Goal: Task Accomplishment & Management: Use online tool/utility

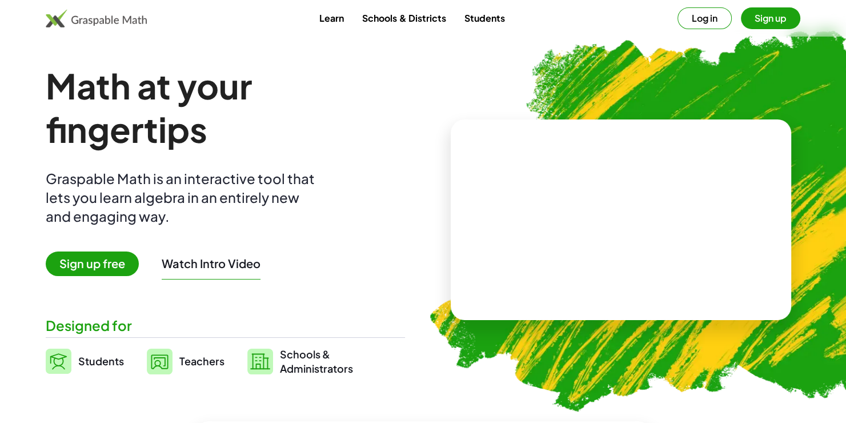
click at [116, 259] on span "Sign up free" at bounding box center [92, 263] width 93 height 25
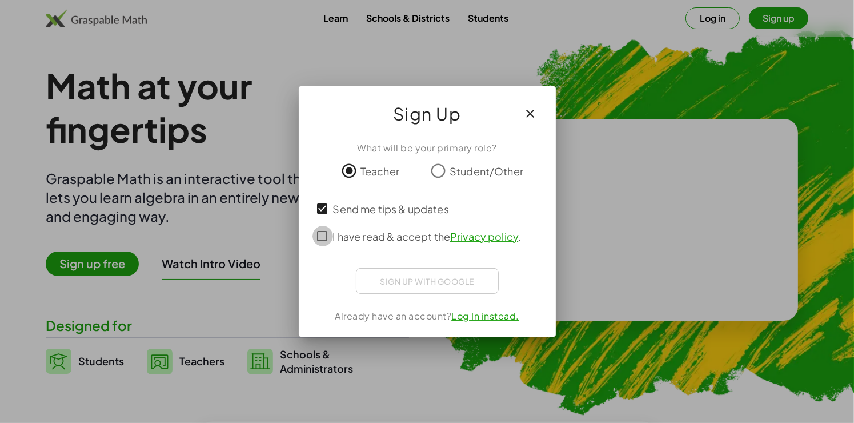
click at [333, 243] on div "I have read & accept the Privacy policy ." at bounding box center [427, 235] width 230 height 27
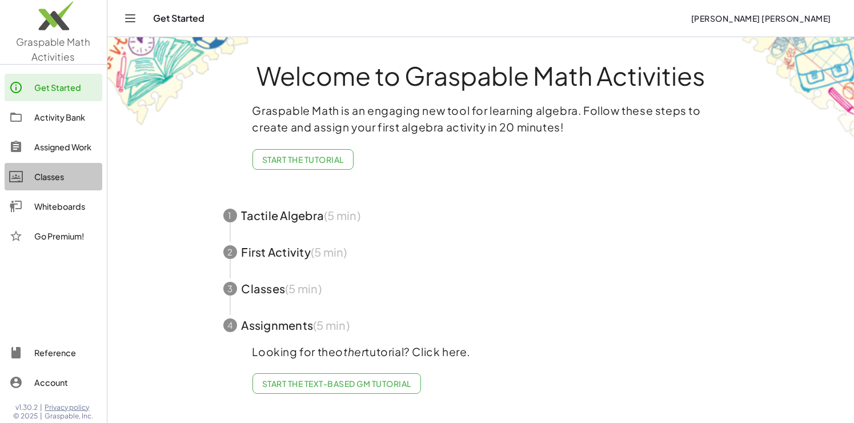
click at [62, 173] on div "Classes" at bounding box center [65, 177] width 63 height 14
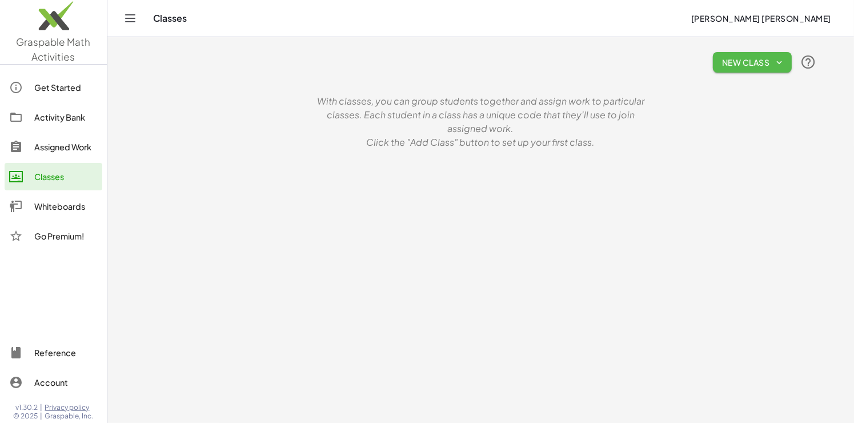
click at [763, 67] on span "New Class" at bounding box center [752, 62] width 61 height 10
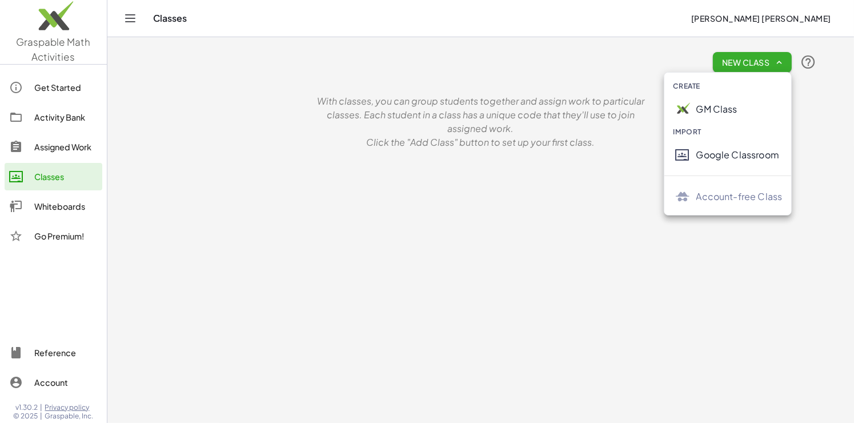
click at [731, 104] on div "GM Class" at bounding box center [739, 109] width 86 height 14
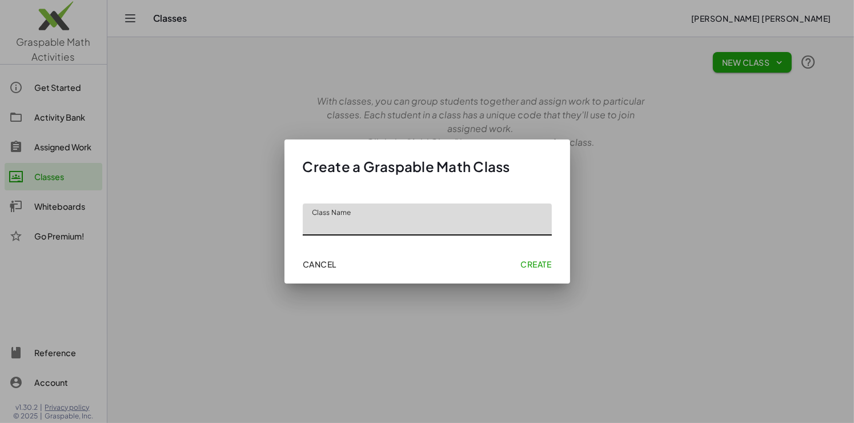
click at [305, 265] on span "Cancel" at bounding box center [320, 264] width 34 height 10
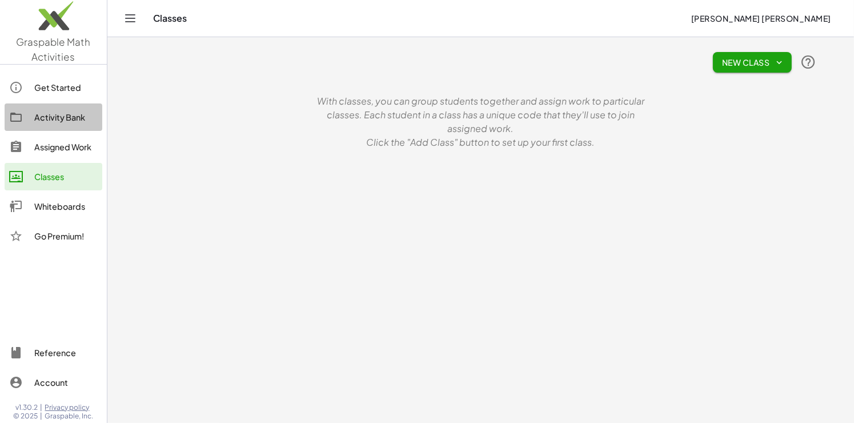
click at [65, 121] on div "Activity Bank" at bounding box center [65, 117] width 63 height 14
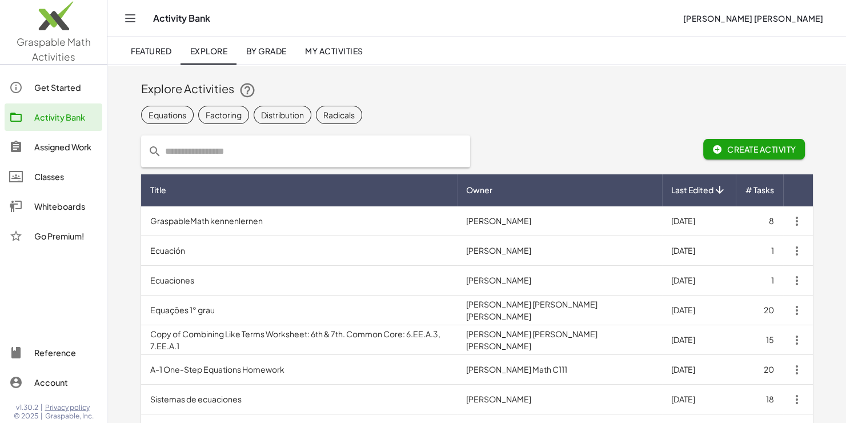
click at [61, 87] on div "Get Started" at bounding box center [65, 88] width 63 height 14
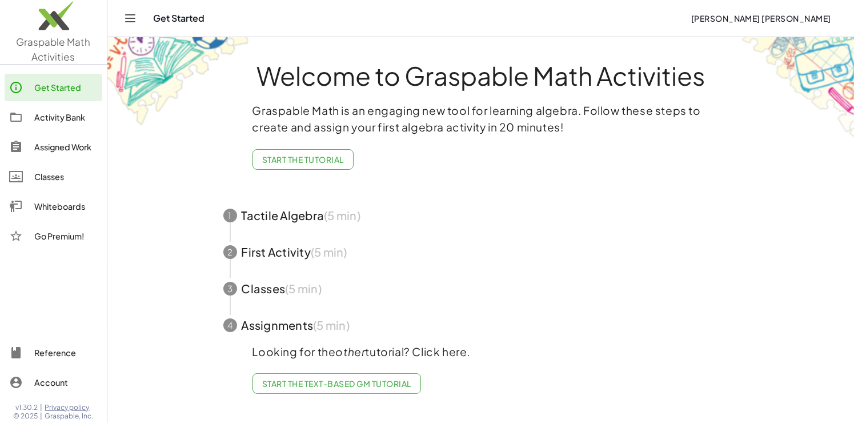
click at [124, 22] on icon "Toggle navigation" at bounding box center [130, 18] width 14 height 14
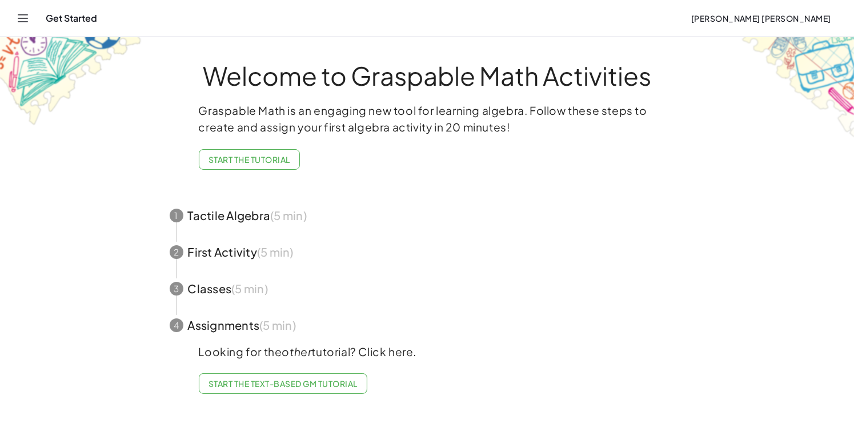
click at [14, 25] on div "Get Started [PERSON_NAME] [PERSON_NAME]" at bounding box center [427, 18] width 826 height 37
click at [27, 24] on icon "Toggle navigation" at bounding box center [23, 18] width 14 height 14
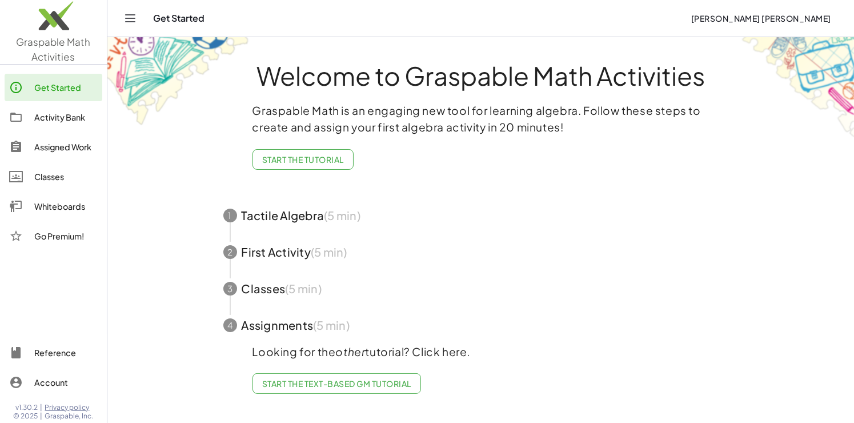
click at [54, 208] on div "Whiteboards" at bounding box center [65, 206] width 63 height 14
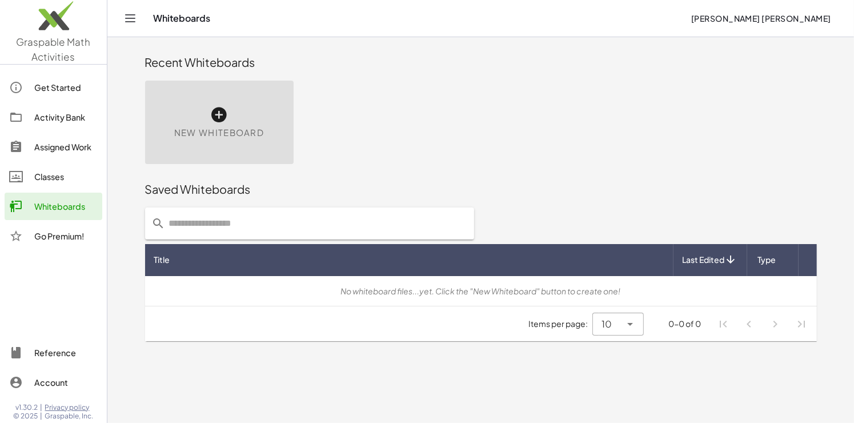
click at [216, 119] on icon at bounding box center [219, 115] width 18 height 18
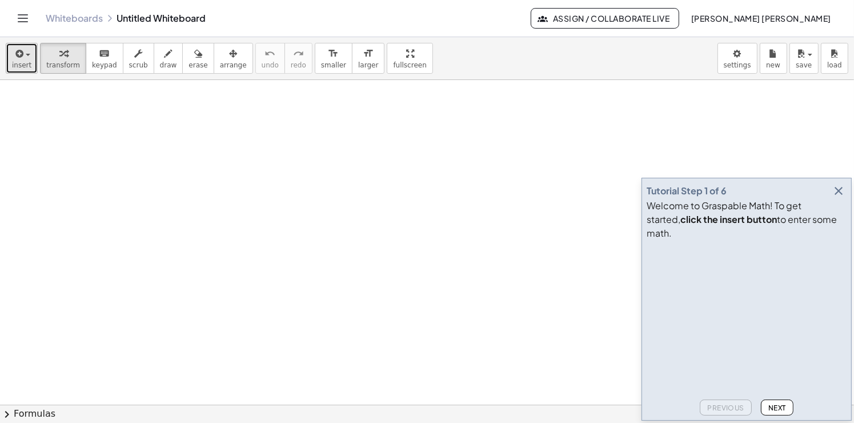
click at [25, 63] on span "insert" at bounding box center [21, 65] width 19 height 8
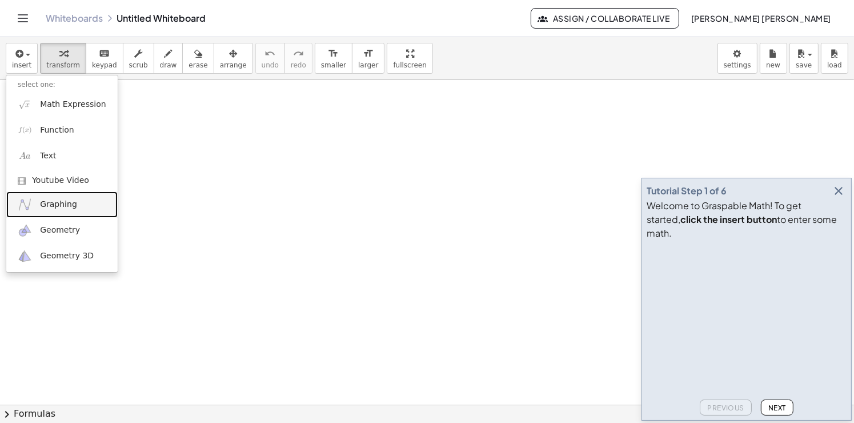
click at [79, 206] on link "Graphing" at bounding box center [61, 204] width 111 height 26
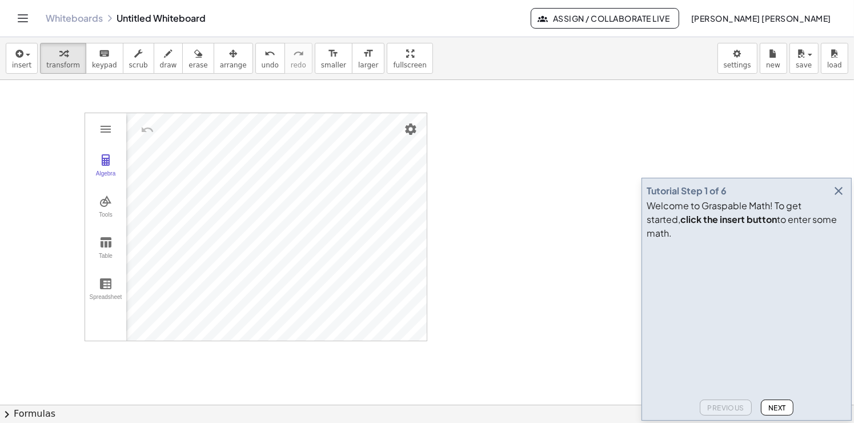
click at [385, 321] on div "Algebra Tools Table Spreadsheet GeoGebra Graphing Calculator Basic Tools Move P…" at bounding box center [427, 405] width 854 height 650
click at [106, 126] on img "Graphing Calculator" at bounding box center [106, 129] width 14 height 14
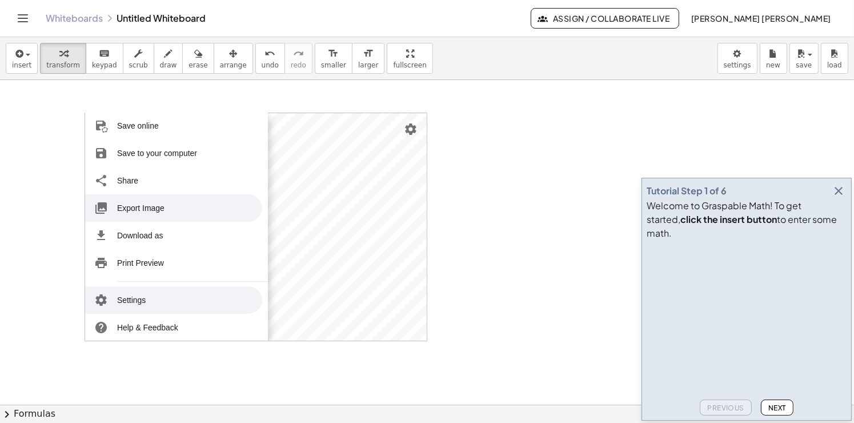
scroll to position [139, 0]
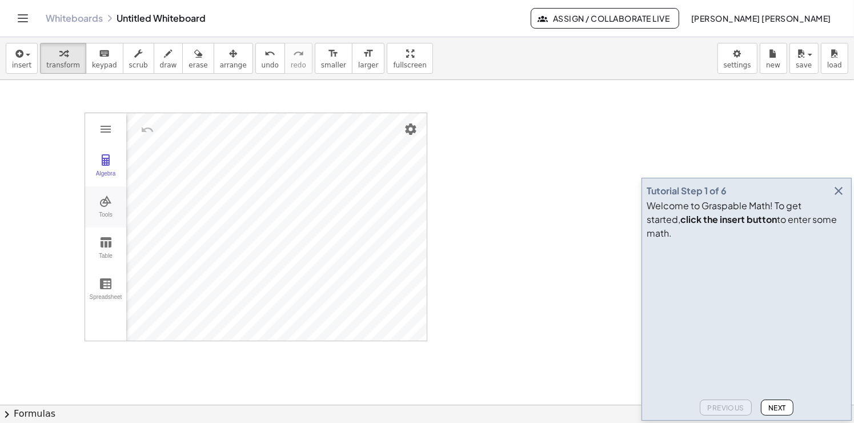
click at [101, 200] on img "Graphing Calculator" at bounding box center [106, 201] width 14 height 14
drag, startPoint x: 427, startPoint y: 180, endPoint x: 427, endPoint y: 160, distance: 20.0
click at [427, 163] on div "GeoGebra Graphing Calculator Clear All Open Save online Save to your computer S…" at bounding box center [256, 226] width 343 height 228
click at [411, 124] on img "Settings" at bounding box center [411, 129] width 14 height 14
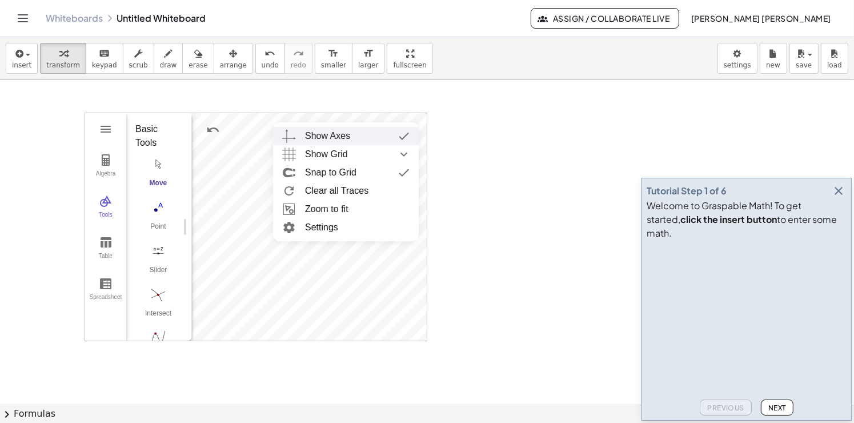
click at [528, 154] on div at bounding box center [427, 405] width 854 height 650
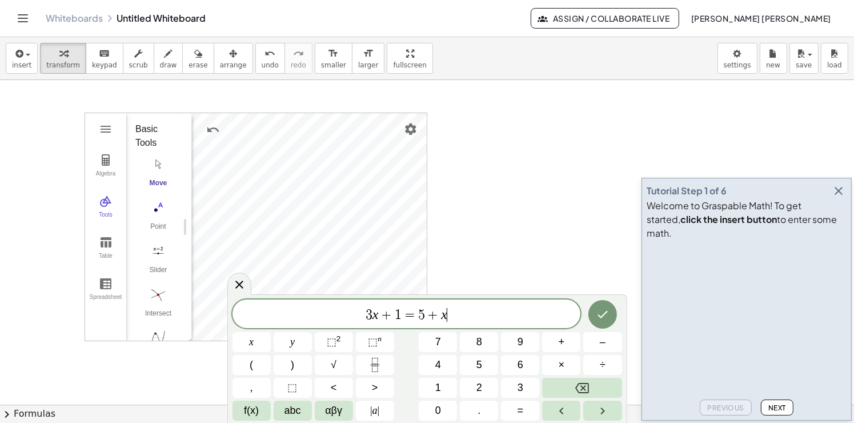
click at [487, 250] on div at bounding box center [427, 405] width 854 height 650
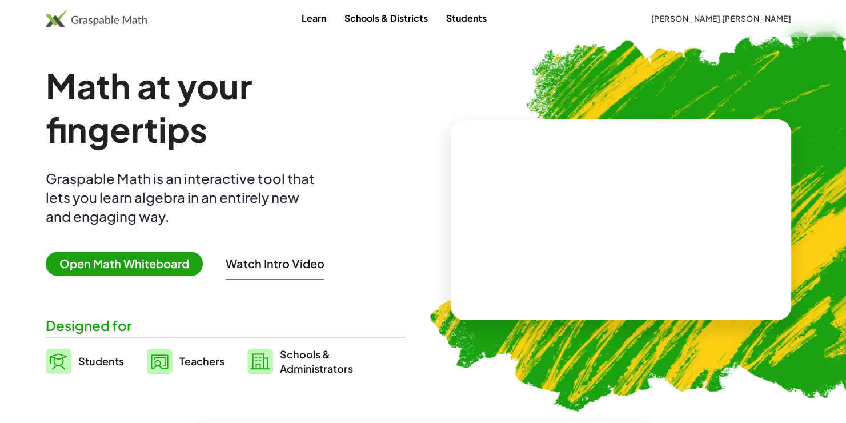
click at [621, 244] on video at bounding box center [620, 220] width 171 height 86
drag, startPoint x: 628, startPoint y: 218, endPoint x: 605, endPoint y: 183, distance: 41.7
click at [621, 203] on div at bounding box center [623, 208] width 100 height 42
click at [598, 181] on div at bounding box center [618, 208] width 195 height 91
click at [161, 269] on span "Open Math Whiteboard" at bounding box center [124, 263] width 157 height 25
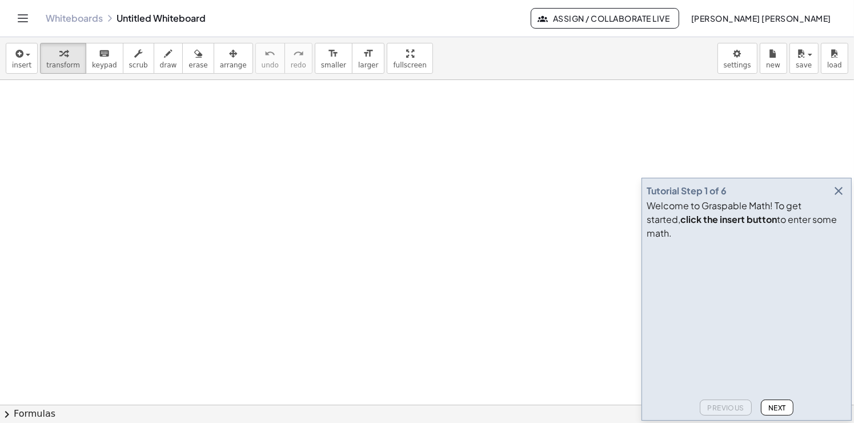
click at [839, 198] on icon "button" at bounding box center [838, 191] width 14 height 14
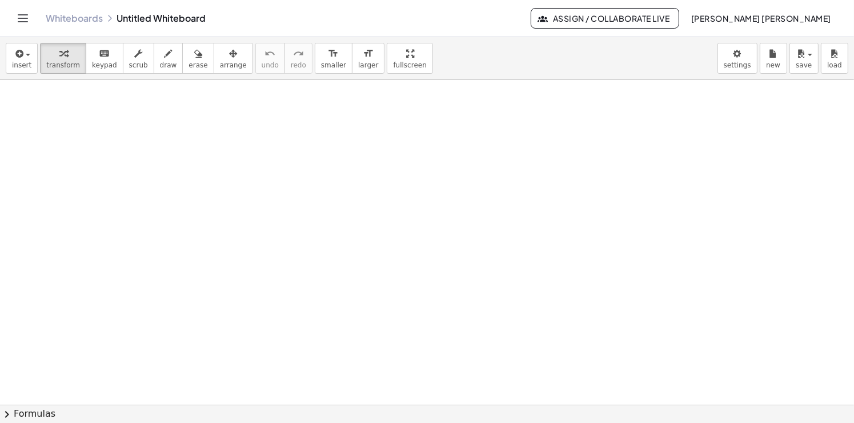
drag, startPoint x: 170, startPoint y: 115, endPoint x: 151, endPoint y: 270, distance: 155.2
click at [164, 51] on icon "button" at bounding box center [168, 54] width 8 height 14
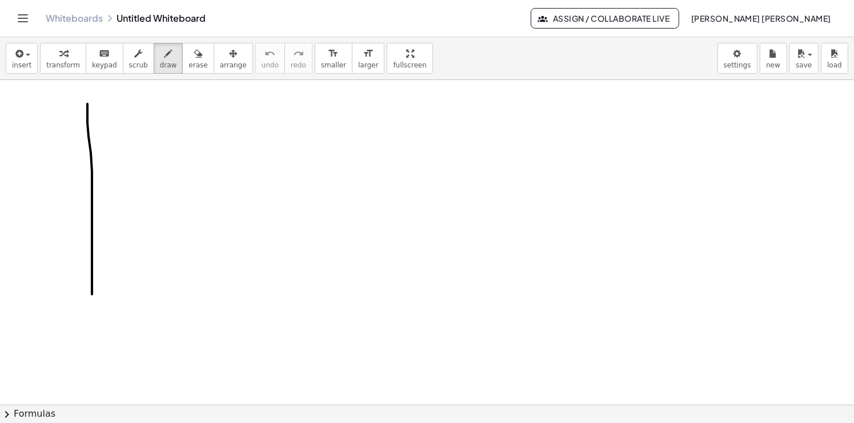
drag, startPoint x: 87, startPoint y: 103, endPoint x: 93, endPoint y: 375, distance: 271.9
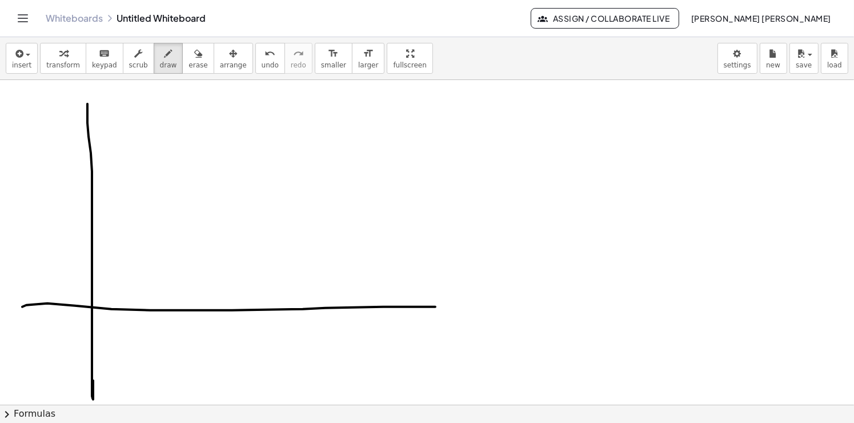
drag, startPoint x: 232, startPoint y: 309, endPoint x: 451, endPoint y: 306, distance: 219.3
drag, startPoint x: 81, startPoint y: 103, endPoint x: 115, endPoint y: 104, distance: 33.7
drag, startPoint x: 125, startPoint y: 100, endPoint x: 128, endPoint y: 124, distance: 24.2
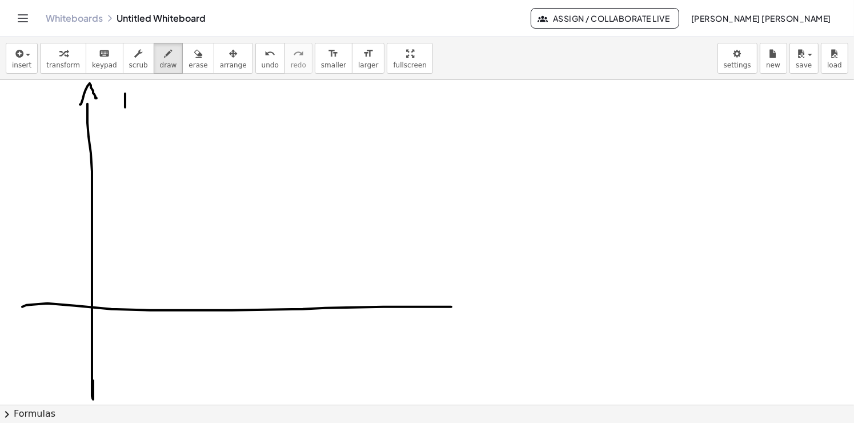
drag, startPoint x: 144, startPoint y: 112, endPoint x: 274, endPoint y: 171, distance: 142.1
drag, startPoint x: 437, startPoint y: 274, endPoint x: 459, endPoint y: 298, distance: 32.8
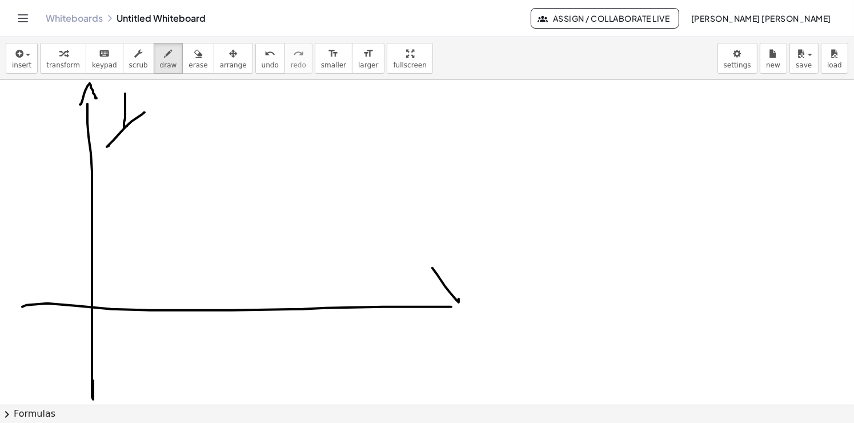
drag, startPoint x: 431, startPoint y: 295, endPoint x: 472, endPoint y: 257, distance: 55.8
drag, startPoint x: 474, startPoint y: 303, endPoint x: 474, endPoint y: 320, distance: 17.7
click at [264, 58] on icon "undo" at bounding box center [269, 54] width 11 height 14
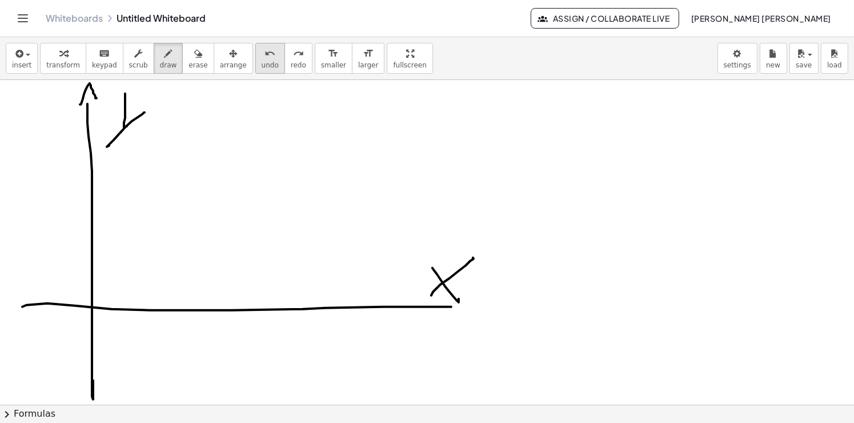
click at [264, 58] on icon "undo" at bounding box center [269, 54] width 11 height 14
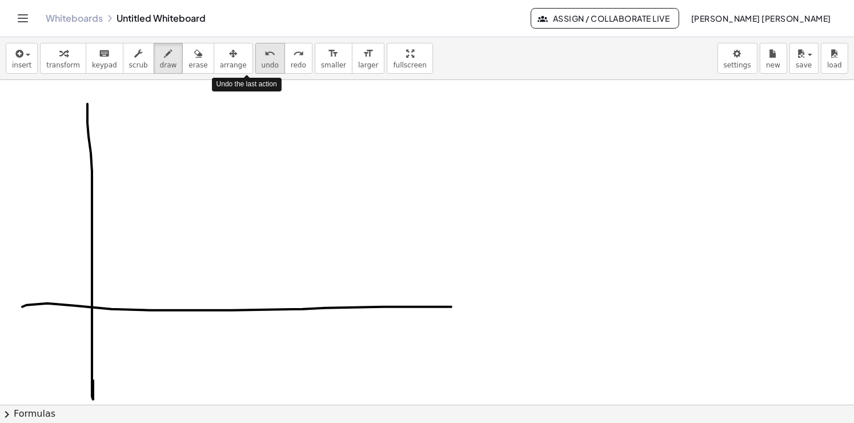
click at [264, 58] on icon "undo" at bounding box center [269, 54] width 11 height 14
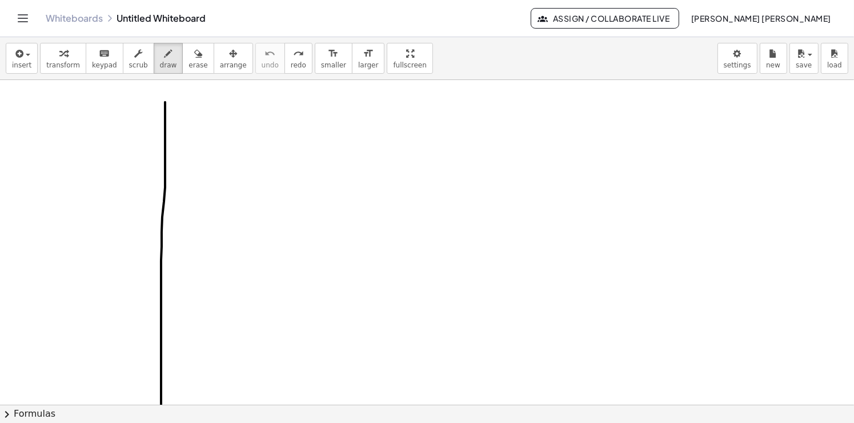
drag, startPoint x: 165, startPoint y: 106, endPoint x: 159, endPoint y: 386, distance: 279.8
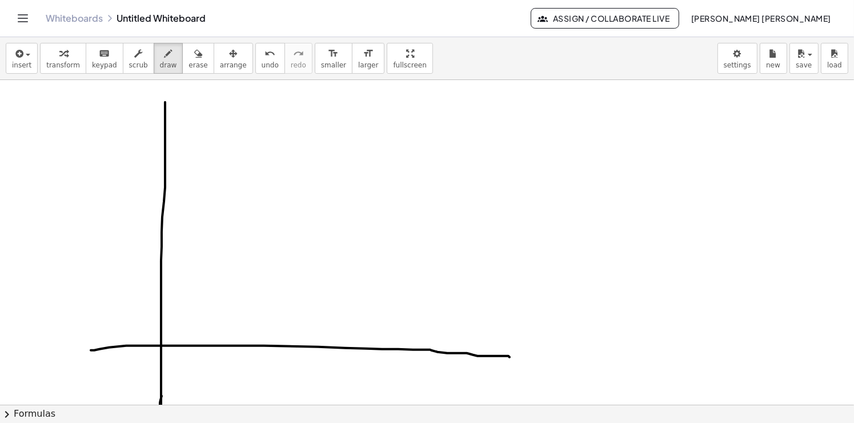
drag, startPoint x: 91, startPoint y: 349, endPoint x: 445, endPoint y: 355, distance: 354.6
drag, startPoint x: 515, startPoint y: 348, endPoint x: 506, endPoint y: 371, distance: 24.9
drag, startPoint x: 506, startPoint y: 324, endPoint x: 502, endPoint y: 345, distance: 21.1
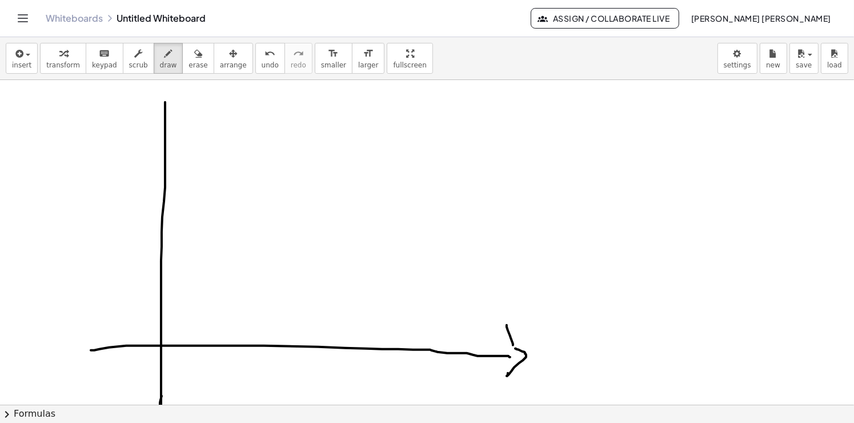
drag, startPoint x: 514, startPoint y: 329, endPoint x: 520, endPoint y: 319, distance: 12.0
drag, startPoint x: 154, startPoint y: 103, endPoint x: 184, endPoint y: 105, distance: 30.3
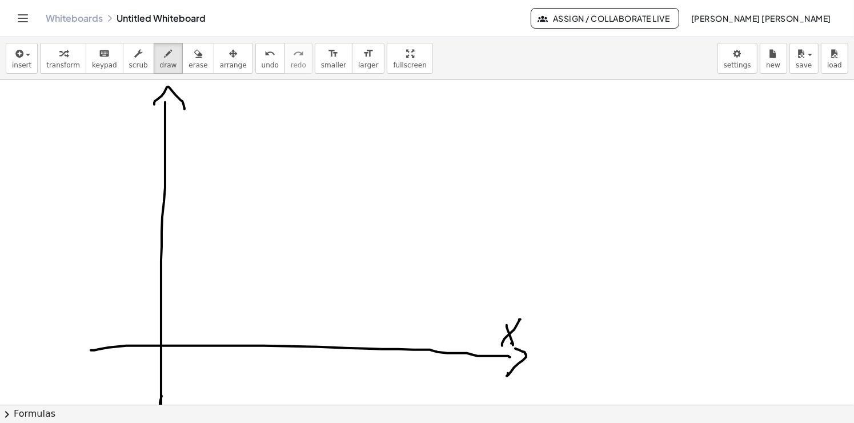
drag, startPoint x: 196, startPoint y: 83, endPoint x: 203, endPoint y: 96, distance: 14.3
click at [203, 96] on div "insert select one: Math Expression Function Text Youtube Video Graphing Geometr…" at bounding box center [427, 229] width 854 height 385
drag, startPoint x: 199, startPoint y: 100, endPoint x: 211, endPoint y: 100, distance: 12.0
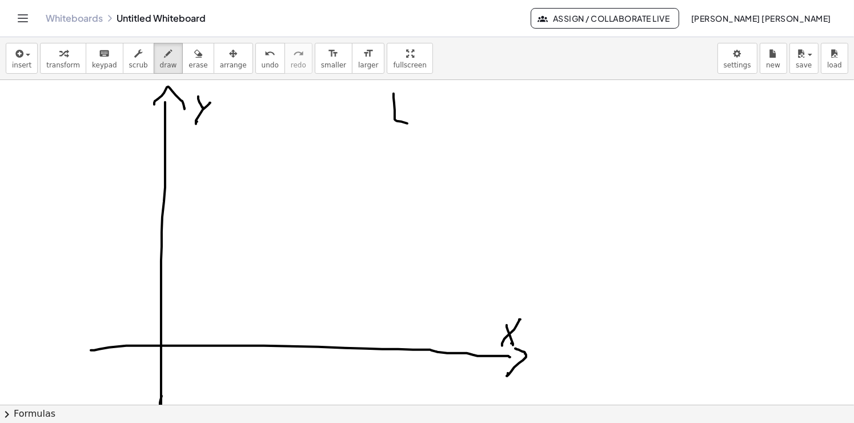
drag, startPoint x: 393, startPoint y: 97, endPoint x: 419, endPoint y: 128, distance: 40.1
drag, startPoint x: 438, startPoint y: 120, endPoint x: 438, endPoint y: 109, distance: 11.4
click at [264, 58] on icon "undo" at bounding box center [269, 54] width 11 height 14
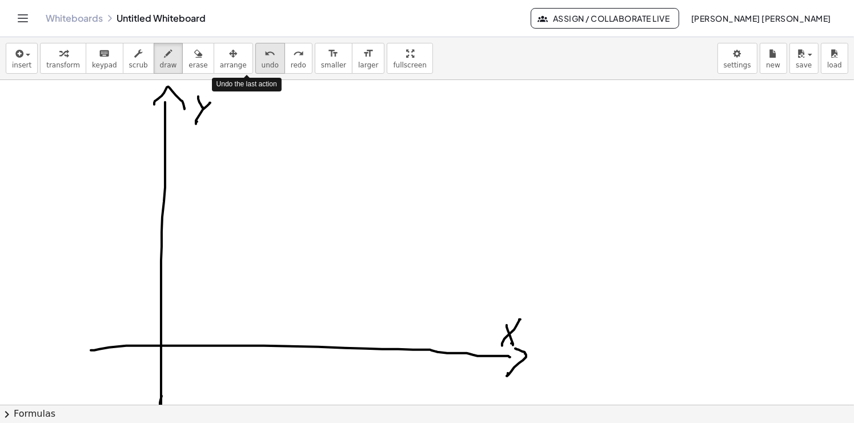
click at [264, 58] on icon "undo" at bounding box center [269, 54] width 11 height 14
drag, startPoint x: 95, startPoint y: 59, endPoint x: 102, endPoint y: 65, distance: 9.3
click at [96, 59] on button "keyboard keypad" at bounding box center [105, 58] width 38 height 31
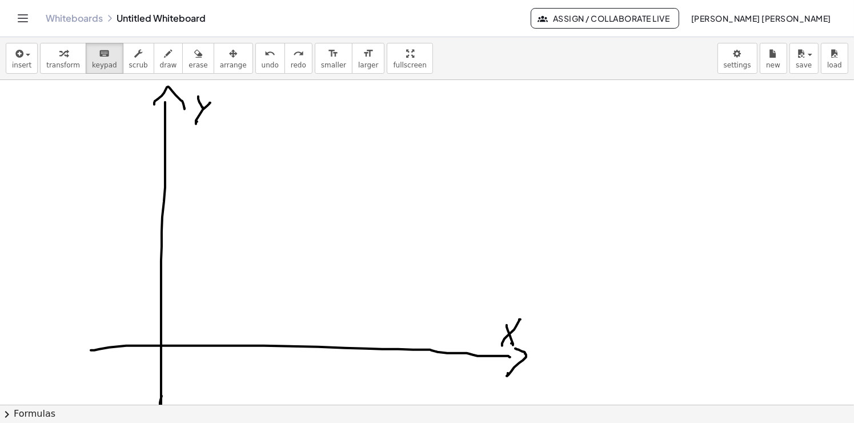
drag, startPoint x: 376, startPoint y: 93, endPoint x: 337, endPoint y: 109, distance: 42.0
click at [160, 64] on span "draw" at bounding box center [168, 65] width 17 height 8
drag, startPoint x: 392, startPoint y: 99, endPoint x: 404, endPoint y: 119, distance: 22.8
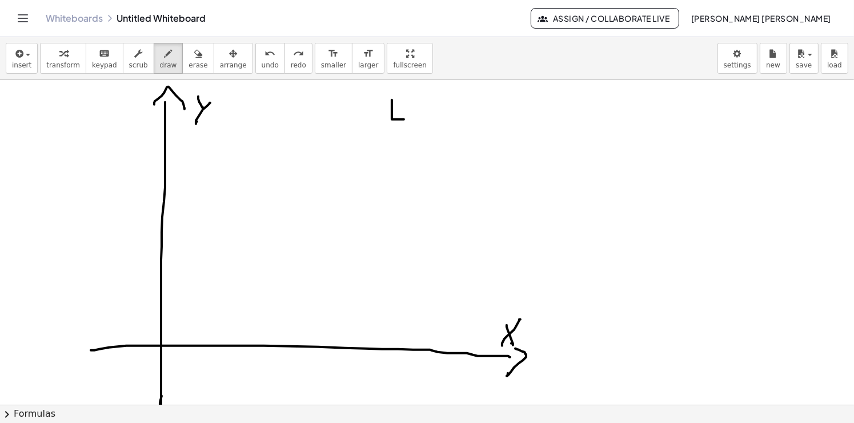
drag, startPoint x: 412, startPoint y: 116, endPoint x: 412, endPoint y: 104, distance: 12.6
drag, startPoint x: 421, startPoint y: 118, endPoint x: 441, endPoint y: 120, distance: 19.6
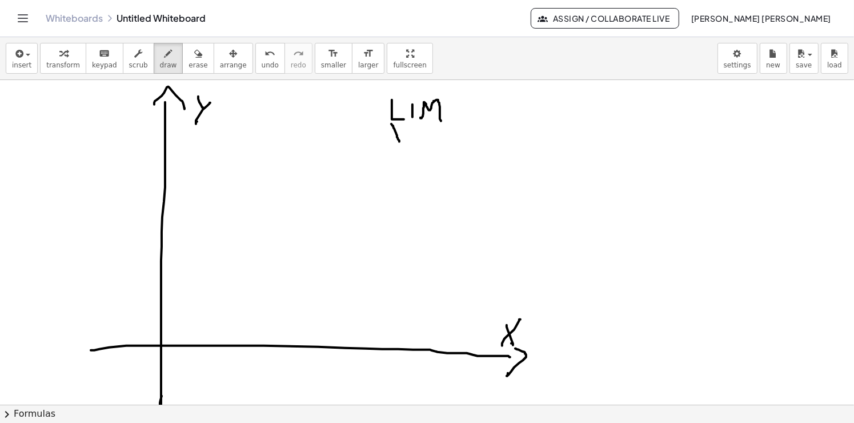
drag, startPoint x: 393, startPoint y: 127, endPoint x: 399, endPoint y: 141, distance: 14.8
drag, startPoint x: 390, startPoint y: 137, endPoint x: 405, endPoint y: 126, distance: 18.7
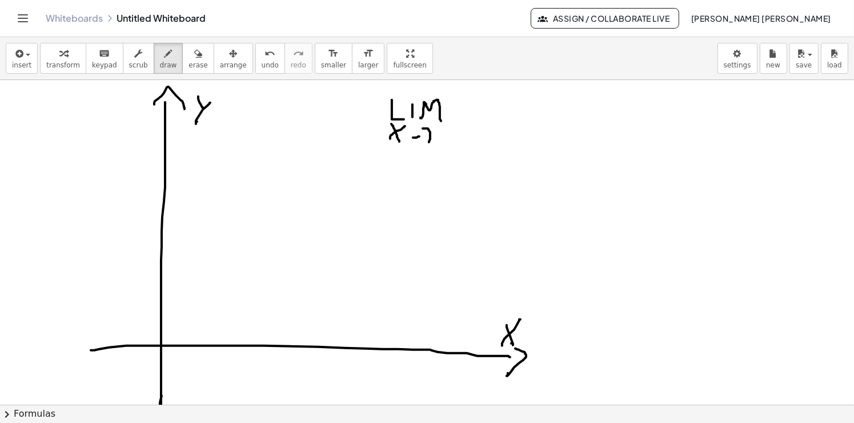
drag, startPoint x: 423, startPoint y: 128, endPoint x: 429, endPoint y: 142, distance: 15.1
drag, startPoint x: 444, startPoint y: 123, endPoint x: 440, endPoint y: 157, distance: 33.9
drag, startPoint x: 441, startPoint y: 156, endPoint x: 433, endPoint y: 150, distance: 10.2
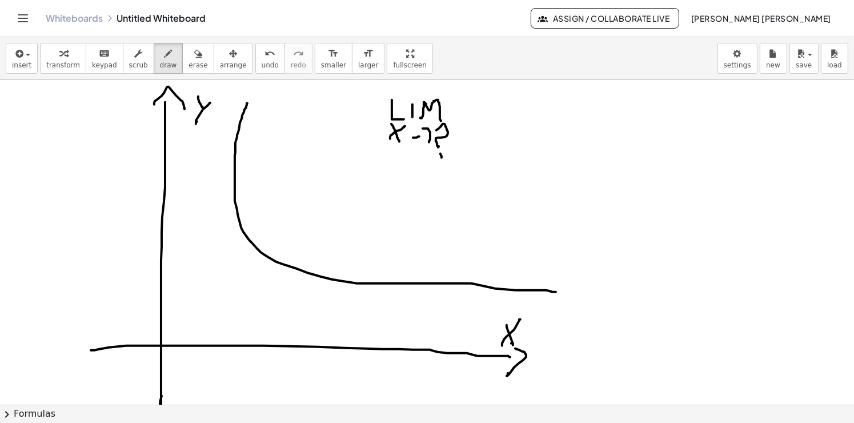
drag, startPoint x: 247, startPoint y: 103, endPoint x: 556, endPoint y: 291, distance: 361.4
drag, startPoint x: 155, startPoint y: 204, endPoint x: 162, endPoint y: 203, distance: 7.4
drag, startPoint x: 127, startPoint y: 183, endPoint x: 136, endPoint y: 217, distance: 35.5
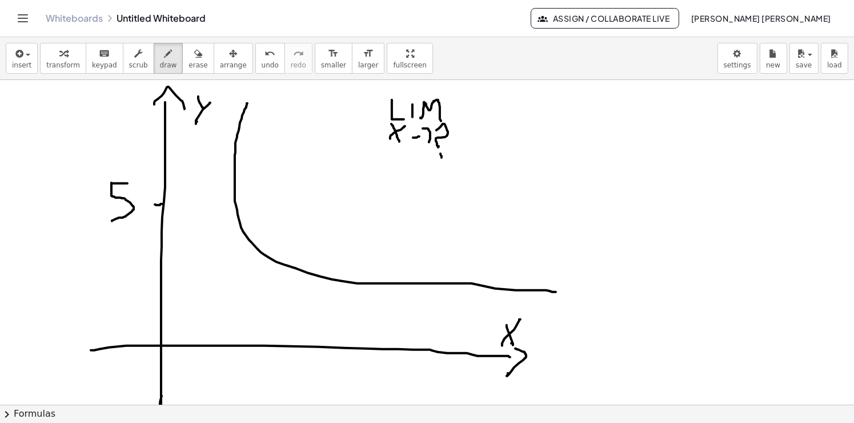
click at [204, 70] on div "transform keyboard keypad scrub draw erase arrange" at bounding box center [146, 58] width 212 height 31
drag, startPoint x: 435, startPoint y: 125, endPoint x: 446, endPoint y: 142, distance: 20.1
click at [264, 57] on icon "undo" at bounding box center [269, 54] width 11 height 14
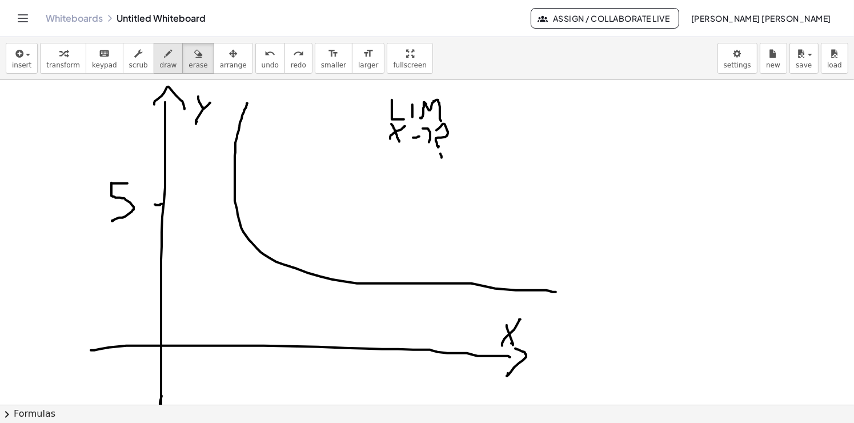
click at [160, 63] on span "draw" at bounding box center [168, 65] width 17 height 8
drag, startPoint x: 474, startPoint y: 122, endPoint x: 465, endPoint y: 158, distance: 37.1
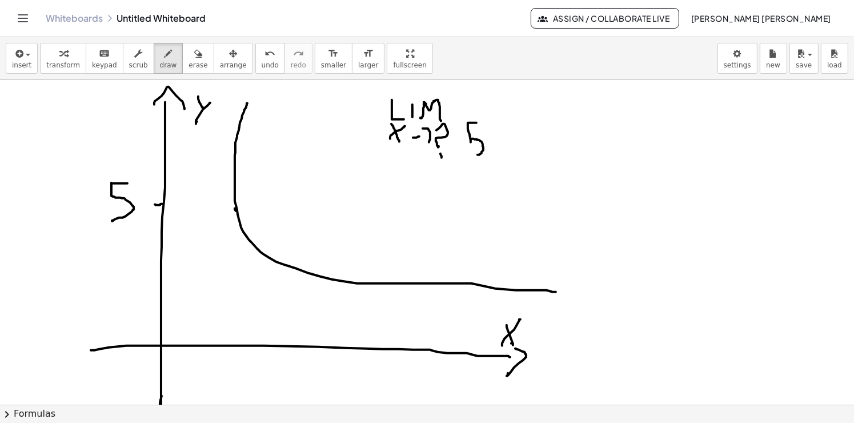
drag, startPoint x: 238, startPoint y: 353, endPoint x: 263, endPoint y: 382, distance: 38.5
click at [188, 68] on span "erase" at bounding box center [197, 65] width 19 height 8
drag, startPoint x: 470, startPoint y: 123, endPoint x: 465, endPoint y: 160, distance: 37.4
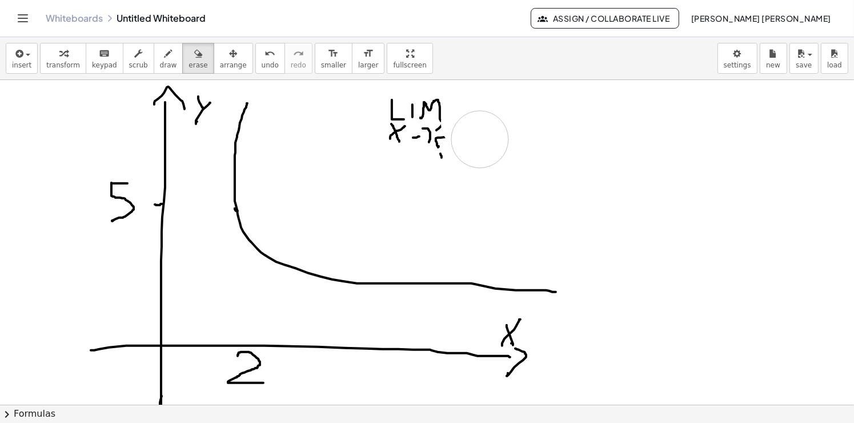
drag, startPoint x: 152, startPoint y: 62, endPoint x: 317, endPoint y: 102, distance: 169.9
click at [160, 66] on span "draw" at bounding box center [168, 65] width 17 height 8
drag, startPoint x: 438, startPoint y: 130, endPoint x: 461, endPoint y: 150, distance: 30.3
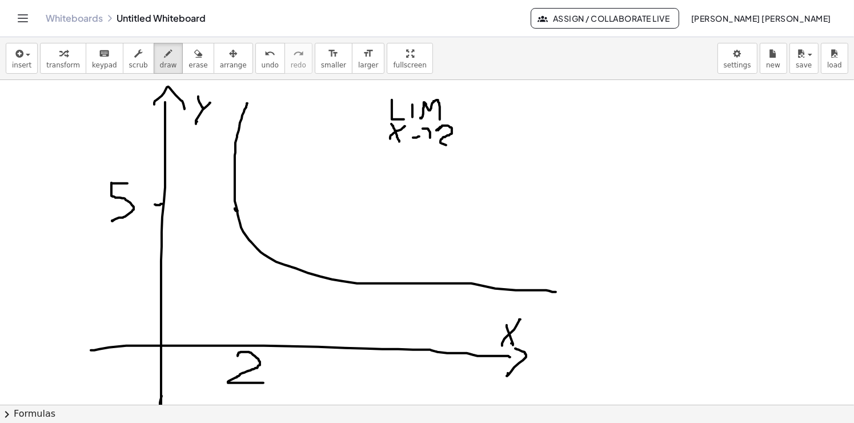
drag, startPoint x: 509, startPoint y: 132, endPoint x: 493, endPoint y: 119, distance: 20.7
drag, startPoint x: 484, startPoint y: 115, endPoint x: 504, endPoint y: 114, distance: 20.0
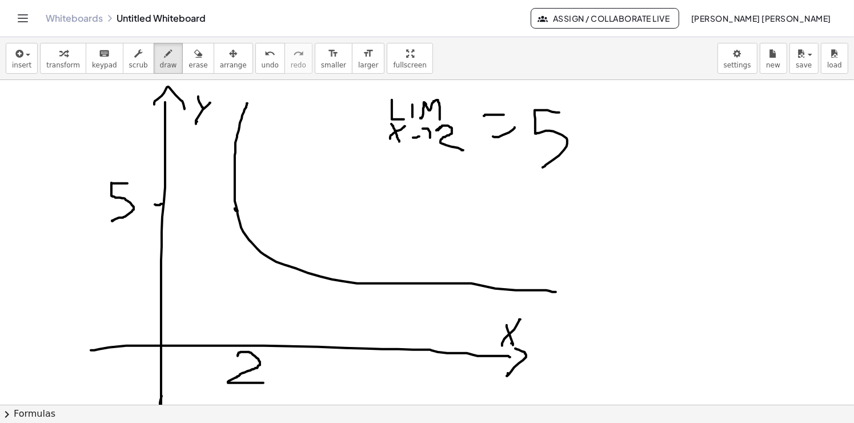
drag, startPoint x: 559, startPoint y: 112, endPoint x: 520, endPoint y: 170, distance: 69.8
drag, startPoint x: 449, startPoint y: 275, endPoint x: 461, endPoint y: 280, distance: 12.3
drag, startPoint x: 473, startPoint y: 275, endPoint x: 481, endPoint y: 263, distance: 14.9
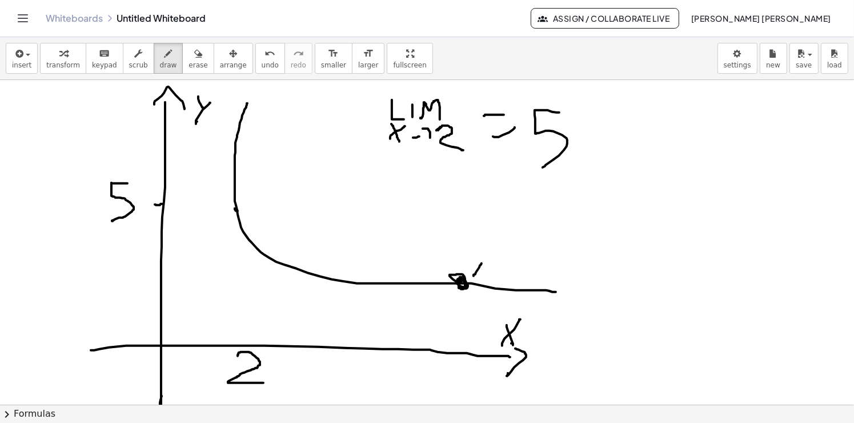
drag, startPoint x: 482, startPoint y: 251, endPoint x: 493, endPoint y: 264, distance: 16.7
drag, startPoint x: 528, startPoint y: 212, endPoint x: 532, endPoint y: 239, distance: 27.1
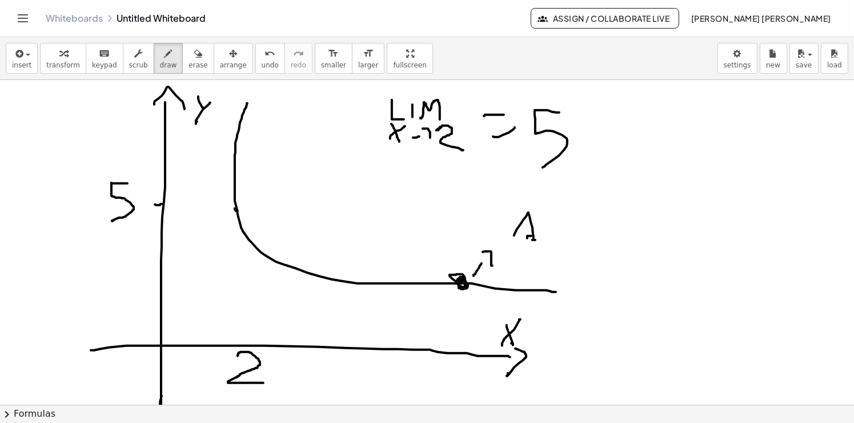
drag, startPoint x: 459, startPoint y: 282, endPoint x: 285, endPoint y: 244, distance: 178.3
drag, startPoint x: 273, startPoint y: 232, endPoint x: 287, endPoint y: 239, distance: 16.1
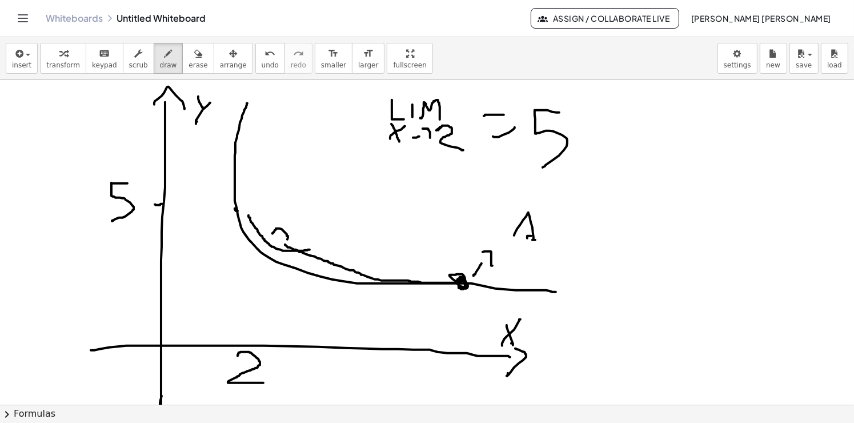
drag, startPoint x: 309, startPoint y: 249, endPoint x: 248, endPoint y: 215, distance: 70.0
drag, startPoint x: 244, startPoint y: 212, endPoint x: 258, endPoint y: 212, distance: 13.7
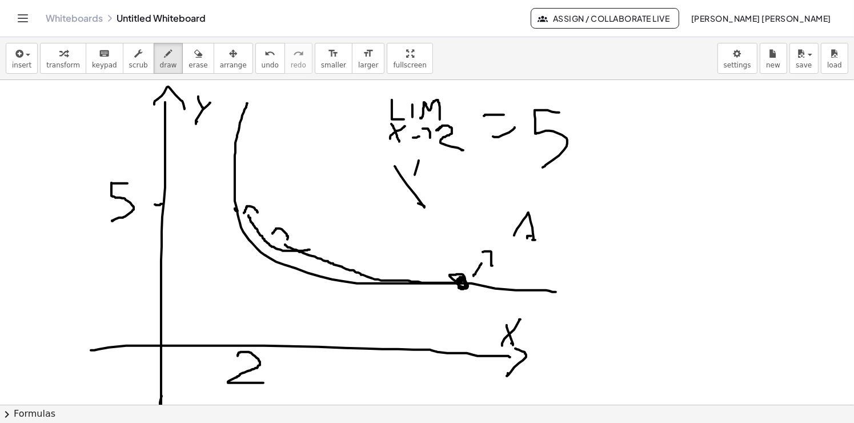
drag, startPoint x: 418, startPoint y: 163, endPoint x: 438, endPoint y: 184, distance: 29.5
drag, startPoint x: 431, startPoint y: 191, endPoint x: 444, endPoint y: 179, distance: 18.2
drag, startPoint x: 454, startPoint y: 175, endPoint x: 450, endPoint y: 191, distance: 17.0
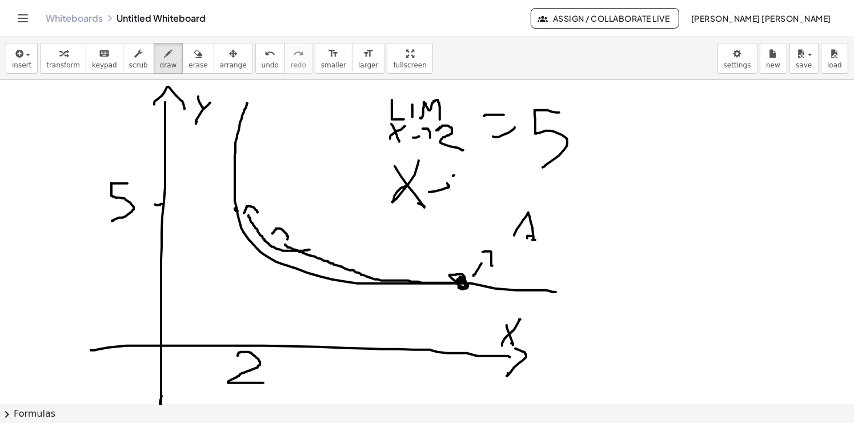
click at [188, 59] on div "button" at bounding box center [197, 53] width 19 height 14
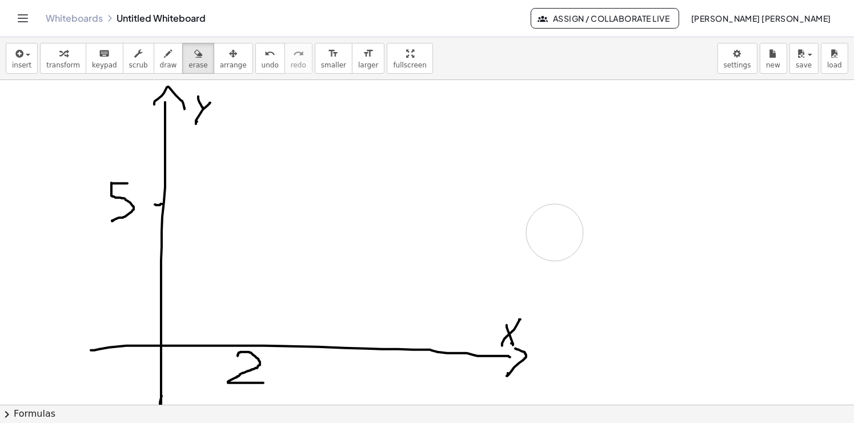
drag, startPoint x: 244, startPoint y: 116, endPoint x: 534, endPoint y: 241, distance: 315.3
drag, startPoint x: 157, startPoint y: 61, endPoint x: 220, endPoint y: 127, distance: 91.7
click at [168, 63] on div "transform keyboard keypad scrub draw erase arrange" at bounding box center [146, 58] width 212 height 31
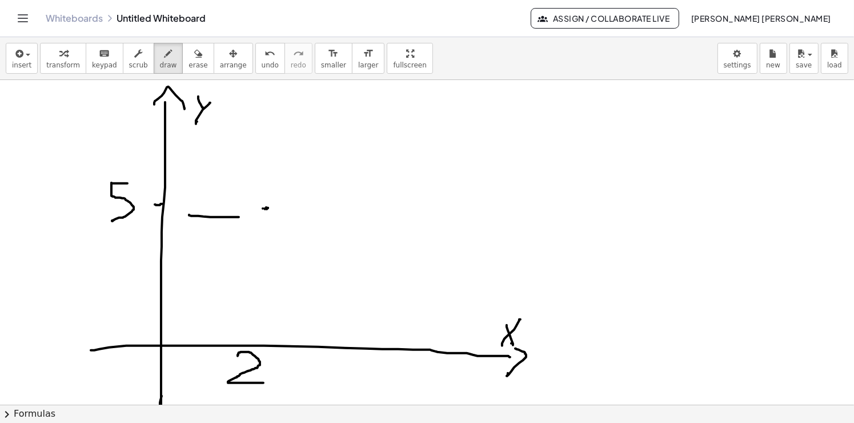
drag, startPoint x: 210, startPoint y: 216, endPoint x: 239, endPoint y: 216, distance: 28.5
drag, startPoint x: 369, startPoint y: 210, endPoint x: 320, endPoint y: 216, distance: 49.5
drag, startPoint x: 310, startPoint y: 208, endPoint x: 236, endPoint y: 226, distance: 75.8
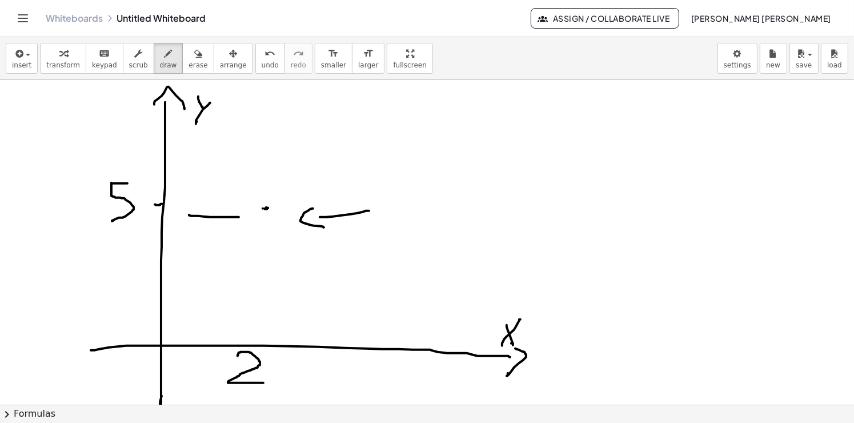
drag, startPoint x: 235, startPoint y: 207, endPoint x: 235, endPoint y: 227, distance: 20.0
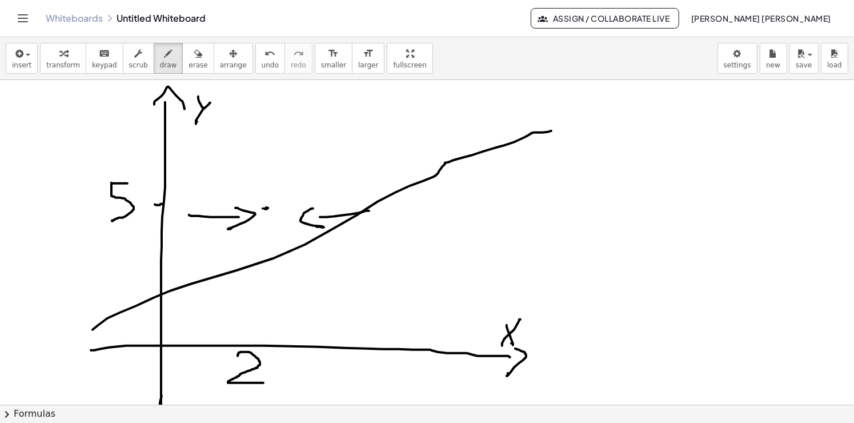
drag, startPoint x: 98, startPoint y: 324, endPoint x: 553, endPoint y: 130, distance: 494.2
drag, startPoint x: 184, startPoint y: 58, endPoint x: 211, endPoint y: 117, distance: 64.9
click at [188, 59] on div "button" at bounding box center [197, 53] width 19 height 14
drag, startPoint x: 191, startPoint y: 216, endPoint x: 255, endPoint y: 207, distance: 64.7
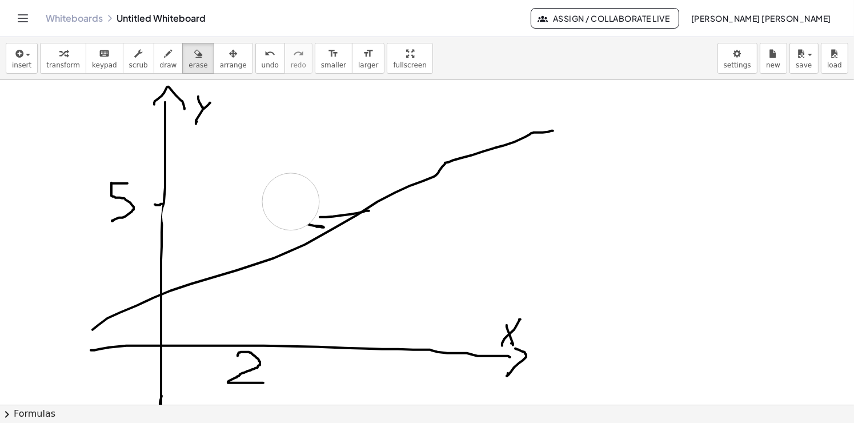
drag, startPoint x: 111, startPoint y: 179, endPoint x: 140, endPoint y: 223, distance: 53.2
drag, startPoint x: 155, startPoint y: 63, endPoint x: 166, endPoint y: 69, distance: 12.5
click at [163, 65] on button "draw" at bounding box center [169, 58] width 30 height 31
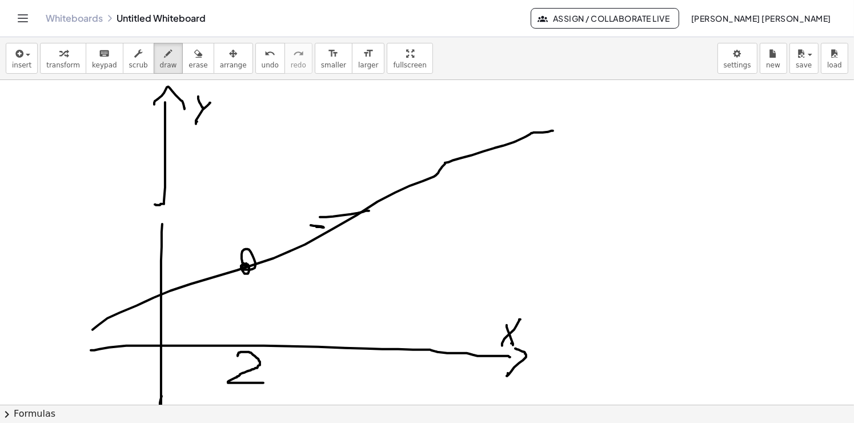
drag, startPoint x: 118, startPoint y: 260, endPoint x: 126, endPoint y: 294, distance: 35.1
drag, startPoint x: 163, startPoint y: 200, endPoint x: 162, endPoint y: 236, distance: 36.0
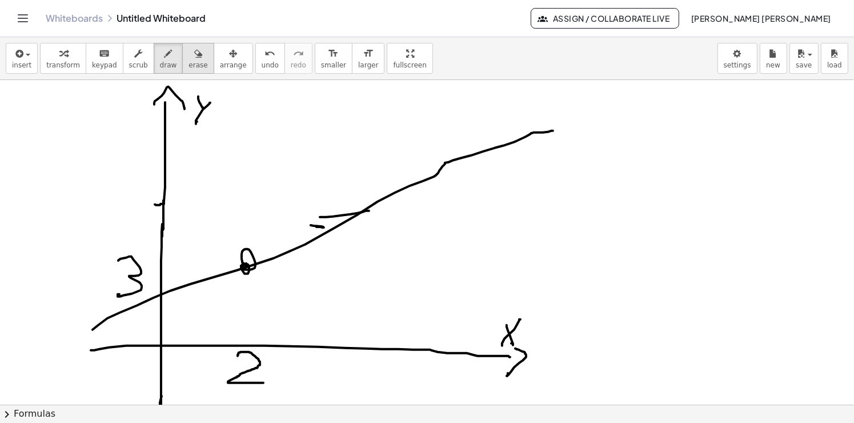
click at [188, 63] on span "erase" at bounding box center [197, 65] width 19 height 8
drag, startPoint x: 126, startPoint y: 254, endPoint x: 110, endPoint y: 305, distance: 54.4
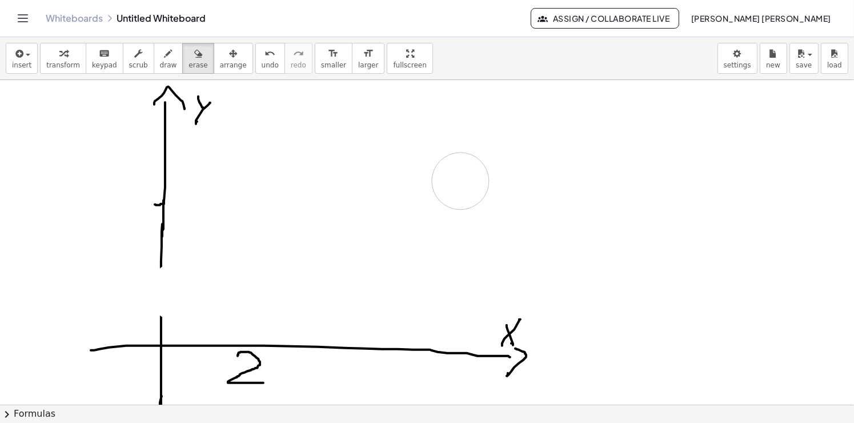
drag, startPoint x: 180, startPoint y: 292, endPoint x: 311, endPoint y: 272, distance: 132.3
drag, startPoint x: 215, startPoint y: 390, endPoint x: 235, endPoint y: 370, distance: 27.9
drag, startPoint x: 154, startPoint y: 61, endPoint x: 177, endPoint y: 148, distance: 89.9
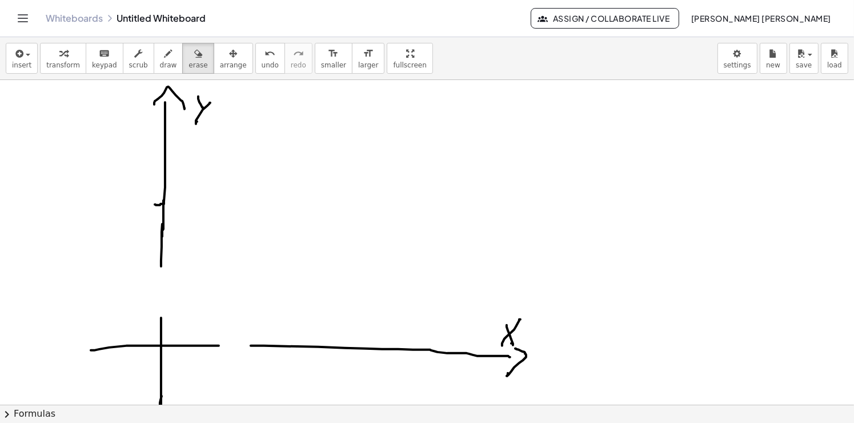
click at [160, 66] on span "draw" at bounding box center [168, 65] width 17 height 8
drag, startPoint x: 161, startPoint y: 265, endPoint x: 157, endPoint y: 331, distance: 65.8
drag, startPoint x: 230, startPoint y: 343, endPoint x: 256, endPoint y: 338, distance: 26.2
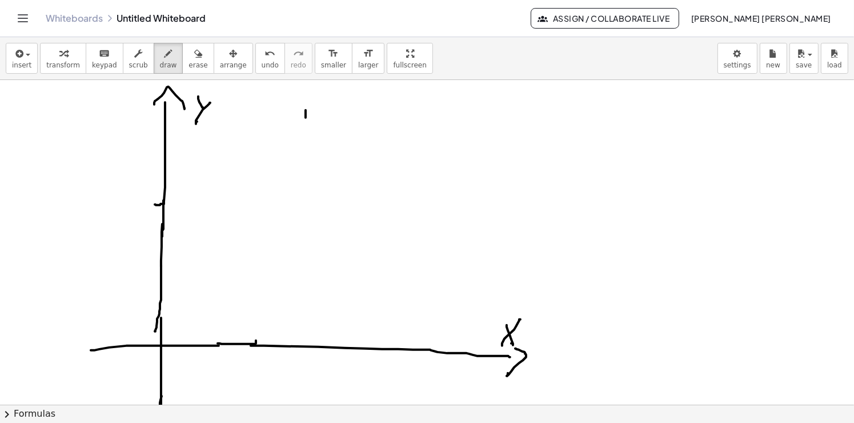
drag, startPoint x: 305, startPoint y: 110, endPoint x: 305, endPoint y: 117, distance: 7.4
drag, startPoint x: 307, startPoint y: 126, endPoint x: 307, endPoint y: 135, distance: 9.7
drag, startPoint x: 307, startPoint y: 150, endPoint x: 307, endPoint y: 161, distance: 11.4
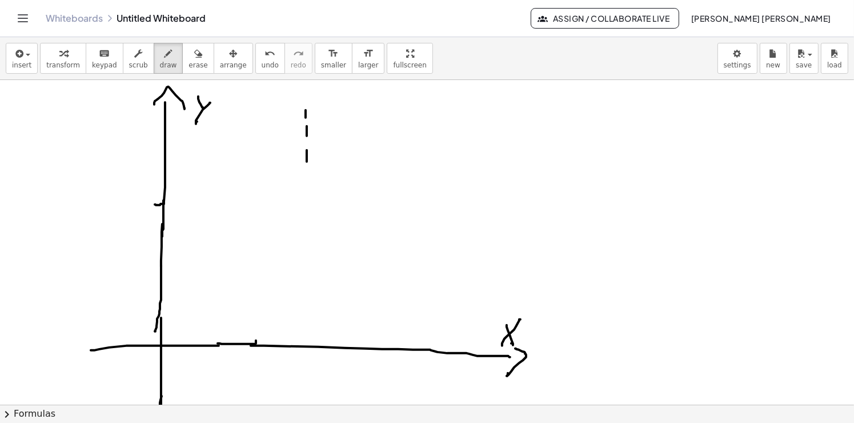
drag, startPoint x: 305, startPoint y: 184, endPoint x: 305, endPoint y: 207, distance: 23.4
drag, startPoint x: 305, startPoint y: 226, endPoint x: 305, endPoint y: 247, distance: 21.7
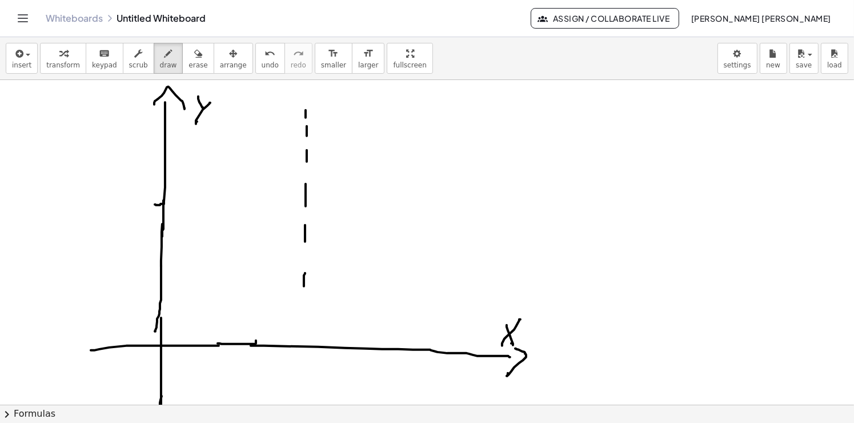
drag, startPoint x: 304, startPoint y: 285, endPoint x: 304, endPoint y: 293, distance: 7.4
drag, startPoint x: 303, startPoint y: 325, endPoint x: 303, endPoint y: 343, distance: 18.3
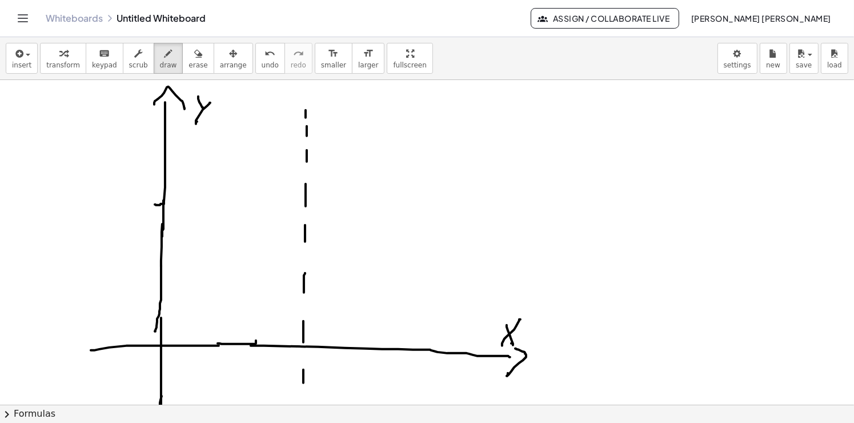
drag, startPoint x: 303, startPoint y: 400, endPoint x: 303, endPoint y: 414, distance: 14.3
click at [303, 406] on div "insert select one: Math Expression Function Text Youtube Video Graphing Geometr…" at bounding box center [427, 229] width 854 height 385
drag, startPoint x: 130, startPoint y: 246, endPoint x: 145, endPoint y: 248, distance: 15.6
drag, startPoint x: 173, startPoint y: 252, endPoint x: 186, endPoint y: 252, distance: 13.1
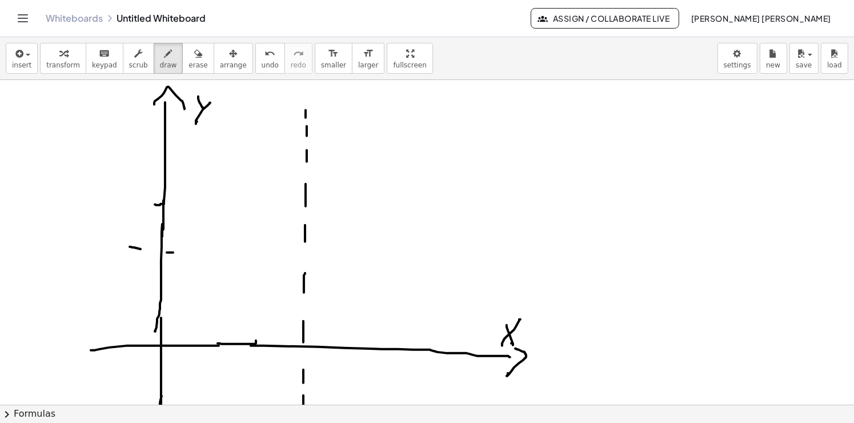
drag, startPoint x: 215, startPoint y: 252, endPoint x: 241, endPoint y: 251, distance: 25.7
drag, startPoint x: 298, startPoint y: 251, endPoint x: 328, endPoint y: 251, distance: 29.7
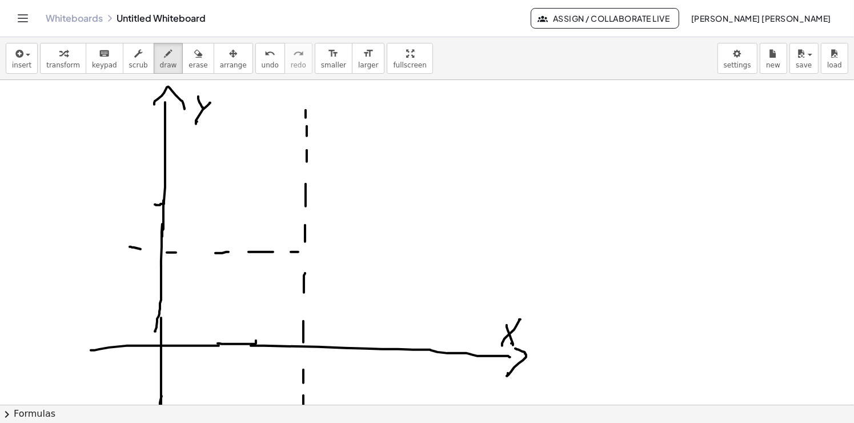
drag, startPoint x: 328, startPoint y: 251, endPoint x: 357, endPoint y: 251, distance: 29.7
drag, startPoint x: 377, startPoint y: 251, endPoint x: 409, endPoint y: 253, distance: 32.0
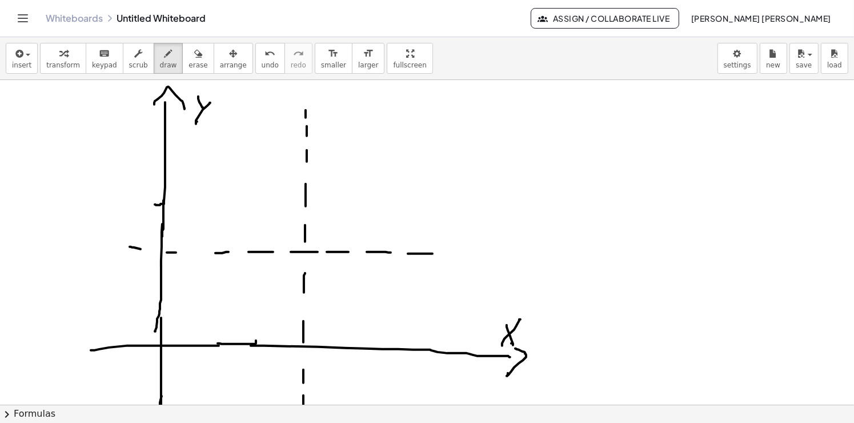
drag, startPoint x: 409, startPoint y: 253, endPoint x: 482, endPoint y: 260, distance: 73.4
drag, startPoint x: 482, startPoint y: 260, endPoint x: 511, endPoint y: 260, distance: 29.1
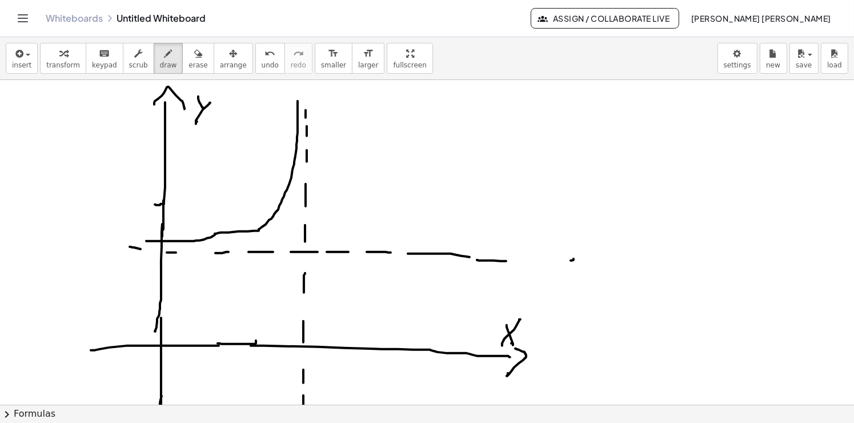
drag, startPoint x: 153, startPoint y: 240, endPoint x: 300, endPoint y: 86, distance: 213.2
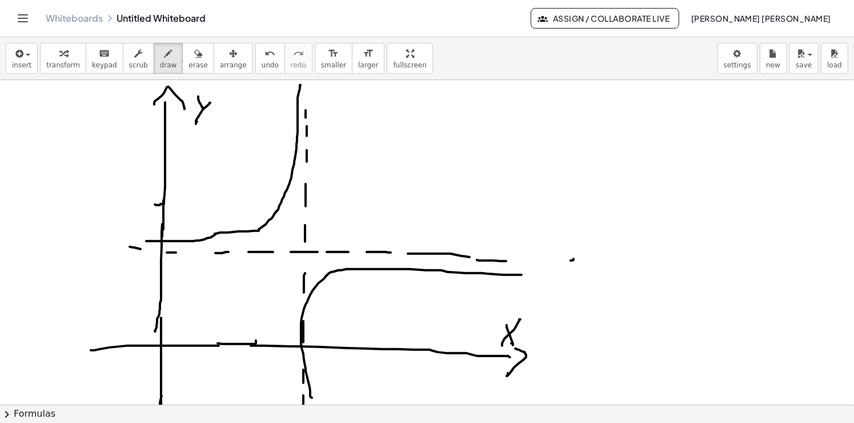
drag, startPoint x: 307, startPoint y: 377, endPoint x: 521, endPoint y: 274, distance: 237.5
drag, startPoint x: 182, startPoint y: 56, endPoint x: 216, endPoint y: 136, distance: 87.3
click at [185, 62] on button "erase" at bounding box center [197, 58] width 31 height 31
drag, startPoint x: 297, startPoint y: 352, endPoint x: 289, endPoint y: 383, distance: 31.7
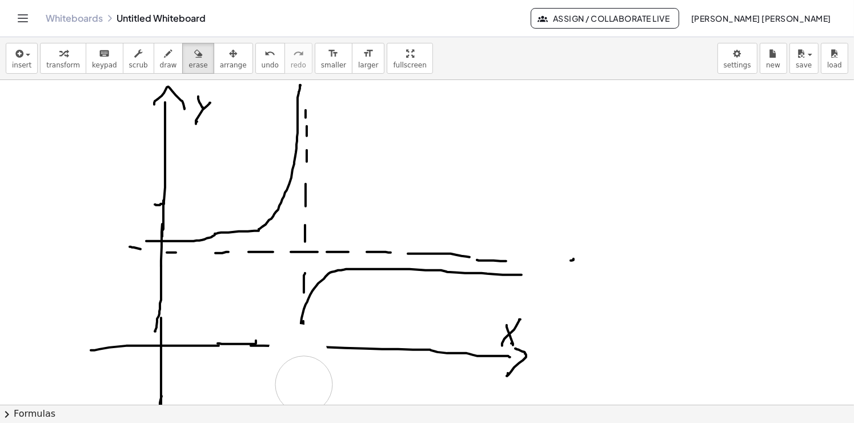
drag, startPoint x: 154, startPoint y: 55, endPoint x: 162, endPoint y: 79, distance: 25.8
click at [164, 59] on icon "button" at bounding box center [168, 54] width 8 height 14
drag, startPoint x: 267, startPoint y: 345, endPoint x: 310, endPoint y: 351, distance: 43.3
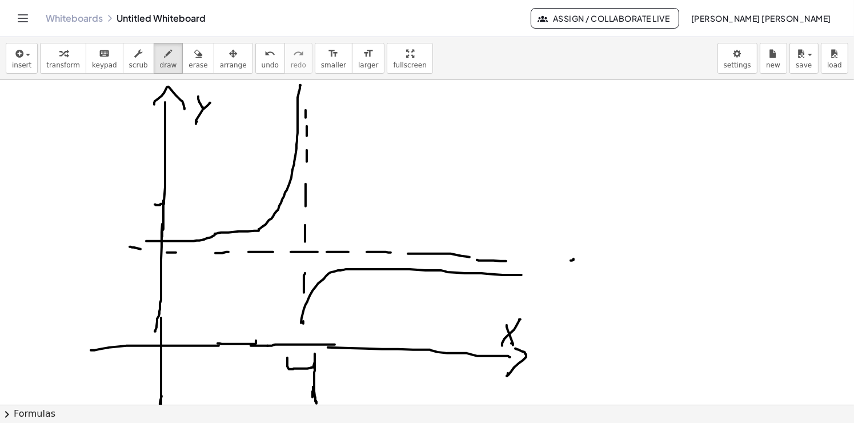
drag, startPoint x: 287, startPoint y: 365, endPoint x: 312, endPoint y: 394, distance: 38.0
drag, startPoint x: 439, startPoint y: 96, endPoint x: 464, endPoint y: 119, distance: 34.0
drag
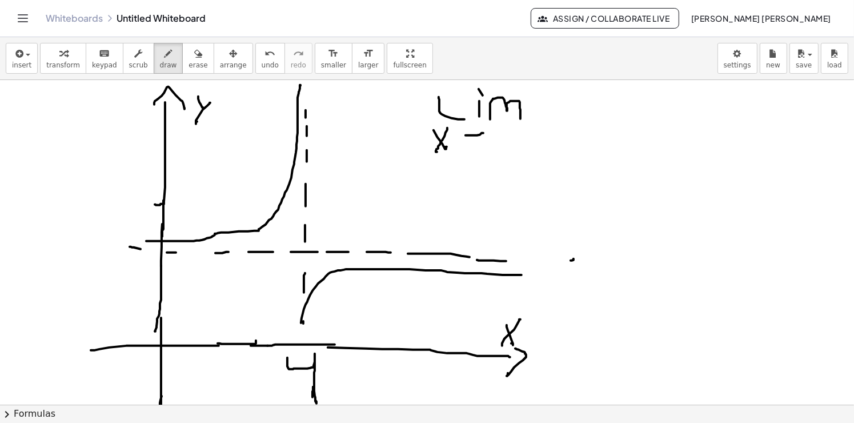
click at [296, 73] on div "insert select one: Math Expression Function Text Youtube Video Graphing Geometr…" at bounding box center [427, 229] width 854 height 385
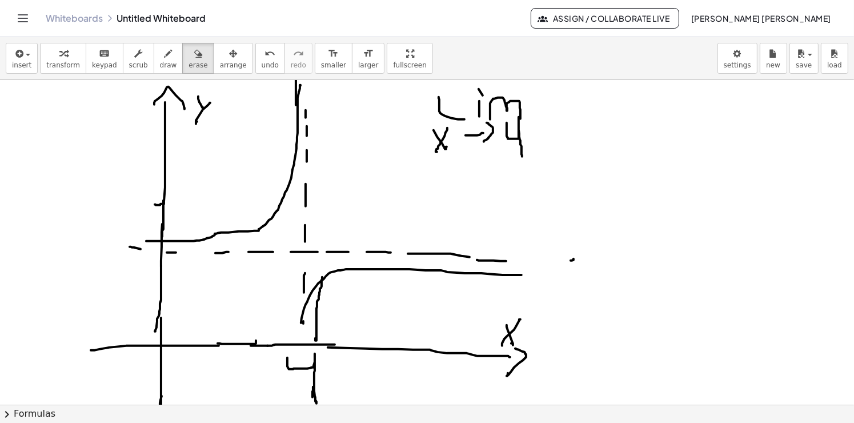
click at [186, 69] on button "erase" at bounding box center [197, 58] width 31 height 31
click at [164, 59] on icon "button" at bounding box center [168, 54] width 8 height 14
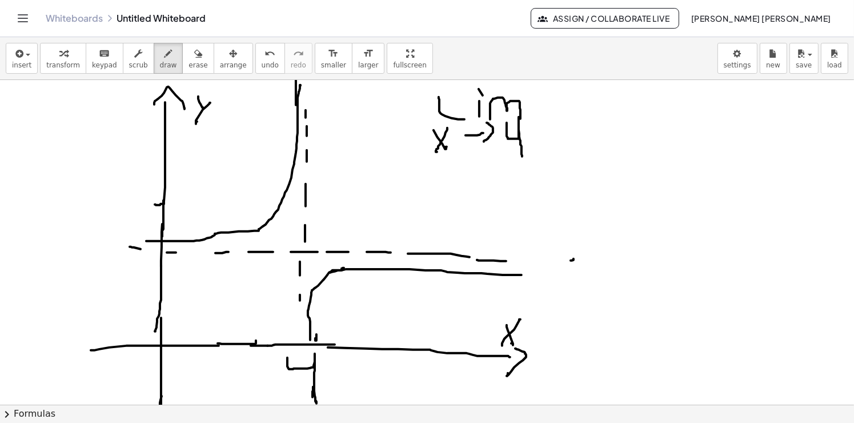
drag, startPoint x: 540, startPoint y: 123, endPoint x: 541, endPoint y: 118, distance: 5.7
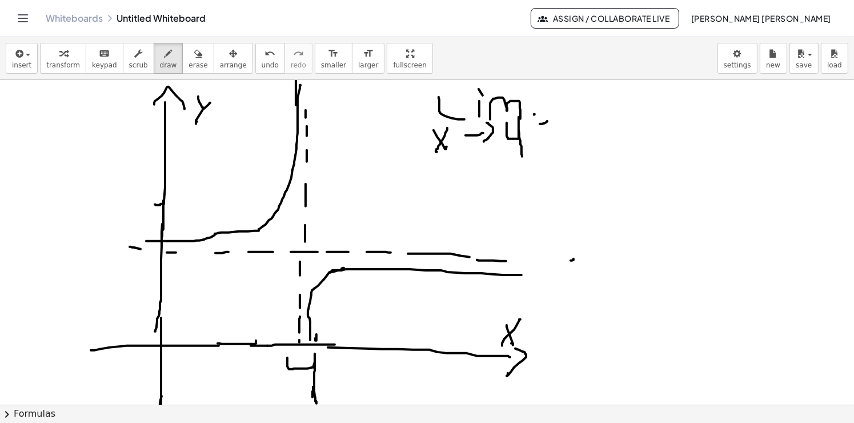
drag, startPoint x: 534, startPoint y: 114, endPoint x: 542, endPoint y: 113, distance: 8.6
drag, startPoint x: 602, startPoint y: 110, endPoint x: 598, endPoint y: 114, distance: 6.1
click at [194, 55] on icon "button" at bounding box center [198, 54] width 8 height 14
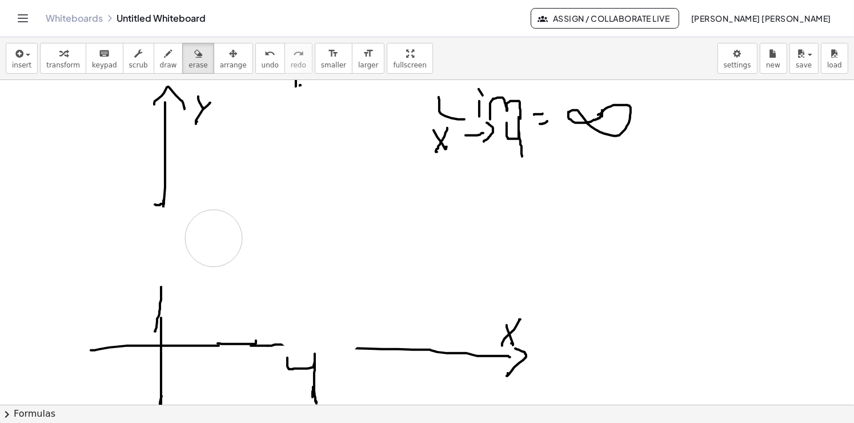
drag, startPoint x: 184, startPoint y: 233, endPoint x: 339, endPoint y: 359, distance: 200.1
drag, startPoint x: 308, startPoint y: 396, endPoint x: 309, endPoint y: 360, distance: 36.6
drag, startPoint x: 148, startPoint y: 62, endPoint x: 191, endPoint y: 122, distance: 74.5
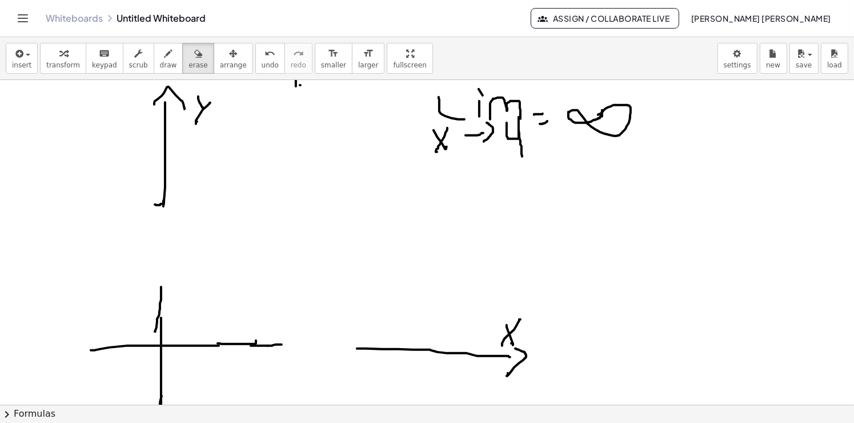
click at [160, 62] on span "draw" at bounding box center [168, 65] width 17 height 8
drag, startPoint x: 280, startPoint y: 346, endPoint x: 303, endPoint y: 306, distance: 46.0
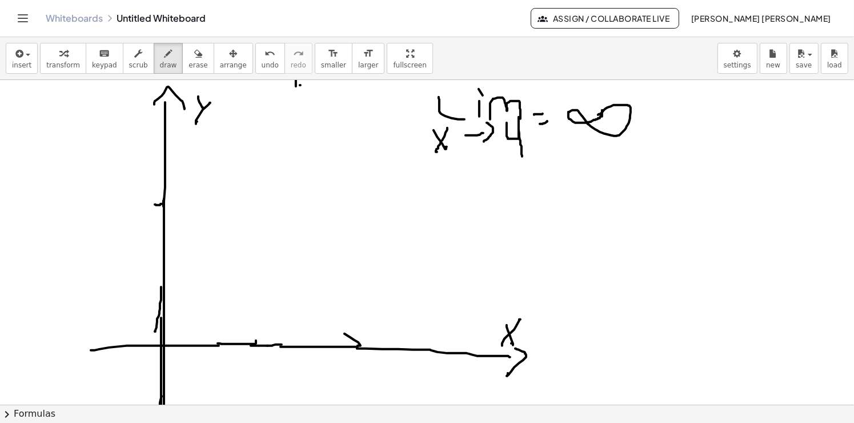
drag, startPoint x: 164, startPoint y: 198, endPoint x: 162, endPoint y: 402, distance: 203.9
drag, startPoint x: 162, startPoint y: 401, endPoint x: 163, endPoint y: 292, distance: 109.6
click at [188, 54] on div "button" at bounding box center [197, 53] width 19 height 14
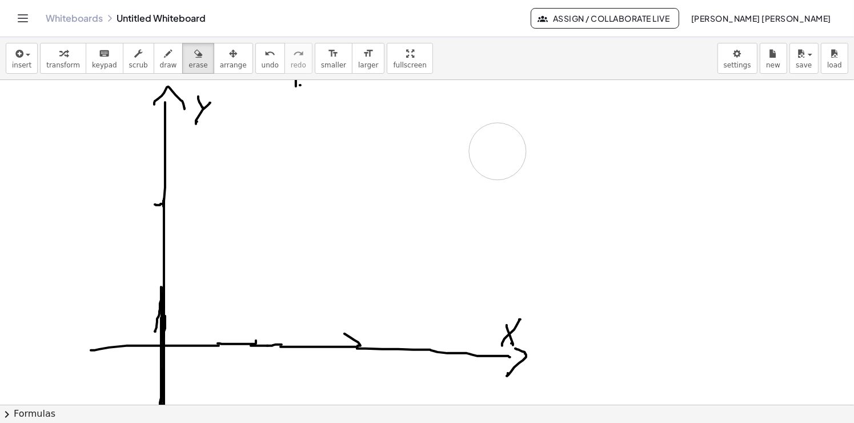
drag, startPoint x: 477, startPoint y: 219, endPoint x: 353, endPoint y: 118, distance: 159.5
drag, startPoint x: 305, startPoint y: 66, endPoint x: 328, endPoint y: 90, distance: 33.5
click at [19, 61] on span "insert" at bounding box center [21, 65] width 19 height 8
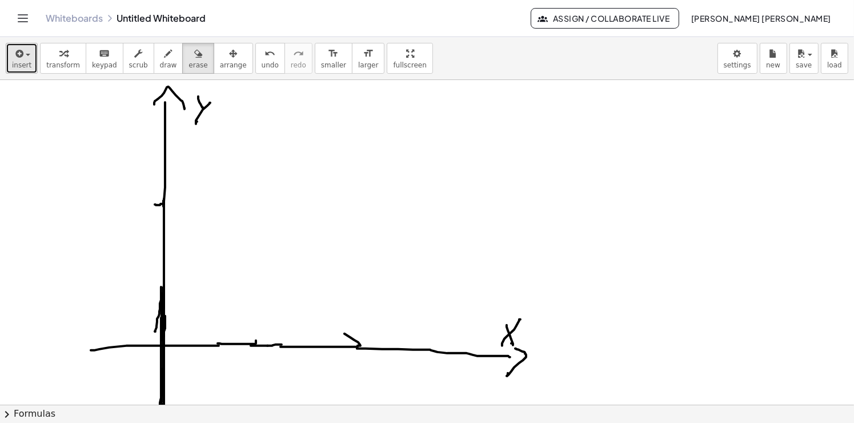
click at [21, 57] on icon "button" at bounding box center [18, 54] width 10 height 14
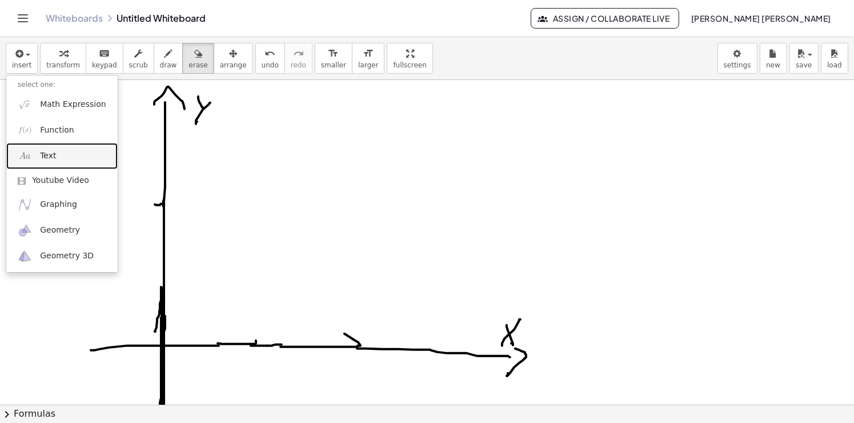
click at [66, 156] on link "Text" at bounding box center [61, 156] width 111 height 26
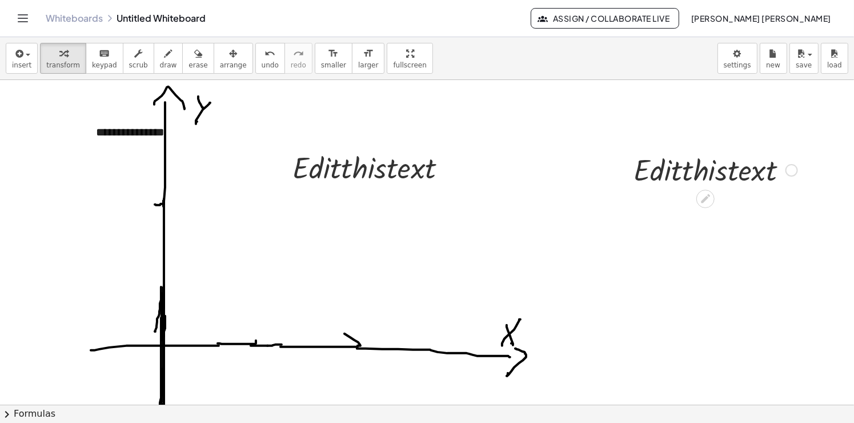
drag, startPoint x: 732, startPoint y: 183, endPoint x: 739, endPoint y: 186, distance: 8.0
click at [732, 182] on div at bounding box center [715, 169] width 175 height 39
drag, startPoint x: 761, startPoint y: 175, endPoint x: 770, endPoint y: 180, distance: 10.5
click at [767, 180] on div at bounding box center [715, 169] width 175 height 39
click at [774, 180] on div at bounding box center [715, 169] width 175 height 39
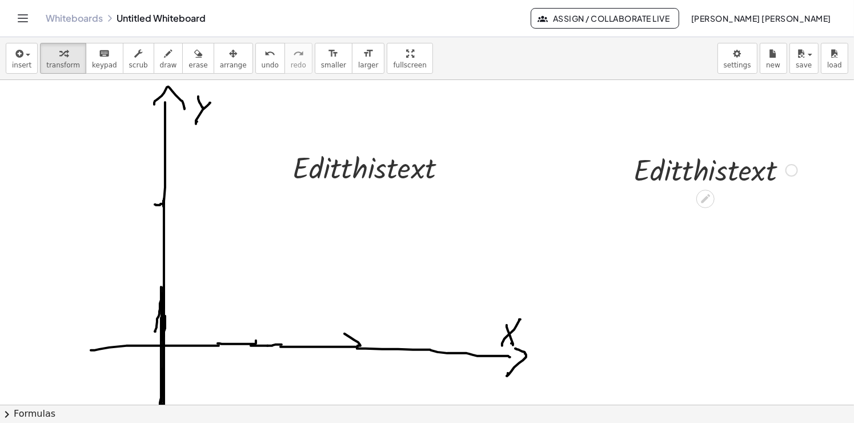
drag, startPoint x: 795, startPoint y: 173, endPoint x: 756, endPoint y: 182, distance: 40.4
click at [792, 173] on div at bounding box center [791, 170] width 13 height 13
drag, startPoint x: 701, startPoint y: 177, endPoint x: 715, endPoint y: 206, distance: 31.9
click at [705, 198] on icon at bounding box center [705, 198] width 12 height 12
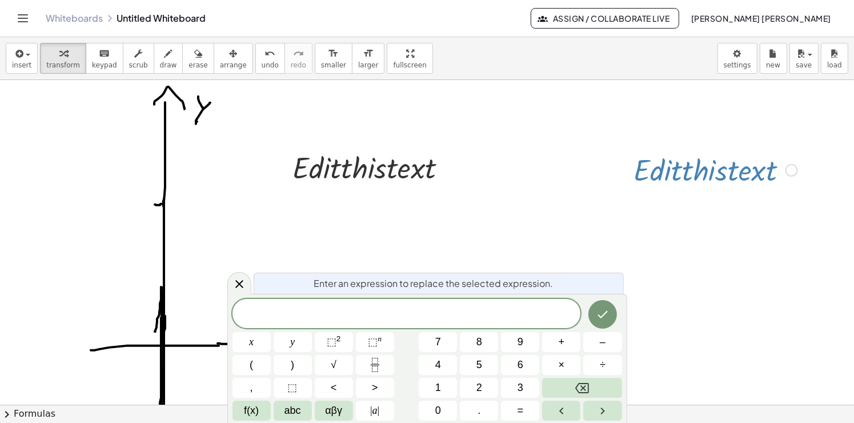
drag, startPoint x: 762, startPoint y: 188, endPoint x: 771, endPoint y: 183, distance: 10.8
click at [762, 188] on div "· E · d · i · t · t · h · i · s · t · e · x · t Fix a mistake Transform line Co…" at bounding box center [711, 169] width 190 height 45
click at [787, 166] on div "Fix a mistake Transform line Copy line as LaTeX Copy derivation as LaTeX Expand…" at bounding box center [791, 170] width 13 height 13
drag, startPoint x: 698, startPoint y: 214, endPoint x: 689, endPoint y: 174, distance: 40.9
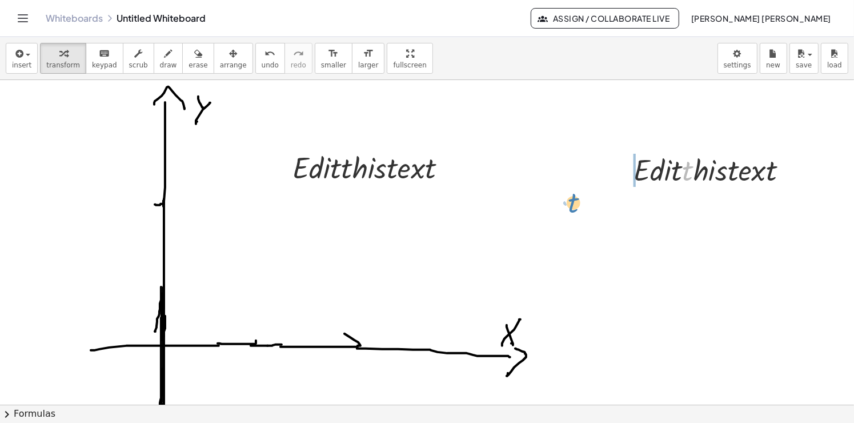
drag, startPoint x: 691, startPoint y: 171, endPoint x: 609, endPoint y: 204, distance: 89.2
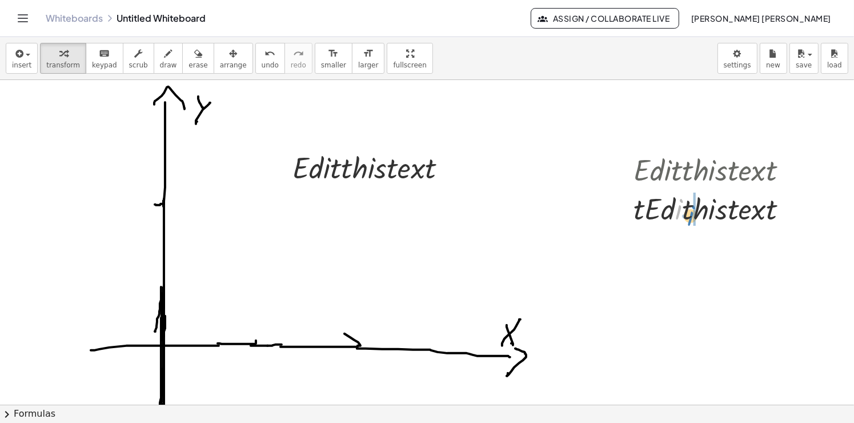
drag, startPoint x: 676, startPoint y: 214, endPoint x: 689, endPoint y: 182, distance: 34.6
click at [424, 169] on div at bounding box center [374, 166] width 175 height 39
click at [365, 199] on icon at bounding box center [364, 196] width 12 height 12
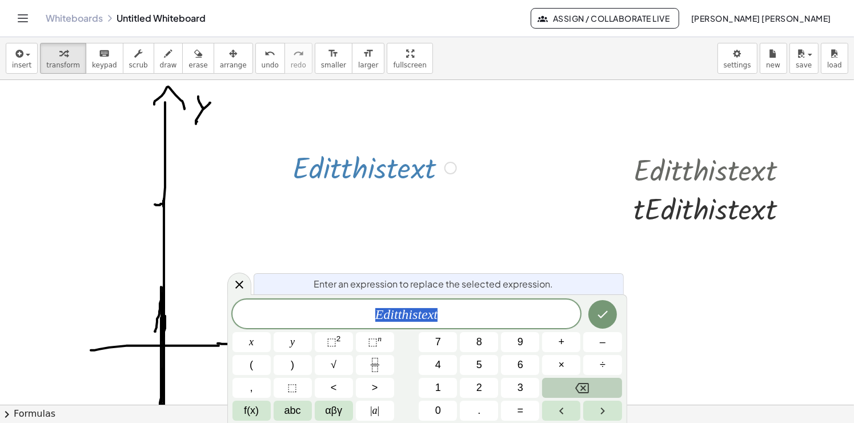
click at [596, 393] on button "Backspace" at bounding box center [581, 387] width 79 height 20
click at [594, 316] on button "Done" at bounding box center [602, 314] width 29 height 29
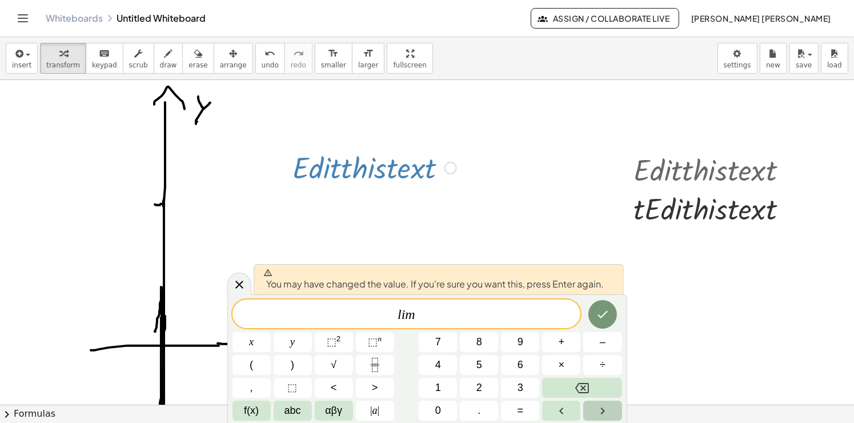
click at [593, 408] on button "Right arrow" at bounding box center [602, 410] width 38 height 20
drag, startPoint x: 469, startPoint y: 220, endPoint x: 439, endPoint y: 220, distance: 30.3
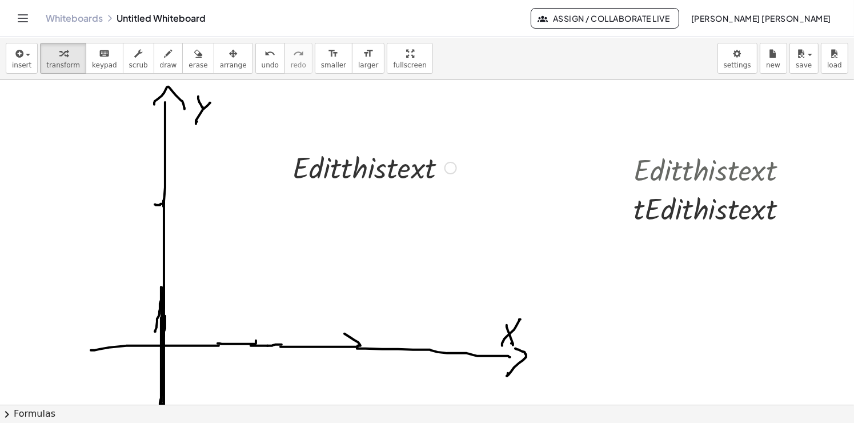
drag, startPoint x: 384, startPoint y: 171, endPoint x: 363, endPoint y: 178, distance: 22.8
click at [385, 171] on div at bounding box center [374, 166] width 175 height 39
click at [21, 55] on icon "button" at bounding box center [18, 54] width 10 height 14
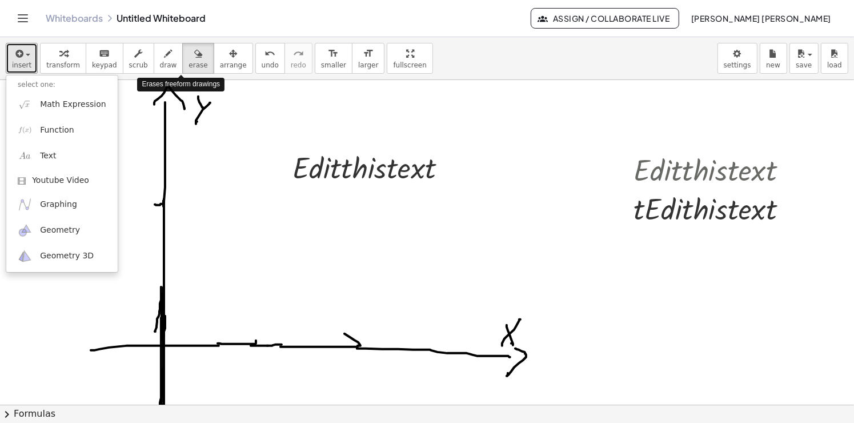
drag, startPoint x: 178, startPoint y: 57, endPoint x: 196, endPoint y: 117, distance: 62.5
click at [184, 64] on button "erase" at bounding box center [197, 58] width 31 height 31
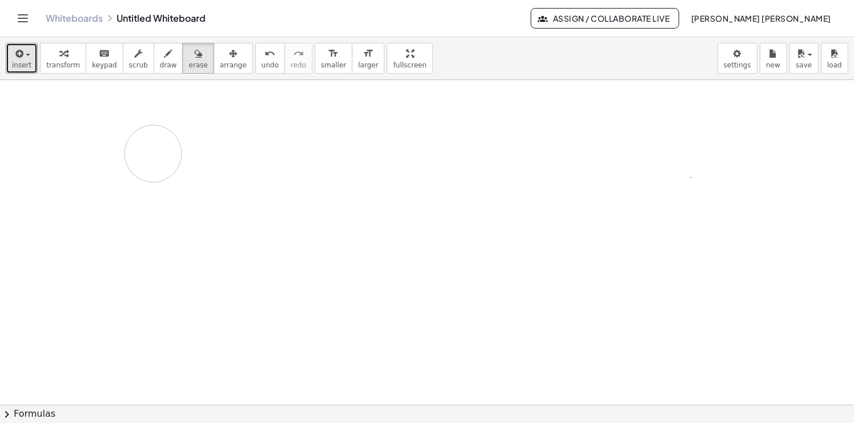
drag, startPoint x: 165, startPoint y: 96, endPoint x: 66, endPoint y: 39, distance: 114.3
drag, startPoint x: 246, startPoint y: 146, endPoint x: 259, endPoint y: 188, distance: 44.4
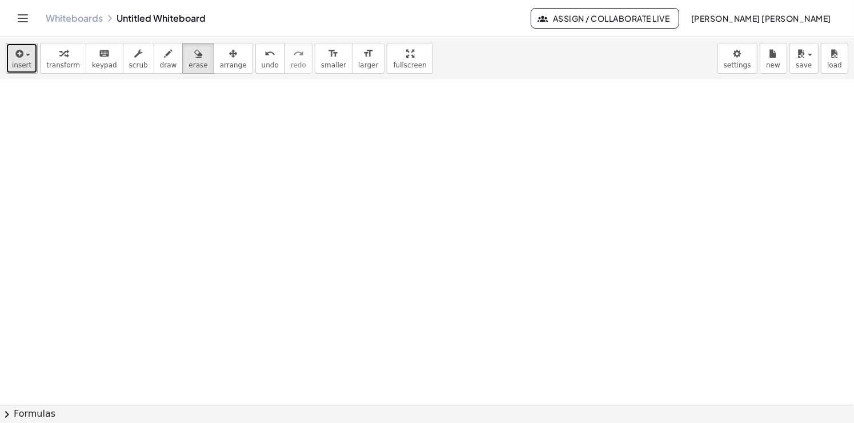
click at [28, 64] on span "insert" at bounding box center [21, 65] width 19 height 8
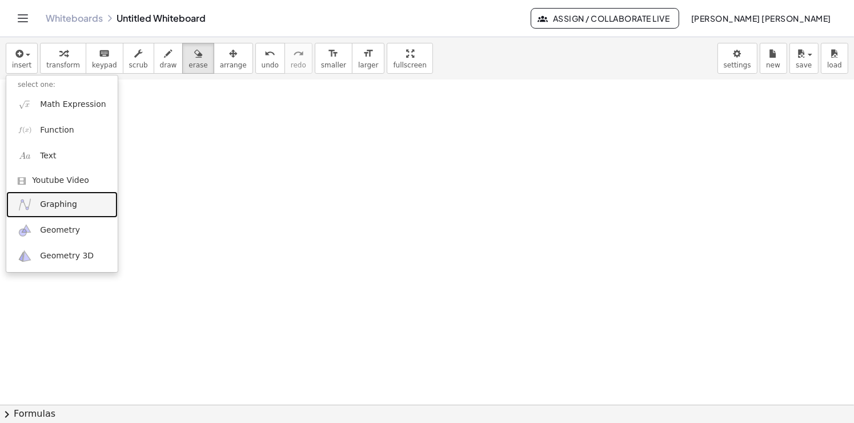
click at [52, 202] on span "Graphing" at bounding box center [58, 204] width 37 height 11
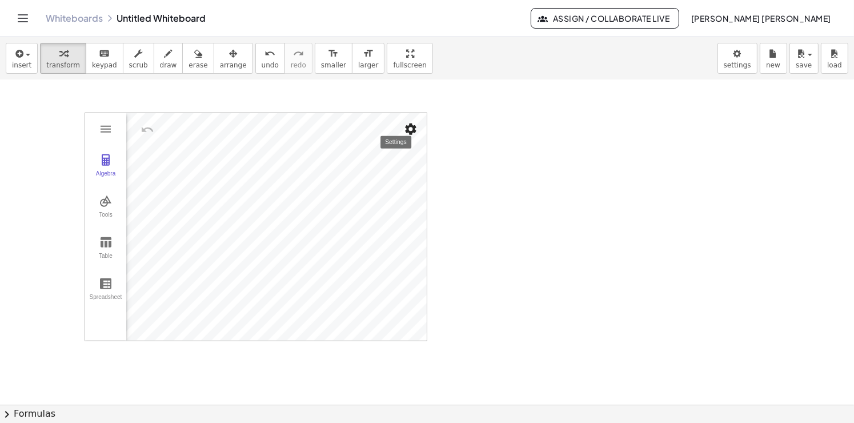
click at [287, 215] on div "- + · E · d · i · t · t · h · i · s · t · e · x · t · E · d · i · t · t · h · i…" at bounding box center [427, 80] width 854 height 1299
click at [412, 137] on button "Settings" at bounding box center [410, 129] width 21 height 21
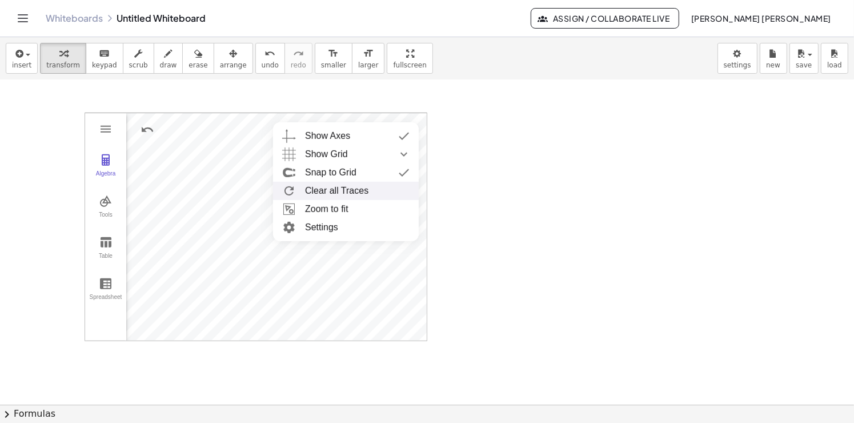
click at [336, 194] on li "Clear all Traces" at bounding box center [346, 191] width 146 height 18
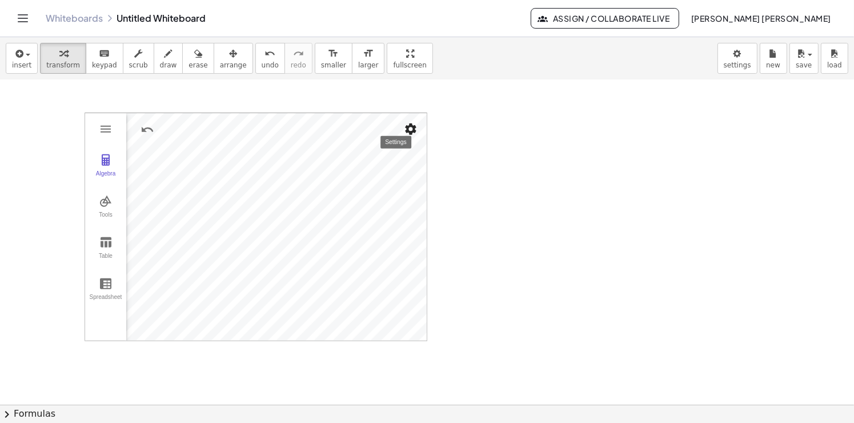
click at [402, 127] on button "Settings" at bounding box center [410, 129] width 21 height 21
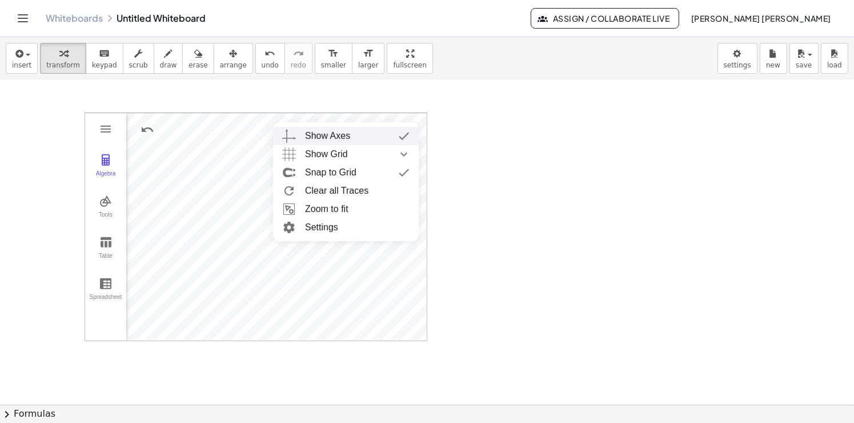
drag, startPoint x: 203, startPoint y: 87, endPoint x: 238, endPoint y: 106, distance: 39.6
click at [212, 91] on div at bounding box center [427, 80] width 854 height 1299
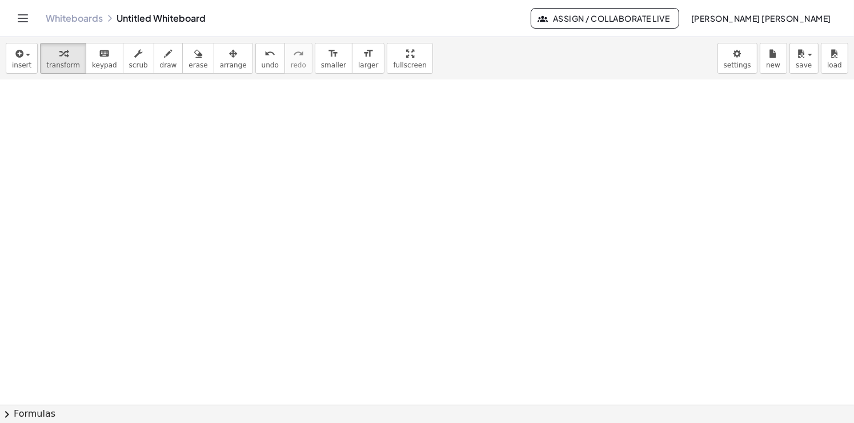
scroll to position [1299, 0]
drag, startPoint x: 159, startPoint y: 55, endPoint x: 163, endPoint y: 75, distance: 20.9
click at [163, 57] on button "draw" at bounding box center [169, 58] width 30 height 31
drag, startPoint x: 124, startPoint y: 114, endPoint x: 156, endPoint y: 151, distance: 48.2
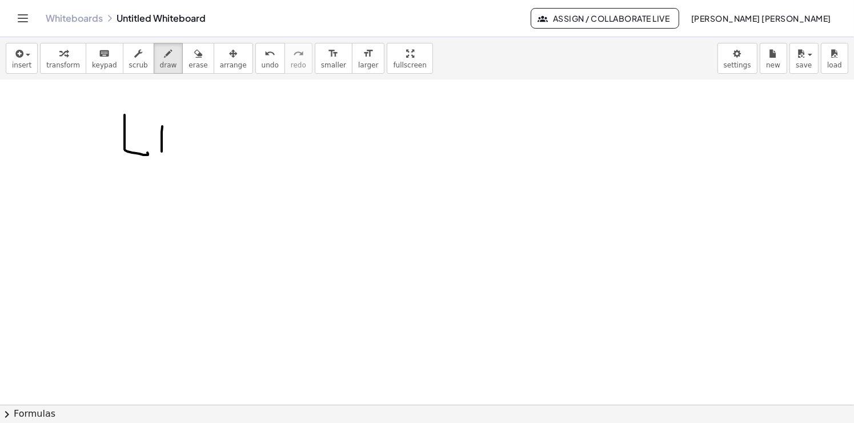
drag, startPoint x: 162, startPoint y: 151, endPoint x: 162, endPoint y: 126, distance: 25.1
drag, startPoint x: 186, startPoint y: 138, endPoint x: 218, endPoint y: 145, distance: 32.1
drag, startPoint x: 98, startPoint y: 176, endPoint x: 108, endPoint y: 202, distance: 28.2
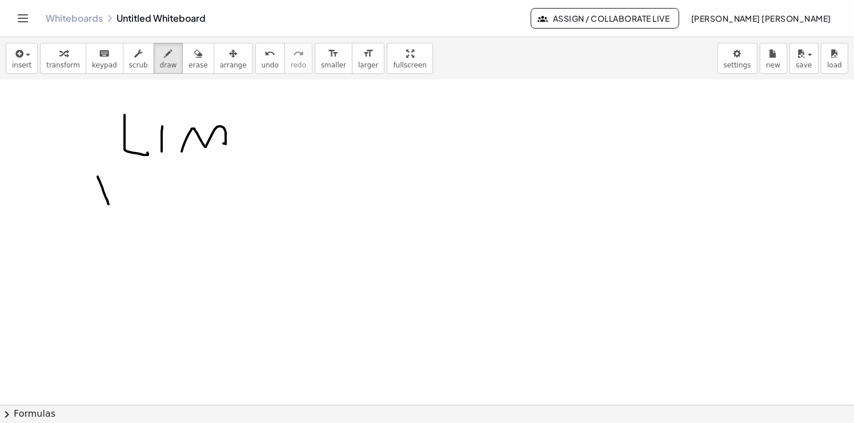
drag, startPoint x: 93, startPoint y: 203, endPoint x: 134, endPoint y: 179, distance: 48.1
drag, startPoint x: 166, startPoint y: 194, endPoint x: 179, endPoint y: 186, distance: 15.7
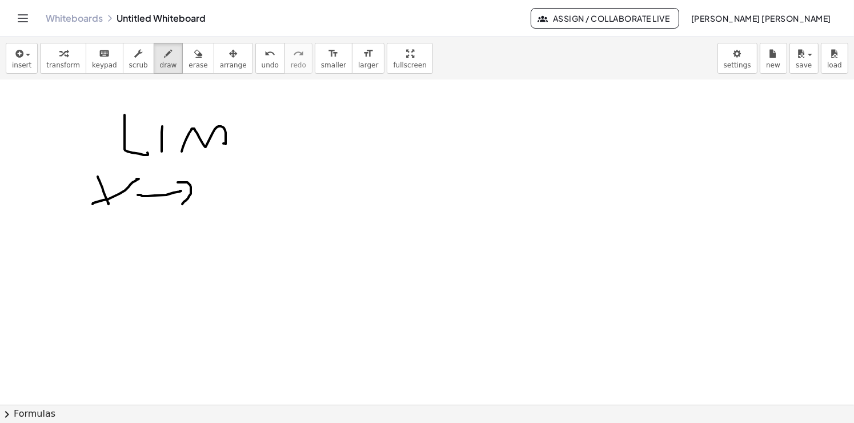
drag, startPoint x: 178, startPoint y: 182, endPoint x: 201, endPoint y: 203, distance: 31.9
drag, startPoint x: 204, startPoint y: 184, endPoint x: 210, endPoint y: 169, distance: 15.7
drag, startPoint x: 242, startPoint y: 164, endPoint x: 256, endPoint y: 167, distance: 15.0
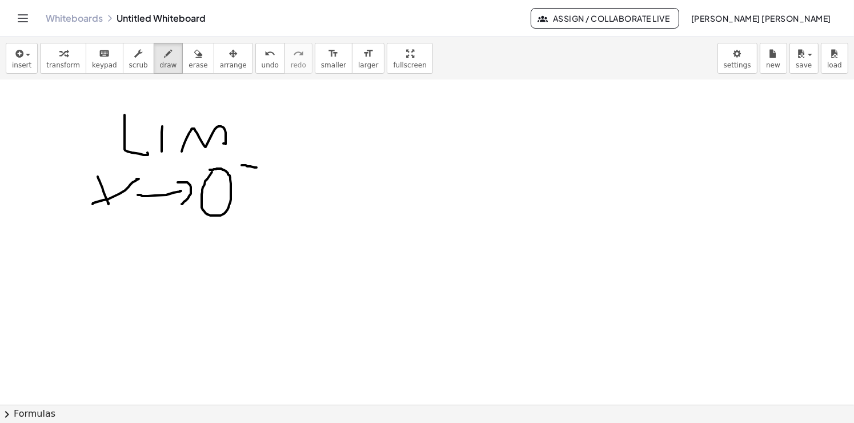
drag, startPoint x: 124, startPoint y: 238, endPoint x: 150, endPoint y: 258, distance: 33.4
drag, startPoint x: 155, startPoint y: 258, endPoint x: 155, endPoint y: 240, distance: 18.3
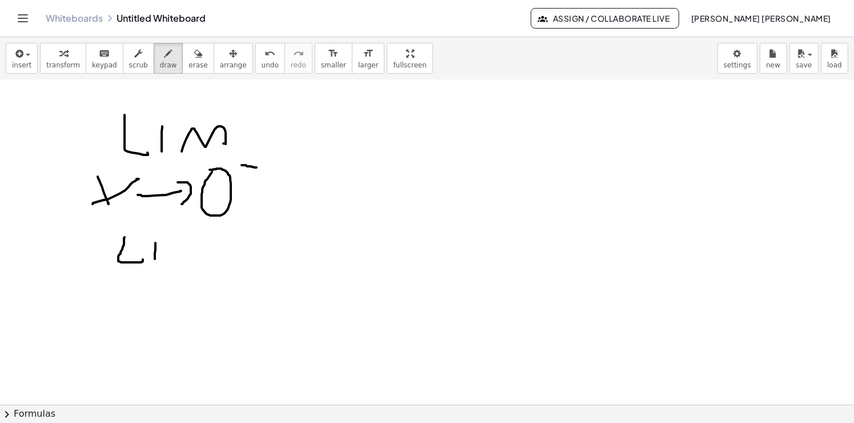
drag, startPoint x: 180, startPoint y: 256, endPoint x: 189, endPoint y: 264, distance: 11.3
drag, startPoint x: 102, startPoint y: 303, endPoint x: 108, endPoint y: 311, distance: 10.2
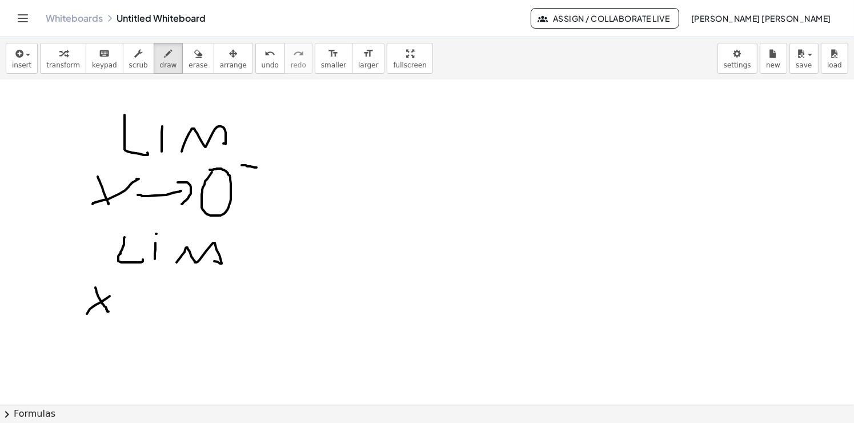
drag, startPoint x: 107, startPoint y: 297, endPoint x: 128, endPoint y: 288, distance: 23.0
drag, startPoint x: 181, startPoint y: 285, endPoint x: 175, endPoint y: 311, distance: 25.9
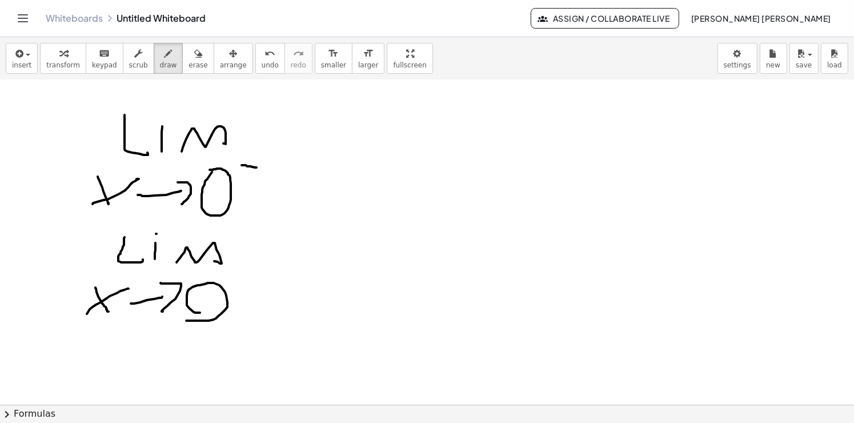
drag, startPoint x: 187, startPoint y: 302, endPoint x: 204, endPoint y: 307, distance: 18.3
drag, startPoint x: 238, startPoint y: 288, endPoint x: 246, endPoint y: 285, distance: 7.8
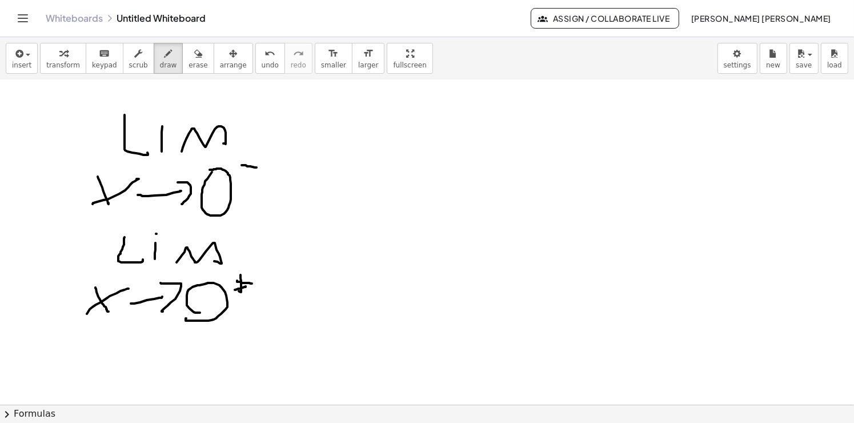
drag, startPoint x: 237, startPoint y: 280, endPoint x: 252, endPoint y: 283, distance: 15.1
click at [186, 74] on div "insert select one: Math Expression Function Text Youtube Video Graphing Geometr…" at bounding box center [427, 58] width 854 height 43
drag, startPoint x: 238, startPoint y: 309, endPoint x: 240, endPoint y: 293, distance: 16.7
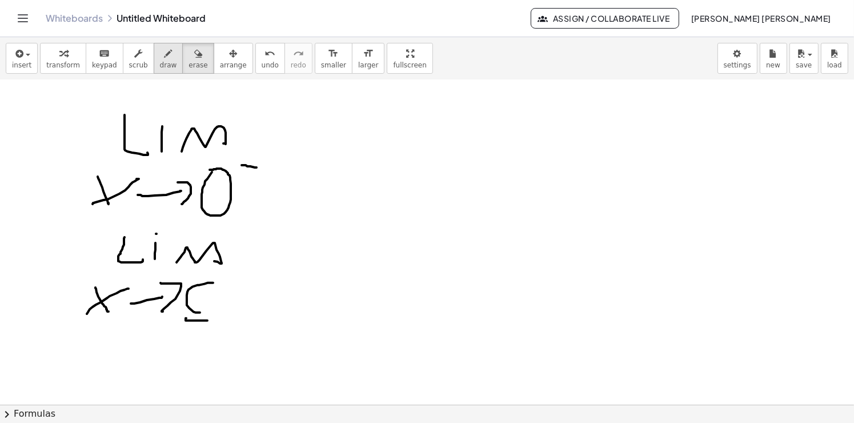
click at [164, 55] on icon "button" at bounding box center [168, 54] width 8 height 14
drag, startPoint x: 194, startPoint y: 311, endPoint x: 224, endPoint y: 295, distance: 34.5
drag, startPoint x: 230, startPoint y: 279, endPoint x: 223, endPoint y: 289, distance: 12.0
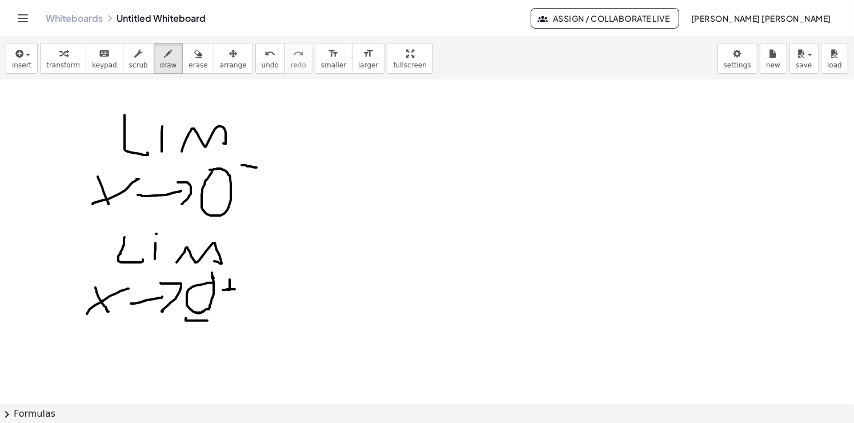
drag, startPoint x: 223, startPoint y: 289, endPoint x: 232, endPoint y: 288, distance: 9.8
drag, startPoint x: 227, startPoint y: 288, endPoint x: 227, endPoint y: 296, distance: 7.4
click at [188, 66] on span "erase" at bounding box center [197, 65] width 19 height 8
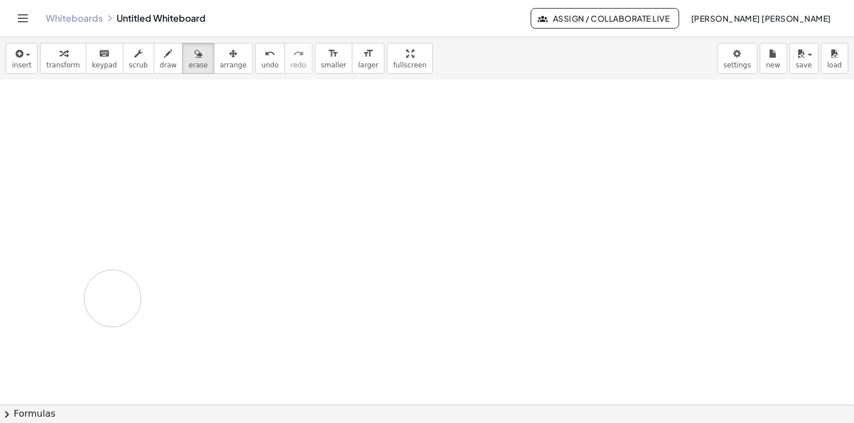
drag, startPoint x: 253, startPoint y: 227, endPoint x: 582, endPoint y: 15, distance: 391.7
click at [582, 15] on div "Graspable Math Activities Get Started Activity Bank Assigned Work Classes White…" at bounding box center [427, 211] width 854 height 423
click at [27, 411] on button "chevron_right Formulas" at bounding box center [427, 413] width 854 height 18
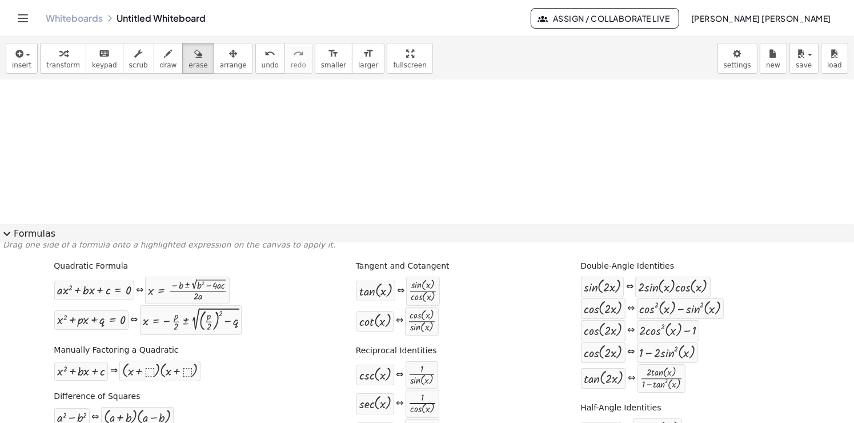
scroll to position [0, 0]
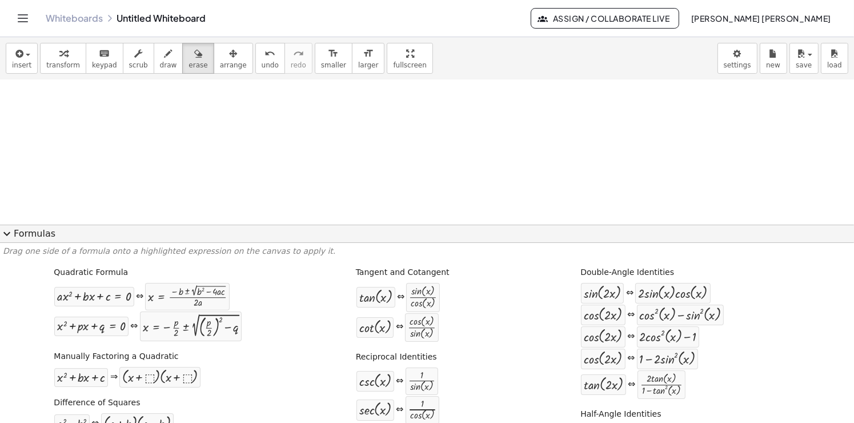
click at [21, 235] on button "expand_more Formulas" at bounding box center [427, 233] width 854 height 18
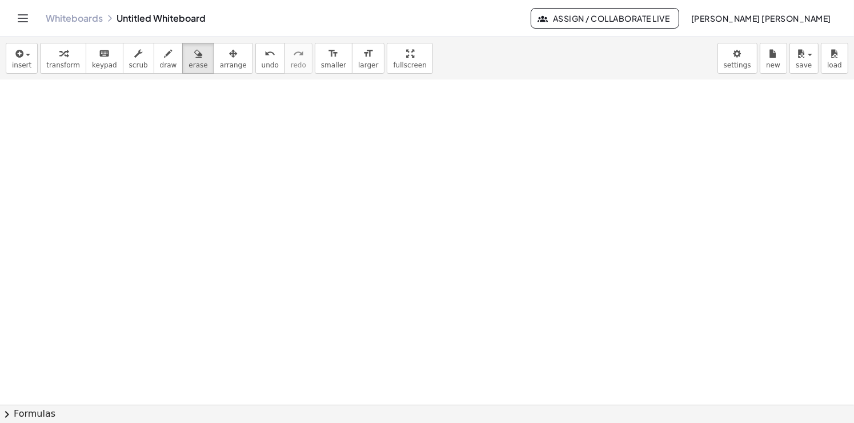
click at [160, 65] on span "draw" at bounding box center [168, 65] width 17 height 8
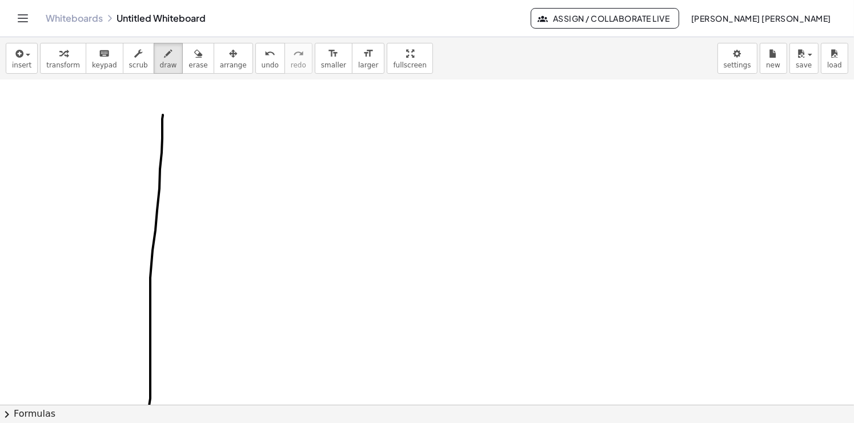
drag, startPoint x: 162, startPoint y: 138, endPoint x: 130, endPoint y: 374, distance: 238.6
click at [149, 410] on div "insert select one: Math Expression Function Text Youtube Video Graphing Geometr…" at bounding box center [427, 229] width 854 height 385
drag, startPoint x: 109, startPoint y: 368, endPoint x: 394, endPoint y: 363, distance: 285.0
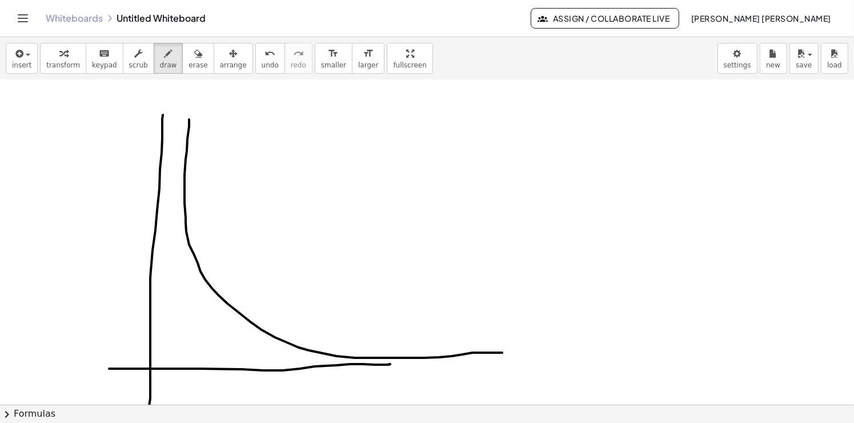
drag, startPoint x: 189, startPoint y: 119, endPoint x: 391, endPoint y: 301, distance: 272.1
drag, startPoint x: 182, startPoint y: 182, endPoint x: 180, endPoint y: 376, distance: 194.7
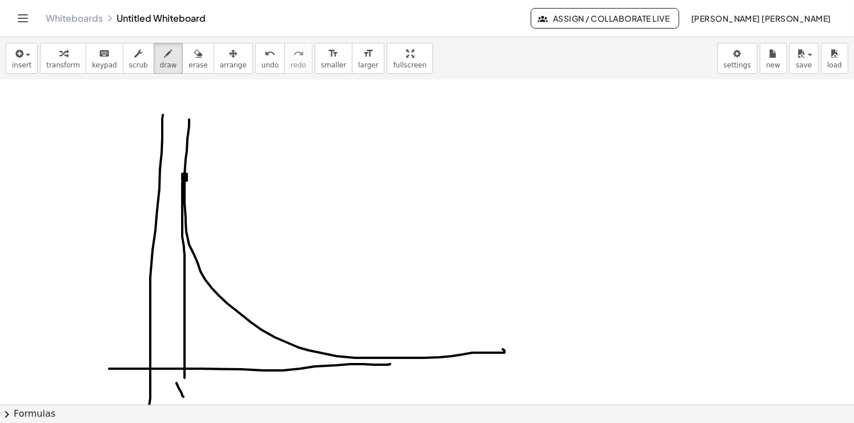
drag, startPoint x: 176, startPoint y: 383, endPoint x: 187, endPoint y: 384, distance: 10.3
drag, startPoint x: 187, startPoint y: 383, endPoint x: 178, endPoint y: 363, distance: 21.5
drag, startPoint x: 182, startPoint y: 178, endPoint x: 167, endPoint y: 179, distance: 14.9
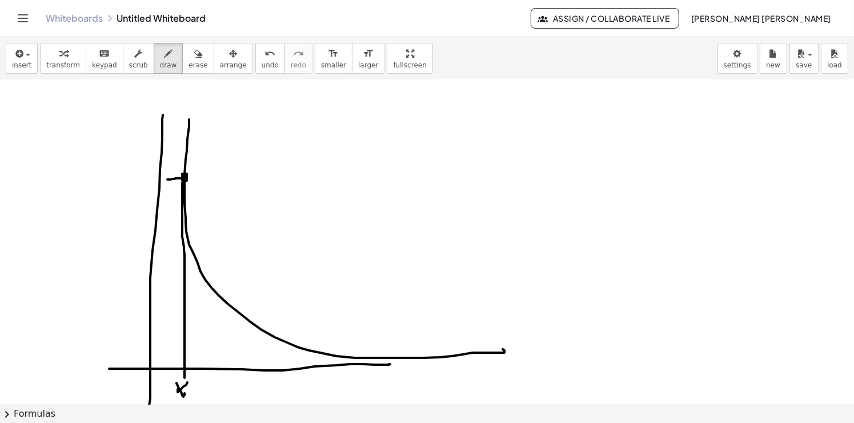
drag, startPoint x: 135, startPoint y: 178, endPoint x: 147, endPoint y: 185, distance: 13.6
drag, startPoint x: 148, startPoint y: 185, endPoint x: 142, endPoint y: 192, distance: 9.3
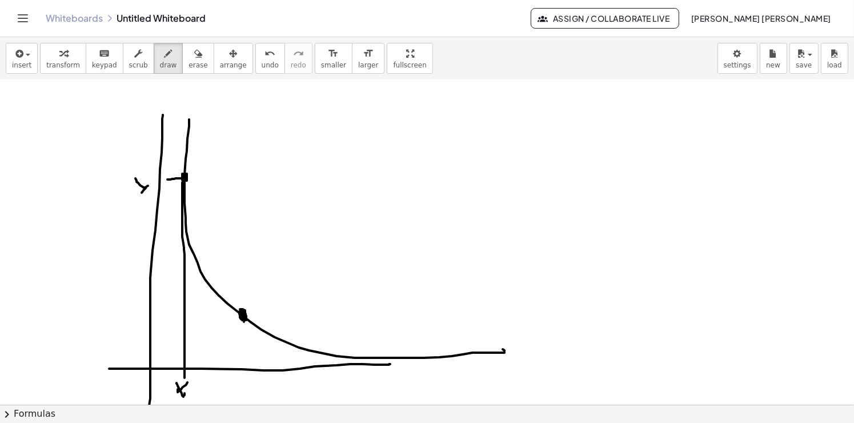
drag, startPoint x: 244, startPoint y: 320, endPoint x: 228, endPoint y: 290, distance: 33.7
drag, startPoint x: 216, startPoint y: 283, endPoint x: 223, endPoint y: 291, distance: 10.5
click at [262, 66] on span "undo" at bounding box center [270, 65] width 17 height 8
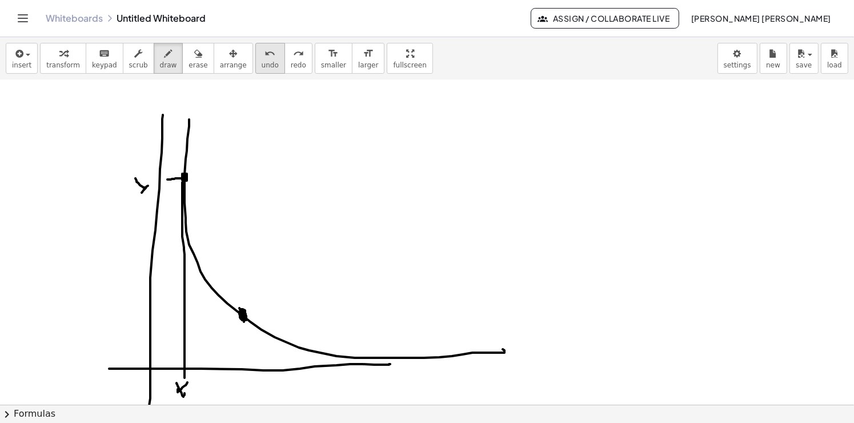
click at [262, 66] on span "undo" at bounding box center [270, 65] width 17 height 8
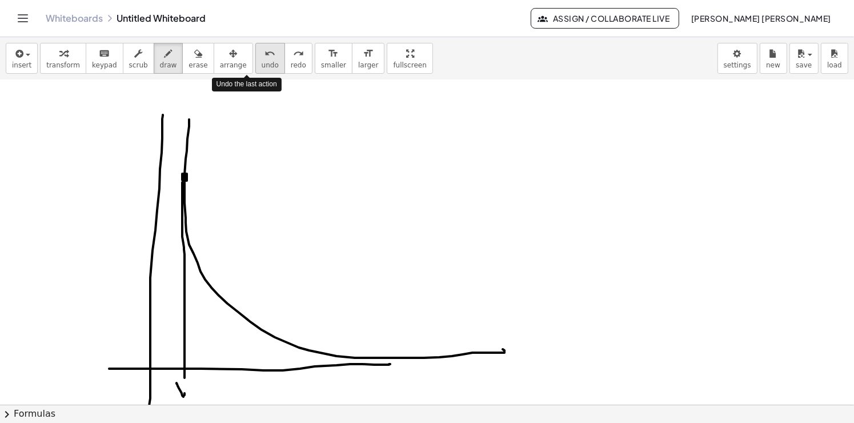
click at [262, 66] on span "undo" at bounding box center [270, 65] width 17 height 8
drag, startPoint x: 251, startPoint y: 66, endPoint x: 251, endPoint y: 85, distance: 18.8
click at [262, 66] on span "undo" at bounding box center [270, 65] width 17 height 8
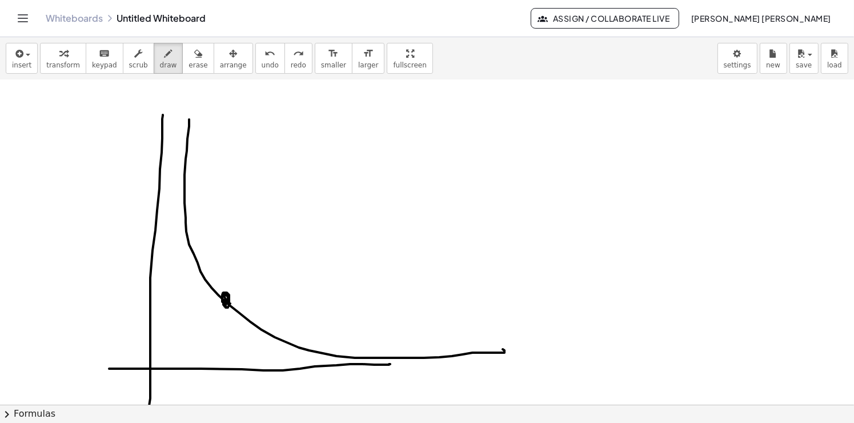
drag, startPoint x: 230, startPoint y: 303, endPoint x: 226, endPoint y: 309, distance: 8.2
drag, startPoint x: 224, startPoint y: 307, endPoint x: 226, endPoint y: 355, distance: 47.4
drag, startPoint x: 217, startPoint y: 367, endPoint x: 226, endPoint y: 385, distance: 20.7
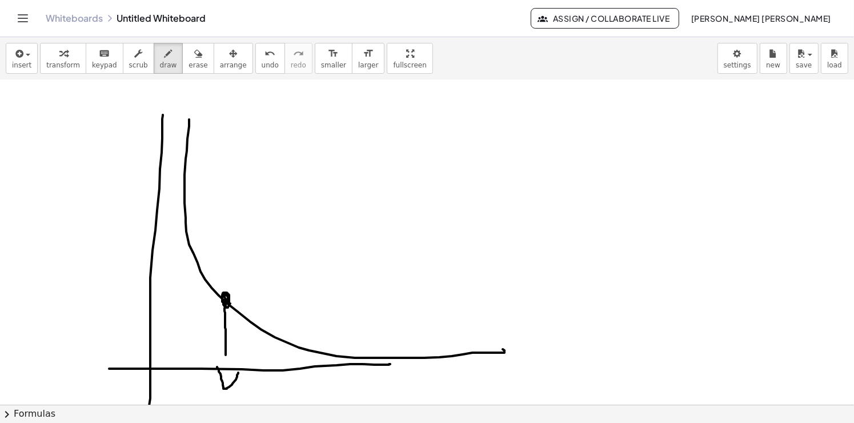
drag, startPoint x: 219, startPoint y: 397, endPoint x: 216, endPoint y: 403, distance: 6.7
drag, startPoint x: 214, startPoint y: 404, endPoint x: 226, endPoint y: 392, distance: 16.6
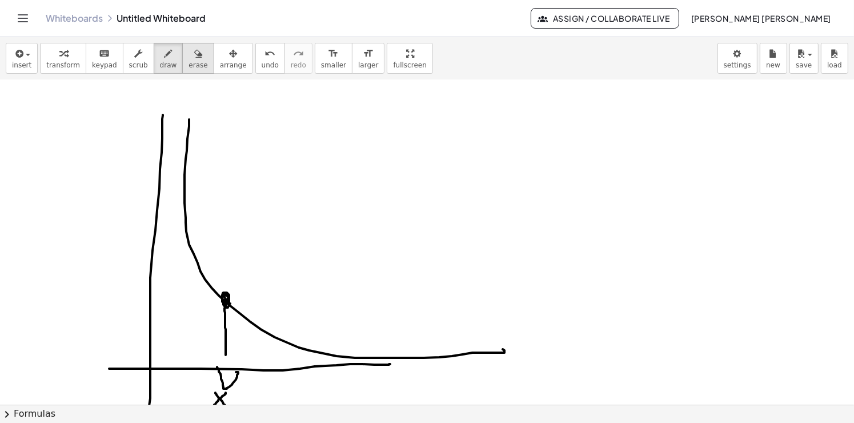
click at [188, 57] on div "button" at bounding box center [197, 53] width 19 height 14
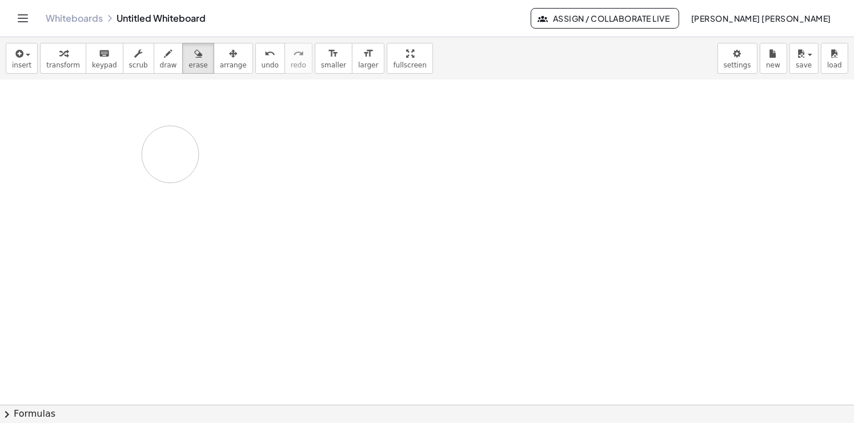
drag, startPoint x: 150, startPoint y: 109, endPoint x: 376, endPoint y: 208, distance: 246.2
drag, startPoint x: 155, startPoint y: 66, endPoint x: 144, endPoint y: 129, distance: 63.8
click at [160, 66] on span "draw" at bounding box center [168, 65] width 17 height 8
drag, startPoint x: 89, startPoint y: 159, endPoint x: 161, endPoint y: 182, distance: 76.0
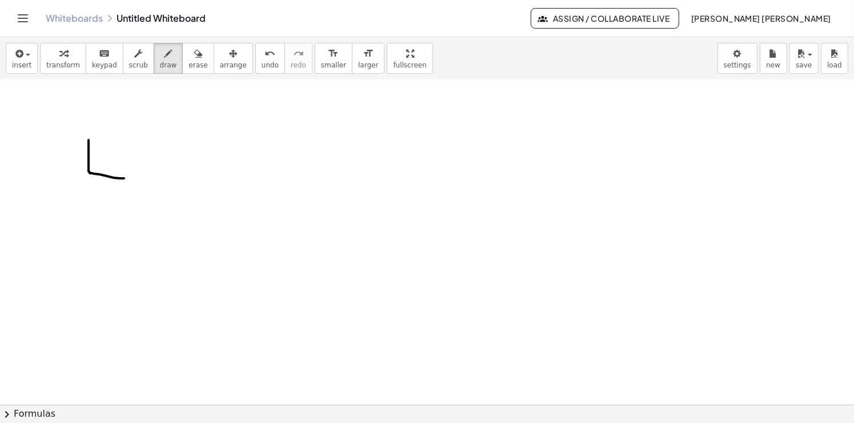
drag, startPoint x: 154, startPoint y: 169, endPoint x: 153, endPoint y: 142, distance: 26.8
drag, startPoint x: 202, startPoint y: 164, endPoint x: 135, endPoint y: 206, distance: 78.3
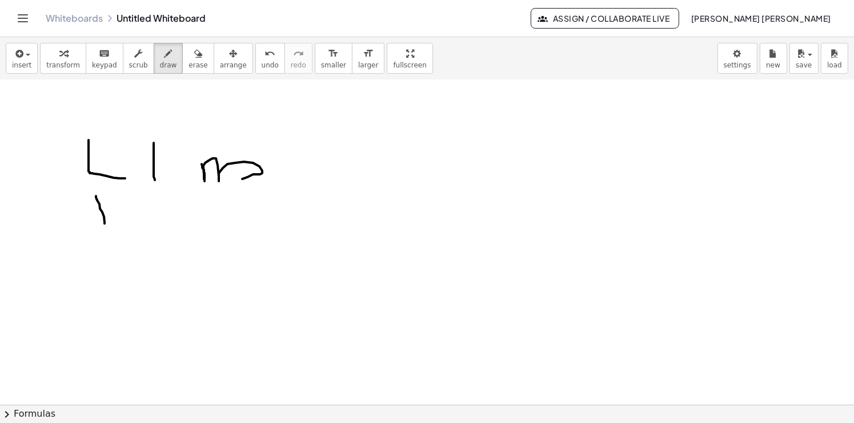
drag, startPoint x: 96, startPoint y: 198, endPoint x: 93, endPoint y: 225, distance: 27.1
drag, startPoint x: 93, startPoint y: 228, endPoint x: 128, endPoint y: 208, distance: 40.9
drag, startPoint x: 152, startPoint y: 217, endPoint x: 178, endPoint y: 210, distance: 26.6
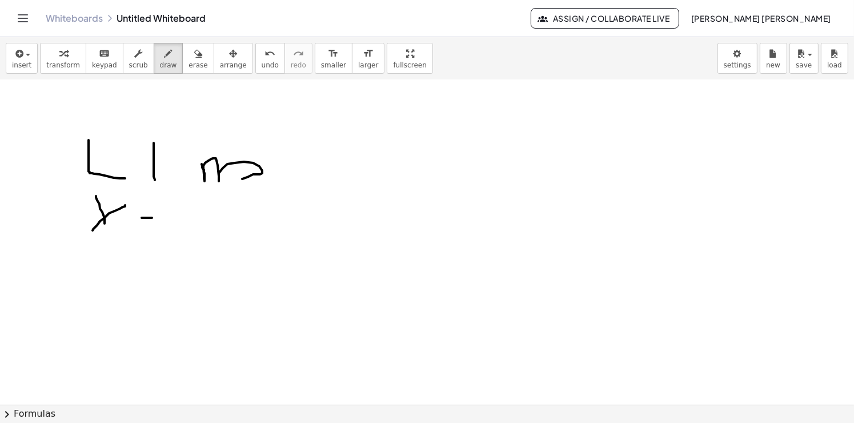
drag, startPoint x: 188, startPoint y: 196, endPoint x: 184, endPoint y: 217, distance: 20.9
drag, startPoint x: 221, startPoint y: 190, endPoint x: 226, endPoint y: 242, distance: 52.2
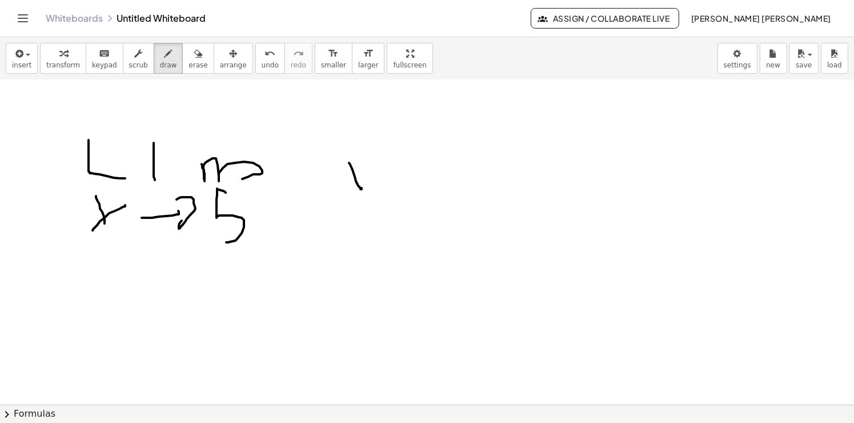
drag, startPoint x: 350, startPoint y: 164, endPoint x: 360, endPoint y: 186, distance: 24.5
drag, startPoint x: 353, startPoint y: 186, endPoint x: 387, endPoint y: 162, distance: 41.8
drag, startPoint x: 397, startPoint y: 153, endPoint x: 389, endPoint y: 183, distance: 30.7
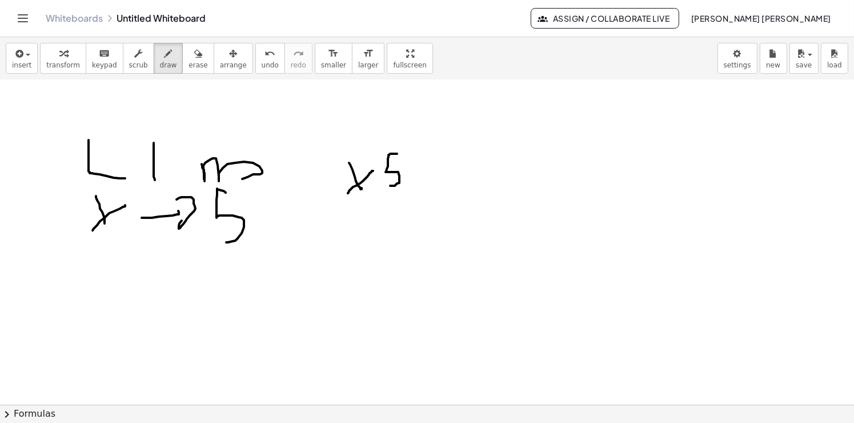
drag, startPoint x: 424, startPoint y: 185, endPoint x: 477, endPoint y: 176, distance: 53.3
drag, startPoint x: 476, startPoint y: 164, endPoint x: 489, endPoint y: 199, distance: 36.5
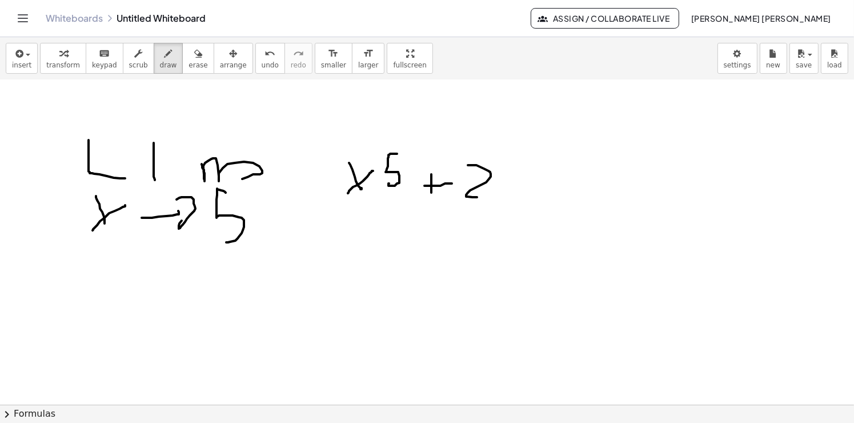
click at [194, 50] on icon "button" at bounding box center [198, 54] width 8 height 14
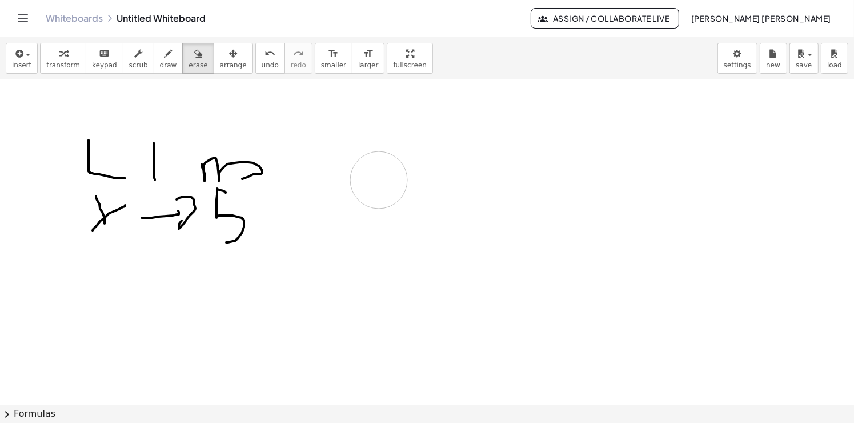
drag, startPoint x: 385, startPoint y: 156, endPoint x: 373, endPoint y: 168, distance: 17.0
drag, startPoint x: 358, startPoint y: 184, endPoint x: 449, endPoint y: 172, distance: 92.2
drag, startPoint x: 156, startPoint y: 59, endPoint x: 296, endPoint y: 123, distance: 153.8
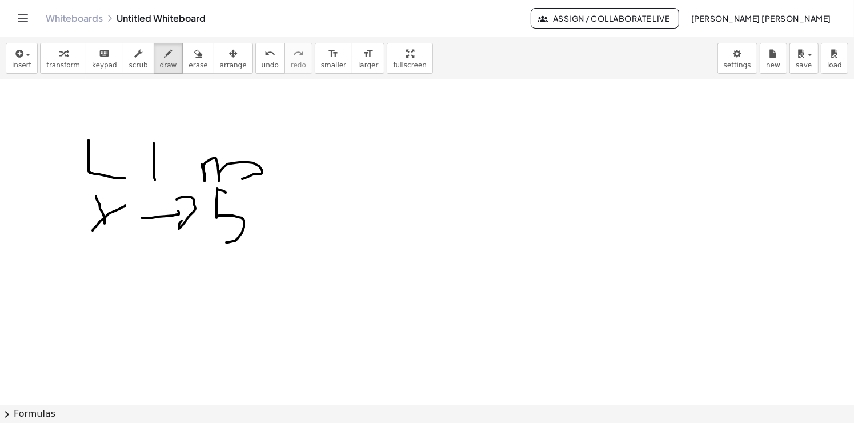
click at [171, 66] on div "transform keyboard keypad scrub draw erase arrange" at bounding box center [146, 58] width 212 height 31
drag, startPoint x: 349, startPoint y: 191, endPoint x: 535, endPoint y: 174, distance: 186.9
drag, startPoint x: 390, startPoint y: 128, endPoint x: 407, endPoint y: 164, distance: 40.1
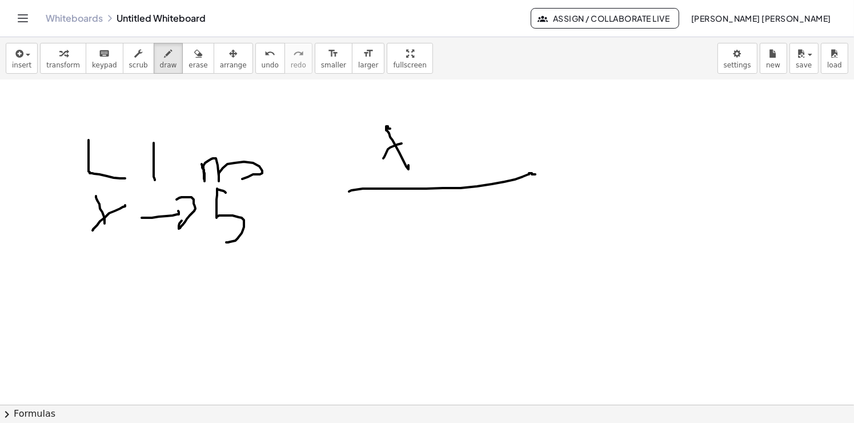
drag, startPoint x: 401, startPoint y: 143, endPoint x: 415, endPoint y: 139, distance: 14.1
drag, startPoint x: 452, startPoint y: 157, endPoint x: 482, endPoint y: 154, distance: 31.0
drag, startPoint x: 510, startPoint y: 118, endPoint x: 495, endPoint y: 124, distance: 16.4
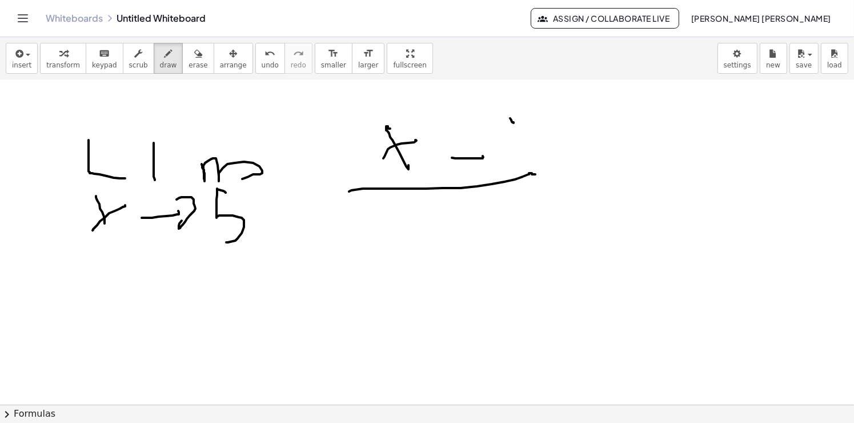
drag, startPoint x: 495, startPoint y: 124, endPoint x: 497, endPoint y: 132, distance: 8.2
drag, startPoint x: 502, startPoint y: 117, endPoint x: 497, endPoint y: 131, distance: 15.0
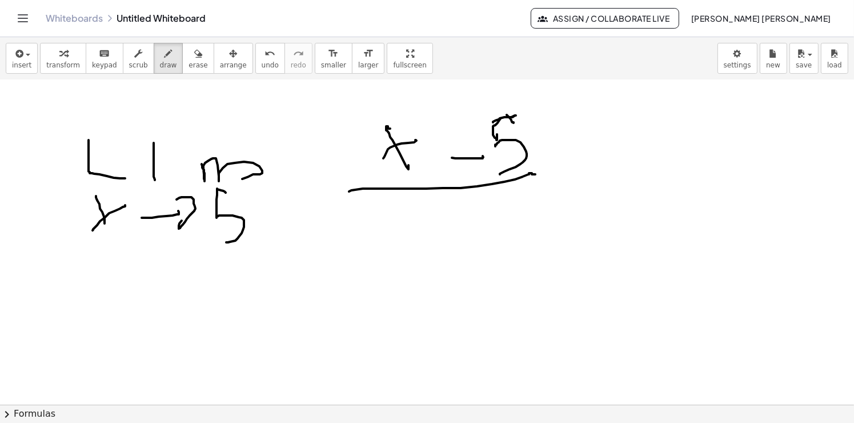
drag, startPoint x: 495, startPoint y: 144, endPoint x: 498, endPoint y: 170, distance: 26.4
drag, startPoint x: 395, startPoint y: 237, endPoint x: 401, endPoint y: 236, distance: 6.9
drag, startPoint x: 391, startPoint y: 237, endPoint x: 417, endPoint y: 240, distance: 27.1
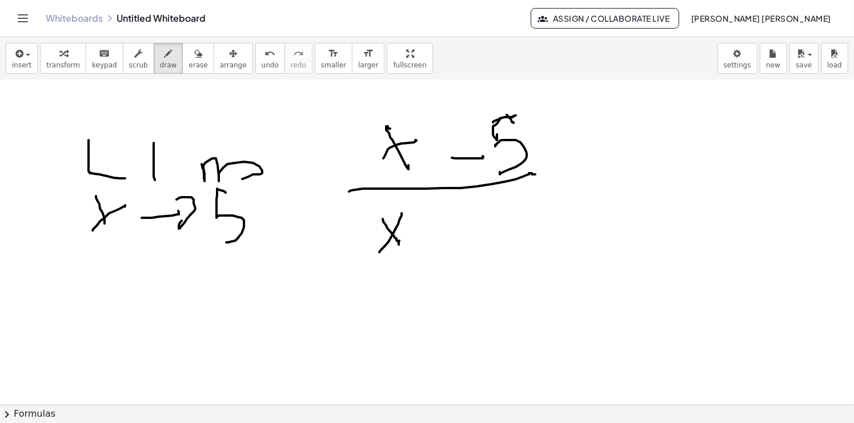
drag, startPoint x: 444, startPoint y: 225, endPoint x: 486, endPoint y: 226, distance: 41.7
drag, startPoint x: 520, startPoint y: 206, endPoint x: 521, endPoint y: 259, distance: 53.1
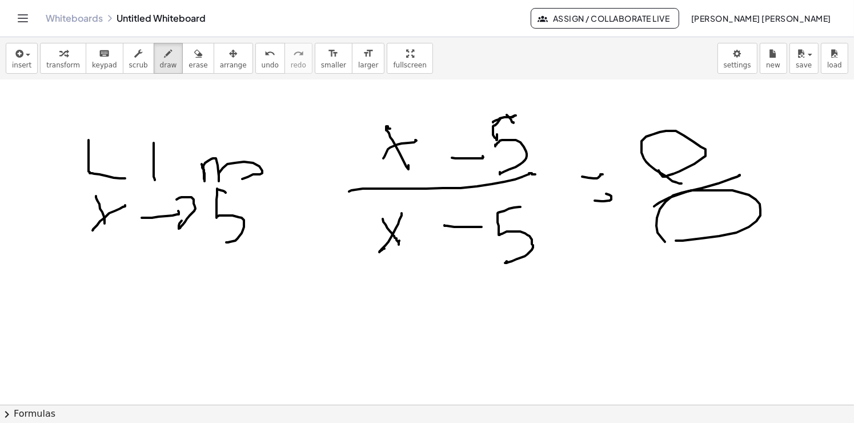
click at [188, 64] on span "erase" at bounding box center [197, 65] width 19 height 8
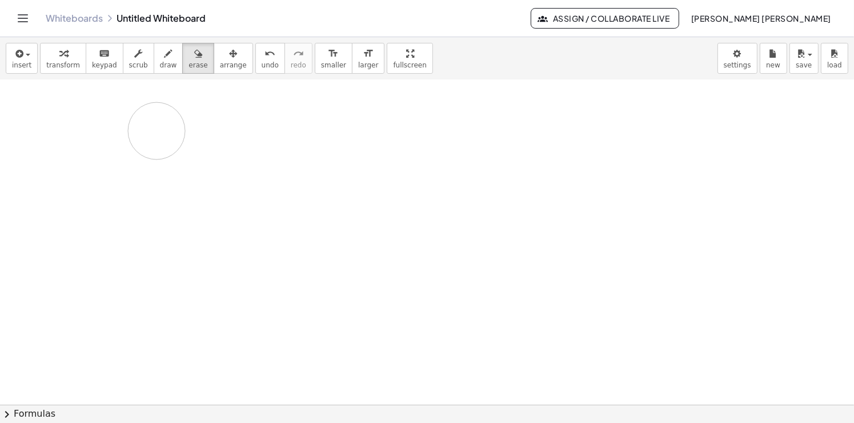
drag, startPoint x: 116, startPoint y: 164, endPoint x: 162, endPoint y: 130, distance: 57.6
click at [25, 63] on span "insert" at bounding box center [21, 65] width 19 height 8
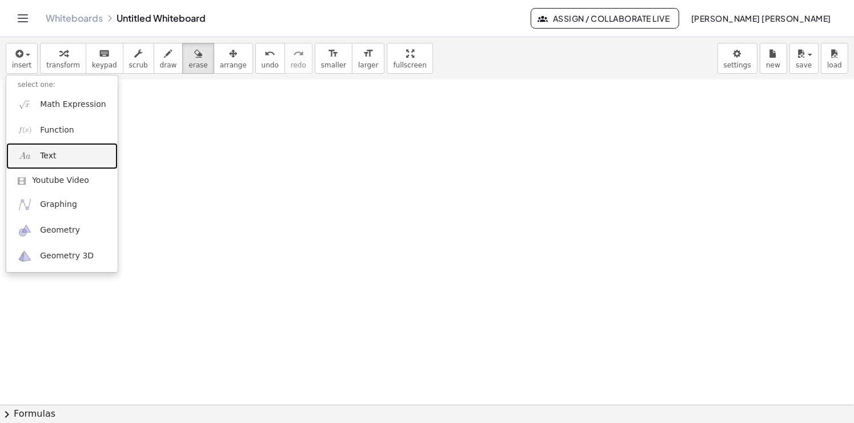
click at [59, 156] on link "Text" at bounding box center [61, 156] width 111 height 26
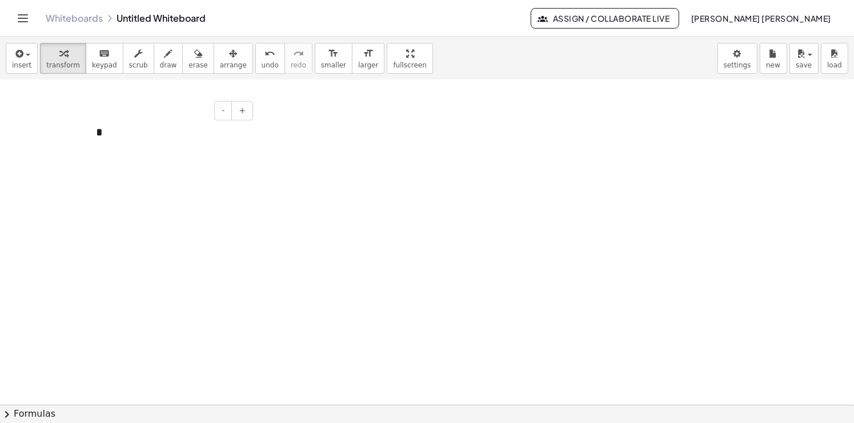
click at [158, 144] on div "*" at bounding box center [170, 131] width 171 height 39
click at [120, 148] on div "***" at bounding box center [170, 148] width 148 height 17
click at [26, 57] on div "button" at bounding box center [21, 53] width 19 height 14
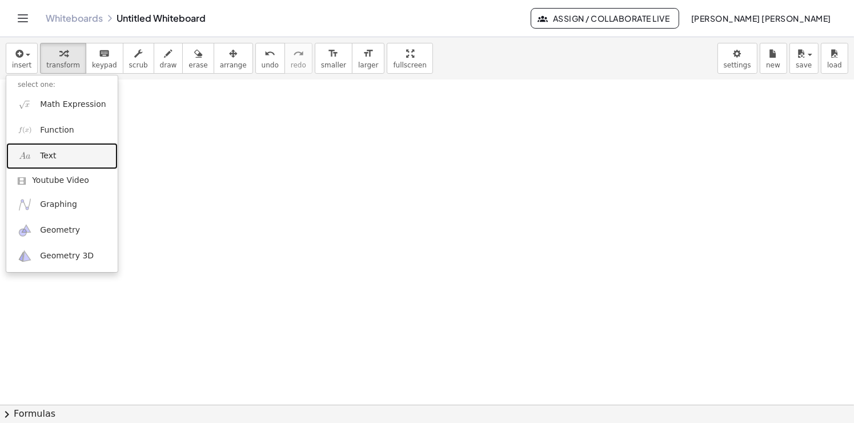
click at [59, 154] on link "Text" at bounding box center [61, 156] width 111 height 26
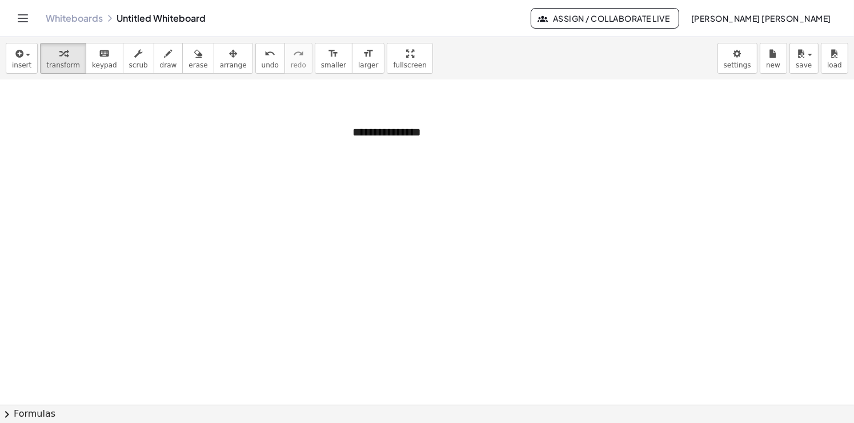
drag, startPoint x: 419, startPoint y: 127, endPoint x: 425, endPoint y: 134, distance: 9.3
drag, startPoint x: 439, startPoint y: 145, endPoint x: 91, endPoint y: 78, distance: 354.8
click at [91, 77] on div "insert select one: Math Expression Function Text Youtube Video Graphing Geometr…" at bounding box center [427, 58] width 854 height 43
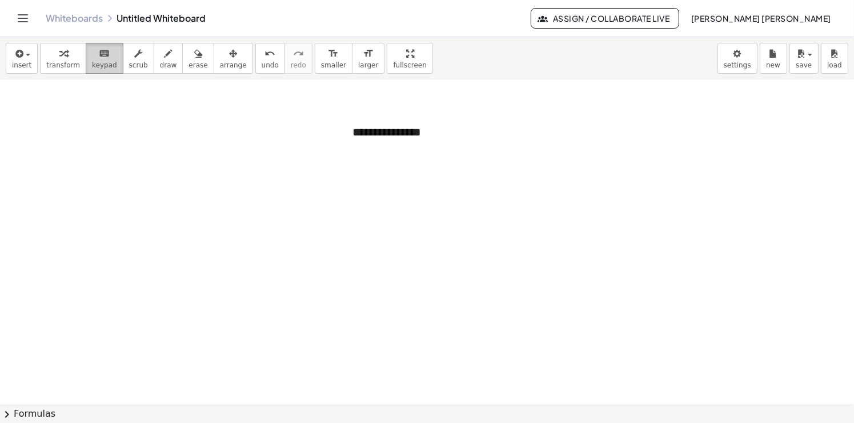
click at [99, 65] on span "keypad" at bounding box center [104, 65] width 25 height 8
click at [98, 65] on span "keypad" at bounding box center [104, 65] width 25 height 8
click at [29, 60] on button "insert" at bounding box center [22, 58] width 32 height 31
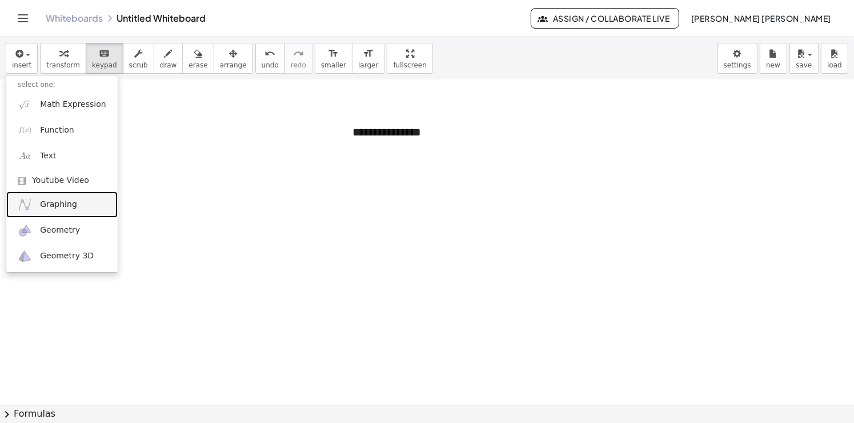
click at [78, 203] on link "Graphing" at bounding box center [61, 204] width 111 height 26
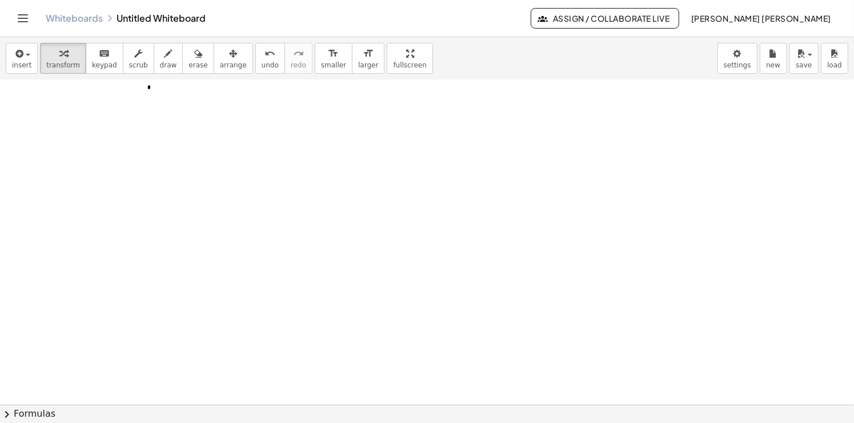
scroll to position [1948, 0]
click at [18, 58] on icon "button" at bounding box center [18, 54] width 10 height 14
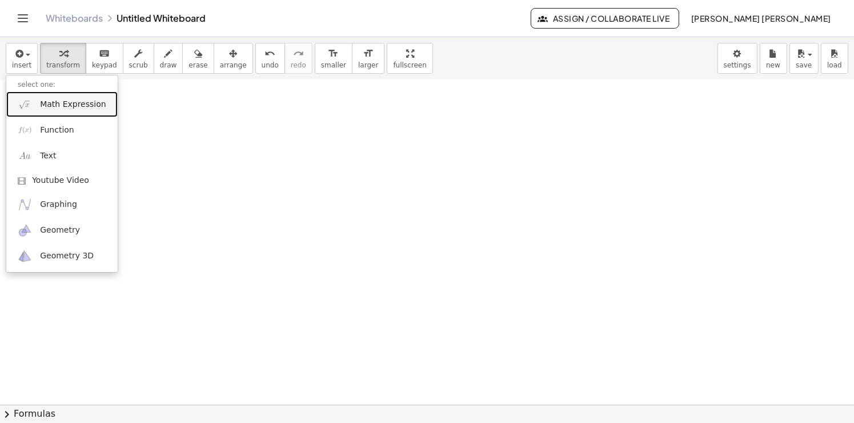
click at [71, 109] on span "Math Expression" at bounding box center [73, 104] width 66 height 11
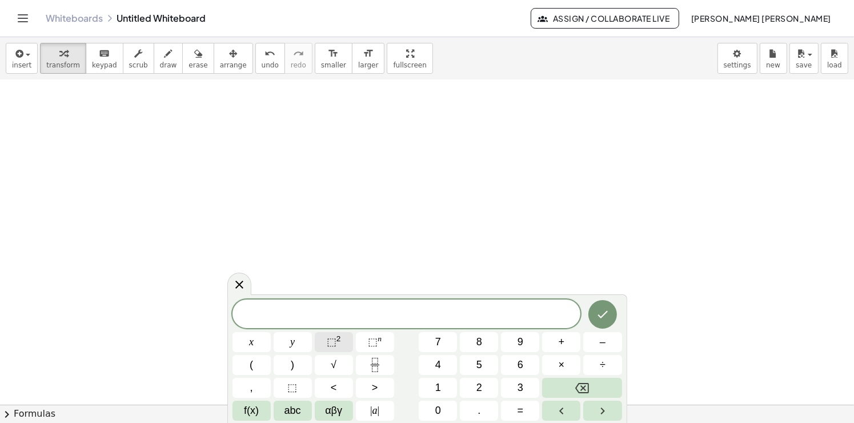
scroll to position [2005, 0]
click at [289, 409] on span "abc" at bounding box center [292, 410] width 17 height 15
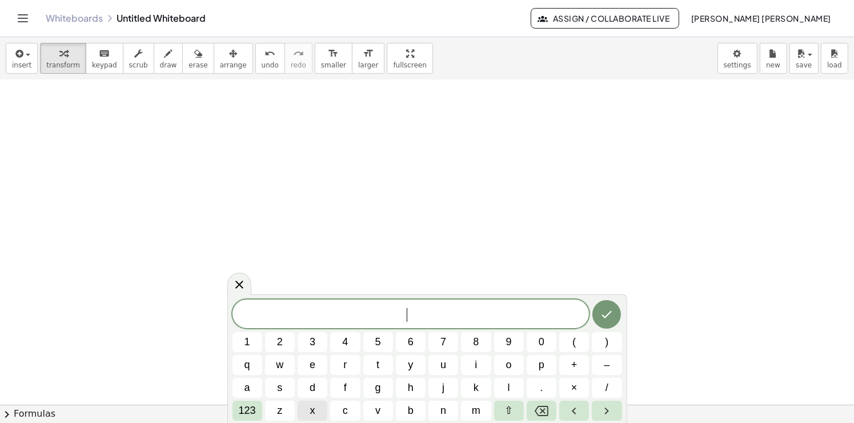
click at [308, 411] on button "x" at bounding box center [312, 410] width 30 height 20
click at [246, 412] on span "123" at bounding box center [247, 410] width 17 height 15
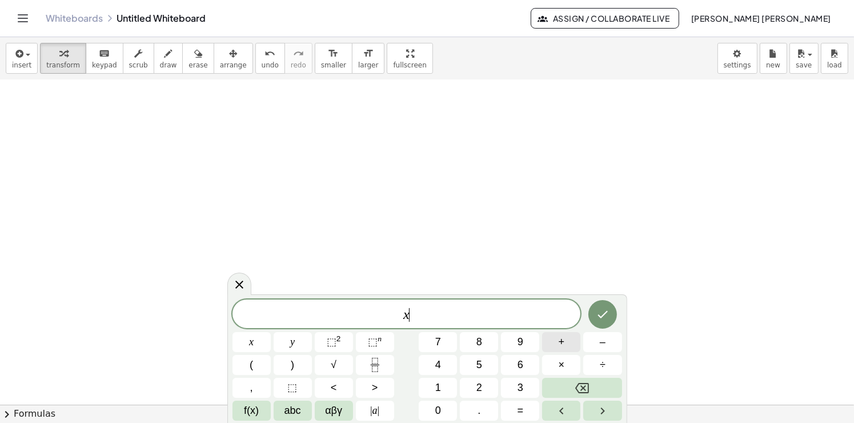
click at [561, 347] on span "+" at bounding box center [561, 341] width 6 height 15
click at [436, 364] on span "4" at bounding box center [438, 364] width 6 height 15
click at [372, 365] on icon "Fraction" at bounding box center [375, 364] width 14 height 14
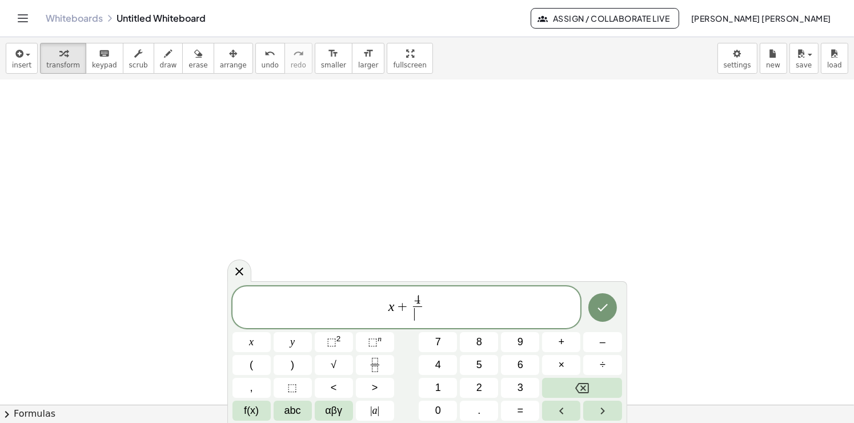
click at [409, 311] on span "+" at bounding box center [403, 306] width 17 height 14
click at [582, 392] on icon "Backspace" at bounding box center [582, 388] width 14 height 10
click at [404, 303] on span "4" at bounding box center [406, 299] width 6 height 13
click at [255, 341] on button "x" at bounding box center [251, 342] width 38 height 20
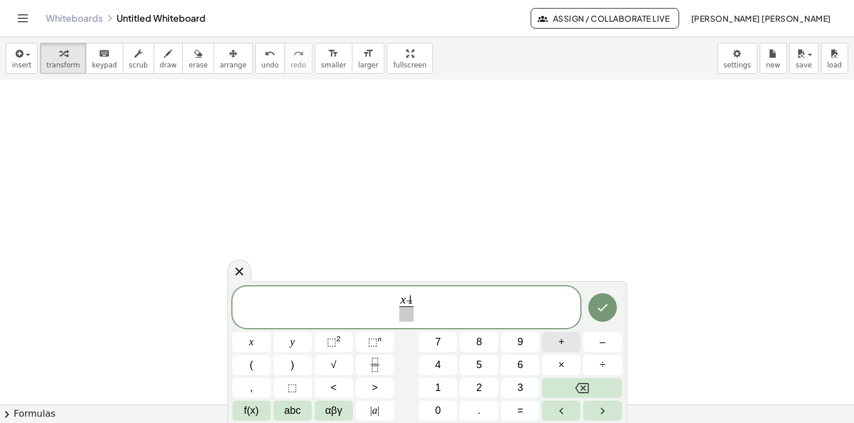
click at [560, 347] on span "+" at bounding box center [561, 341] width 6 height 15
click at [399, 313] on span at bounding box center [406, 313] width 29 height 15
click at [257, 341] on button "x" at bounding box center [251, 342] width 38 height 20
click at [343, 336] on button "⬚ 2" at bounding box center [334, 342] width 38 height 20
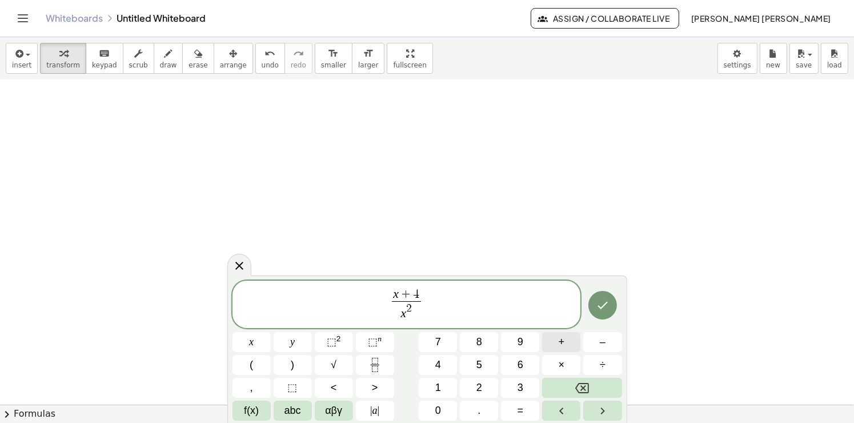
click at [558, 348] on span "+" at bounding box center [561, 341] width 6 height 15
click at [455, 384] on button "1" at bounding box center [438, 387] width 38 height 20
click at [517, 364] on span "6" at bounding box center [520, 364] width 6 height 15
click at [420, 293] on span "x + 4" at bounding box center [406, 294] width 41 height 13
click at [392, 294] on span "x + 4 ​" at bounding box center [406, 294] width 41 height 13
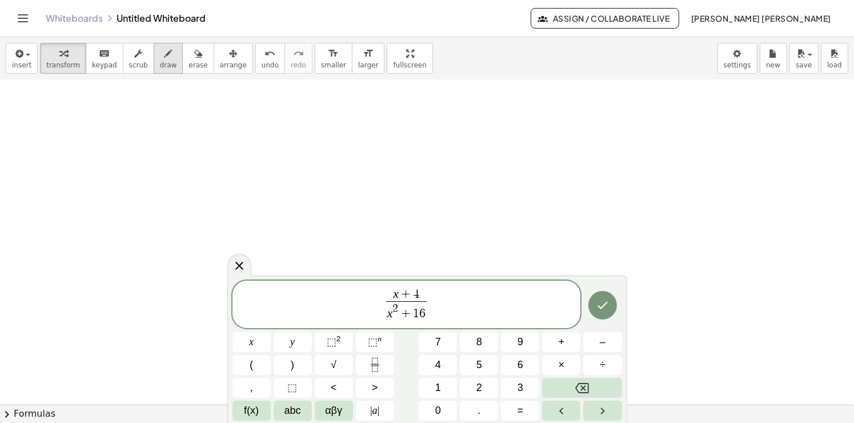
click at [154, 65] on button "draw" at bounding box center [169, 58] width 30 height 31
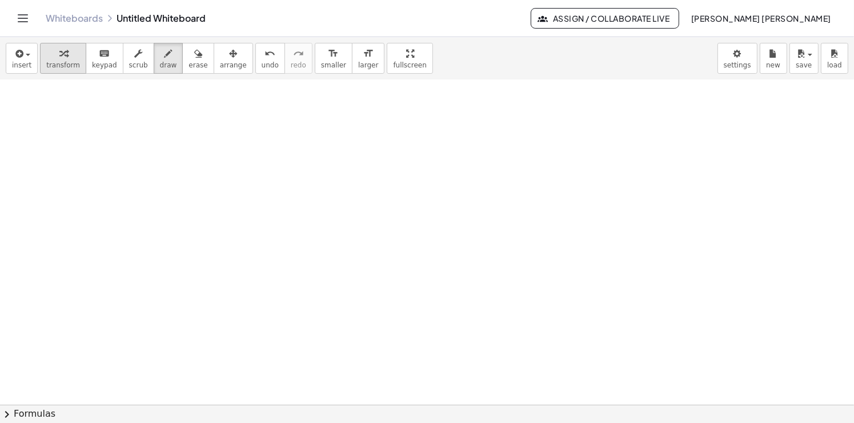
click at [56, 63] on span "transform" at bounding box center [63, 65] width 34 height 8
click at [27, 65] on span "insert" at bounding box center [21, 65] width 19 height 8
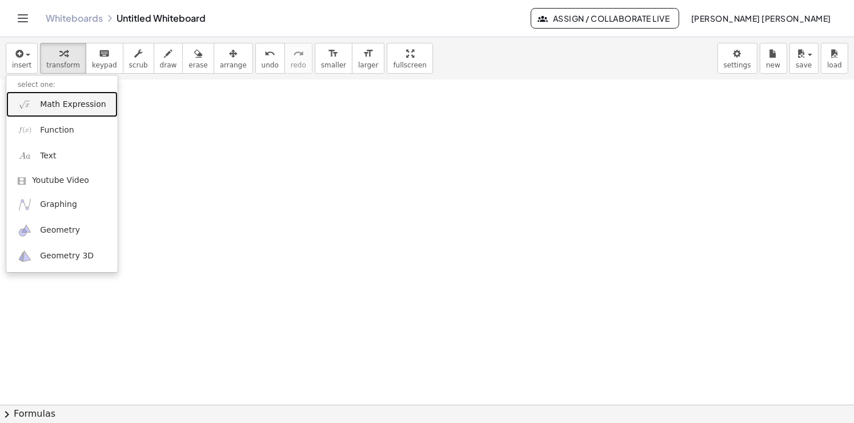
click at [73, 103] on span "Math Expression" at bounding box center [73, 104] width 66 height 11
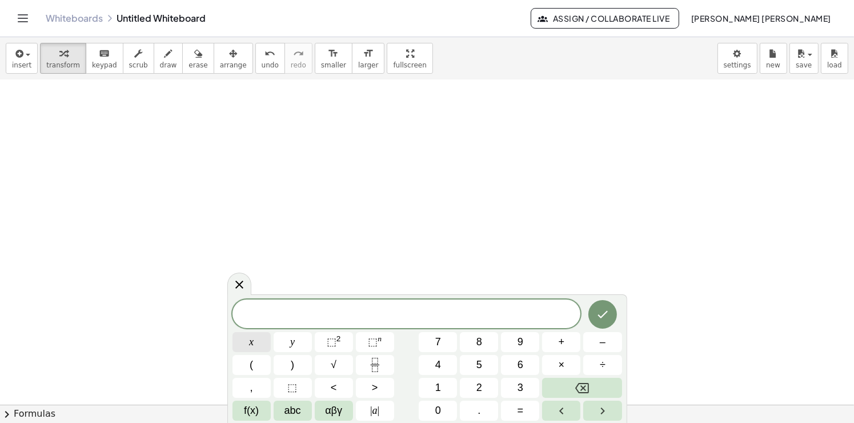
click at [240, 339] on button "x" at bounding box center [251, 342] width 38 height 20
click at [557, 370] on button "×" at bounding box center [561, 365] width 38 height 20
click at [579, 389] on icon "Backspace" at bounding box center [582, 388] width 14 height 14
click at [557, 346] on button "+" at bounding box center [561, 342] width 38 height 20
click at [445, 361] on button "4" at bounding box center [438, 365] width 38 height 20
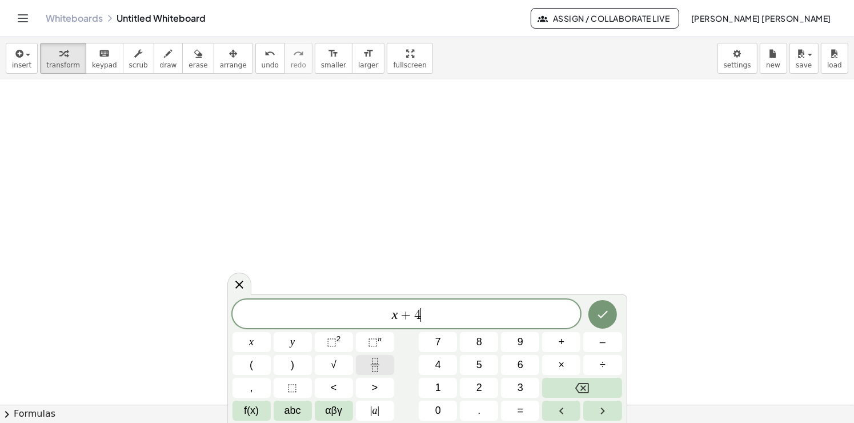
click at [378, 370] on icon "Fraction" at bounding box center [375, 364] width 14 height 14
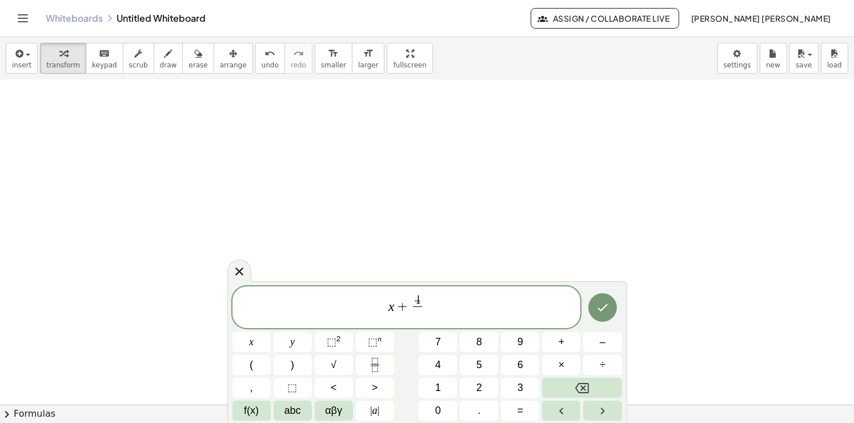
click at [407, 306] on span "+" at bounding box center [403, 306] width 17 height 14
click at [581, 384] on icon "Backspace" at bounding box center [582, 388] width 14 height 14
click at [402, 300] on span "4" at bounding box center [406, 300] width 9 height 13
click at [260, 340] on button "x" at bounding box center [251, 342] width 38 height 20
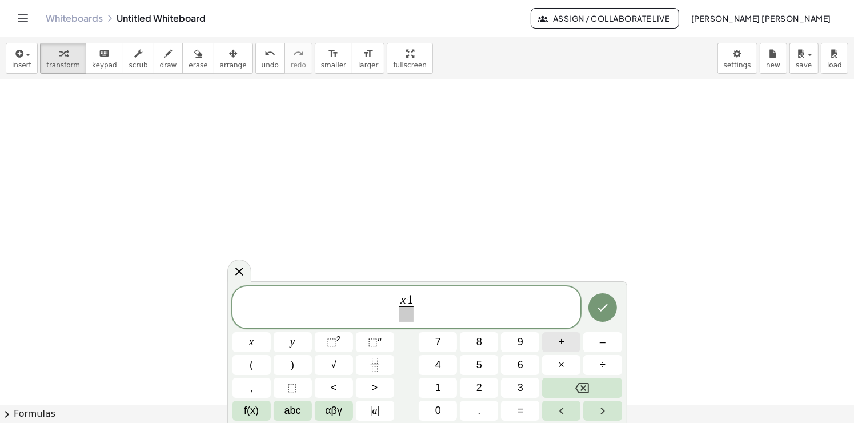
click at [556, 340] on button "+" at bounding box center [561, 342] width 38 height 20
click at [394, 313] on span at bounding box center [406, 313] width 29 height 15
click at [251, 345] on button "x" at bounding box center [251, 342] width 38 height 20
click at [335, 342] on span "⬚" at bounding box center [332, 341] width 10 height 11
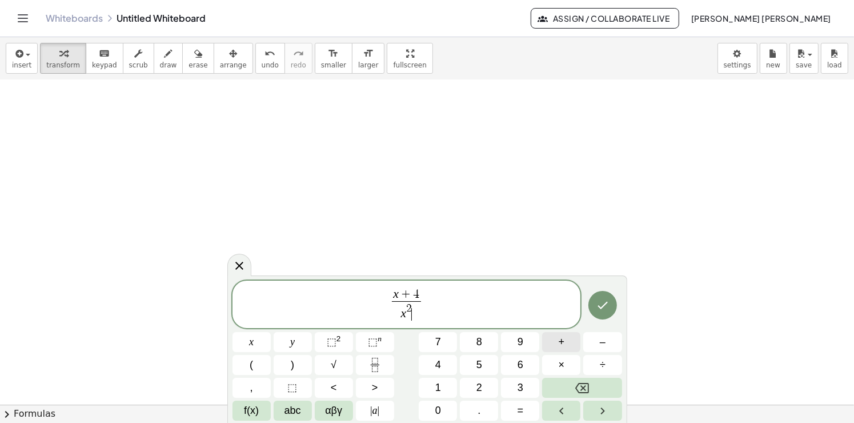
click at [564, 343] on button "+" at bounding box center [561, 342] width 38 height 20
click at [447, 380] on button "1" at bounding box center [438, 387] width 38 height 20
click at [517, 362] on span "6" at bounding box center [520, 364] width 6 height 15
click at [440, 303] on span "x + 4 x 2 + 1 6 ​ ​" at bounding box center [406, 304] width 348 height 35
click at [523, 409] on button "=" at bounding box center [520, 410] width 38 height 20
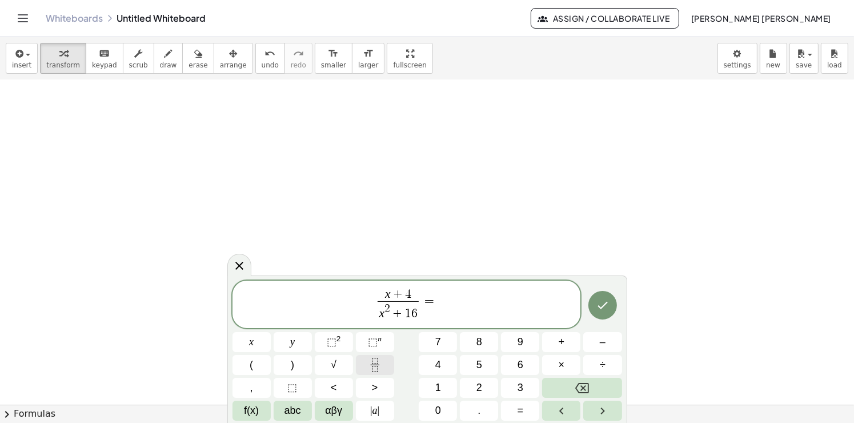
click at [373, 365] on icon "Fraction" at bounding box center [375, 364] width 14 height 14
click at [242, 345] on button "x" at bounding box center [251, 342] width 38 height 20
click at [556, 347] on button "+" at bounding box center [561, 342] width 38 height 20
click at [437, 365] on span "4" at bounding box center [438, 364] width 6 height 15
click at [432, 313] on span at bounding box center [437, 308] width 29 height 15
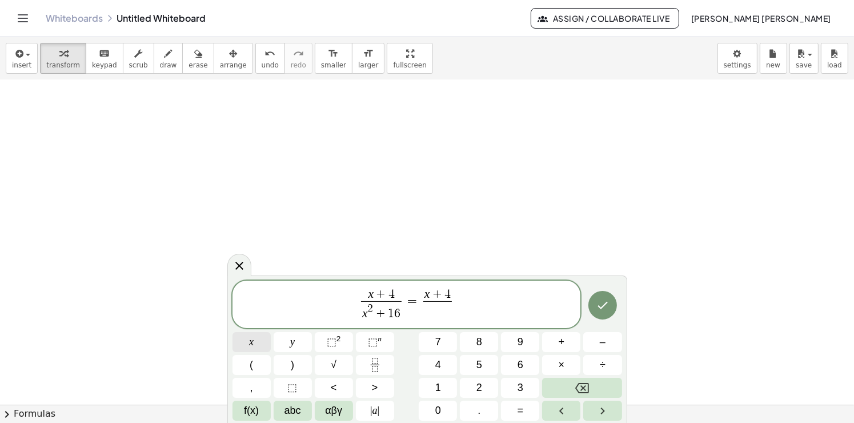
click at [239, 339] on button "x" at bounding box center [251, 342] width 38 height 20
click at [335, 343] on span "⬚" at bounding box center [332, 341] width 10 height 11
click at [562, 345] on span "+" at bounding box center [561, 341] width 6 height 15
click at [486, 386] on button "2" at bounding box center [479, 387] width 38 height 20
click at [549, 363] on button "×" at bounding box center [561, 365] width 38 height 20
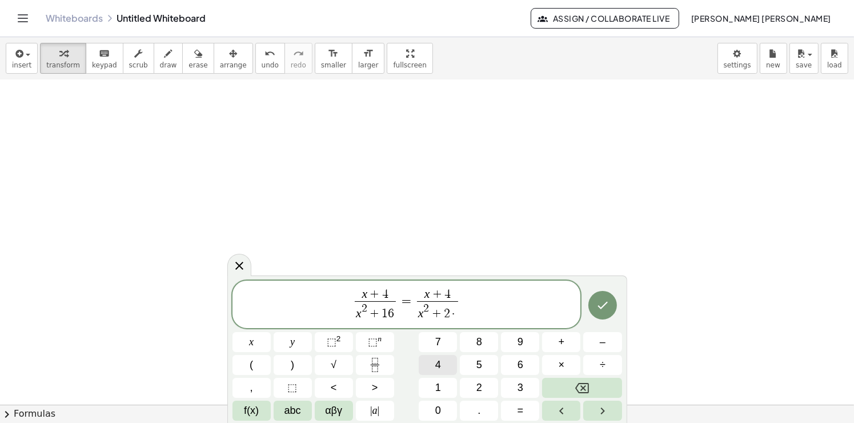
click at [438, 369] on span "4" at bounding box center [438, 364] width 6 height 15
click at [561, 346] on span "+" at bounding box center [561, 341] width 6 height 15
click at [574, 383] on button "Backspace" at bounding box center [581, 387] width 79 height 20
click at [256, 344] on button "x" at bounding box center [251, 342] width 38 height 20
click at [561, 348] on span "+" at bounding box center [561, 341] width 6 height 15
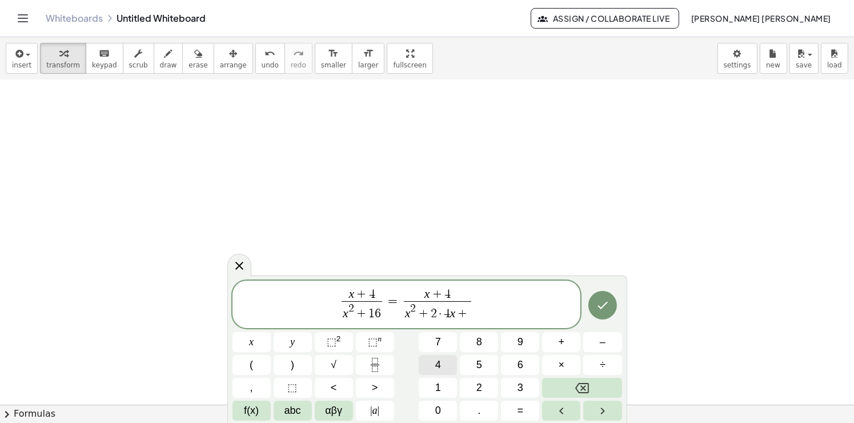
click at [442, 360] on button "4" at bounding box center [438, 365] width 38 height 20
click at [341, 345] on button "⬚ 2" at bounding box center [334, 342] width 38 height 20
click at [581, 393] on icon "Backspace" at bounding box center [582, 388] width 14 height 14
click at [570, 393] on button "Backspace" at bounding box center [581, 387] width 79 height 20
click at [464, 387] on div "x + 4 x 2 + 1 6 ​ = x + 4 x 2 + 2 · 4 x + 4 ​ ​ x y ⬚ 2 ⬚ n 7 8 9 + – ( ) √ 4 5…" at bounding box center [426, 350] width 389 height 140
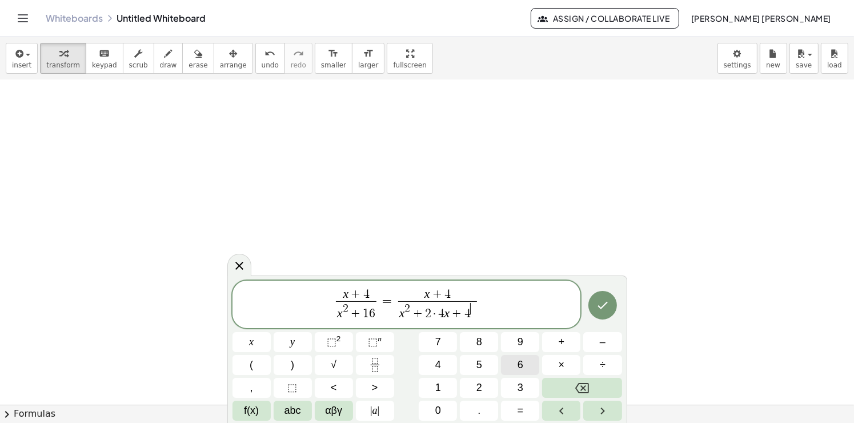
click at [526, 364] on button "6" at bounding box center [520, 365] width 38 height 20
click at [440, 316] on span "4" at bounding box center [440, 313] width 6 height 13
click at [442, 314] on span "4" at bounding box center [440, 313] width 6 height 13
click at [580, 383] on icon "Backspace" at bounding box center [582, 388] width 14 height 10
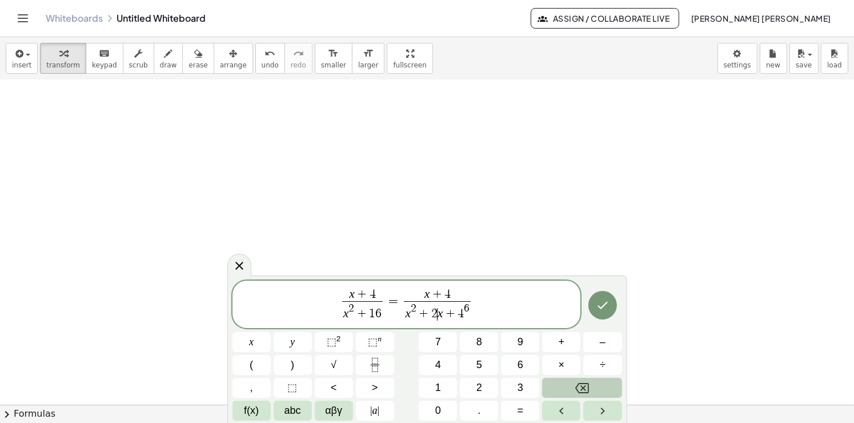
click at [574, 383] on button "Backspace" at bounding box center [581, 387] width 79 height 20
click at [477, 344] on span "8" at bounding box center [479, 341] width 6 height 15
click at [468, 315] on span "x 2 + 8 ​ x + 4 6" at bounding box center [437, 311] width 67 height 21
click at [593, 392] on button "Backspace" at bounding box center [581, 387] width 79 height 20
click at [595, 382] on button "Backspace" at bounding box center [581, 387] width 79 height 20
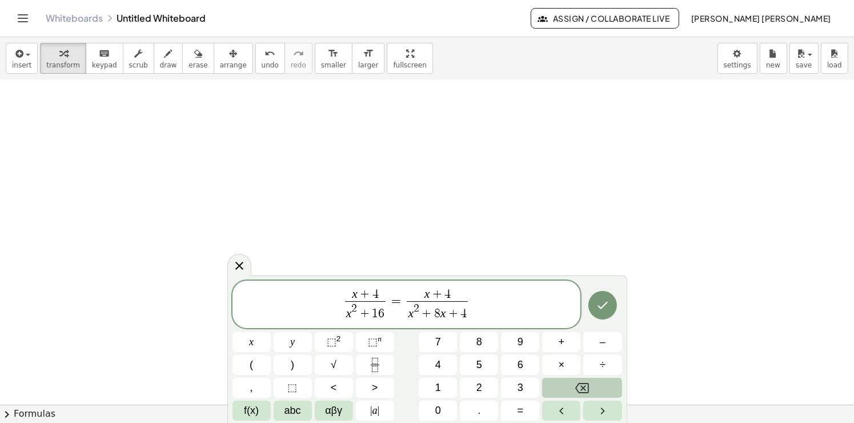
click at [584, 391] on icon "Backspace" at bounding box center [582, 388] width 14 height 14
click at [467, 387] on div "x + 4 x 2 + 1 6 ​ = x + 4 x 2 + 8 x + ​ ​ x y ⬚ 2 ⬚ n 7 8 9 + – ( ) √ 4 5 6 × ÷…" at bounding box center [426, 350] width 389 height 140
click at [513, 370] on button "6" at bounding box center [520, 365] width 38 height 20
click at [617, 389] on button "Backspace" at bounding box center [581, 387] width 79 height 20
click at [451, 387] on button "1" at bounding box center [438, 387] width 38 height 20
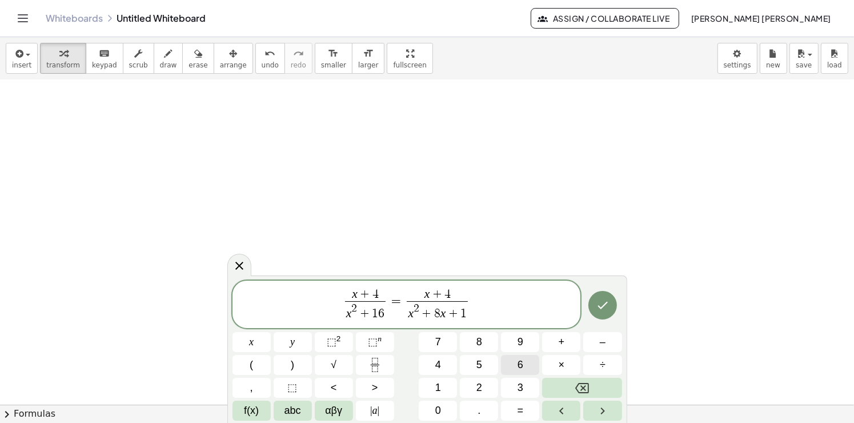
click at [524, 357] on button "6" at bounding box center [520, 365] width 38 height 20
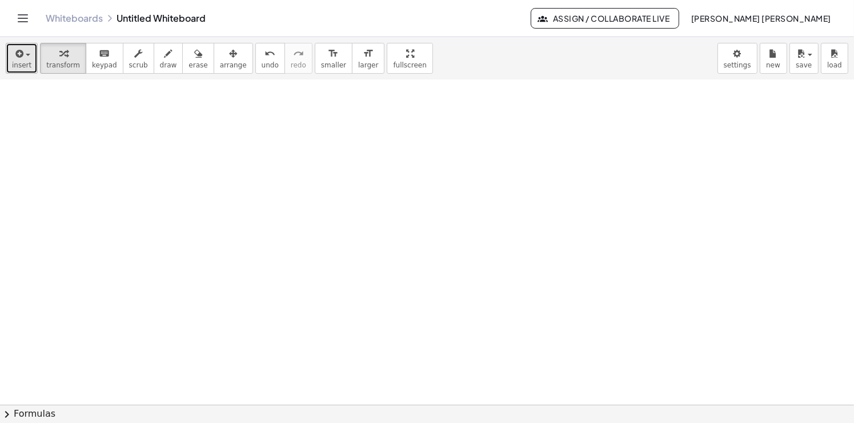
click at [26, 70] on button "insert" at bounding box center [22, 58] width 32 height 31
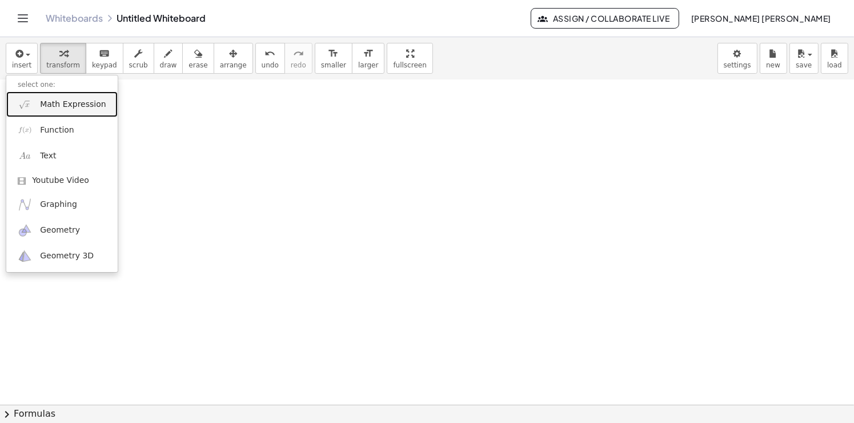
click at [77, 103] on span "Math Expression" at bounding box center [73, 104] width 66 height 11
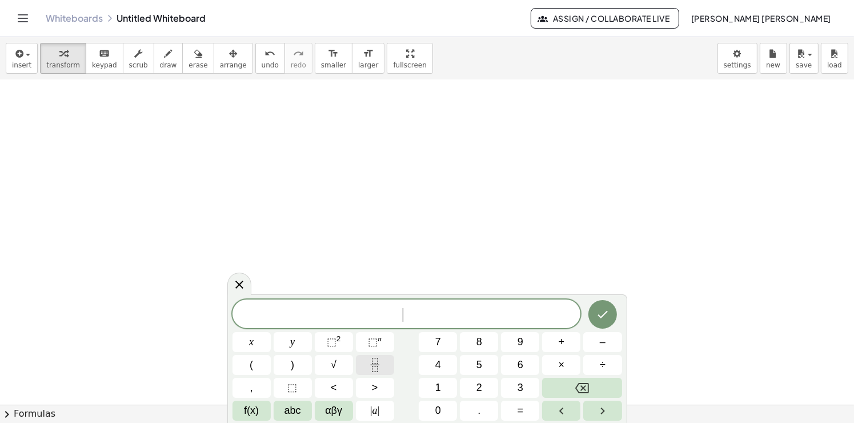
click at [368, 367] on icon "Fraction" at bounding box center [375, 364] width 14 height 14
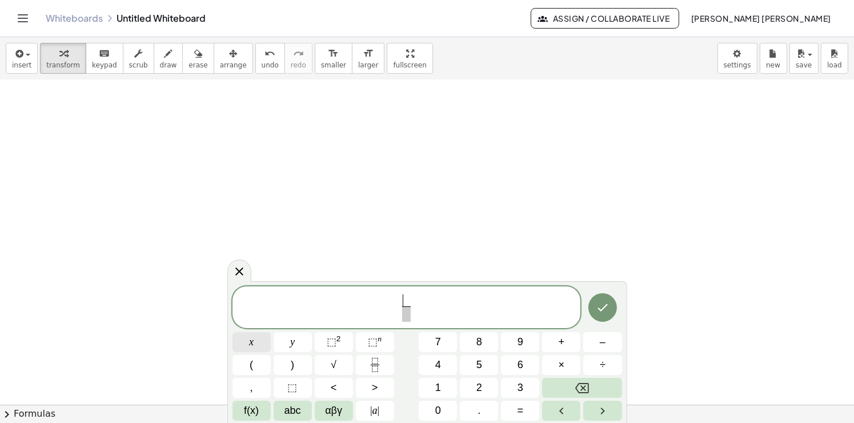
click at [269, 349] on button "x" at bounding box center [251, 342] width 38 height 20
click at [560, 347] on span "+" at bounding box center [561, 341] width 6 height 15
click at [445, 368] on button "4" at bounding box center [438, 365] width 38 height 20
drag, startPoint x: 397, startPoint y: 311, endPoint x: 388, endPoint y: 325, distance: 17.4
click at [399, 311] on span at bounding box center [406, 313] width 29 height 15
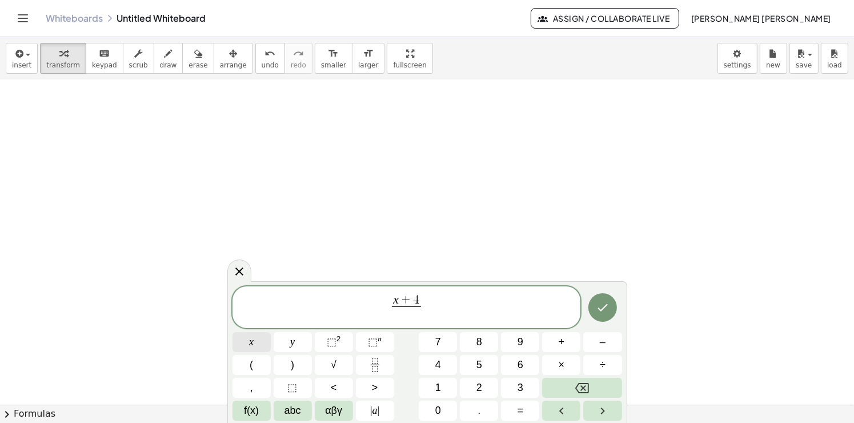
click at [264, 344] on button "x" at bounding box center [251, 342] width 38 height 20
click at [344, 343] on button "⬚ 2" at bounding box center [334, 342] width 38 height 20
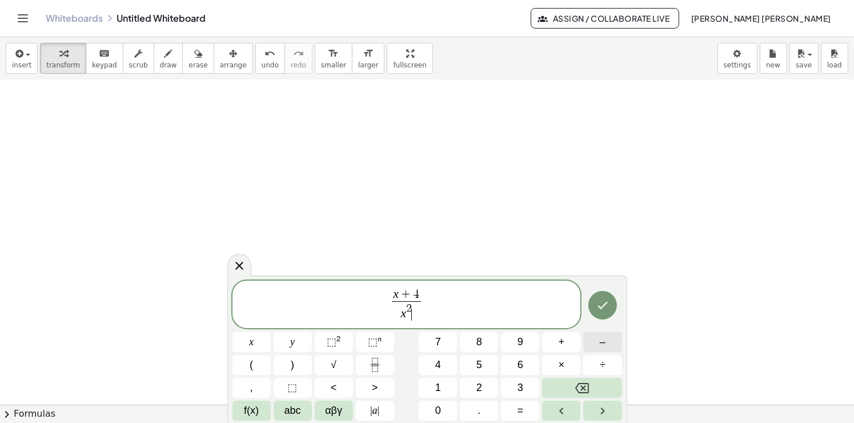
click at [599, 347] on button "–" at bounding box center [602, 342] width 38 height 20
click at [448, 381] on button "1" at bounding box center [438, 387] width 38 height 20
click at [518, 360] on span "6" at bounding box center [520, 364] width 6 height 15
click at [447, 301] on span "x + 4 x 2 − 1 6 ​ ​" at bounding box center [406, 304] width 348 height 35
click at [525, 409] on button "=" at bounding box center [520, 410] width 38 height 20
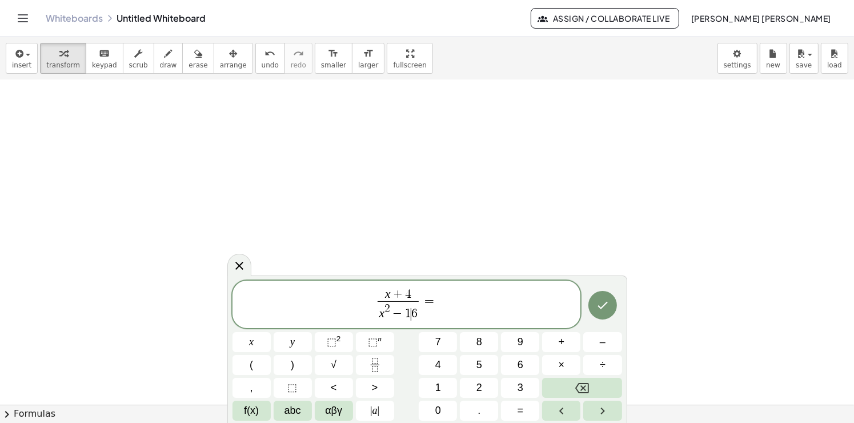
click at [413, 313] on span "6" at bounding box center [414, 313] width 6 height 13
click at [416, 316] on span "6" at bounding box center [414, 313] width 6 height 13
click at [574, 388] on button "Backspace" at bounding box center [581, 387] width 79 height 20
click at [573, 388] on button "Backspace" at bounding box center [581, 387] width 79 height 20
click at [445, 356] on button "4" at bounding box center [438, 365] width 38 height 20
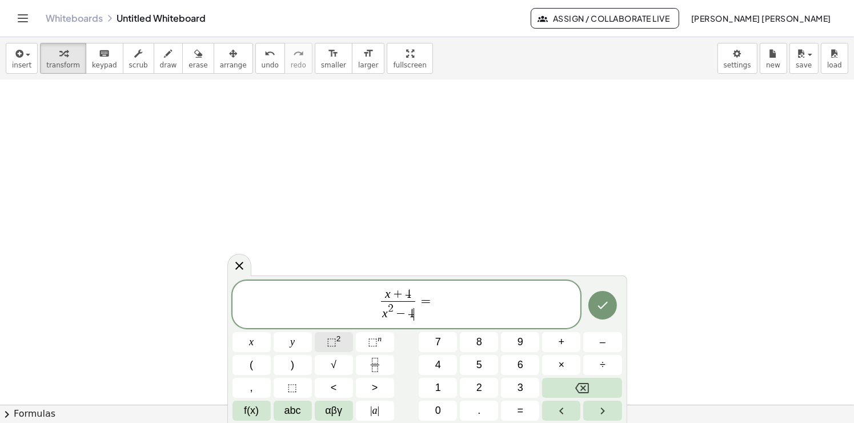
click at [335, 345] on span "⬚" at bounding box center [332, 341] width 10 height 11
click at [403, 313] on span "−" at bounding box center [398, 314] width 15 height 13
click at [259, 359] on button "(" at bounding box center [251, 365] width 38 height 20
click at [424, 314] on span "x 2 − ( ​ 4 2 )" at bounding box center [398, 310] width 53 height 23
click at [417, 314] on span ")" at bounding box center [420, 310] width 7 height 21
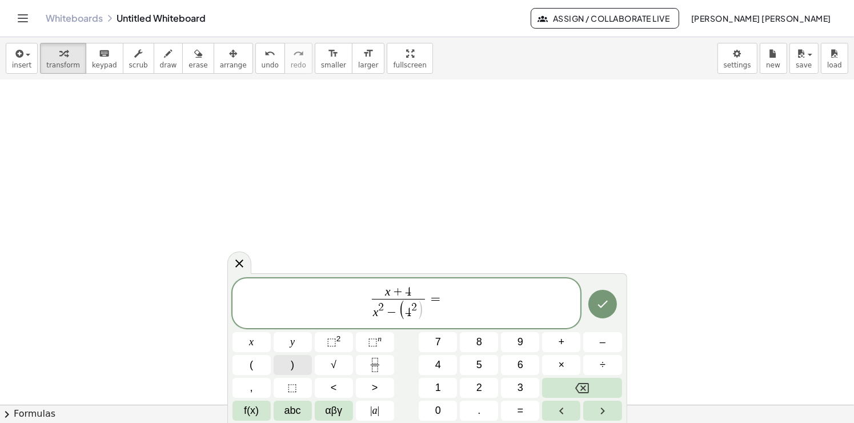
click at [292, 366] on span ")" at bounding box center [292, 364] width 3 height 15
click at [556, 388] on button "Backspace" at bounding box center [581, 387] width 79 height 20
click at [401, 311] on span "(" at bounding box center [402, 310] width 7 height 21
click at [408, 315] on span "4" at bounding box center [408, 312] width 6 height 13
click at [403, 313] on span "(" at bounding box center [402, 310] width 7 height 21
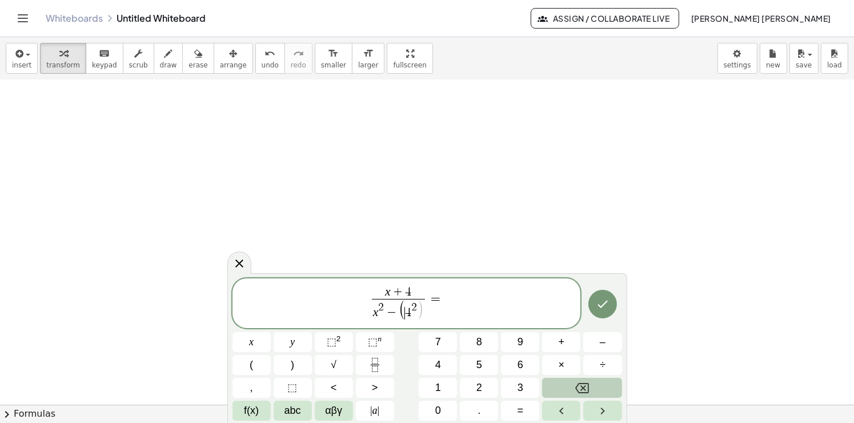
click at [593, 381] on button "Backspace" at bounding box center [581, 387] width 79 height 20
drag, startPoint x: 380, startPoint y: 315, endPoint x: 378, endPoint y: 309, distance: 6.0
click at [308, 293] on span "​ x + 4 x 2 − 4 2 ​ =" at bounding box center [406, 304] width 348 height 35
click at [457, 299] on span "x + 4 x 2 − 4 2 ​ = ​" at bounding box center [406, 304] width 348 height 35
click at [382, 357] on button "Fraction" at bounding box center [375, 365] width 38 height 20
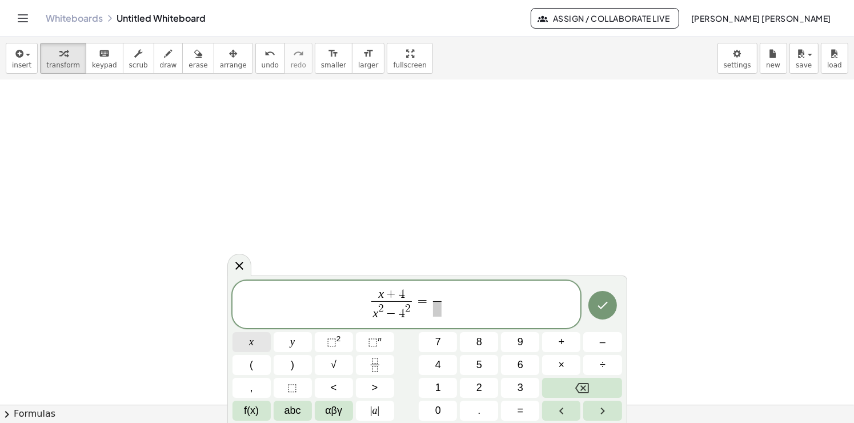
click at [259, 347] on button "x" at bounding box center [251, 342] width 38 height 20
click at [554, 340] on button "+" at bounding box center [561, 342] width 38 height 20
click at [447, 361] on button "4" at bounding box center [438, 365] width 38 height 20
click at [432, 311] on span at bounding box center [437, 308] width 29 height 15
click at [242, 363] on button "(" at bounding box center [251, 365] width 38 height 20
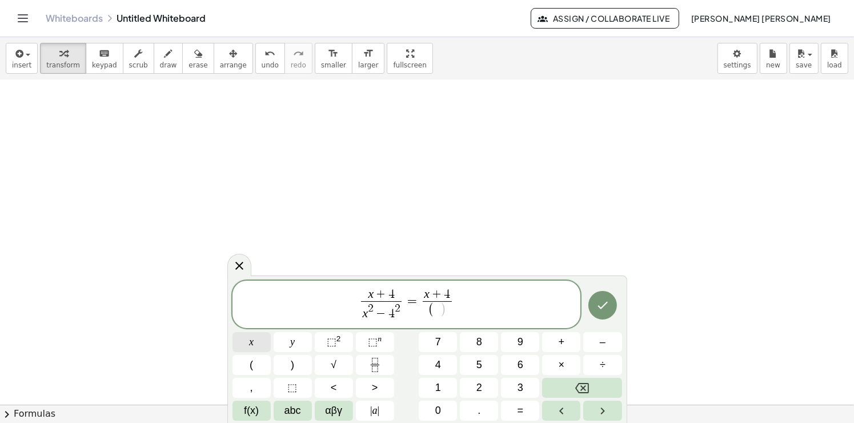
click at [258, 341] on button "x" at bounding box center [251, 342] width 38 height 20
click at [561, 345] on span "+" at bounding box center [561, 341] width 6 height 15
click at [431, 361] on button "4" at bounding box center [438, 365] width 38 height 20
click at [301, 361] on button ")" at bounding box center [293, 365] width 38 height 20
click at [256, 363] on button "(" at bounding box center [251, 365] width 38 height 20
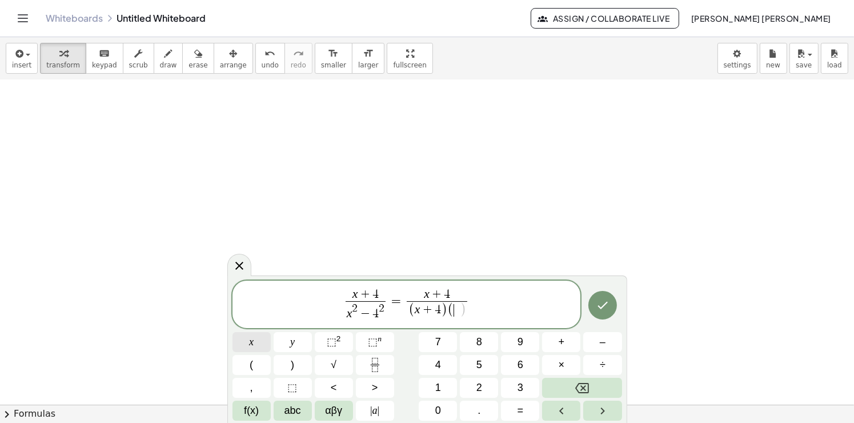
click at [264, 336] on button "x" at bounding box center [251, 342] width 38 height 20
click at [259, 338] on button "x" at bounding box center [251, 342] width 38 height 20
click at [596, 344] on button "–" at bounding box center [602, 342] width 38 height 20
click at [438, 361] on span "4" at bounding box center [438, 364] width 6 height 15
click at [289, 356] on button ")" at bounding box center [293, 365] width 38 height 20
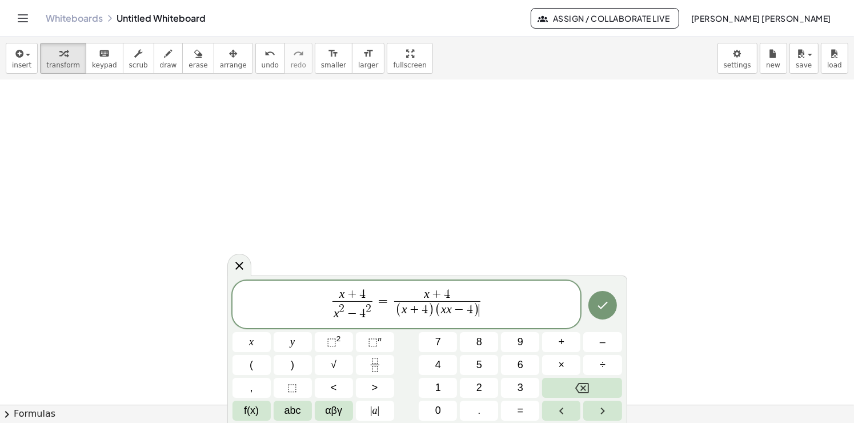
click at [439, 311] on span "(" at bounding box center [438, 310] width 6 height 15
click at [444, 311] on var "x" at bounding box center [444, 309] width 6 height 14
click at [588, 384] on icon "Backspace" at bounding box center [582, 388] width 14 height 10
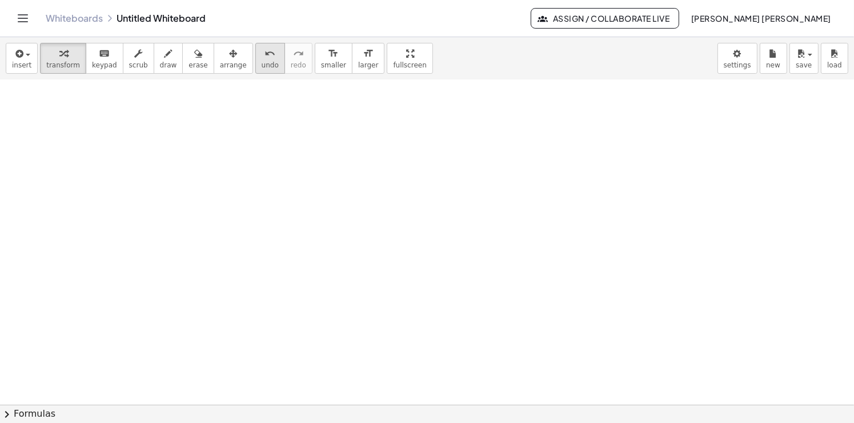
click at [264, 55] on icon "undo" at bounding box center [269, 54] width 11 height 14
click at [15, 57] on icon "button" at bounding box center [18, 54] width 10 height 14
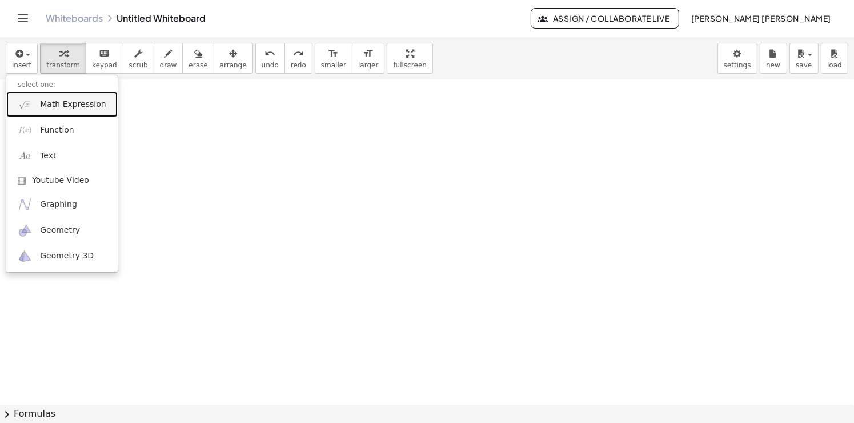
click at [74, 104] on span "Math Expression" at bounding box center [73, 104] width 66 height 11
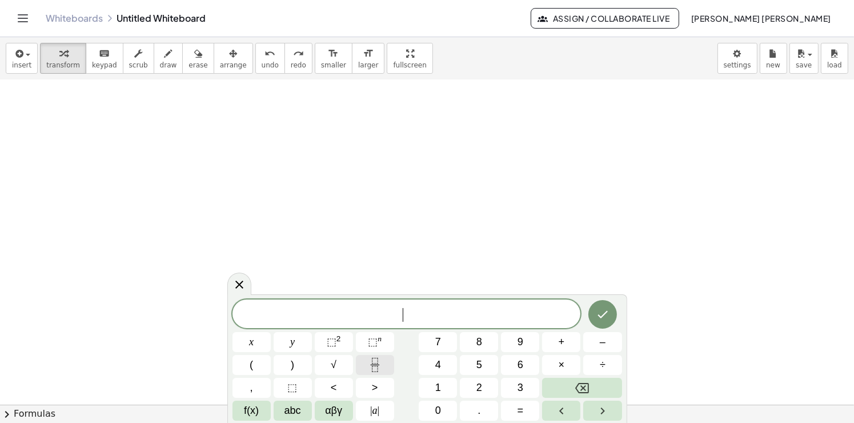
click at [377, 356] on button "Fraction" at bounding box center [375, 365] width 38 height 20
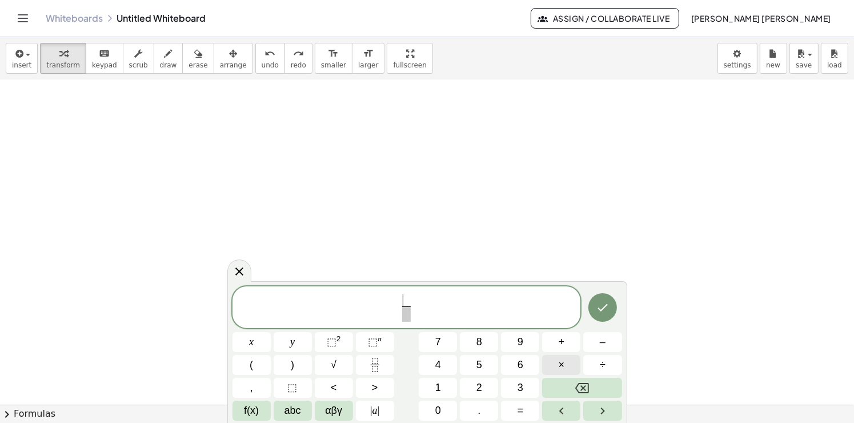
click at [558, 363] on span "×" at bounding box center [561, 364] width 6 height 15
click at [576, 386] on icon "Backspace" at bounding box center [582, 388] width 14 height 14
click at [240, 336] on button "x" at bounding box center [251, 342] width 38 height 20
click at [557, 362] on button "×" at bounding box center [561, 365] width 38 height 20
click at [575, 385] on icon "Backspace" at bounding box center [582, 388] width 14 height 14
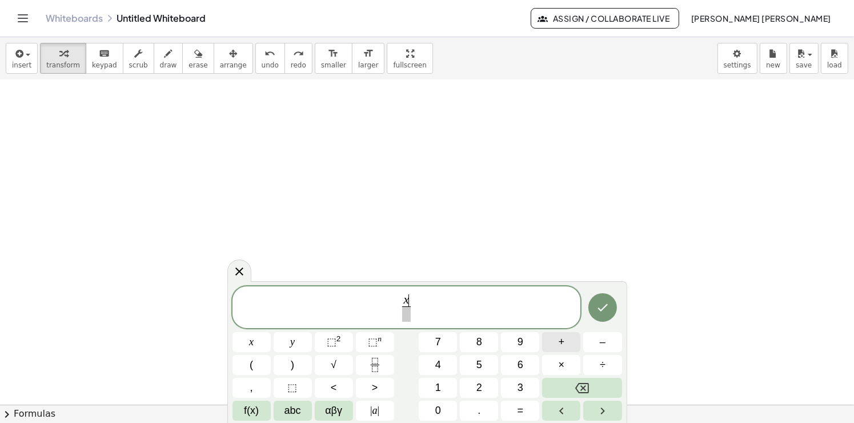
click at [561, 343] on span "+" at bounding box center [561, 341] width 6 height 15
click at [433, 354] on div "x + ​ ​ x y ⬚ 2 ⬚ n 7 8 9 + – ( ) √ 4 5 6 × ÷ , ⬚ < > 1 2 3 f(x) abc αβγ | a | …" at bounding box center [426, 353] width 389 height 135
click at [443, 359] on button "4" at bounding box center [438, 365] width 38 height 20
drag, startPoint x: 399, startPoint y: 311, endPoint x: 410, endPoint y: 323, distance: 17.0
click at [403, 311] on span at bounding box center [406, 313] width 29 height 15
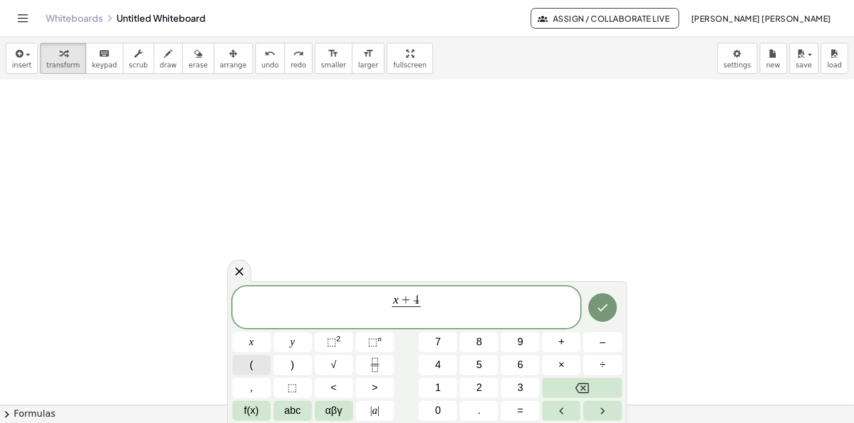
click at [265, 363] on button "(" at bounding box center [251, 365] width 38 height 20
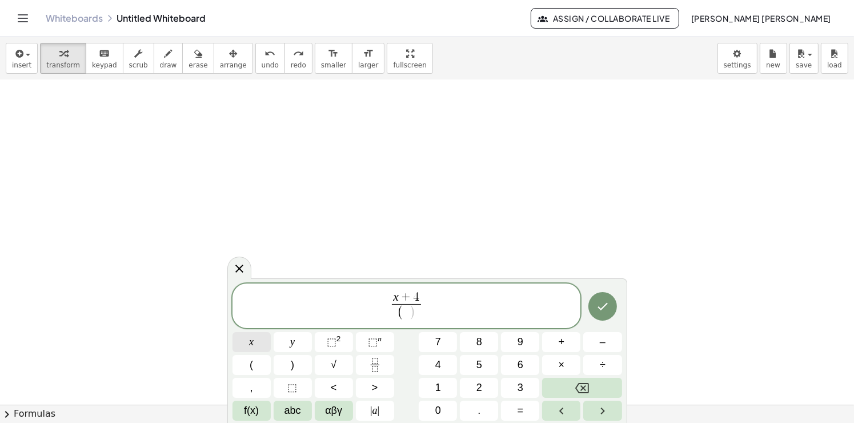
click at [246, 343] on button "x" at bounding box center [251, 342] width 38 height 20
click at [568, 349] on button "+" at bounding box center [561, 342] width 38 height 20
click at [434, 354] on div "x + 4 ( x + ​ ) ​ x y ⬚ 2 ⬚ n 7 8 9 + – ( ) √ 4 5 6 × ÷ , ⬚ < > 1 2 3 f(x) abc …" at bounding box center [426, 351] width 389 height 137
click at [445, 363] on button "4" at bounding box center [438, 365] width 38 height 20
click at [299, 368] on button ")" at bounding box center [293, 365] width 38 height 20
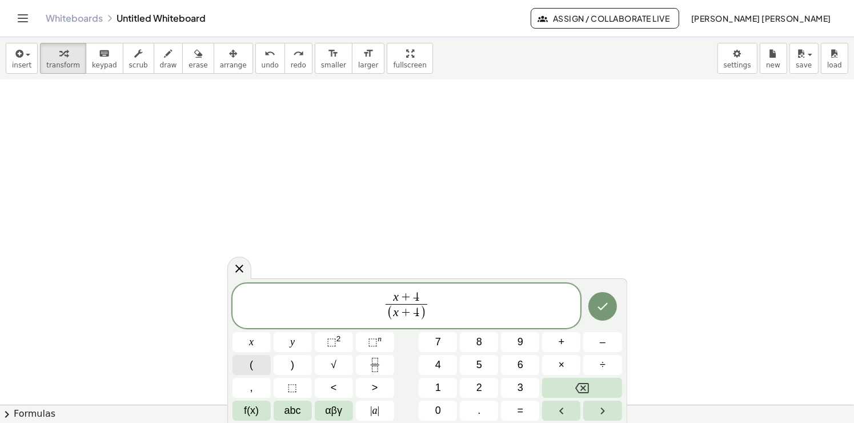
click at [253, 355] on button "(" at bounding box center [251, 365] width 38 height 20
click at [258, 343] on button "x" at bounding box center [251, 342] width 38 height 20
click at [602, 347] on span "–" at bounding box center [603, 341] width 6 height 15
click at [427, 361] on button "4" at bounding box center [438, 365] width 38 height 20
click at [291, 359] on span ")" at bounding box center [292, 364] width 3 height 15
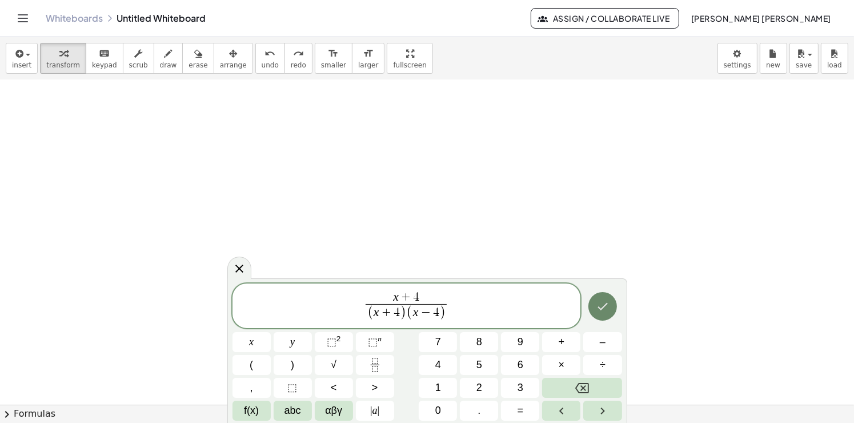
click at [606, 310] on icon "Done" at bounding box center [603, 306] width 14 height 14
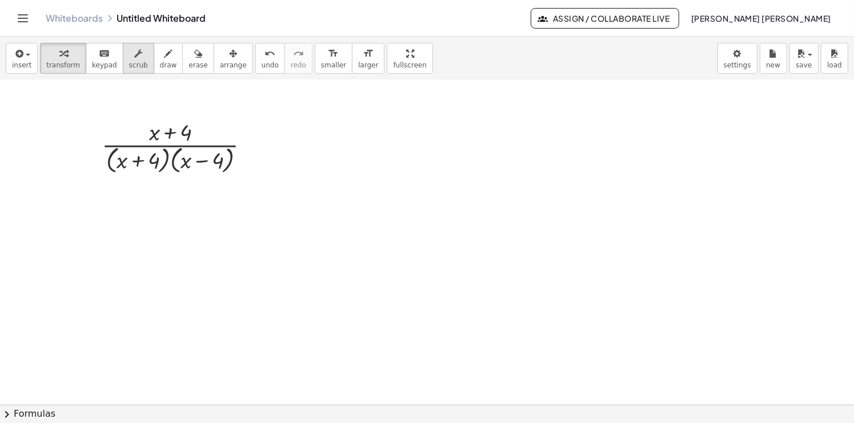
click at [129, 66] on span "scrub" at bounding box center [138, 65] width 19 height 8
click at [160, 69] on span "draw" at bounding box center [168, 65] width 17 height 8
drag, startPoint x: 198, startPoint y: 114, endPoint x: 232, endPoint y: 159, distance: 56.6
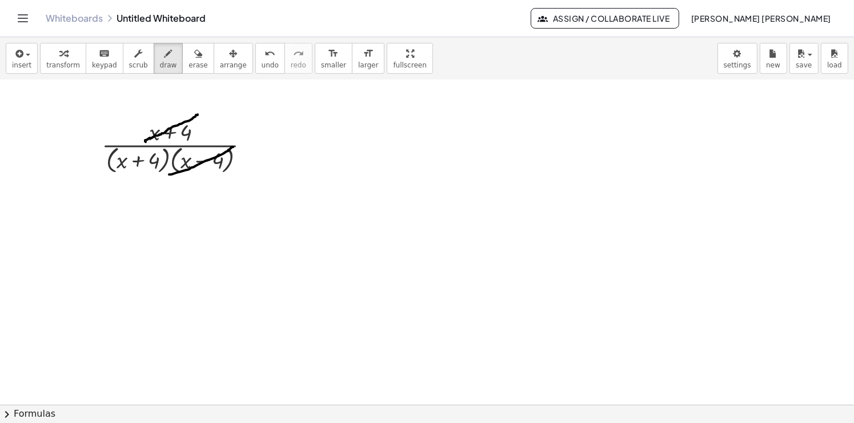
drag, startPoint x: 233, startPoint y: 146, endPoint x: 168, endPoint y: 167, distance: 67.7
drag, startPoint x: 257, startPoint y: 146, endPoint x: 255, endPoint y: 131, distance: 14.9
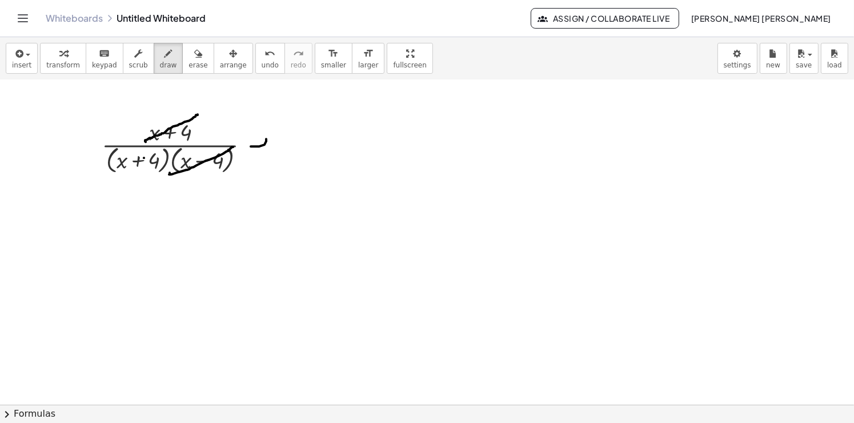
drag, startPoint x: 257, startPoint y: 132, endPoint x: 270, endPoint y: 131, distance: 12.7
drag, startPoint x: 340, startPoint y: 131, endPoint x: 317, endPoint y: 130, distance: 22.9
drag, startPoint x: 307, startPoint y: 148, endPoint x: 417, endPoint y: 147, distance: 110.8
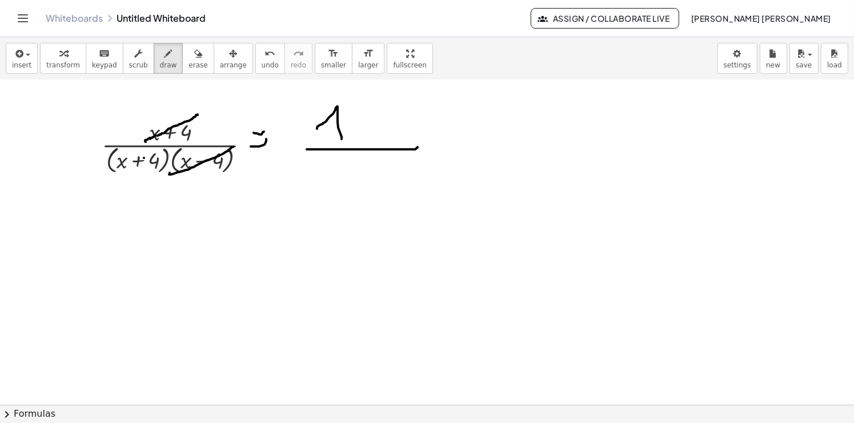
drag, startPoint x: 307, startPoint y: 167, endPoint x: 318, endPoint y: 159, distance: 13.5
drag, startPoint x: 310, startPoint y: 169, endPoint x: 343, endPoint y: 167, distance: 33.2
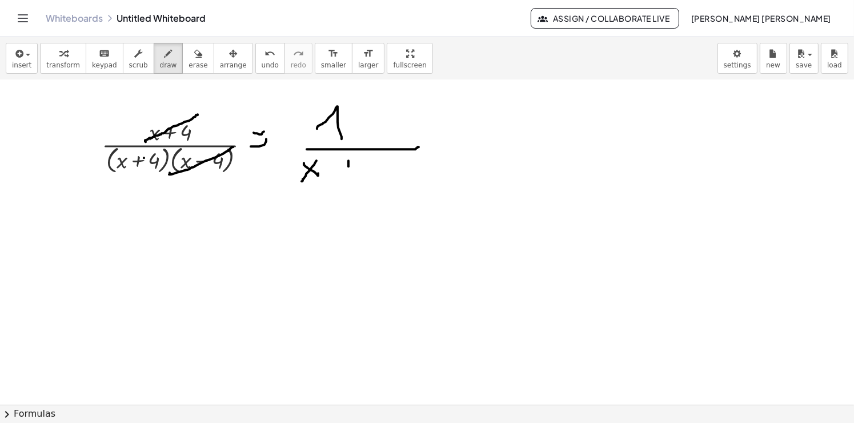
drag, startPoint x: 348, startPoint y: 166, endPoint x: 344, endPoint y: 174, distance: 9.5
drag, startPoint x: 344, startPoint y: 171, endPoint x: 356, endPoint y: 164, distance: 13.8
drag, startPoint x: 369, startPoint y: 164, endPoint x: 388, endPoint y: 183, distance: 26.7
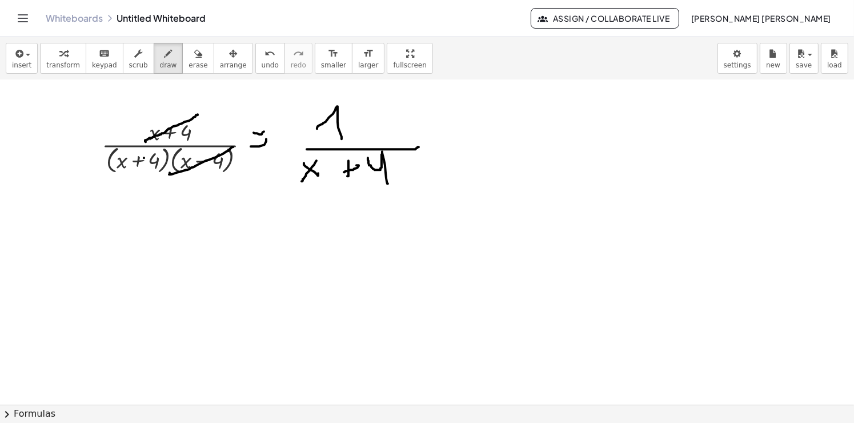
drag, startPoint x: 316, startPoint y: 289, endPoint x: 410, endPoint y: 268, distance: 96.6
drag, startPoint x: 410, startPoint y: 261, endPoint x: 348, endPoint y: 296, distance: 71.1
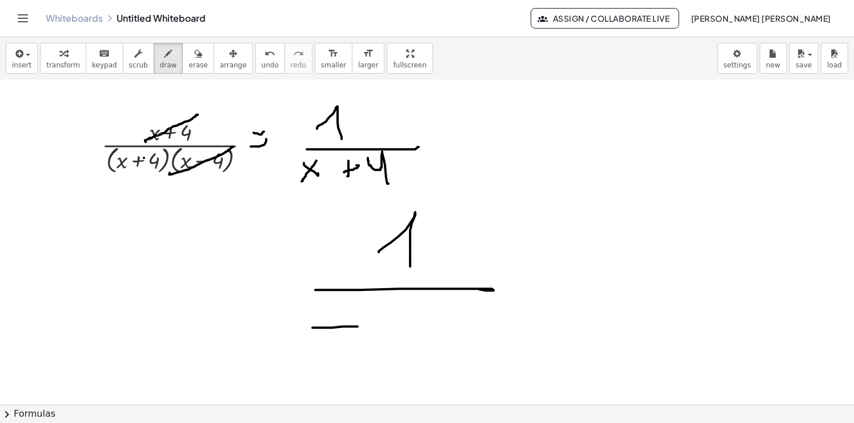
drag, startPoint x: 315, startPoint y: 327, endPoint x: 355, endPoint y: 318, distance: 40.3
drag, startPoint x: 368, startPoint y: 315, endPoint x: 386, endPoint y: 332, distance: 25.0
drag, startPoint x: 439, startPoint y: 325, endPoint x: 428, endPoint y: 331, distance: 11.8
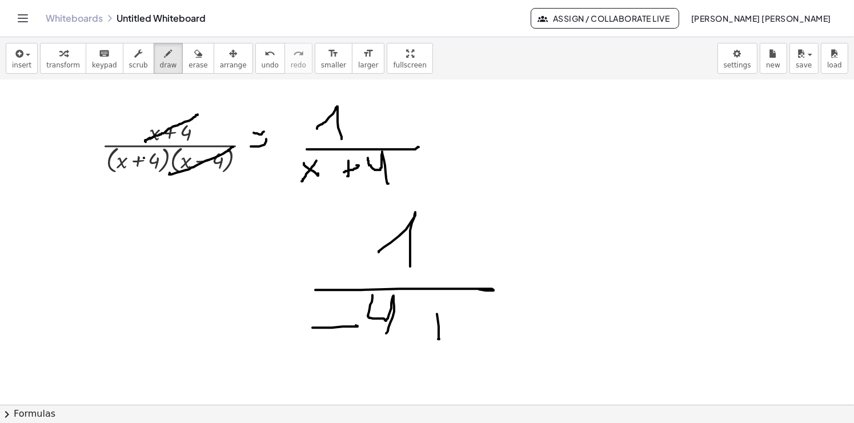
drag, startPoint x: 437, startPoint y: 329, endPoint x: 460, endPoint y: 317, distance: 25.5
drag, startPoint x: 466, startPoint y: 320, endPoint x: 476, endPoint y: 329, distance: 13.8
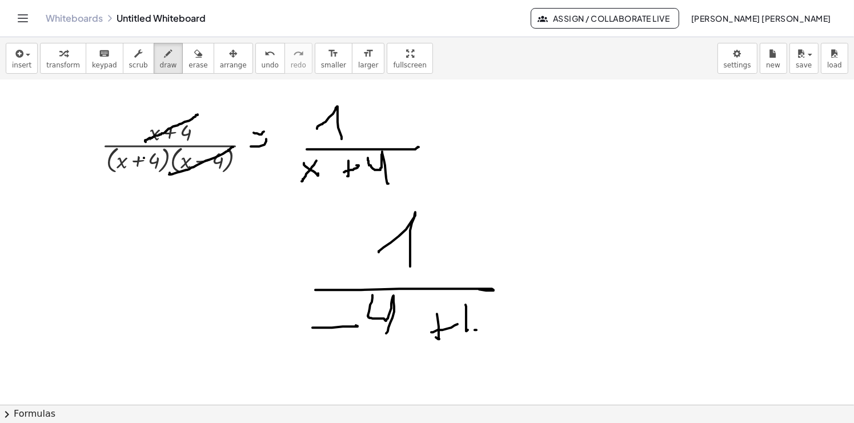
drag, startPoint x: 476, startPoint y: 329, endPoint x: 482, endPoint y: 325, distance: 7.0
drag, startPoint x: 486, startPoint y: 331, endPoint x: 489, endPoint y: 349, distance: 19.1
drag, startPoint x: 558, startPoint y: 269, endPoint x: 552, endPoint y: 280, distance: 12.5
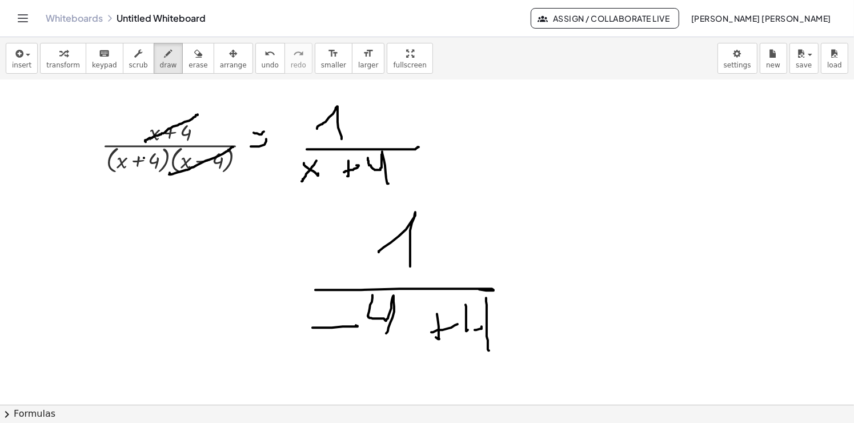
drag, startPoint x: 549, startPoint y: 291, endPoint x: 566, endPoint y: 290, distance: 16.6
drag, startPoint x: 650, startPoint y: 319, endPoint x: 662, endPoint y: 327, distance: 14.9
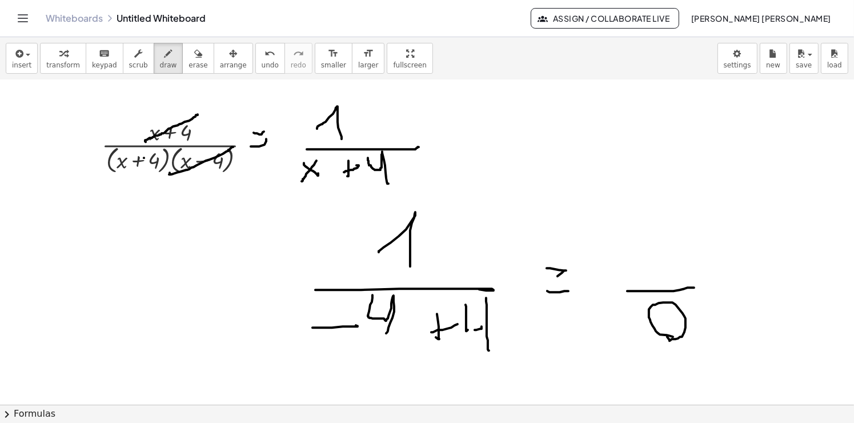
drag, startPoint x: 646, startPoint y: 290, endPoint x: 691, endPoint y: 287, distance: 45.8
drag, startPoint x: 666, startPoint y: 277, endPoint x: 652, endPoint y: 265, distance: 19.1
drag, startPoint x: 561, startPoint y: 142, endPoint x: 577, endPoint y: 139, distance: 16.2
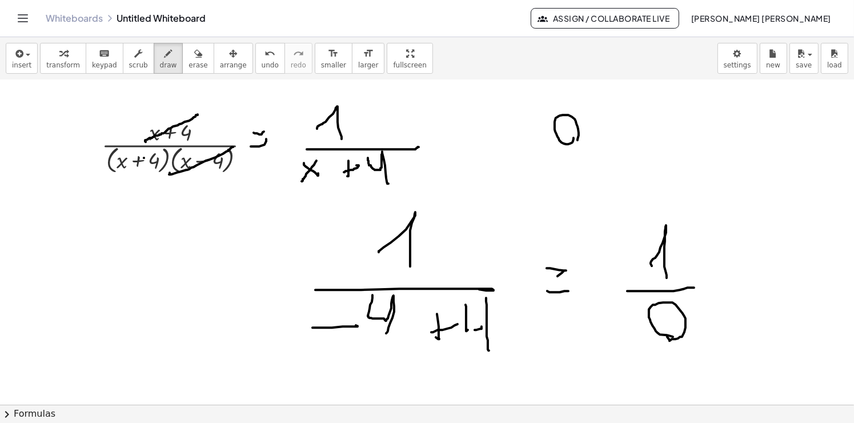
drag, startPoint x: 613, startPoint y: 111, endPoint x: 681, endPoint y: 153, distance: 80.5
drag, startPoint x: 170, startPoint y: 288, endPoint x: 162, endPoint y: 281, distance: 10.5
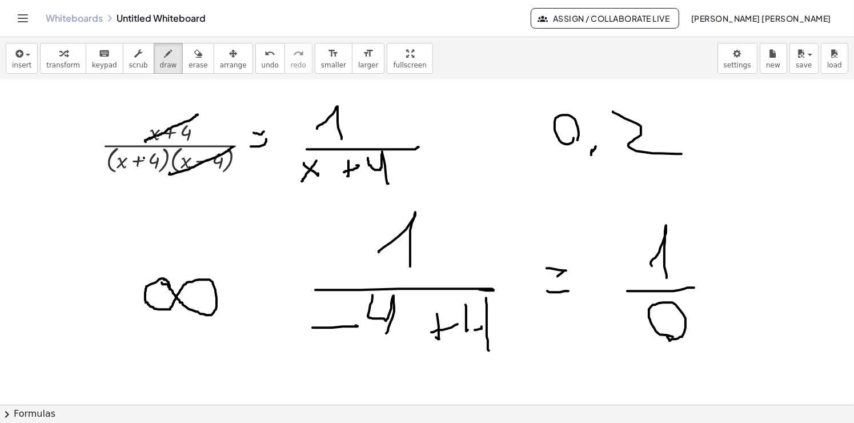
click at [188, 63] on span "erase" at bounding box center [197, 65] width 19 height 8
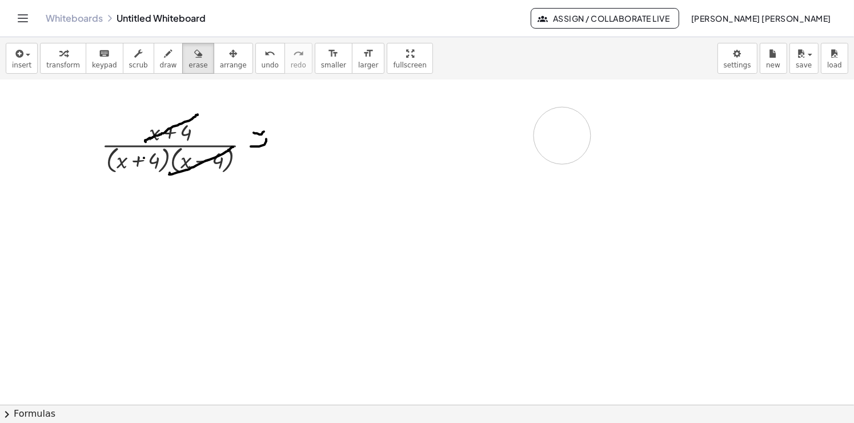
drag, startPoint x: 485, startPoint y: 294, endPoint x: 440, endPoint y: 297, distance: 45.2
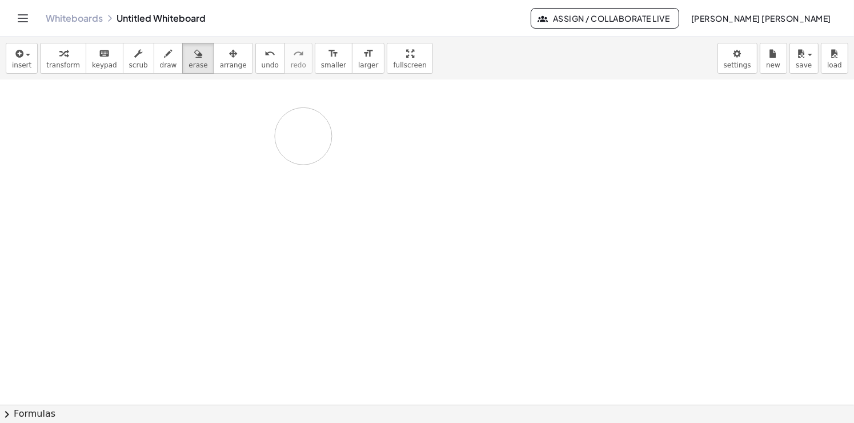
drag, startPoint x: 113, startPoint y: 179, endPoint x: 271, endPoint y: 132, distance: 164.8
drag, startPoint x: 120, startPoint y: 126, endPoint x: 147, endPoint y: 162, distance: 44.1
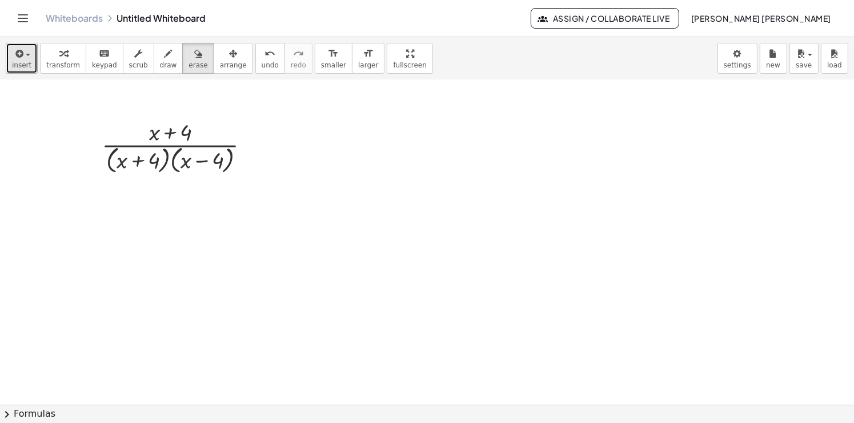
click at [20, 57] on icon "button" at bounding box center [18, 54] width 10 height 14
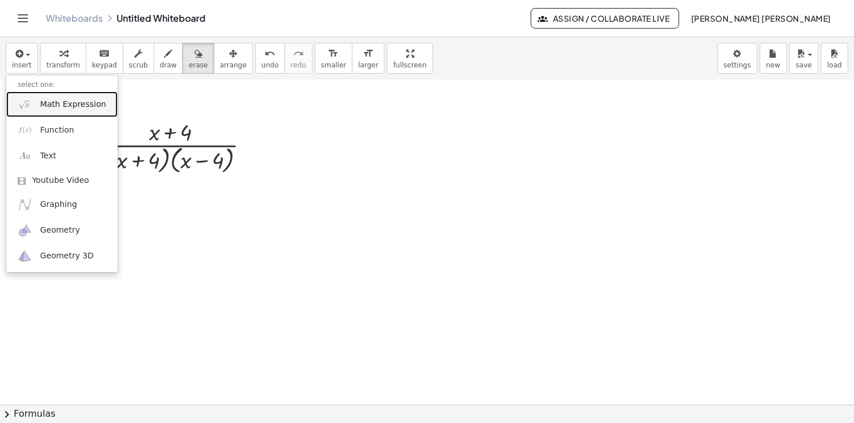
click at [84, 110] on link "Math Expression" at bounding box center [61, 104] width 111 height 26
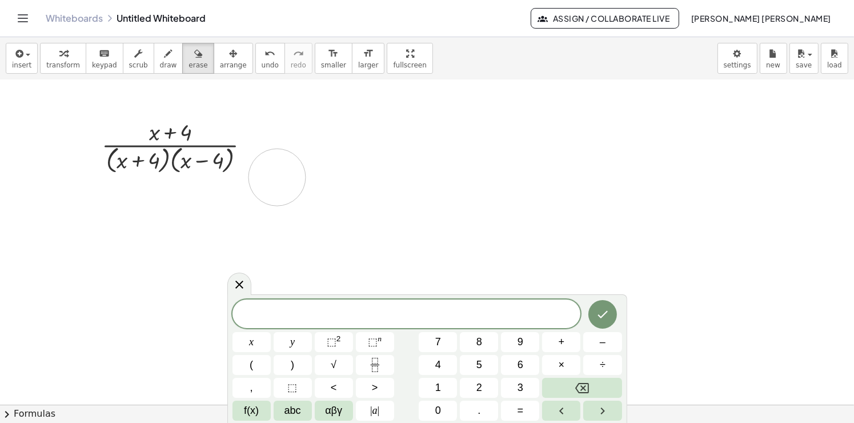
drag, startPoint x: 277, startPoint y: 178, endPoint x: 258, endPoint y: 167, distance: 22.2
drag, startPoint x: 178, startPoint y: 159, endPoint x: 129, endPoint y: 147, distance: 50.0
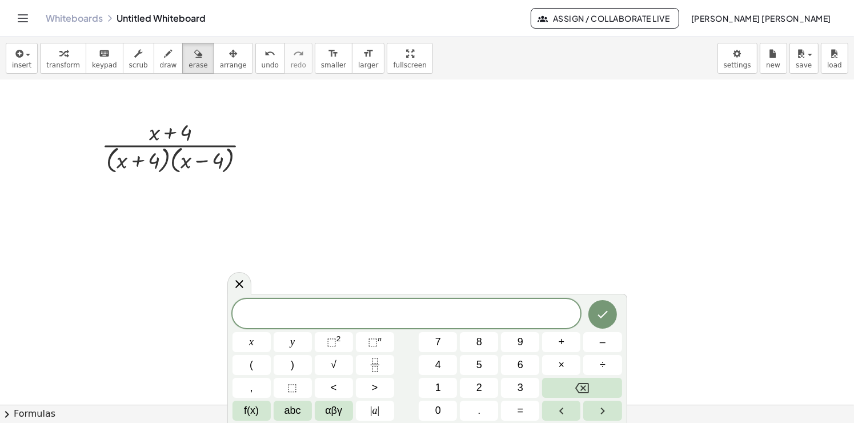
drag, startPoint x: 147, startPoint y: 167, endPoint x: 104, endPoint y: 158, distance: 43.2
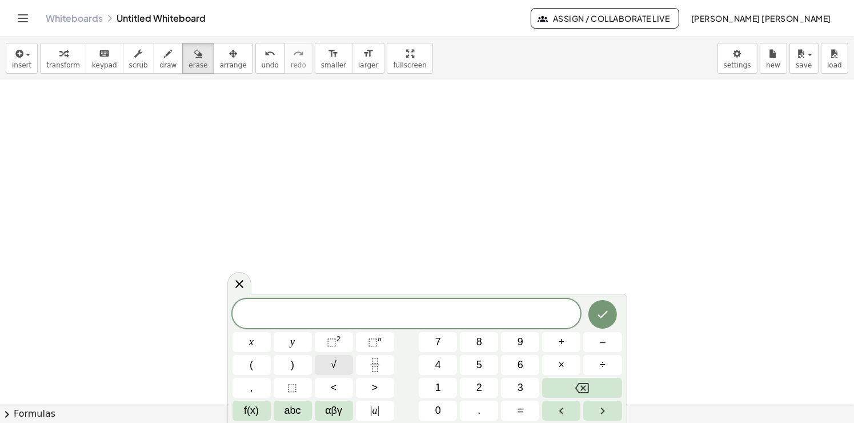
click at [333, 363] on span "√" at bounding box center [334, 364] width 6 height 15
click at [570, 365] on button "×" at bounding box center [561, 365] width 38 height 20
click at [576, 386] on icon "Backspace" at bounding box center [582, 388] width 14 height 14
click at [476, 382] on span "2" at bounding box center [479, 387] width 6 height 15
click at [263, 347] on button "x" at bounding box center [251, 342] width 38 height 20
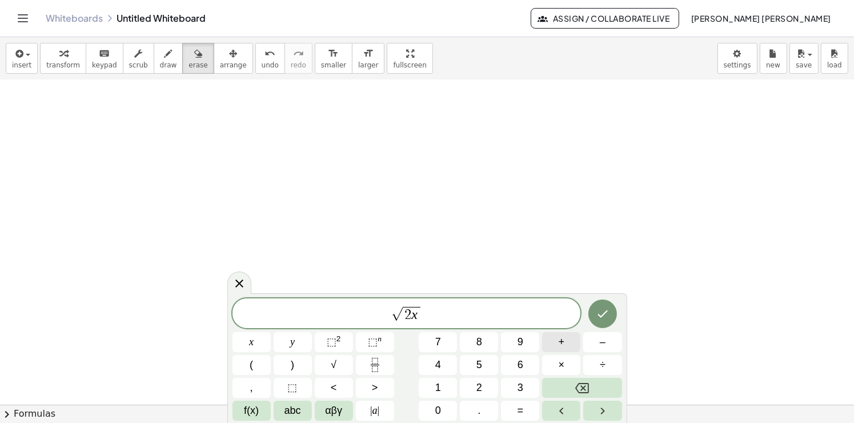
click at [560, 345] on span "+" at bounding box center [561, 341] width 6 height 15
click at [439, 381] on span "1" at bounding box center [438, 387] width 6 height 15
click at [438, 313] on span "√ 2 x + 1 ​" at bounding box center [406, 314] width 348 height 18
click at [596, 343] on button "–" at bounding box center [602, 342] width 38 height 20
click at [333, 363] on button "√" at bounding box center [334, 365] width 38 height 20
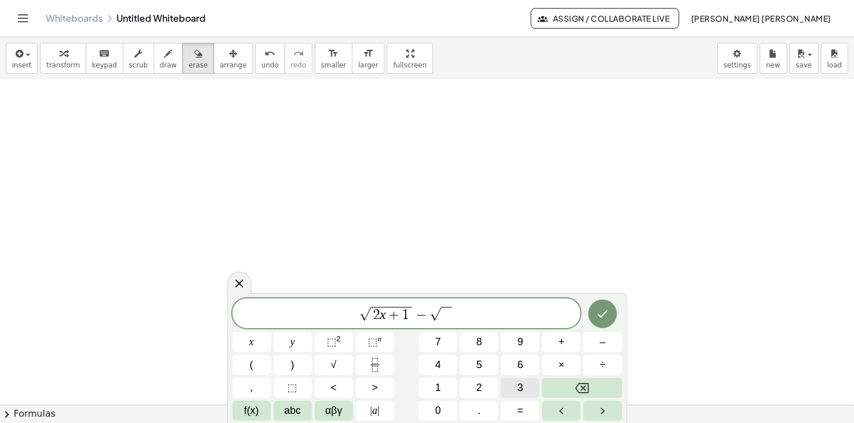
click at [520, 384] on span "3" at bounding box center [520, 387] width 6 height 15
click at [402, 320] on span "1" at bounding box center [405, 315] width 7 height 14
drag, startPoint x: 384, startPoint y: 315, endPoint x: 457, endPoint y: 324, distance: 73.7
click at [467, 319] on span "√ 2 x + 1 − √ 3" at bounding box center [406, 314] width 348 height 18
click at [385, 370] on button "Fraction" at bounding box center [375, 365] width 38 height 20
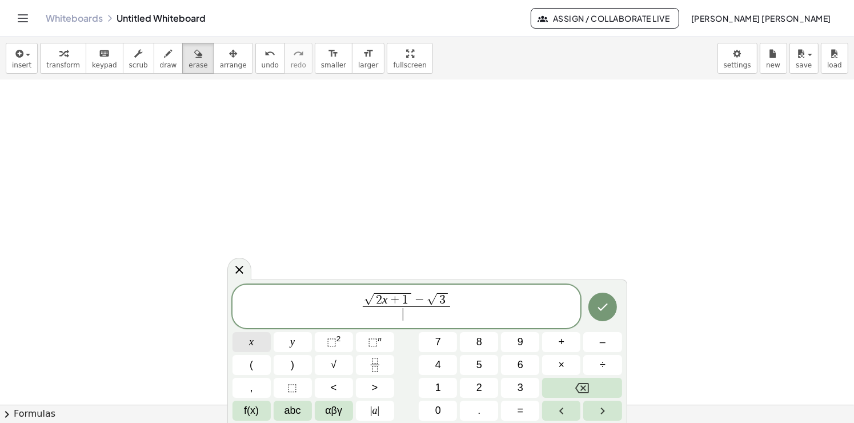
click at [256, 341] on button "x" at bounding box center [251, 342] width 38 height 20
click at [566, 344] on button "+" at bounding box center [561, 342] width 38 height 20
click at [449, 392] on button "1" at bounding box center [438, 387] width 38 height 20
click at [484, 309] on span "√ 2 x + 1 − √ 3 x + 1 ​ ​" at bounding box center [406, 307] width 348 height 32
click at [520, 413] on span "=" at bounding box center [520, 410] width 6 height 15
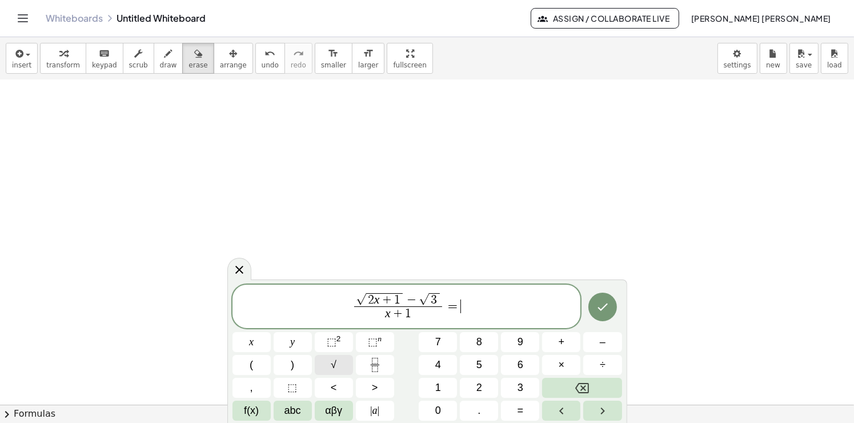
click at [329, 364] on button "√" at bounding box center [334, 365] width 38 height 20
click at [494, 386] on button "2" at bounding box center [479, 387] width 38 height 20
click at [558, 365] on span "×" at bounding box center [561, 364] width 6 height 15
click at [441, 386] on button "1" at bounding box center [438, 387] width 38 height 20
click at [557, 347] on button "+" at bounding box center [561, 342] width 38 height 20
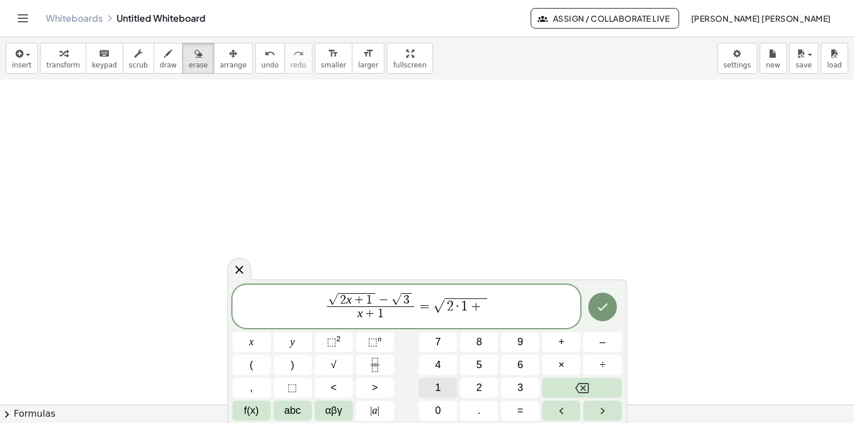
click at [438, 388] on span "1" at bounding box center [438, 387] width 6 height 15
click at [497, 307] on span "√ 2 x + 1 − √ 3 x + 1 ​ = √ 2 · 1 + 1 ​" at bounding box center [406, 307] width 348 height 32
click at [598, 347] on button "–" at bounding box center [602, 342] width 38 height 20
click at [345, 356] on button "√" at bounding box center [334, 365] width 38 height 20
click at [522, 383] on span "3" at bounding box center [520, 387] width 6 height 15
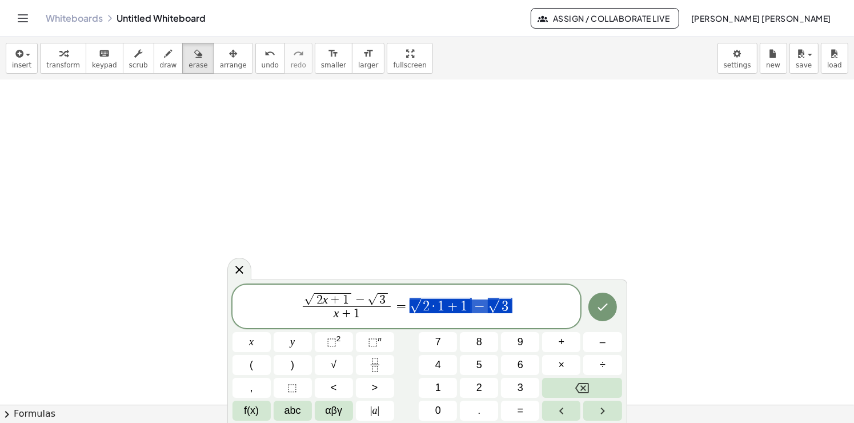
drag, startPoint x: 478, startPoint y: 306, endPoint x: 424, endPoint y: 309, distance: 53.8
click at [424, 308] on span "√ 2 x + 1 − √ 3 x + 1 ​ = √ 2 · 1 + 1 − √ 3" at bounding box center [406, 307] width 348 height 32
click at [379, 361] on icon "Fraction" at bounding box center [375, 364] width 14 height 14
click at [248, 343] on button "x" at bounding box center [251, 342] width 38 height 20
click at [559, 339] on span "+" at bounding box center [561, 341] width 6 height 15
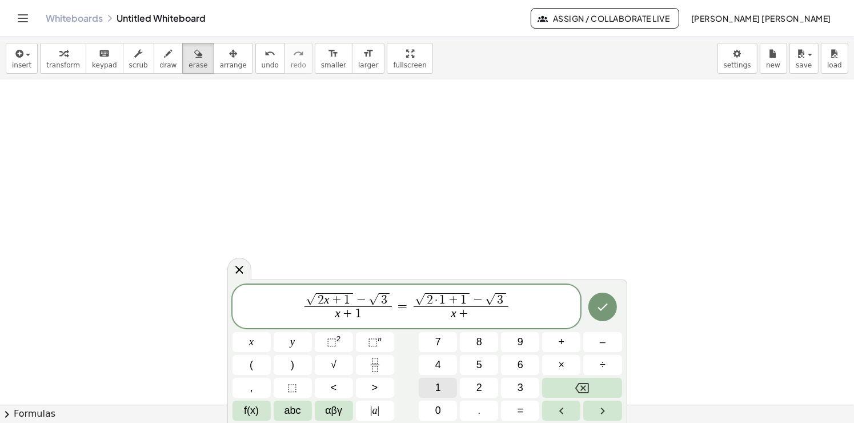
click at [429, 381] on button "1" at bounding box center [438, 387] width 38 height 20
drag, startPoint x: 453, startPoint y: 317, endPoint x: 467, endPoint y: 324, distance: 15.1
click at [454, 317] on span "+" at bounding box center [460, 314] width 15 height 13
click at [574, 384] on button "Backspace" at bounding box center [581, 387] width 79 height 20
click at [444, 385] on button "1" at bounding box center [438, 387] width 38 height 20
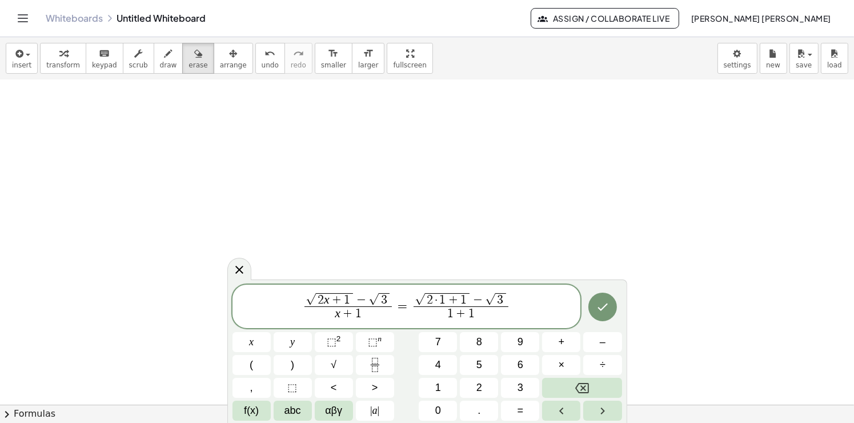
drag, startPoint x: 534, startPoint y: 306, endPoint x: 535, endPoint y: 316, distance: 9.8
click at [536, 312] on span "√ 2 x + 1 − √ 3 x + 1 ​ = √ 2 · 1 + 1 − √ 3 1 ​ + 1 ​" at bounding box center [406, 307] width 348 height 32
click at [521, 409] on span "=" at bounding box center [520, 410] width 6 height 15
click at [382, 365] on button "Fraction" at bounding box center [375, 365] width 38 height 20
click at [431, 407] on button "0" at bounding box center [438, 410] width 38 height 20
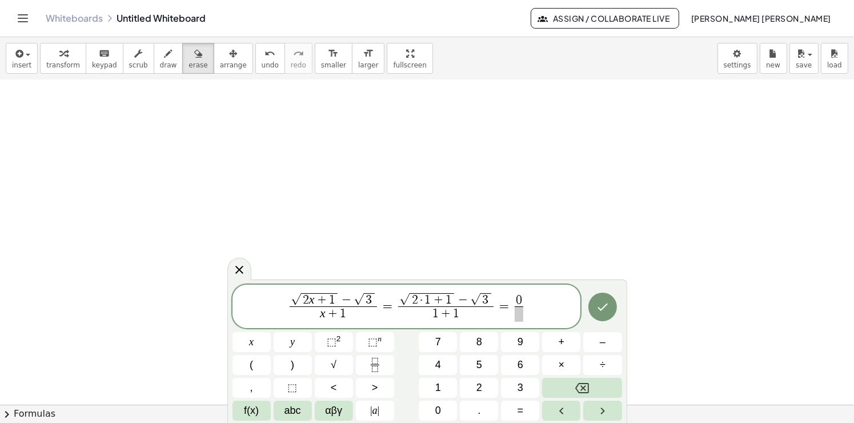
click at [518, 312] on span at bounding box center [518, 313] width 9 height 15
click at [486, 388] on button "2" at bounding box center [479, 387] width 38 height 20
click at [534, 312] on span "√ 2 x + 1 − √ 3 x + 1 ​ = √ 2 · 1 + 1 − √ 3 1 + 1 ​ = 0 2 ​ ​" at bounding box center [406, 307] width 348 height 32
click at [533, 413] on button "=" at bounding box center [520, 410] width 38 height 20
click at [441, 411] on button "0" at bounding box center [438, 410] width 38 height 20
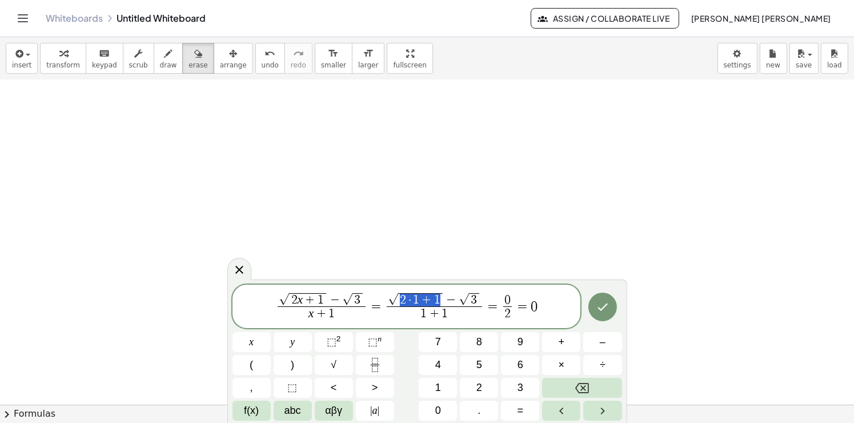
drag, startPoint x: 440, startPoint y: 302, endPoint x: 403, endPoint y: 303, distance: 37.1
click at [401, 303] on span "2 · 1 + 1" at bounding box center [420, 300] width 45 height 14
click at [516, 388] on button "3" at bounding box center [520, 387] width 38 height 20
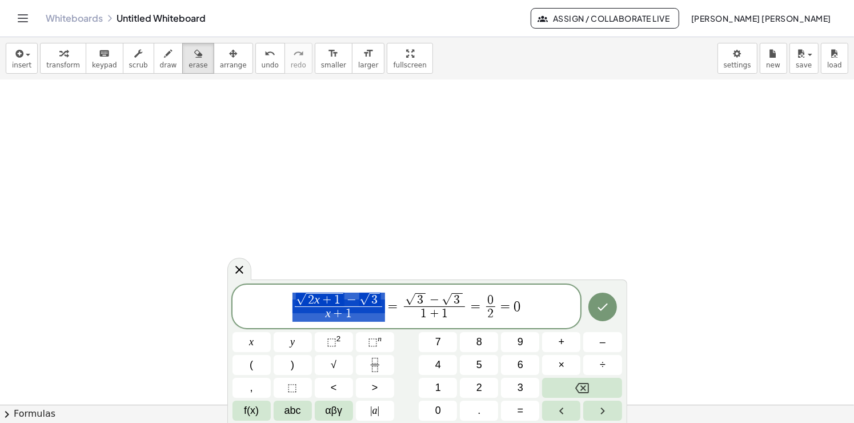
drag, startPoint x: 299, startPoint y: 301, endPoint x: 375, endPoint y: 308, distance: 76.3
drag, startPoint x: 372, startPoint y: 311, endPoint x: 376, endPoint y: 316, distance: 6.7
drag, startPoint x: 376, startPoint y: 316, endPoint x: 310, endPoint y: 306, distance: 66.5
click at [321, 309] on span "x + 1 ​" at bounding box center [339, 313] width 88 height 15
drag, startPoint x: 296, startPoint y: 304, endPoint x: 376, endPoint y: 312, distance: 80.9
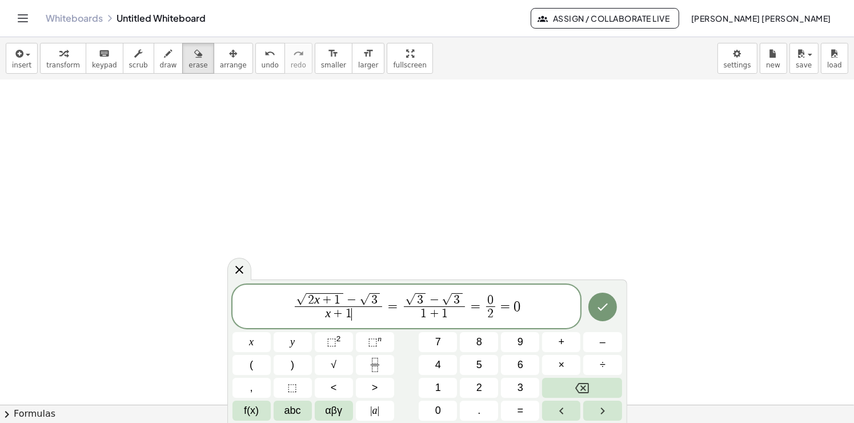
drag, startPoint x: 373, startPoint y: 311, endPoint x: 357, endPoint y: 311, distance: 16.0
click at [357, 311] on span "x + 1 ​" at bounding box center [339, 313] width 88 height 15
drag, startPoint x: 385, startPoint y: 315, endPoint x: 321, endPoint y: 309, distance: 64.2
click at [321, 309] on span "√ 2 x + 1 − √ 3 x + 1 ​ = √ 3 − √ 3 1 + 1 ​ = 0 2 ​ = 0" at bounding box center [406, 307] width 348 height 32
drag, startPoint x: 325, startPoint y: 306, endPoint x: 313, endPoint y: 311, distance: 12.3
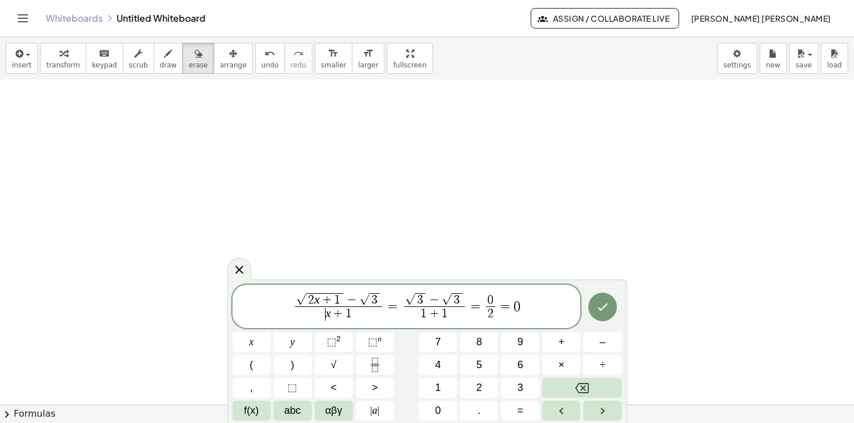
click at [313, 311] on span "​ x + 1" at bounding box center [339, 313] width 88 height 15
drag, startPoint x: 301, startPoint y: 301, endPoint x: 365, endPoint y: 315, distance: 66.0
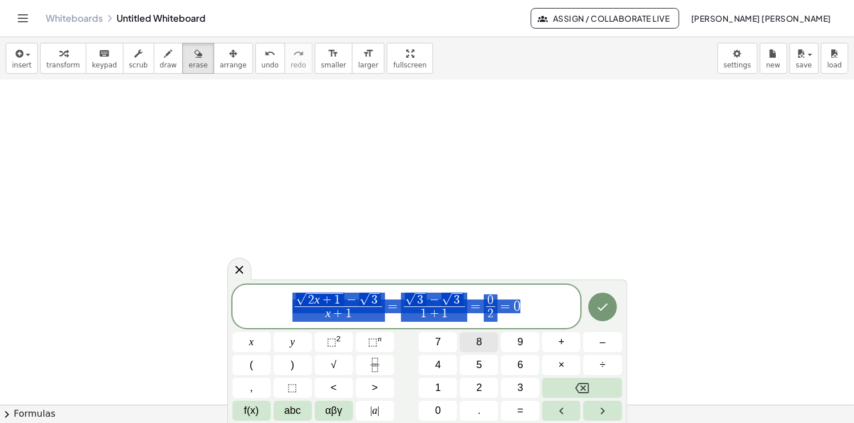
drag, startPoint x: 518, startPoint y: 306, endPoint x: 472, endPoint y: 344, distance: 59.6
click at [587, 389] on icon "Backspace" at bounding box center [582, 388] width 14 height 14
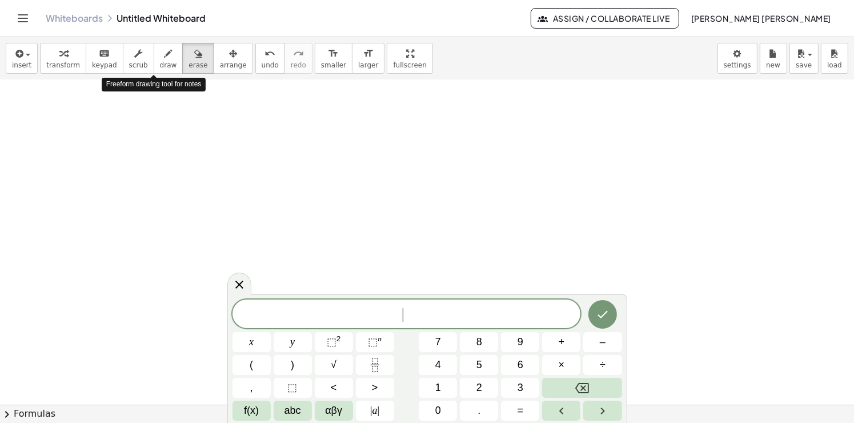
drag, startPoint x: 154, startPoint y: 64, endPoint x: 154, endPoint y: 78, distance: 13.7
click at [160, 63] on span "draw" at bounding box center [168, 65] width 17 height 8
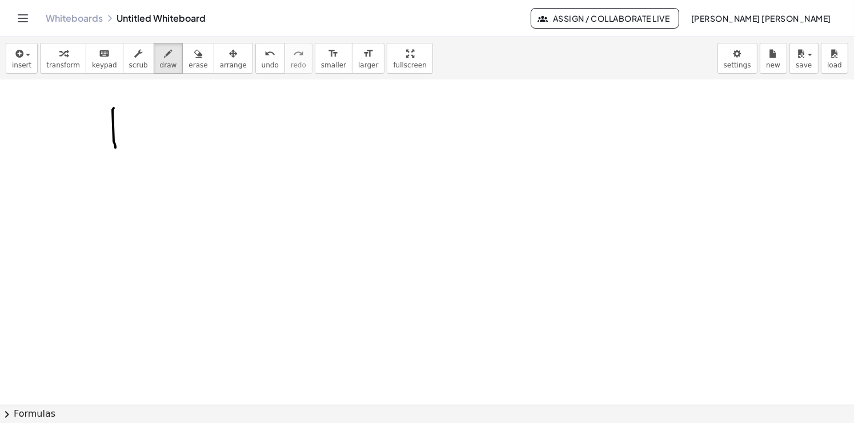
drag, startPoint x: 115, startPoint y: 146, endPoint x: 119, endPoint y: 100, distance: 46.4
drag, startPoint x: 139, startPoint y: 130, endPoint x: 142, endPoint y: 137, distance: 7.7
drag, startPoint x: 148, startPoint y: 123, endPoint x: 135, endPoint y: 138, distance: 19.8
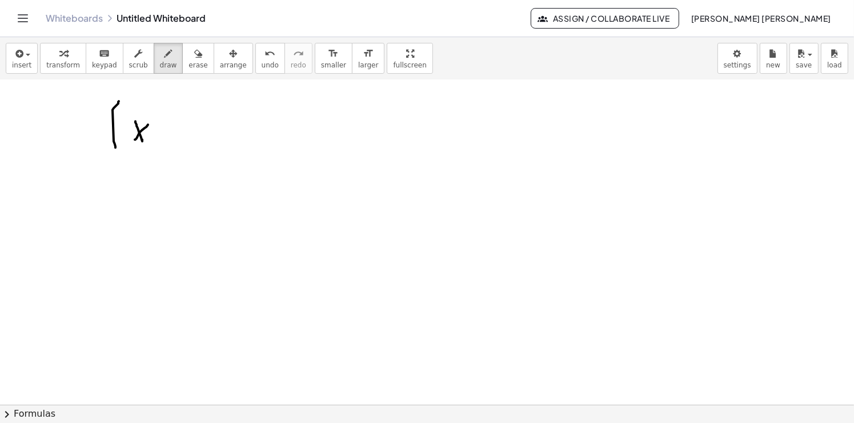
drag, startPoint x: 172, startPoint y: 142, endPoint x: 167, endPoint y: 151, distance: 10.0
drag, startPoint x: 200, startPoint y: 134, endPoint x: 198, endPoint y: 142, distance: 8.3
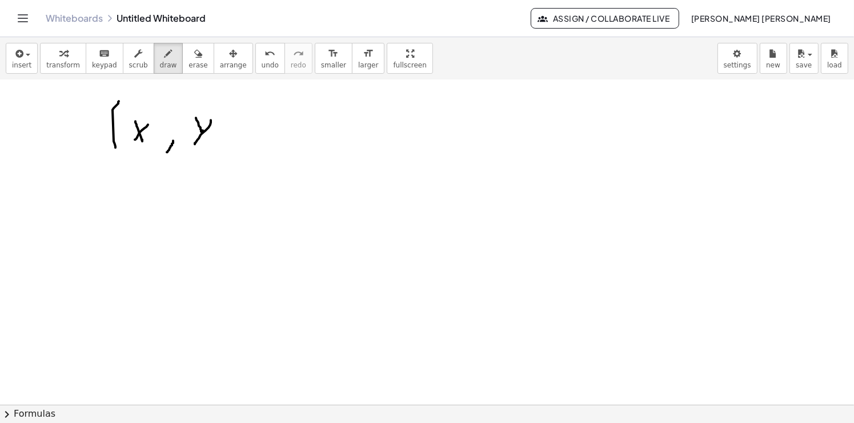
drag, startPoint x: 219, startPoint y: 153, endPoint x: 234, endPoint y: 95, distance: 59.7
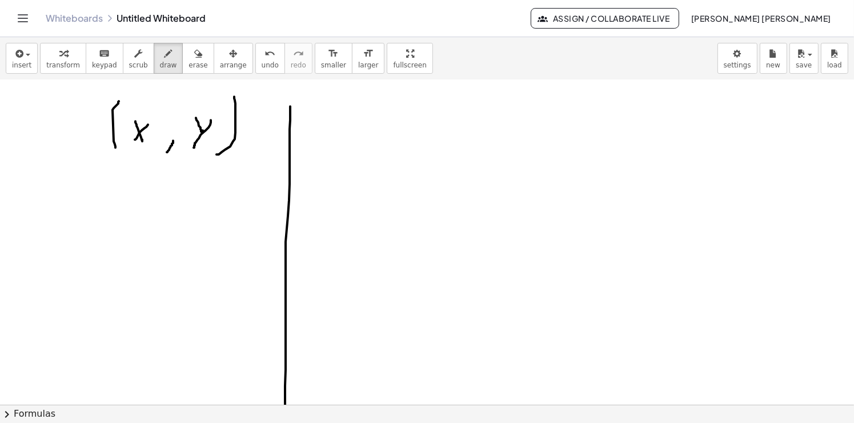
drag, startPoint x: 290, startPoint y: 105, endPoint x: 284, endPoint y: 436, distance: 330.7
click at [284, 422] on html "Graspable Math Activities Get Started Activity Bank Assigned Work Classes White…" at bounding box center [427, 211] width 854 height 423
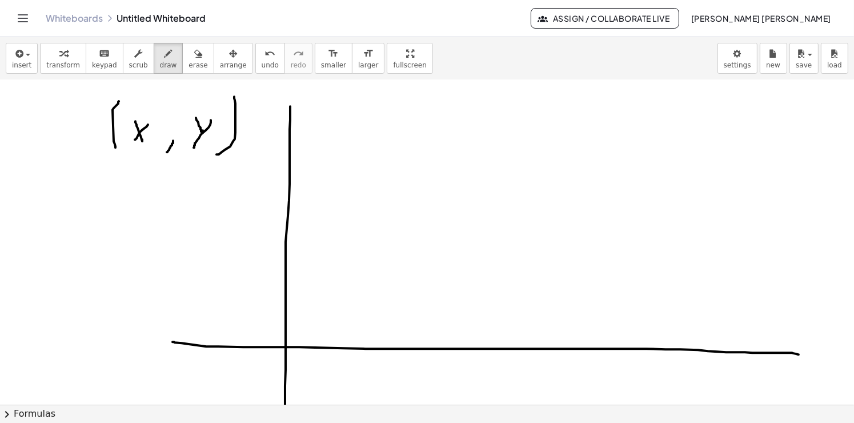
drag, startPoint x: 172, startPoint y: 340, endPoint x: 798, endPoint y: 353, distance: 625.9
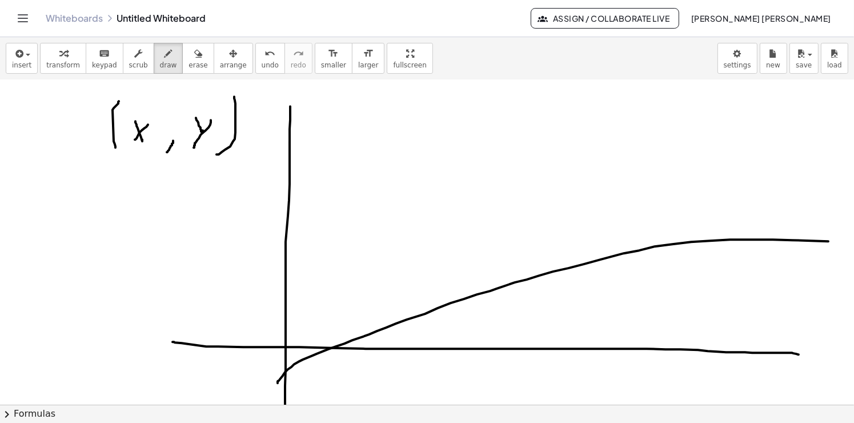
drag, startPoint x: 278, startPoint y: 381, endPoint x: 819, endPoint y: 256, distance: 556.1
click at [845, 240] on div "**********" at bounding box center [427, 242] width 854 height 324
drag, startPoint x: 541, startPoint y: 272, endPoint x: 541, endPoint y: 352, distance: 79.9
drag, startPoint x: 533, startPoint y: 359, endPoint x: 547, endPoint y: 344, distance: 19.8
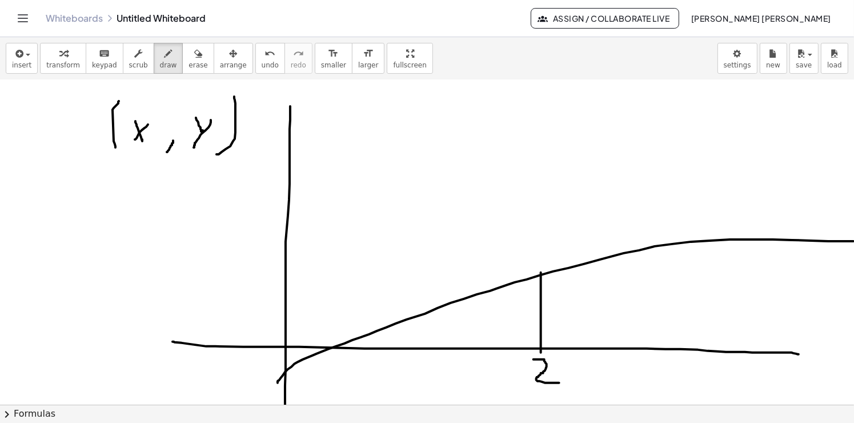
drag, startPoint x: 538, startPoint y: 272, endPoint x: 262, endPoint y: 274, distance: 276.4
drag, startPoint x: 215, startPoint y: 272, endPoint x: 213, endPoint y: 279, distance: 7.2
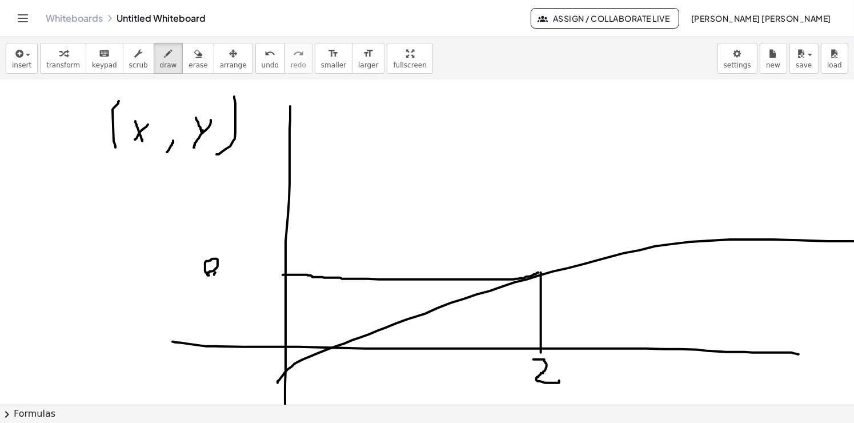
drag, startPoint x: 230, startPoint y: 272, endPoint x: 232, endPoint y: 260, distance: 12.1
drag, startPoint x: 256, startPoint y: 252, endPoint x: 243, endPoint y: 275, distance: 26.1
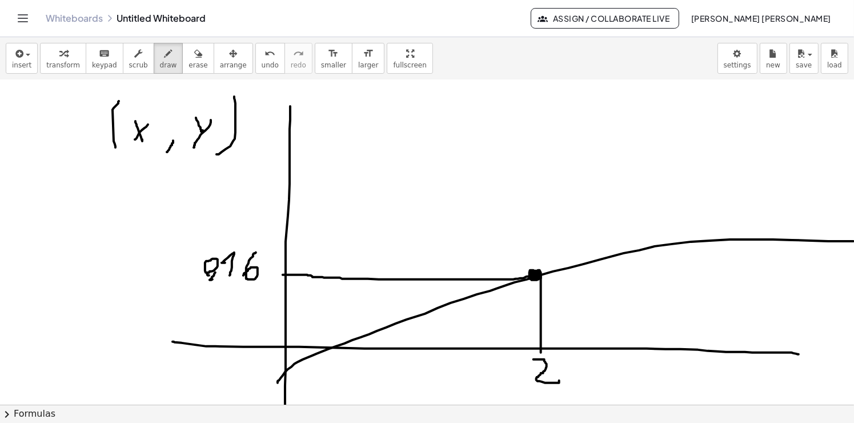
drag, startPoint x: 536, startPoint y: 272, endPoint x: 543, endPoint y: 275, distance: 7.2
drag, startPoint x: 231, startPoint y: 179, endPoint x: 255, endPoint y: 174, distance: 25.2
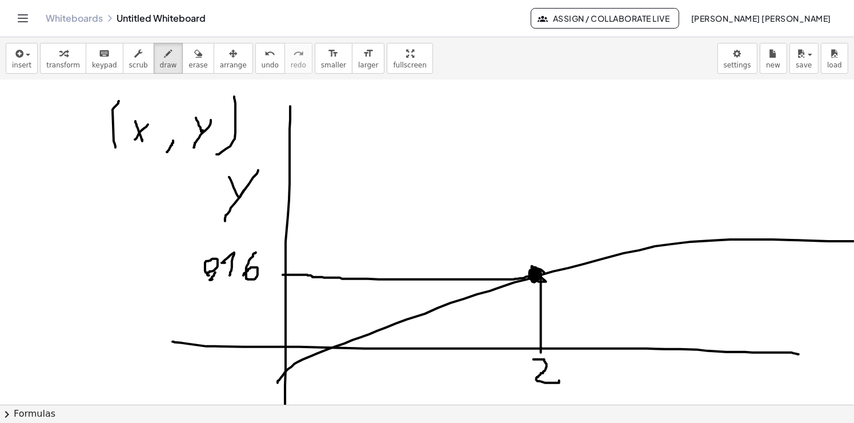
drag, startPoint x: 258, startPoint y: 170, endPoint x: 287, endPoint y: 194, distance: 37.7
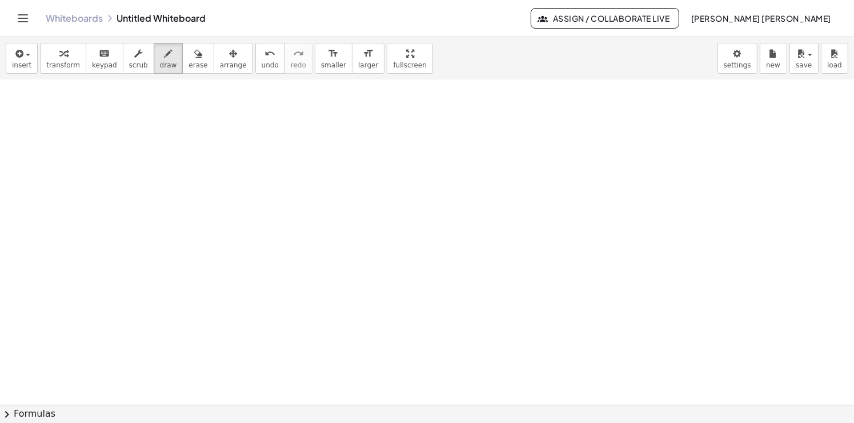
scroll to position [2931, 0]
click at [49, 57] on div "button" at bounding box center [63, 53] width 34 height 14
click at [17, 64] on span "insert" at bounding box center [21, 65] width 19 height 8
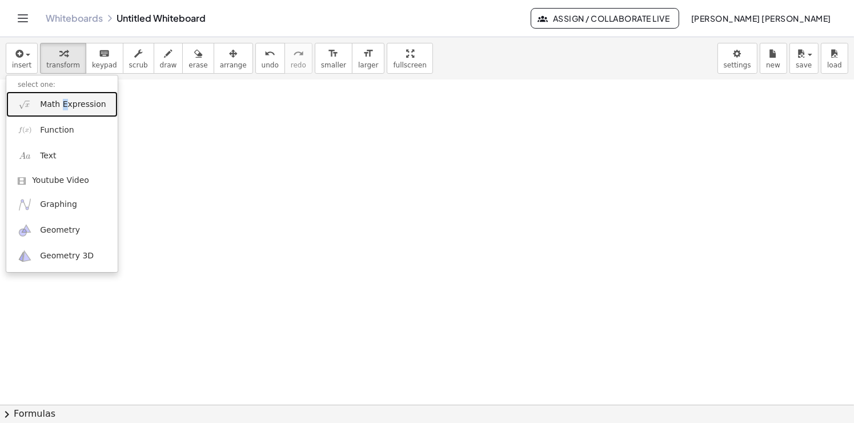
click at [50, 105] on span "Math Expression" at bounding box center [73, 104] width 66 height 11
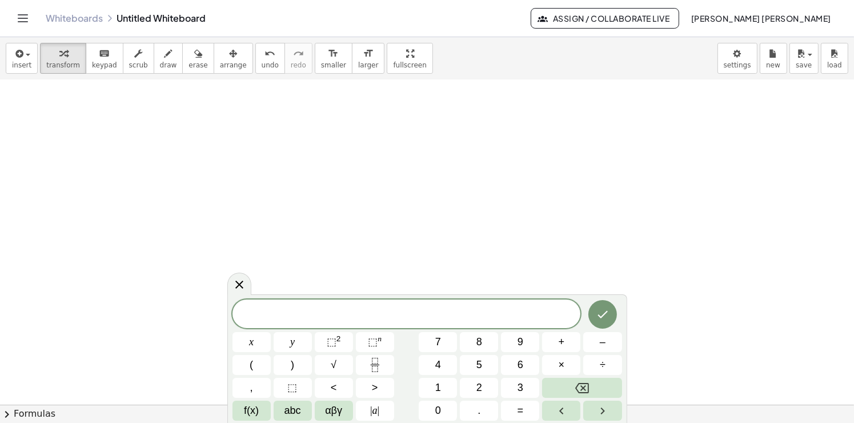
scroll to position [2817, 0]
click at [246, 345] on button "x" at bounding box center [251, 342] width 38 height 20
click at [327, 343] on span "⬚" at bounding box center [332, 341] width 10 height 11
click at [556, 348] on button "+" at bounding box center [561, 342] width 38 height 20
click at [484, 345] on button "8" at bounding box center [479, 342] width 38 height 20
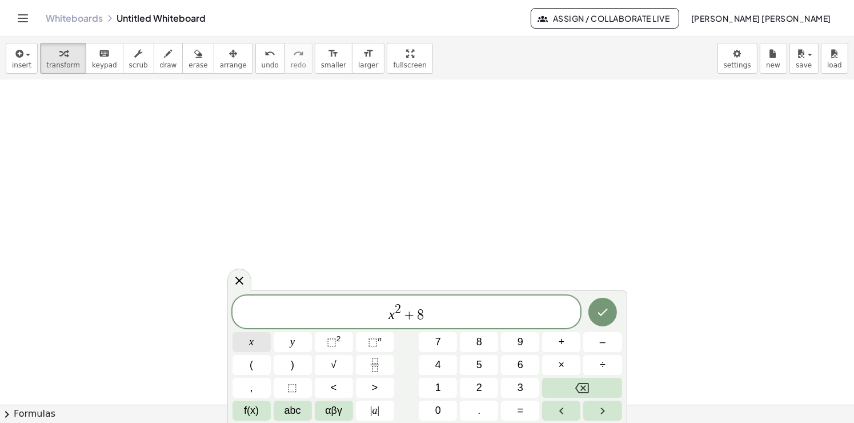
click at [263, 351] on button "x" at bounding box center [251, 342] width 38 height 20
click at [558, 347] on span "+" at bounding box center [561, 341] width 6 height 15
click at [438, 342] on span "7" at bounding box center [438, 341] width 6 height 15
drag, startPoint x: 443, startPoint y: 317, endPoint x: 372, endPoint y: 317, distance: 71.4
click at [372, 317] on span "x 2 + 8 x + 7" at bounding box center [406, 312] width 348 height 21
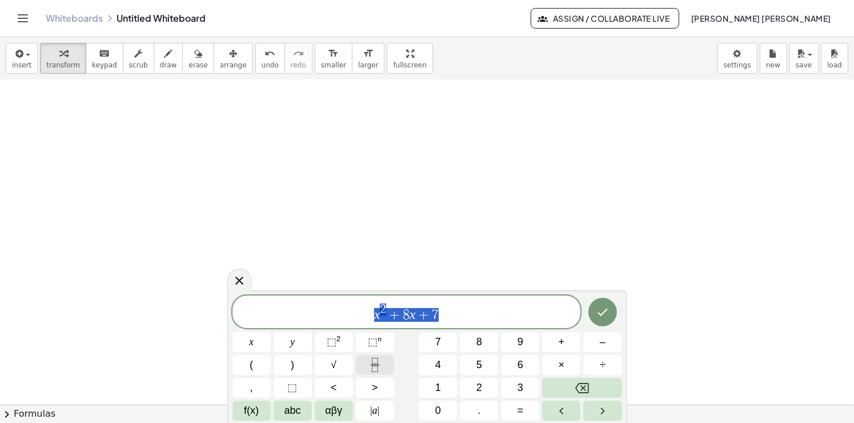
click at [374, 361] on icon "Fraction" at bounding box center [375, 364] width 14 height 14
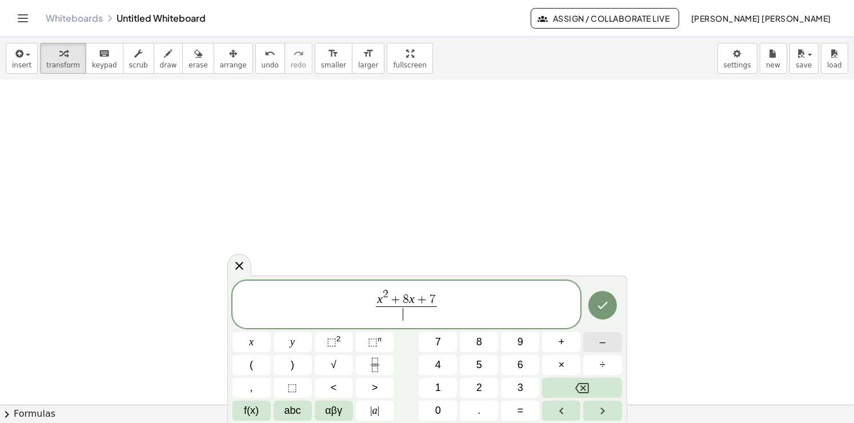
click at [591, 349] on button "–" at bounding box center [602, 342] width 38 height 20
click at [443, 344] on button "7" at bounding box center [438, 342] width 38 height 20
click at [565, 347] on button "+" at bounding box center [561, 342] width 38 height 20
click at [566, 379] on button "Backspace" at bounding box center [581, 387] width 79 height 20
click at [571, 384] on button "Backspace" at bounding box center [581, 387] width 79 height 20
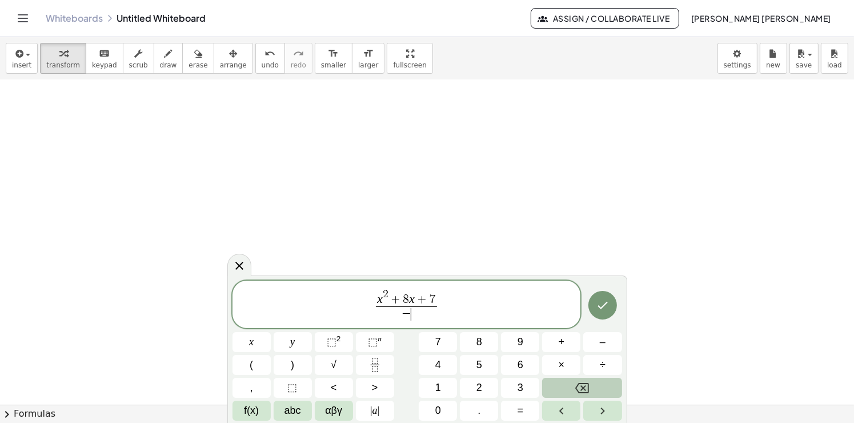
click at [571, 384] on button "Backspace" at bounding box center [581, 387] width 79 height 20
click at [248, 342] on button "x" at bounding box center [251, 342] width 38 height 20
click at [559, 337] on span "+" at bounding box center [561, 341] width 6 height 15
click at [449, 341] on button "7" at bounding box center [438, 342] width 38 height 20
click at [410, 301] on var "x" at bounding box center [412, 299] width 6 height 14
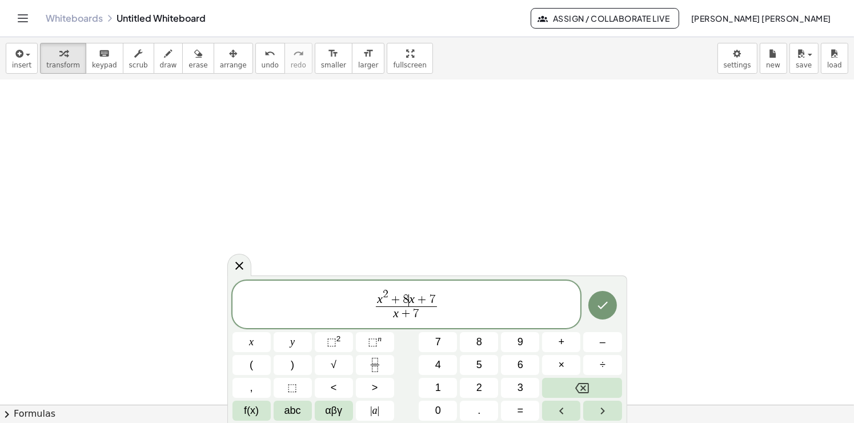
click at [430, 299] on span "7" at bounding box center [432, 299] width 6 height 13
click at [433, 297] on span "7" at bounding box center [432, 299] width 6 height 13
click at [407, 301] on span "8" at bounding box center [406, 299] width 6 height 13
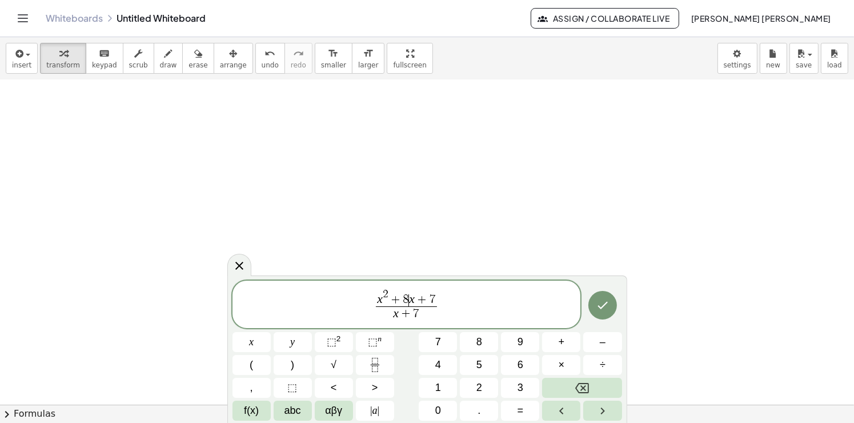
click at [407, 301] on span "8" at bounding box center [406, 299] width 6 height 13
click at [563, 387] on button "Backspace" at bounding box center [581, 387] width 79 height 20
click at [477, 344] on span "8" at bounding box center [479, 341] width 6 height 15
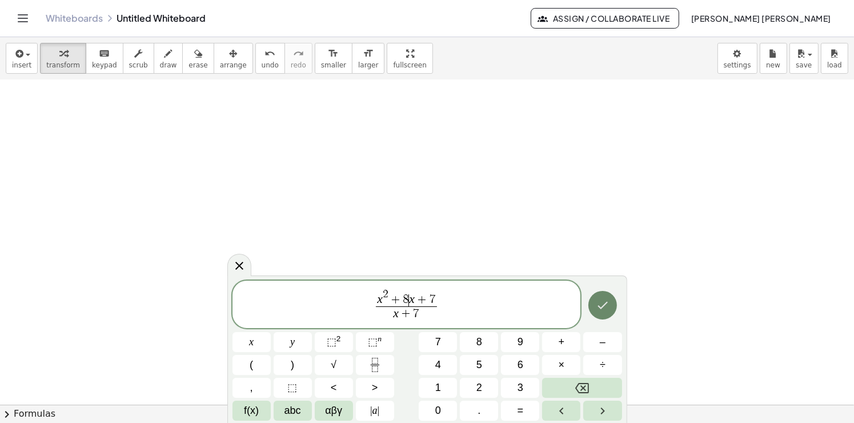
click at [606, 305] on icon "Done" at bounding box center [603, 305] width 14 height 14
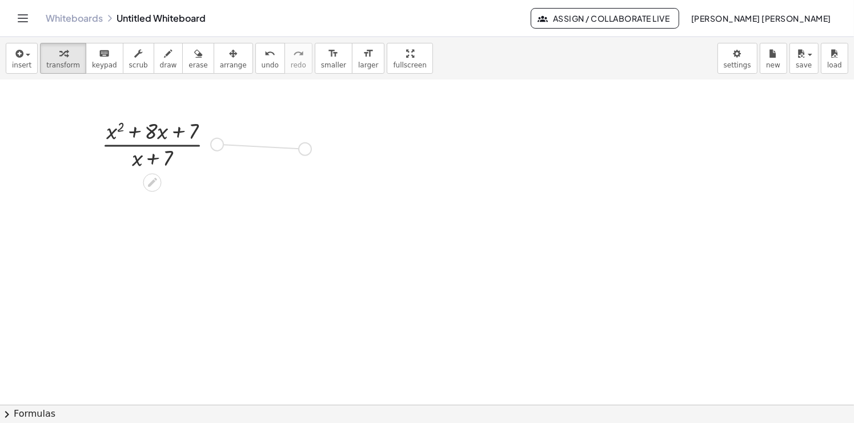
drag, startPoint x: 219, startPoint y: 142, endPoint x: 312, endPoint y: 147, distance: 93.2
click at [257, 64] on button "undo undo" at bounding box center [270, 58] width 30 height 31
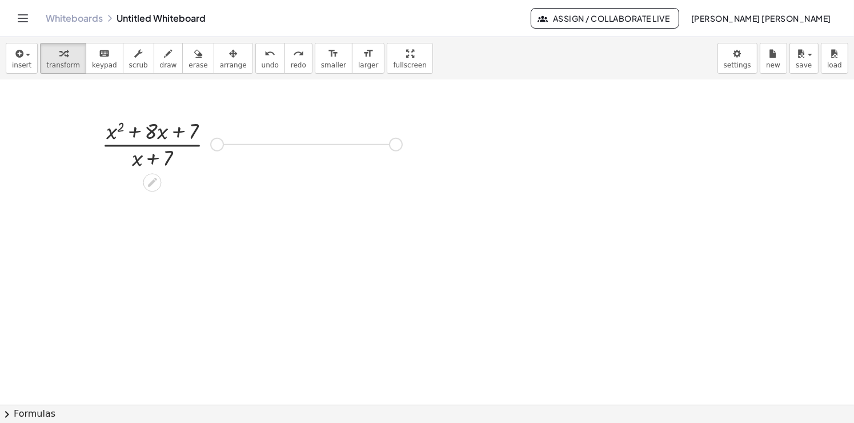
drag, startPoint x: 218, startPoint y: 149, endPoint x: 401, endPoint y: 151, distance: 183.3
click at [288, 127] on div at bounding box center [332, 138] width 132 height 57
click at [325, 178] on icon at bounding box center [322, 177] width 12 height 12
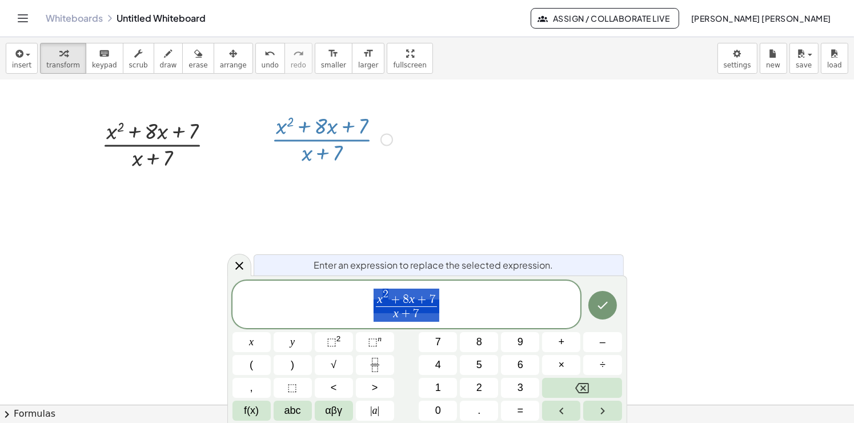
click at [336, 151] on div at bounding box center [332, 138] width 132 height 57
drag, startPoint x: 425, startPoint y: 318, endPoint x: 419, endPoint y: 313, distance: 8.6
drag, startPoint x: 419, startPoint y: 313, endPoint x: 379, endPoint y: 317, distance: 40.2
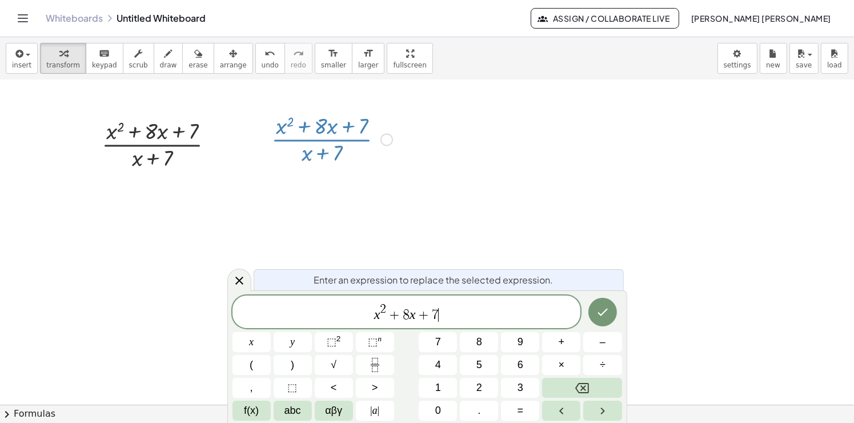
click at [410, 316] on var "x" at bounding box center [412, 314] width 6 height 15
click at [440, 315] on span "x 2 + b x + 7 ​" at bounding box center [406, 312] width 348 height 21
click at [373, 317] on span "​ x 2 + b x + c" at bounding box center [406, 312] width 348 height 21
click at [596, 315] on icon "Done" at bounding box center [603, 312] width 14 height 14
click at [605, 313] on icon "Done" at bounding box center [603, 312] width 14 height 14
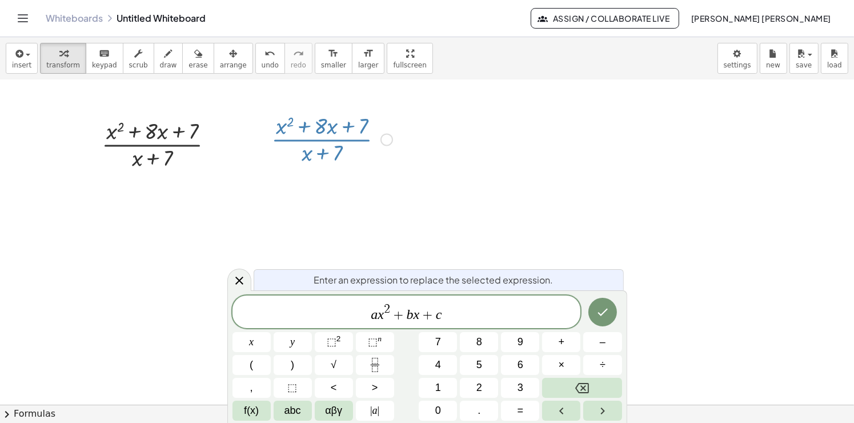
click at [601, 307] on icon "Done" at bounding box center [603, 312] width 14 height 14
click at [294, 159] on div "· ( + x 2 + · 8 · x + 7 ) · ( + x + 7 )" at bounding box center [327, 138] width 147 height 63
click at [398, 149] on div at bounding box center [332, 138] width 132 height 57
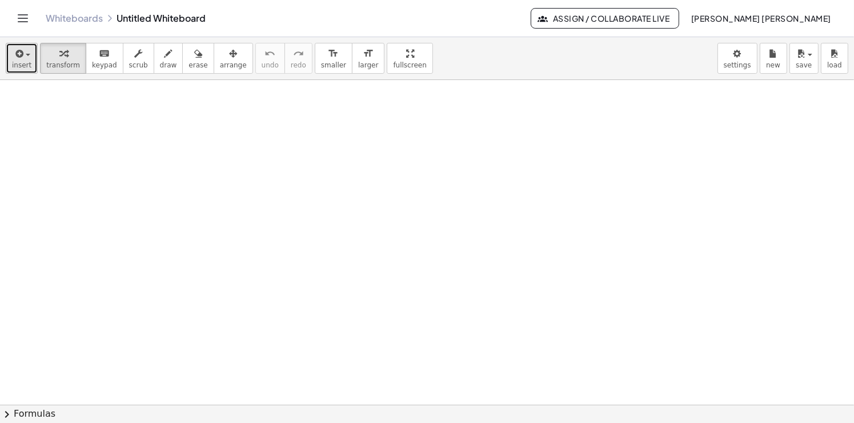
click at [22, 61] on span "insert" at bounding box center [21, 65] width 19 height 8
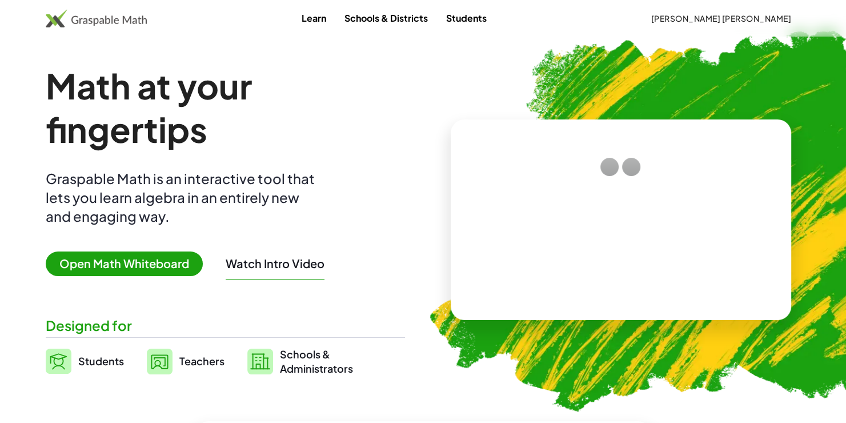
click at [147, 260] on span "Open Math Whiteboard" at bounding box center [124, 263] width 157 height 25
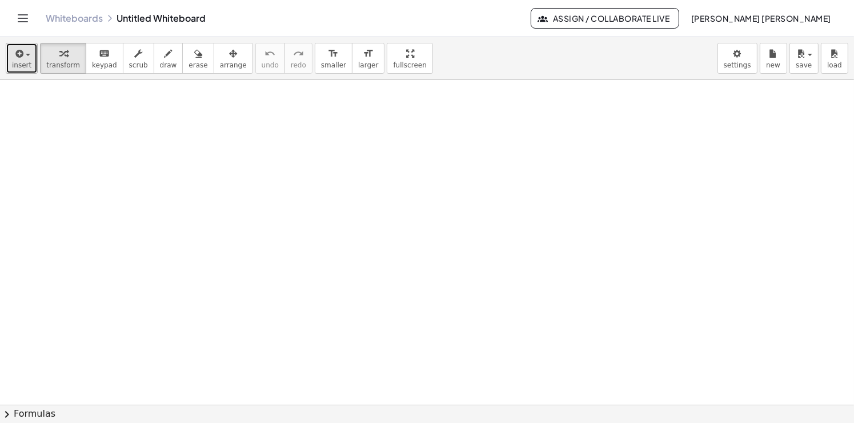
click at [19, 67] on span "insert" at bounding box center [21, 65] width 19 height 8
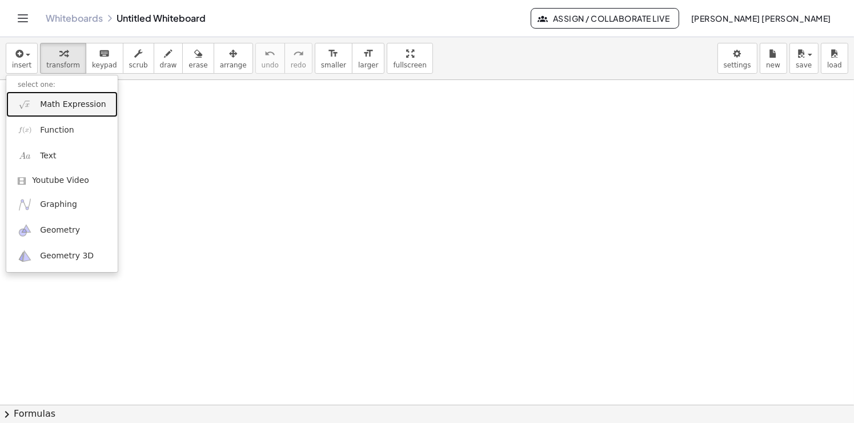
click at [82, 108] on span "Math Expression" at bounding box center [73, 104] width 66 height 11
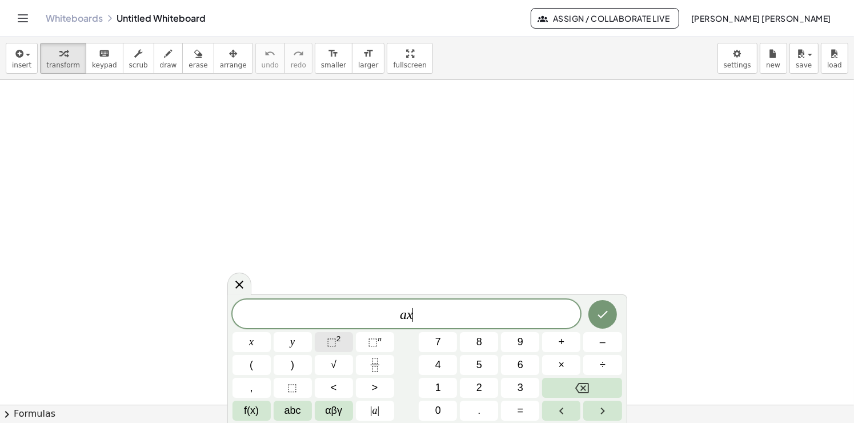
click at [324, 342] on button "⬚ 2" at bounding box center [334, 342] width 38 height 20
click at [601, 312] on icon "Done" at bounding box center [603, 312] width 14 height 14
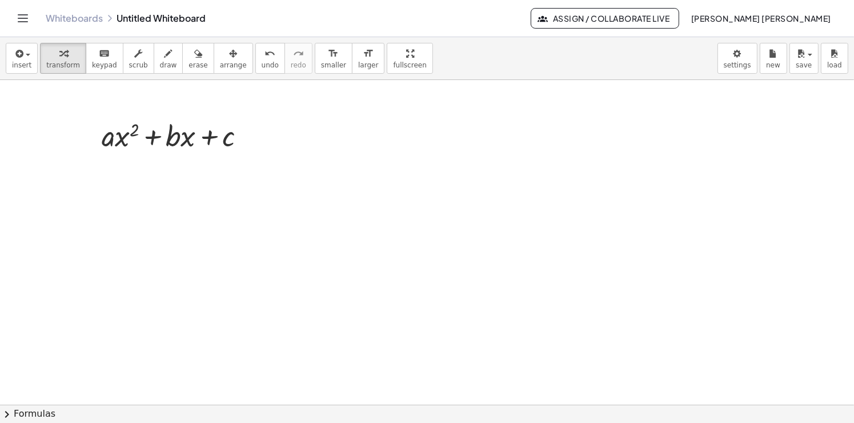
click at [306, 167] on div at bounding box center [427, 405] width 854 height 650
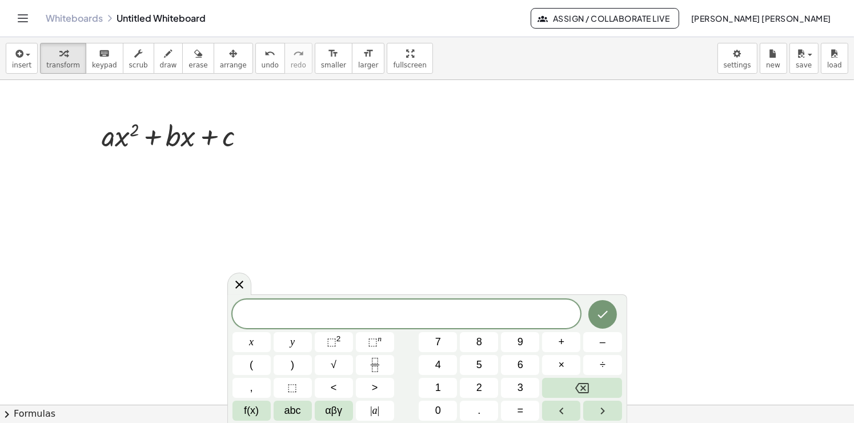
drag, startPoint x: 286, startPoint y: 137, endPoint x: 267, endPoint y: 138, distance: 19.4
click at [283, 137] on div at bounding box center [427, 405] width 854 height 650
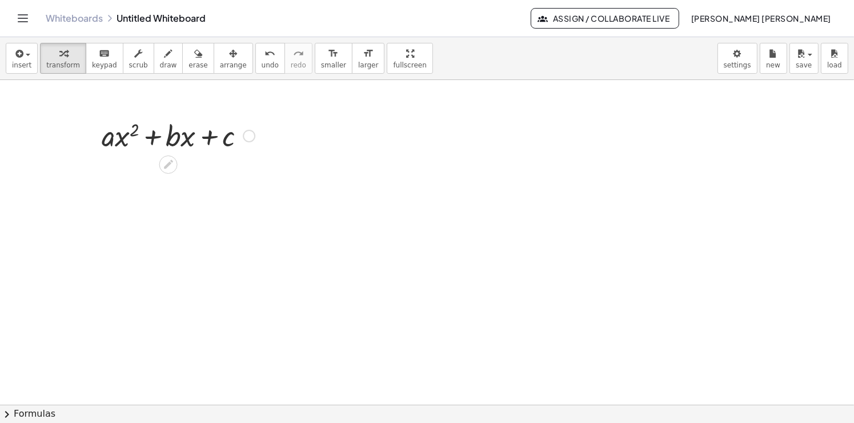
click at [260, 140] on div at bounding box center [178, 134] width 164 height 39
drag, startPoint x: 252, startPoint y: 137, endPoint x: 377, endPoint y: 140, distance: 124.5
click at [377, 140] on div "+ · a · x 2 + · b · x + c" at bounding box center [427, 405] width 854 height 650
drag, startPoint x: 288, startPoint y: 139, endPoint x: 258, endPoint y: 242, distance: 107.0
click at [258, 242] on div "+ · a · x 2 + · b · x + c · x 2 + · a + · a · x 2 + · b · x + c" at bounding box center [427, 405] width 854 height 650
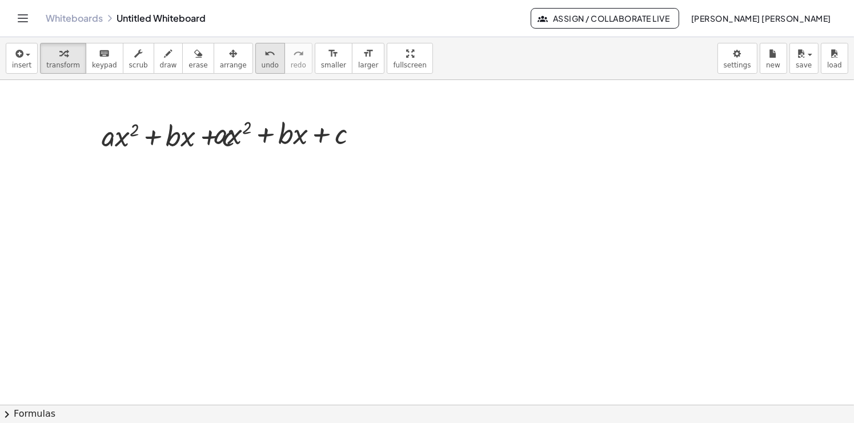
click at [264, 58] on icon "undo" at bounding box center [269, 54] width 11 height 14
drag, startPoint x: 248, startPoint y: 135, endPoint x: 610, endPoint y: 193, distance: 366.7
click at [594, 199] on div "+ · a · x 2 + · b · x + c" at bounding box center [427, 405] width 854 height 650
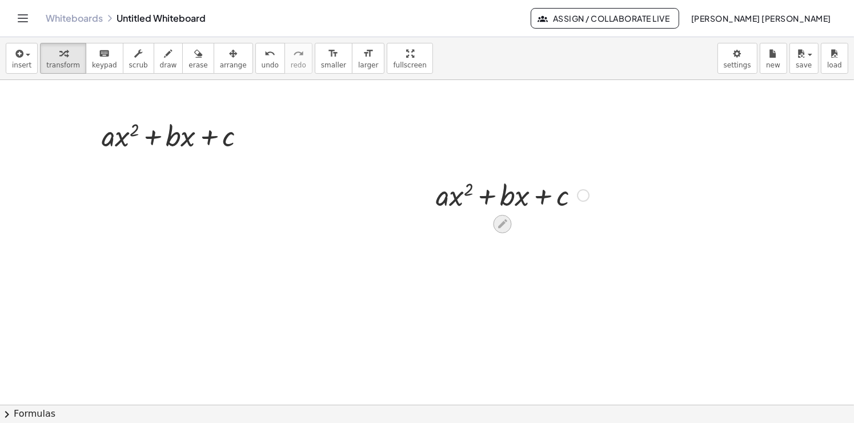
drag, startPoint x: 487, startPoint y: 216, endPoint x: 506, endPoint y: 226, distance: 21.7
click at [505, 227] on icon at bounding box center [502, 224] width 12 height 12
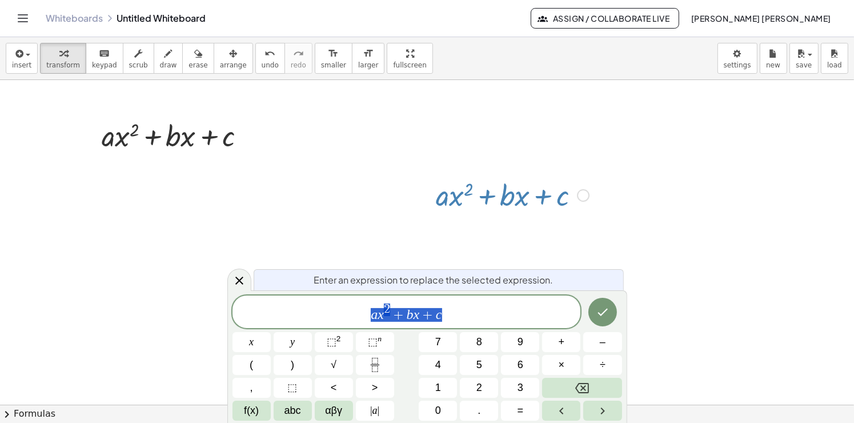
click at [453, 201] on div at bounding box center [512, 194] width 164 height 39
click at [408, 315] on var "b" at bounding box center [406, 314] width 7 height 15
click at [443, 316] on span "x 2 + 8 ​ x + c" at bounding box center [406, 312] width 348 height 21
click at [602, 315] on icon "Done" at bounding box center [603, 312] width 14 height 14
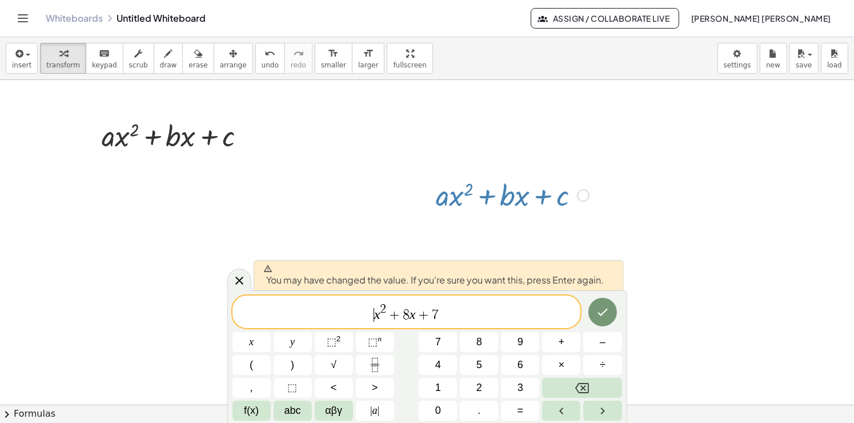
click at [373, 317] on span "​ x 2 + 8 x + 7" at bounding box center [406, 312] width 348 height 21
click at [445, 387] on button "1" at bounding box center [438, 387] width 38 height 20
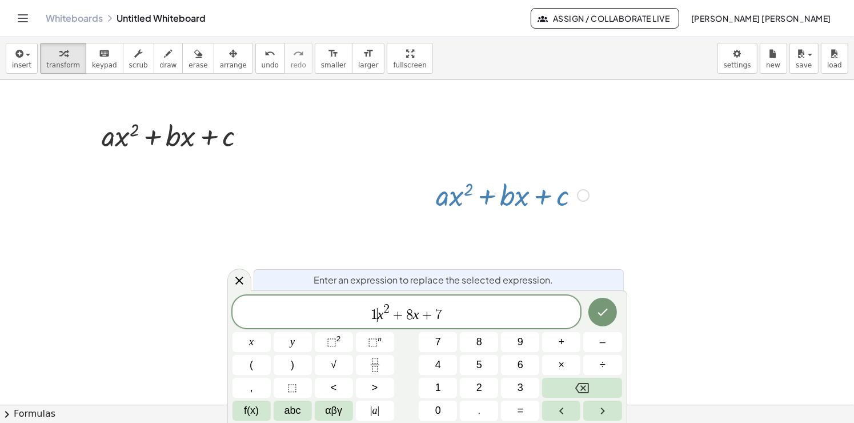
drag, startPoint x: 575, startPoint y: 198, endPoint x: 568, endPoint y: 200, distance: 7.8
click at [574, 199] on div at bounding box center [512, 194] width 164 height 39
click at [566, 201] on div at bounding box center [512, 194] width 164 height 39
click at [474, 308] on span "1 ​ x 2 + 8 x + 7" at bounding box center [406, 312] width 348 height 21
drag, startPoint x: 460, startPoint y: 312, endPoint x: 329, endPoint y: 289, distance: 132.2
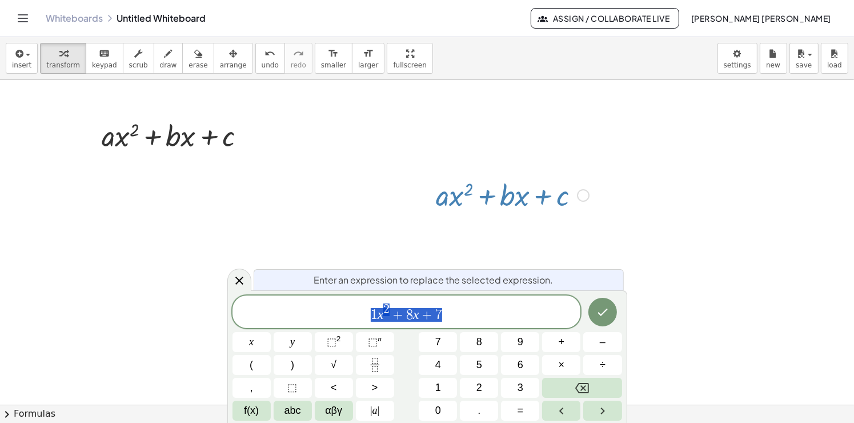
click at [327, 299] on div "********* 1 x 2 + 8 x + 7" at bounding box center [406, 311] width 348 height 33
click at [310, 194] on div at bounding box center [427, 405] width 854 height 650
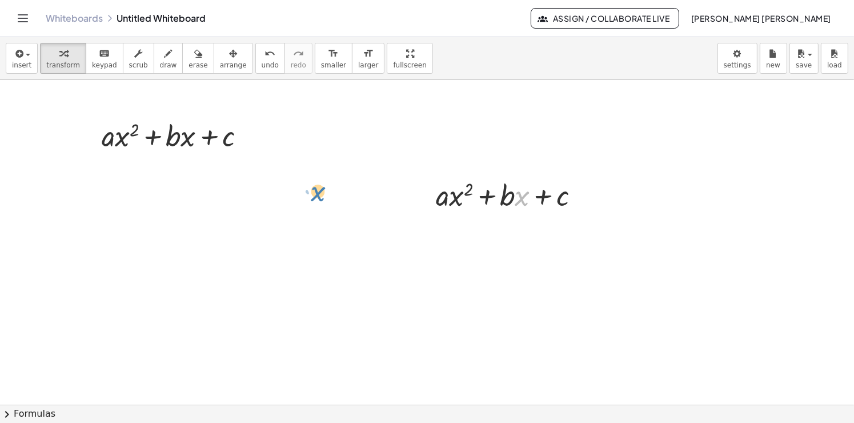
drag, startPoint x: 529, startPoint y: 208, endPoint x: 501, endPoint y: 214, distance: 29.1
click at [486, 217] on div "+ · a · x 2 + · b · x + c · x + · b + · a · x 2 + · b · x + c" at bounding box center [427, 405] width 854 height 650
drag, startPoint x: 493, startPoint y: 228, endPoint x: 500, endPoint y: 226, distance: 7.2
click at [500, 226] on icon at bounding box center [502, 223] width 9 height 9
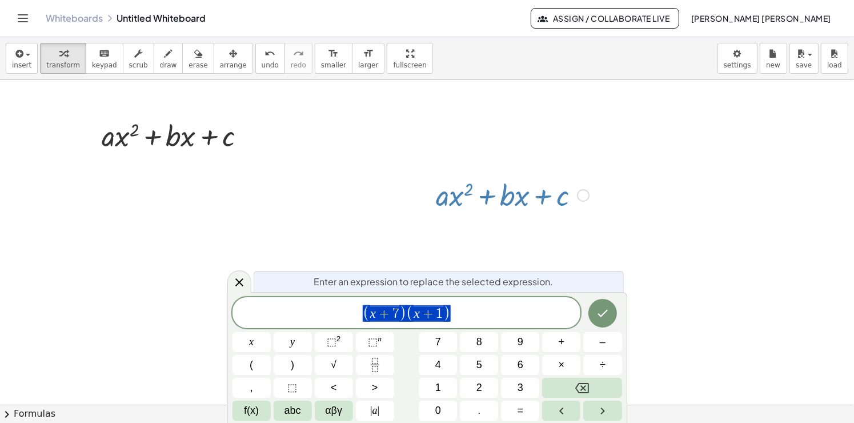
drag, startPoint x: 432, startPoint y: 306, endPoint x: 373, endPoint y: 311, distance: 59.6
click at [372, 363] on icon "Fraction" at bounding box center [375, 364] width 14 height 14
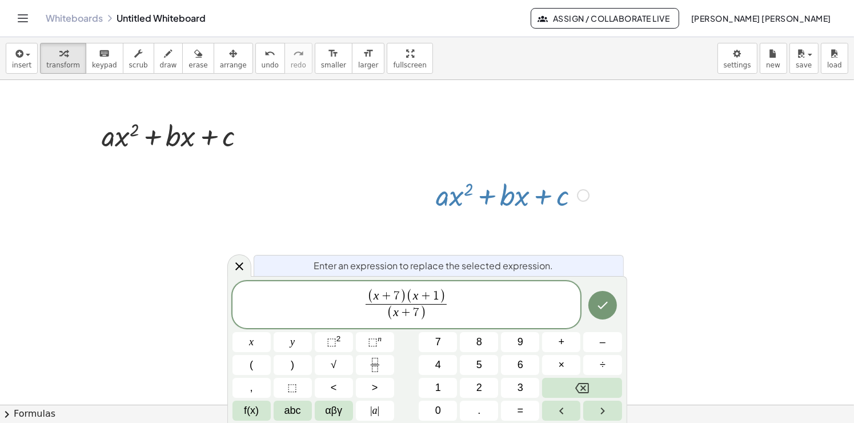
click at [479, 190] on div at bounding box center [512, 194] width 164 height 39
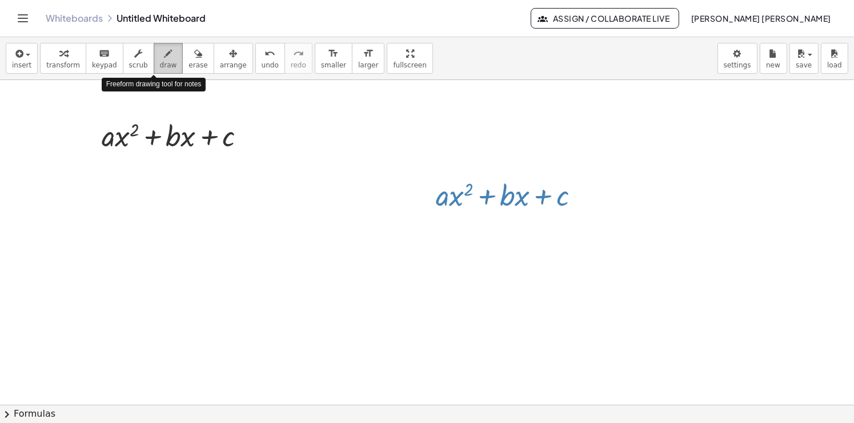
click at [160, 62] on span "draw" at bounding box center [168, 65] width 17 height 8
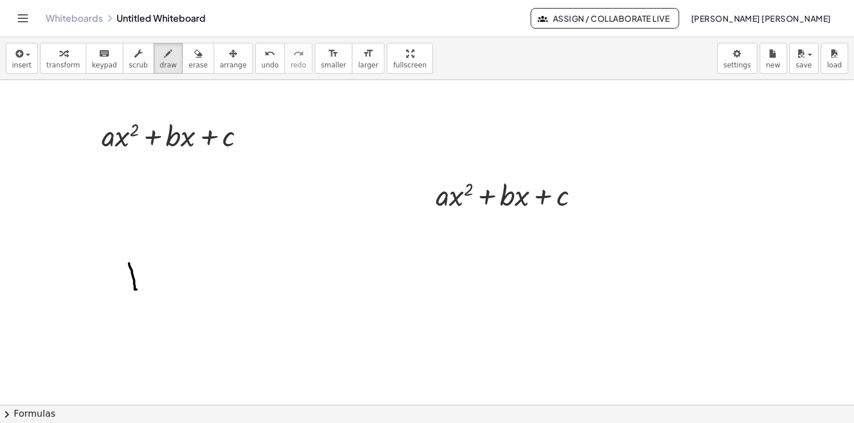
drag, startPoint x: 129, startPoint y: 263, endPoint x: 136, endPoint y: 281, distance: 20.0
click at [136, 287] on div at bounding box center [427, 405] width 854 height 650
drag, startPoint x: 139, startPoint y: 264, endPoint x: 155, endPoint y: 281, distance: 23.5
click at [118, 284] on div at bounding box center [427, 405] width 854 height 650
drag, startPoint x: 155, startPoint y: 267, endPoint x: 197, endPoint y: 238, distance: 51.3
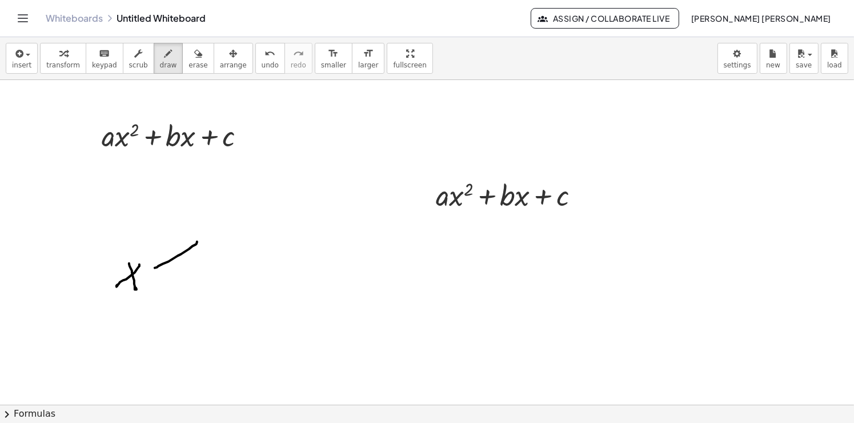
click at [197, 239] on div at bounding box center [427, 405] width 854 height 650
drag, startPoint x: 220, startPoint y: 220, endPoint x: 211, endPoint y: 247, distance: 28.2
click at [212, 247] on div at bounding box center [427, 405] width 854 height 650
drag, startPoint x: 169, startPoint y: 295, endPoint x: 200, endPoint y: 331, distance: 47.8
click at [207, 321] on div at bounding box center [427, 405] width 854 height 650
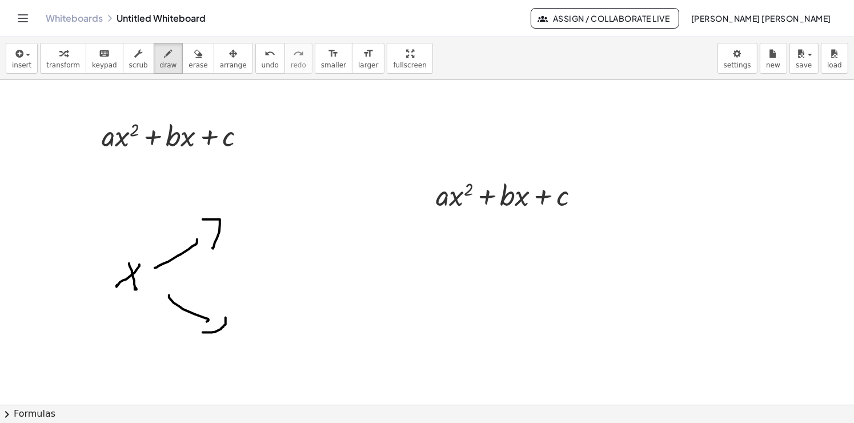
drag, startPoint x: 204, startPoint y: 332, endPoint x: 220, endPoint y: 305, distance: 31.2
click at [219, 306] on div at bounding box center [427, 405] width 854 height 650
drag, startPoint x: 232, startPoint y: 219, endPoint x: 268, endPoint y: 203, distance: 39.4
click at [260, 220] on div at bounding box center [427, 405] width 854 height 650
drag, startPoint x: 285, startPoint y: 190, endPoint x: 282, endPoint y: 237, distance: 46.9
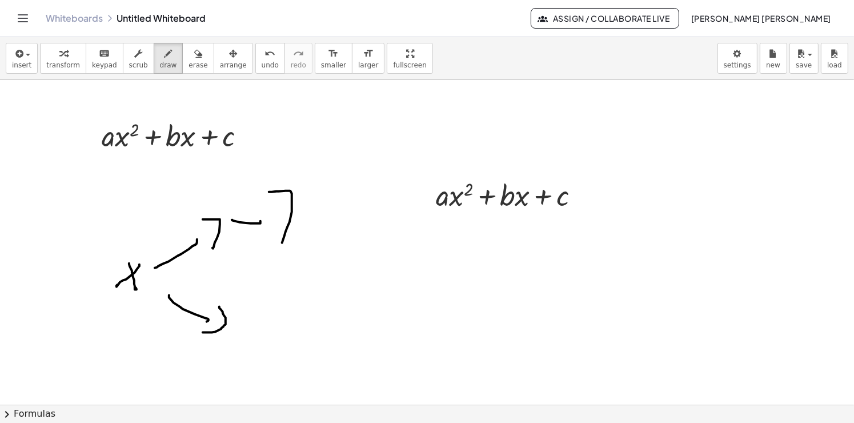
click at [282, 242] on div at bounding box center [427, 405] width 854 height 650
drag, startPoint x: 277, startPoint y: 222, endPoint x: 312, endPoint y: 220, distance: 34.8
click at [313, 220] on div at bounding box center [427, 405] width 854 height 650
drag, startPoint x: 267, startPoint y: 332, endPoint x: 275, endPoint y: 332, distance: 8.0
click at [275, 332] on div at bounding box center [427, 405] width 854 height 650
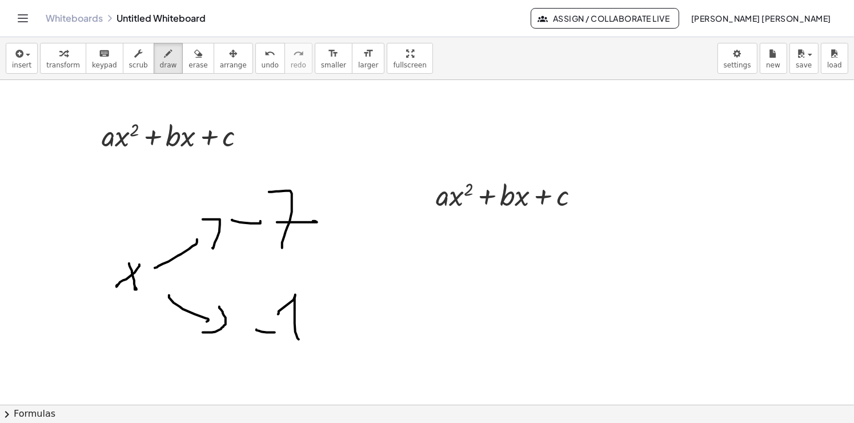
drag, startPoint x: 297, startPoint y: 337, endPoint x: 277, endPoint y: 316, distance: 29.5
click at [277, 316] on div at bounding box center [427, 405] width 854 height 650
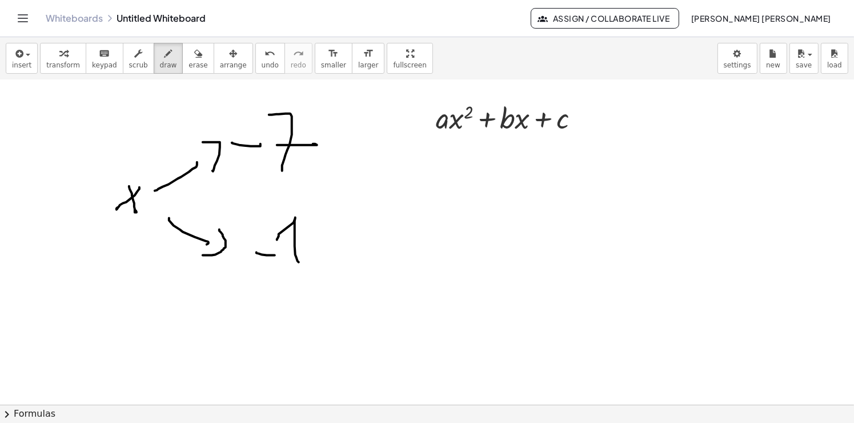
scroll to position [57, 0]
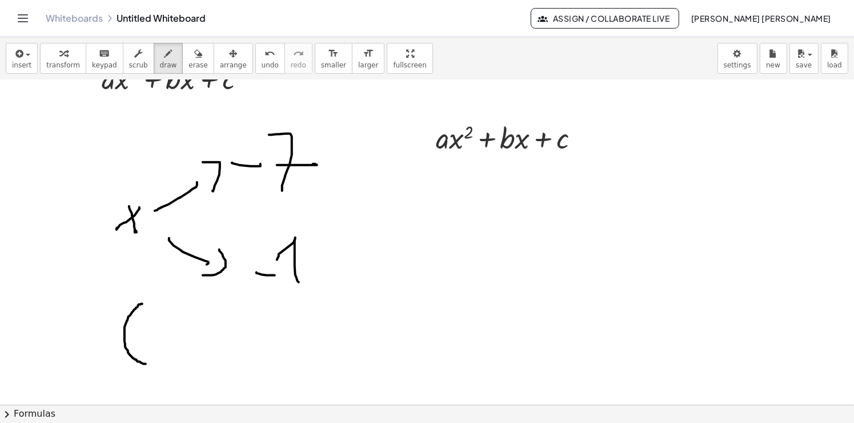
drag, startPoint x: 142, startPoint y: 303, endPoint x: 148, endPoint y: 351, distance: 48.3
click at [146, 358] on div at bounding box center [427, 348] width 854 height 650
drag, startPoint x: 154, startPoint y: 331, endPoint x: 162, endPoint y: 347, distance: 17.9
click at [162, 353] on div at bounding box center [427, 348] width 854 height 650
drag, startPoint x: 165, startPoint y: 319, endPoint x: 150, endPoint y: 348, distance: 32.2
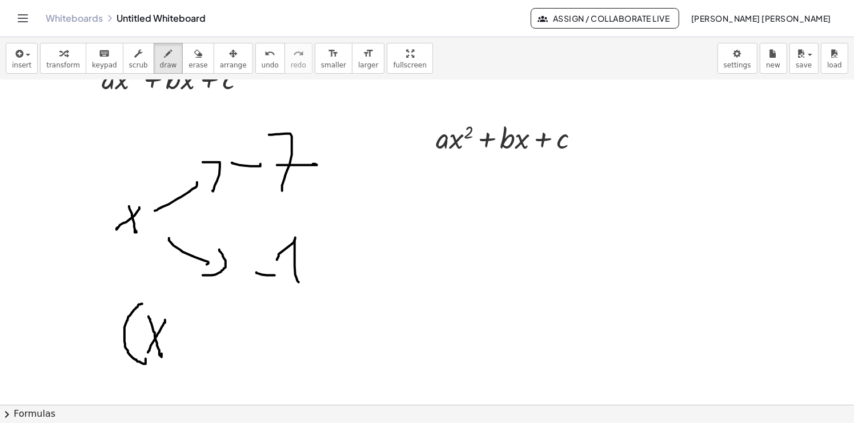
click at [150, 350] on div at bounding box center [427, 348] width 854 height 650
drag, startPoint x: 192, startPoint y: 329, endPoint x: 192, endPoint y: 352, distance: 22.3
click at [192, 352] on div at bounding box center [427, 348] width 854 height 650
drag, startPoint x: 184, startPoint y: 344, endPoint x: 221, endPoint y: 333, distance: 38.3
click at [218, 337] on div at bounding box center [427, 348] width 854 height 650
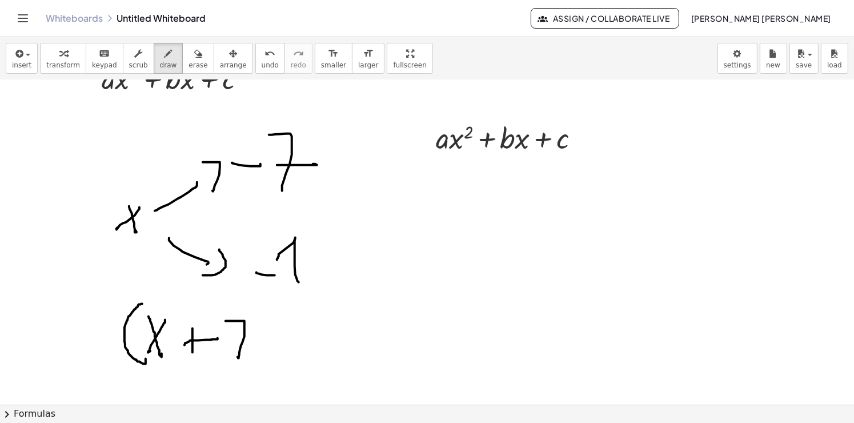
drag, startPoint x: 227, startPoint y: 320, endPoint x: 233, endPoint y: 345, distance: 25.3
click at [236, 355] on div at bounding box center [427, 348] width 854 height 650
drag, startPoint x: 233, startPoint y: 344, endPoint x: 256, endPoint y: 339, distance: 23.3
click at [258, 337] on div at bounding box center [427, 348] width 854 height 650
drag, startPoint x: 276, startPoint y: 373, endPoint x: 288, endPoint y: 305, distance: 69.1
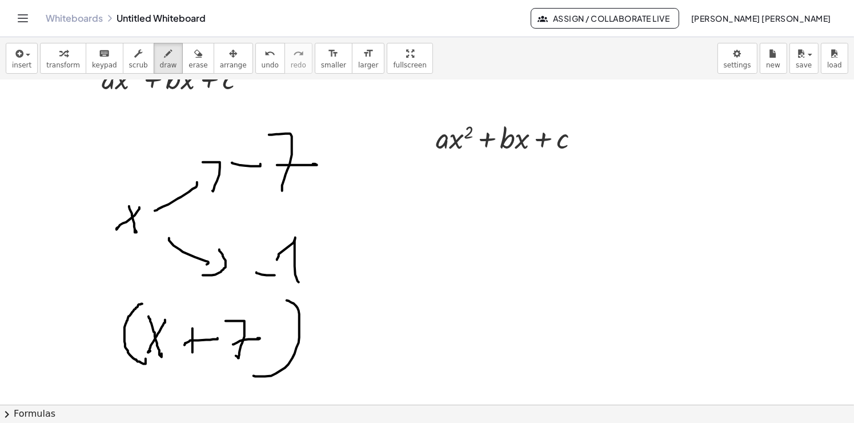
click at [283, 296] on div at bounding box center [427, 348] width 854 height 650
click at [316, 365] on div at bounding box center [427, 348] width 854 height 650
drag, startPoint x: 339, startPoint y: 367, endPoint x: 339, endPoint y: 304, distance: 62.2
click at [339, 295] on div at bounding box center [427, 348] width 854 height 650
drag, startPoint x: 347, startPoint y: 324, endPoint x: 358, endPoint y: 335, distance: 15.8
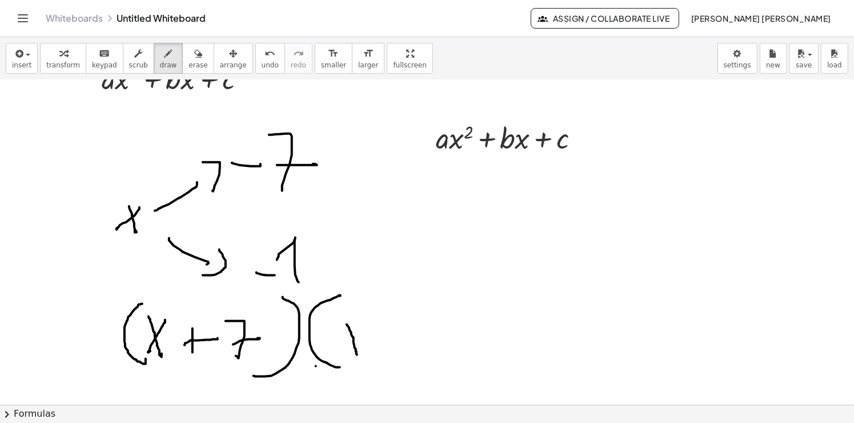
click at [357, 343] on div at bounding box center [427, 348] width 854 height 650
drag, startPoint x: 359, startPoint y: 330, endPoint x: 341, endPoint y: 354, distance: 30.1
click at [341, 354] on div at bounding box center [427, 348] width 854 height 650
drag, startPoint x: 401, startPoint y: 325, endPoint x: 394, endPoint y: 344, distance: 20.3
click at [399, 351] on div at bounding box center [427, 348] width 854 height 650
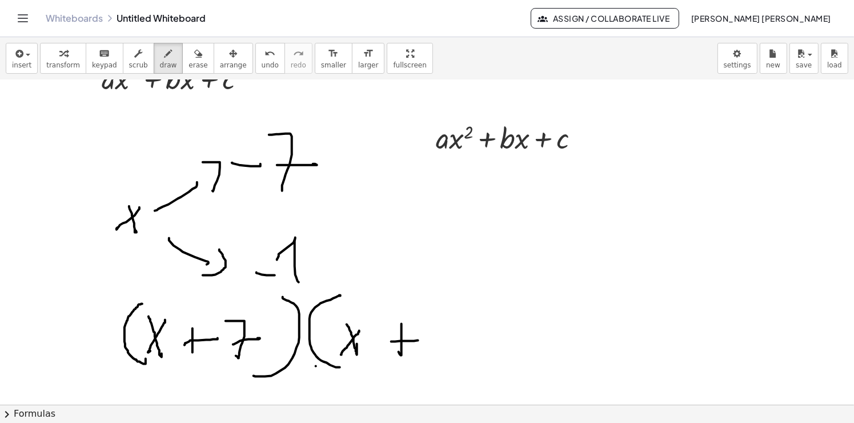
drag, startPoint x: 391, startPoint y: 341, endPoint x: 418, endPoint y: 340, distance: 26.9
click at [418, 340] on div at bounding box center [427, 348] width 854 height 650
drag, startPoint x: 453, startPoint y: 352, endPoint x: 445, endPoint y: 341, distance: 13.5
click at [420, 328] on div at bounding box center [427, 348] width 854 height 650
drag, startPoint x: 493, startPoint y: 359, endPoint x: 479, endPoint y: 284, distance: 76.0
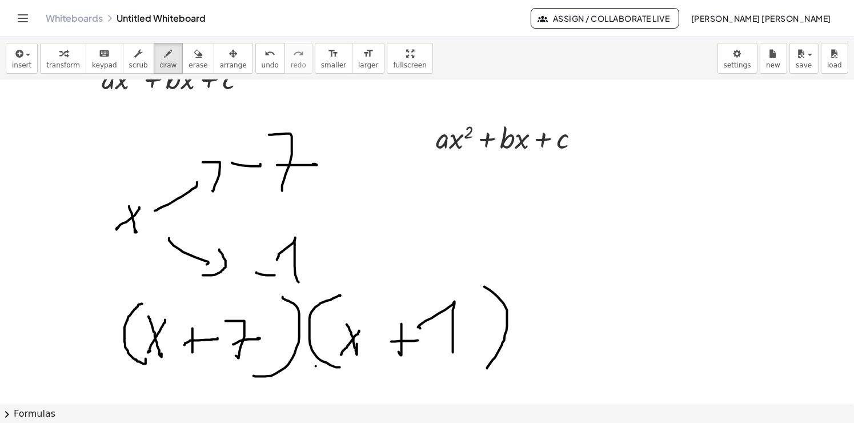
click at [479, 284] on div at bounding box center [427, 348] width 854 height 650
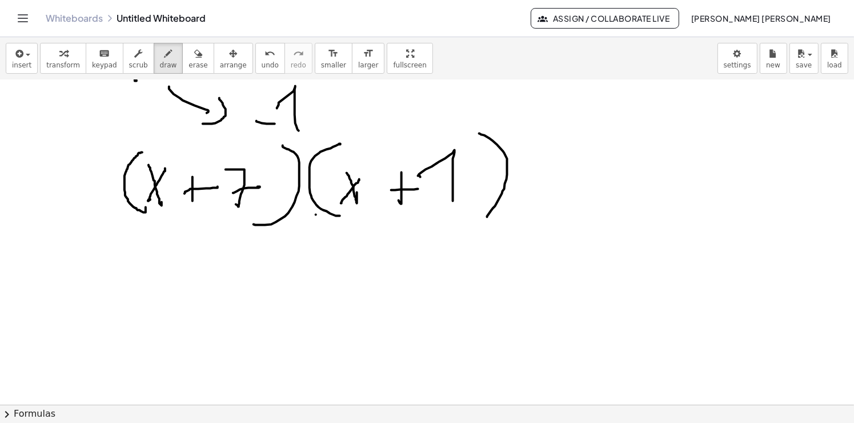
scroll to position [228, 0]
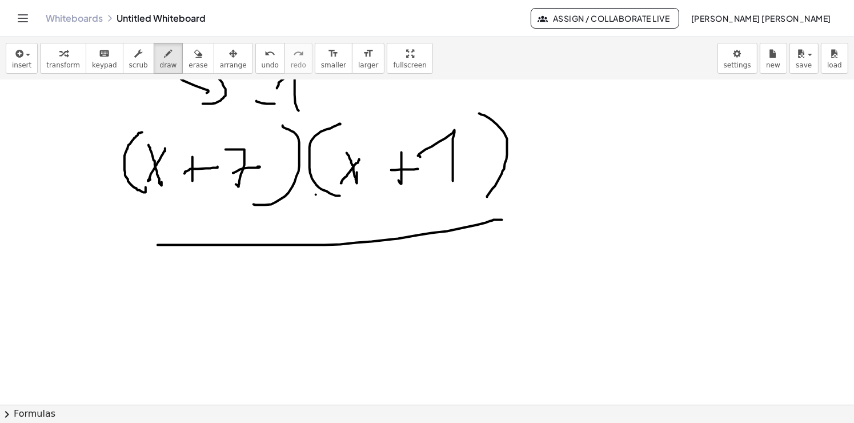
drag, startPoint x: 158, startPoint y: 244, endPoint x: 471, endPoint y: 222, distance: 314.3
click at [485, 219] on div at bounding box center [427, 177] width 854 height 650
drag, startPoint x: 196, startPoint y: 277, endPoint x: 216, endPoint y: 314, distance: 42.2
click at [214, 317] on div at bounding box center [427, 177] width 854 height 650
drag, startPoint x: 233, startPoint y: 298, endPoint x: 242, endPoint y: 301, distance: 9.6
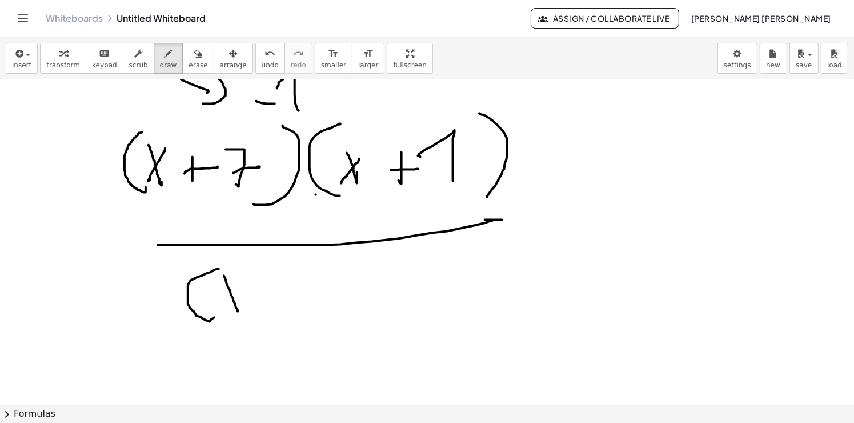
click at [240, 305] on div at bounding box center [427, 177] width 854 height 650
drag, startPoint x: 247, startPoint y: 284, endPoint x: 280, endPoint y: 297, distance: 35.4
click at [221, 307] on div at bounding box center [427, 177] width 854 height 650
drag
click at [287, 308] on div at bounding box center [427, 177] width 854 height 650
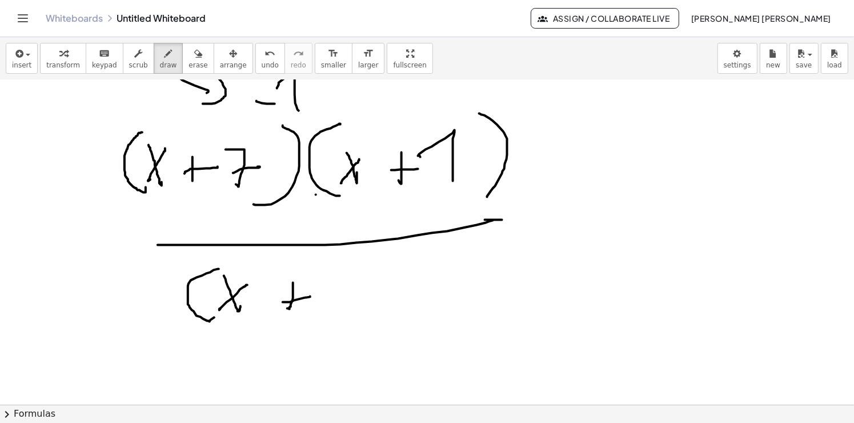
click at [309, 295] on div at bounding box center [427, 177] width 854 height 650
click at [355, 319] on div at bounding box center [427, 177] width 854 height 650
click at [374, 303] on div at bounding box center [427, 177] width 854 height 650
click at [399, 252] on div at bounding box center [427, 177] width 854 height 650
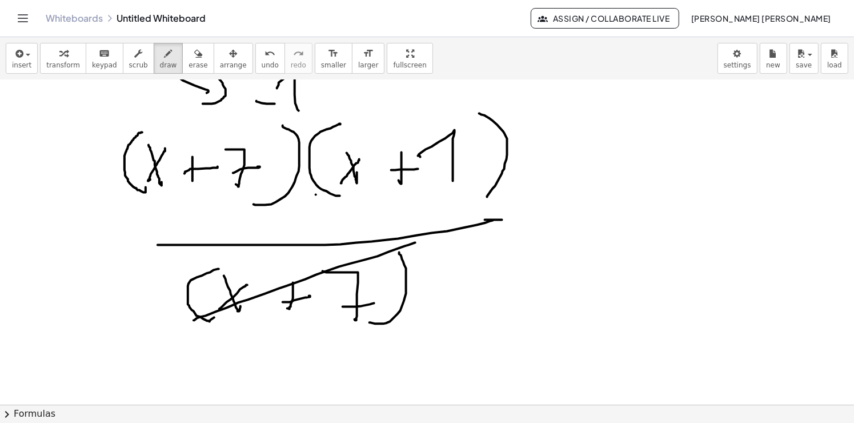
click at [198, 303] on div at bounding box center [427, 177] width 854 height 650
click at [134, 203] on div at bounding box center [427, 177] width 854 height 650
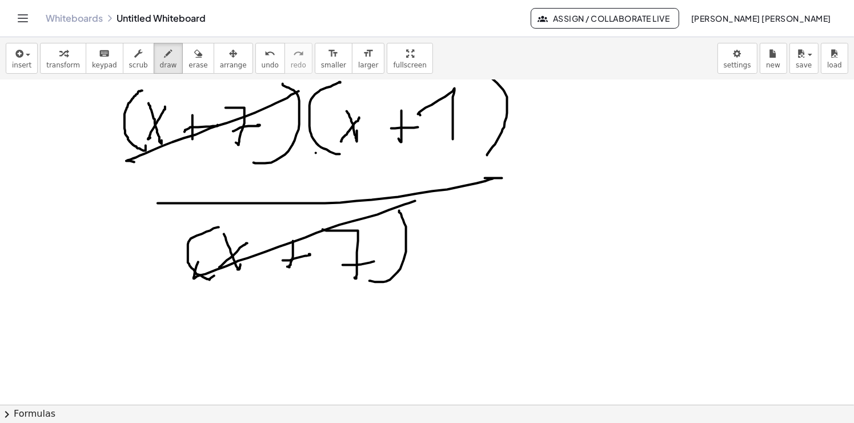
scroll to position [324, 0]
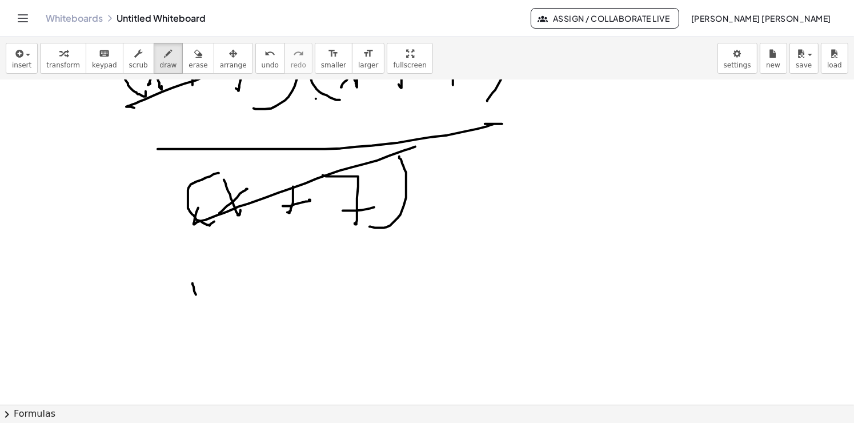
click at [200, 305] on div at bounding box center [427, 243] width 854 height 974
click at [176, 307] on div at bounding box center [427, 243] width 854 height 974
click at [231, 308] on div at bounding box center [427, 243] width 854 height 974
click at [244, 297] on div at bounding box center [427, 243] width 854 height 974
click at [246, 288] on div at bounding box center [427, 243] width 854 height 974
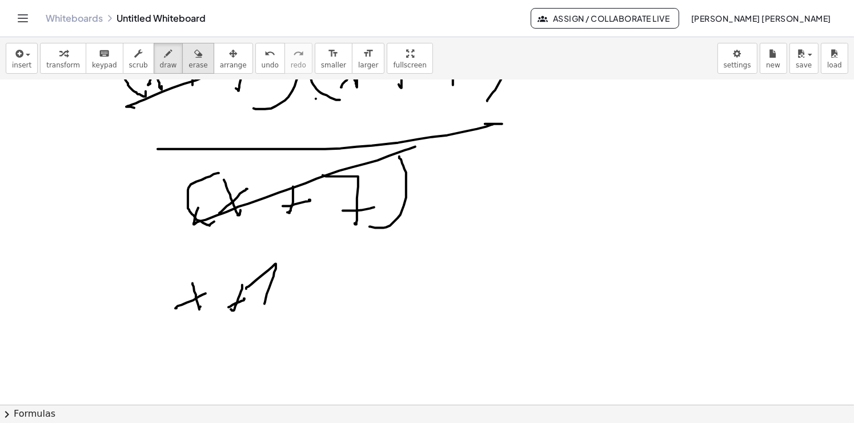
click at [188, 63] on span "erase" at bounding box center [197, 65] width 19 height 8
click at [231, 310] on div at bounding box center [427, 243] width 854 height 974
click at [160, 55] on div "button" at bounding box center [168, 53] width 17 height 14
click at [230, 299] on div at bounding box center [427, 243] width 854 height 974
click at [248, 290] on div at bounding box center [427, 243] width 854 height 974
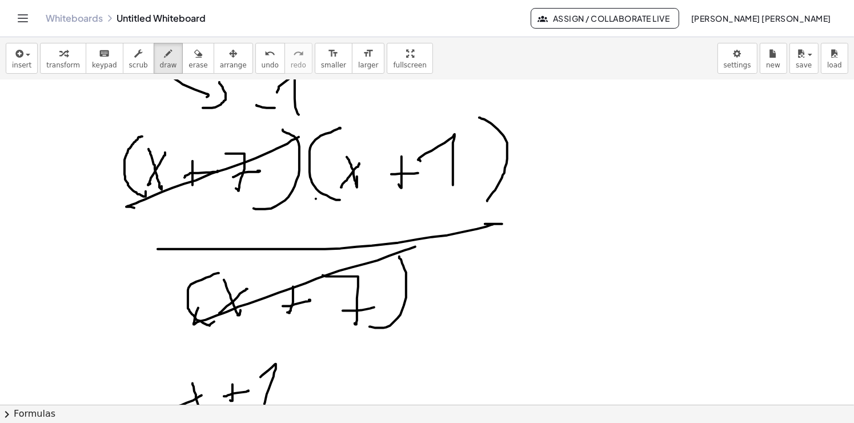
scroll to position [343, 0]
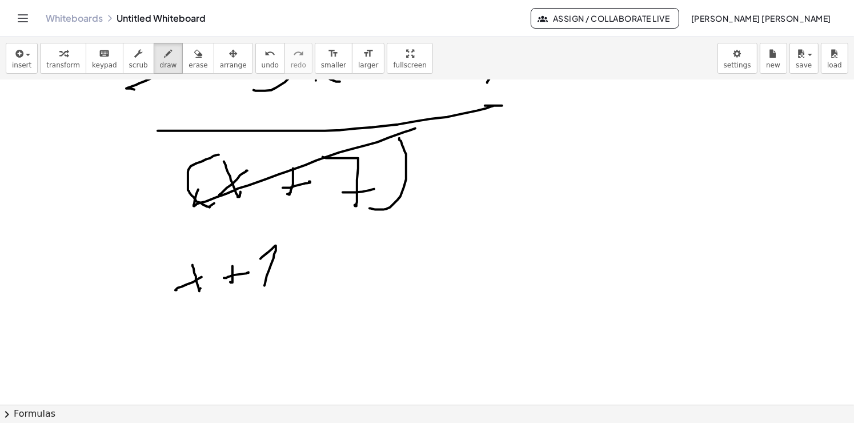
click at [194, 73] on div "insert select one: Math Expression Function Text Youtube Video Graphing Geometr…" at bounding box center [427, 58] width 854 height 43
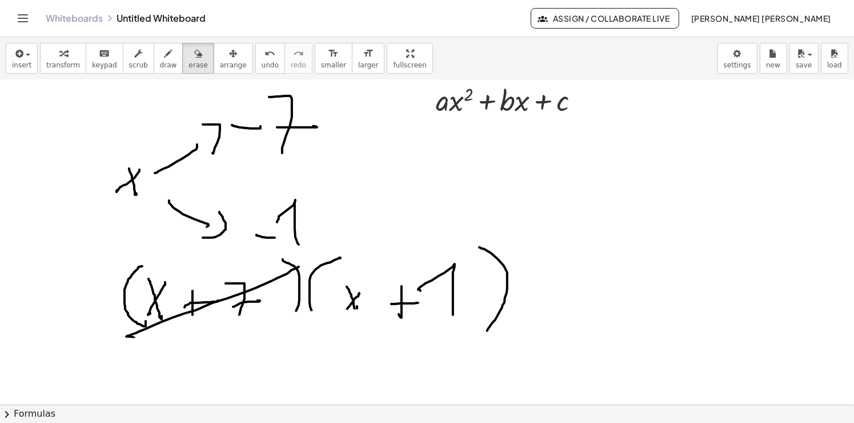
scroll to position [57, 0]
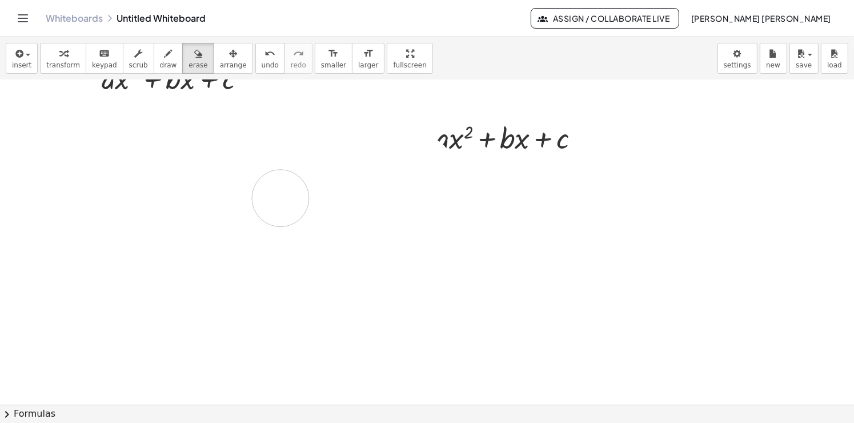
click at [160, 63] on span "draw" at bounding box center [168, 65] width 17 height 8
click at [160, 65] on span "draw" at bounding box center [168, 65] width 17 height 8
click at [154, 77] on div "insert select one: Math Expression Function Text Youtube Video Graphing Geometr…" at bounding box center [427, 58] width 854 height 43
drag, startPoint x: 154, startPoint y: 77, endPoint x: 147, endPoint y: 85, distance: 9.7
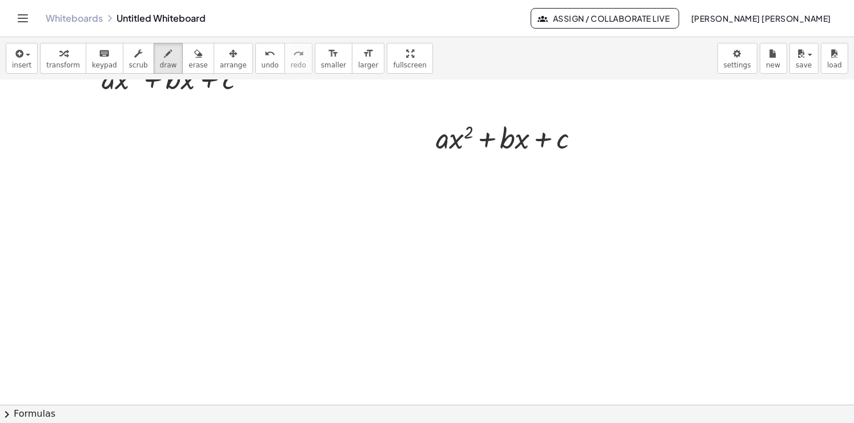
click at [154, 79] on div "Freeform drawing tool for notes" at bounding box center [154, 84] width 104 height 19
drag, startPoint x: 92, startPoint y: 218, endPoint x: 128, endPoint y: 219, distance: 36.5
drag, startPoint x: 180, startPoint y: 62, endPoint x: 181, endPoint y: 111, distance: 49.1
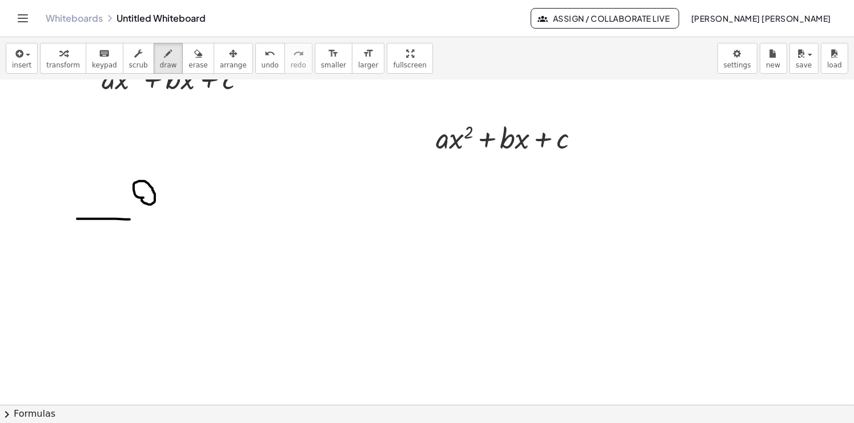
click at [188, 62] on span "erase" at bounding box center [197, 65] width 19 height 8
drag, startPoint x: 180, startPoint y: 155, endPoint x: 210, endPoint y: 208, distance: 60.3
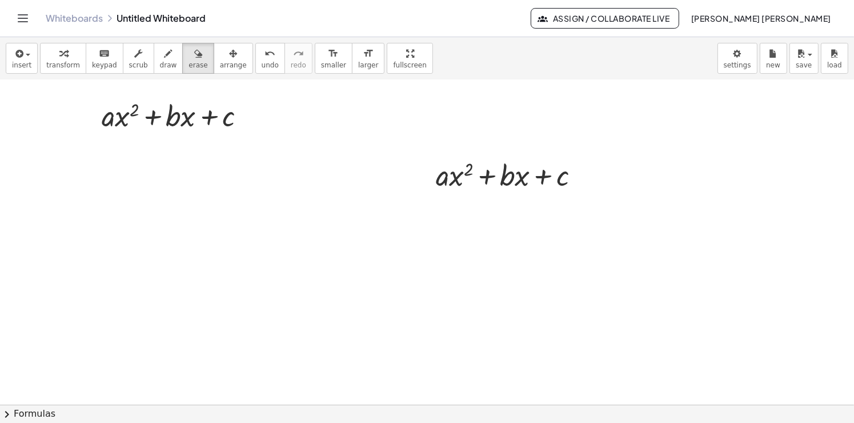
scroll to position [0, 0]
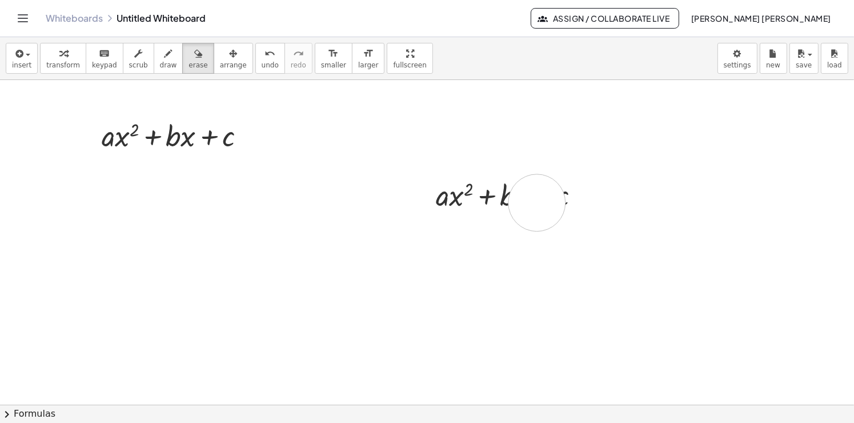
click at [262, 69] on span "undo" at bounding box center [270, 65] width 17 height 8
click at [262, 67] on span "undo" at bounding box center [270, 65] width 17 height 8
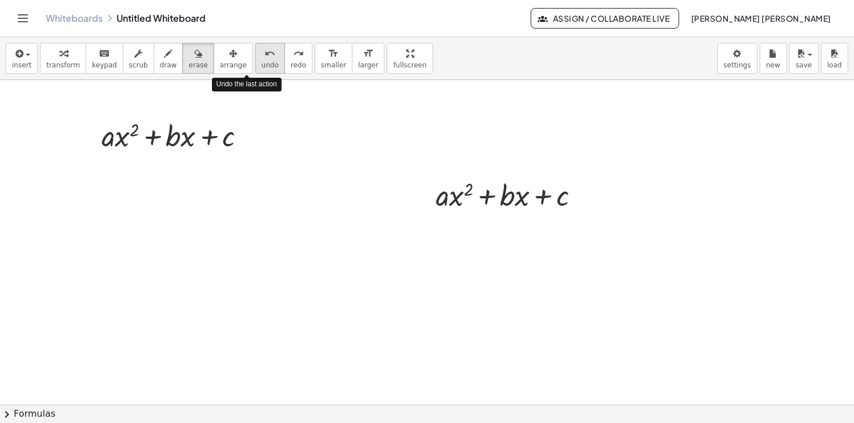
click at [262, 66] on span "undo" at bounding box center [270, 65] width 17 height 8
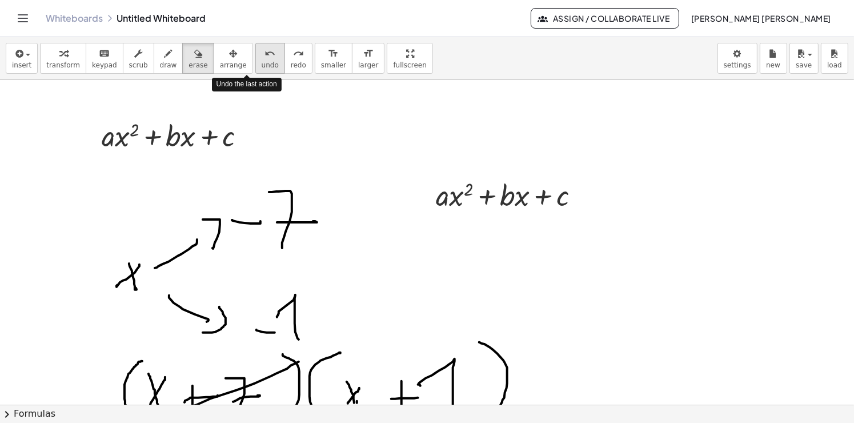
click at [262, 66] on span "undo" at bounding box center [270, 65] width 17 height 8
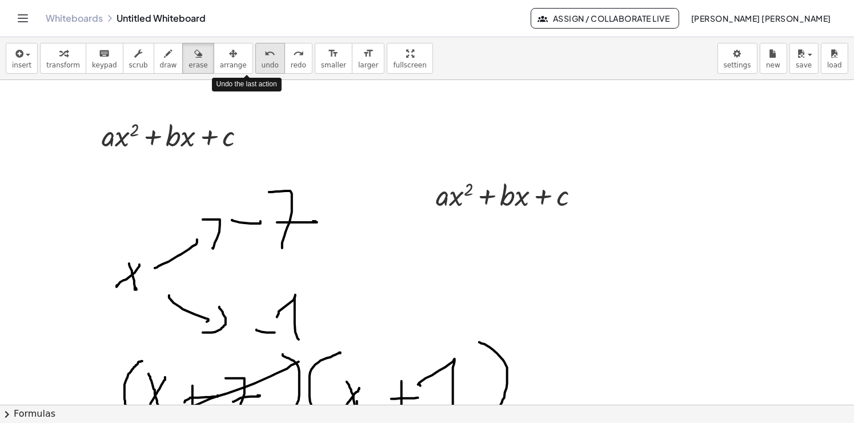
click at [262, 66] on span "undo" at bounding box center [270, 65] width 17 height 8
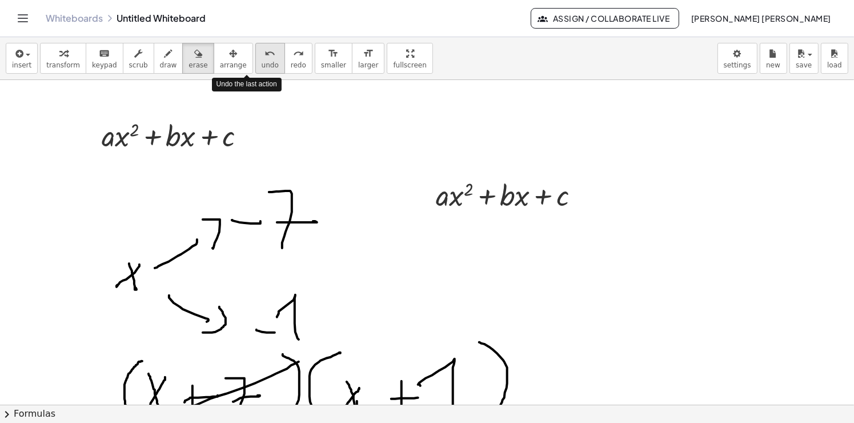
click at [262, 66] on span "undo" at bounding box center [270, 65] width 17 height 8
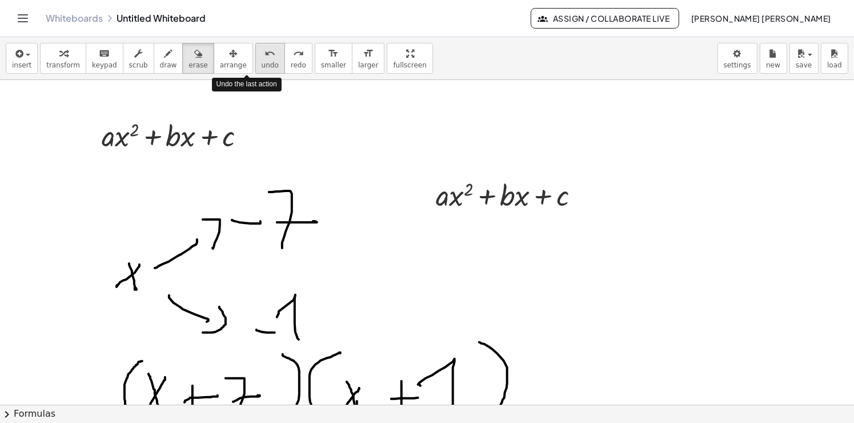
click at [262, 66] on span "undo" at bounding box center [270, 65] width 17 height 8
click at [262, 65] on span "undo" at bounding box center [270, 65] width 17 height 8
click at [262, 64] on span "undo" at bounding box center [270, 65] width 17 height 8
click at [262, 62] on span "undo" at bounding box center [270, 65] width 17 height 8
click at [262, 61] on span "undo" at bounding box center [270, 65] width 17 height 8
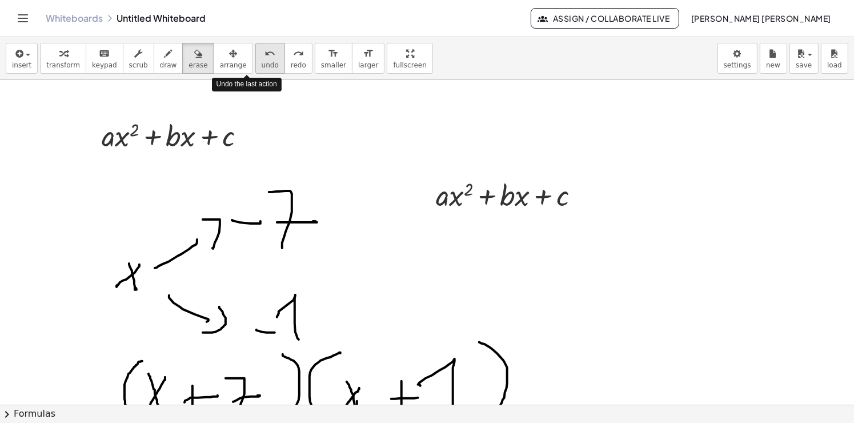
click at [262, 61] on span "undo" at bounding box center [270, 65] width 17 height 8
click at [262, 62] on span "undo" at bounding box center [270, 65] width 17 height 8
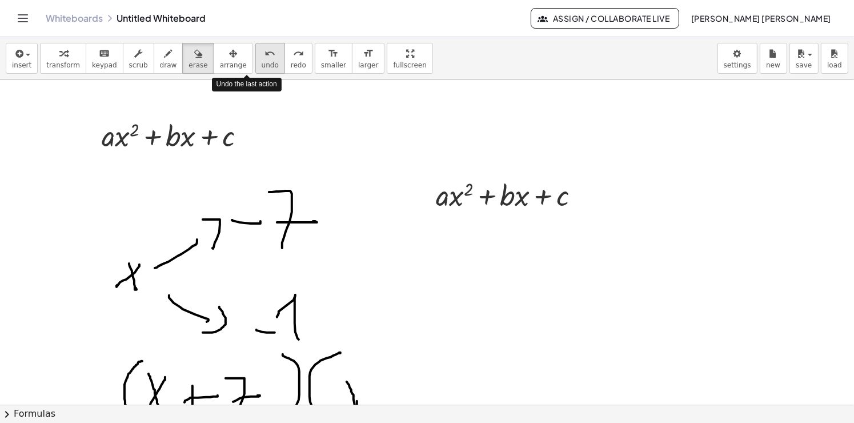
click at [255, 57] on button "undo undo" at bounding box center [270, 58] width 30 height 31
click at [264, 54] on icon "undo" at bounding box center [269, 54] width 11 height 14
click at [264, 50] on icon "undo" at bounding box center [269, 54] width 11 height 14
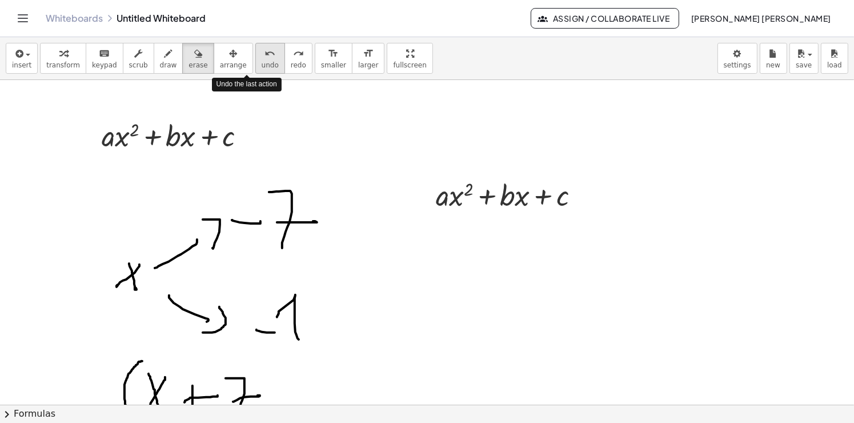
click at [264, 50] on icon "undo" at bounding box center [269, 54] width 11 height 14
click at [264, 48] on icon "undo" at bounding box center [269, 54] width 11 height 14
click at [264, 47] on icon "undo" at bounding box center [269, 54] width 11 height 14
click at [243, 41] on div "insert select one: Math Expression Function Text Youtube Video Graphing Geometr…" at bounding box center [427, 58] width 854 height 43
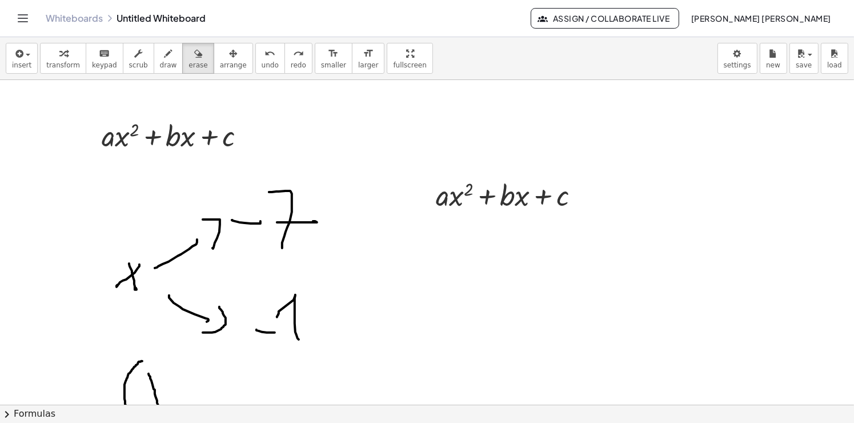
click at [243, 37] on div "insert select one: Math Expression Function Text Youtube Video Graphing Geometr…" at bounding box center [427, 58] width 854 height 43
click at [243, 37] on div at bounding box center [427, 37] width 854 height 1
click at [243, 34] on div "Graspable Math Activities Get Started Activity Bank Assigned Work Classes White…" at bounding box center [427, 211] width 854 height 423
click at [243, 34] on div "Whiteboards Untitled Whiteboard Assign / Collaborate Live Nicolas Benjamín Reyn…" at bounding box center [427, 18] width 826 height 37
click at [242, 33] on div "Whiteboards Untitled Whiteboard Assign / Collaborate Live Nicolas Benjamín Reyn…" at bounding box center [427, 18] width 826 height 37
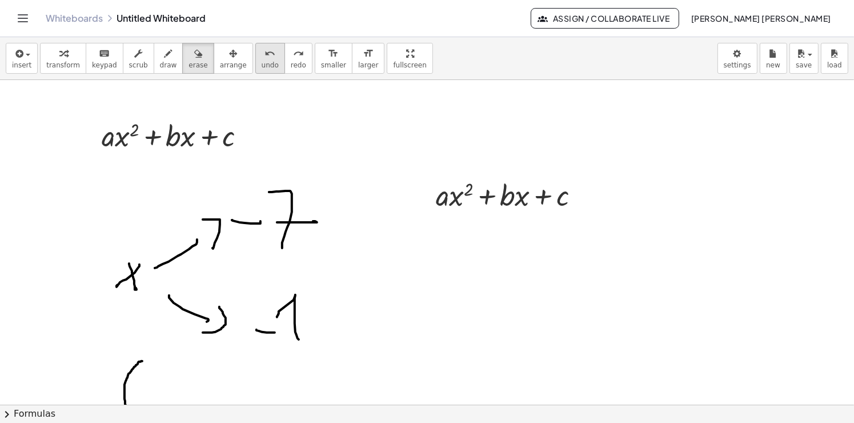
click at [262, 66] on span "undo" at bounding box center [270, 65] width 17 height 8
click at [262, 65] on span "undo" at bounding box center [270, 65] width 17 height 8
click at [262, 62] on span "undo" at bounding box center [270, 65] width 17 height 8
click at [255, 59] on button "undo undo" at bounding box center [270, 58] width 30 height 31
click at [262, 61] on span "undo" at bounding box center [270, 65] width 17 height 8
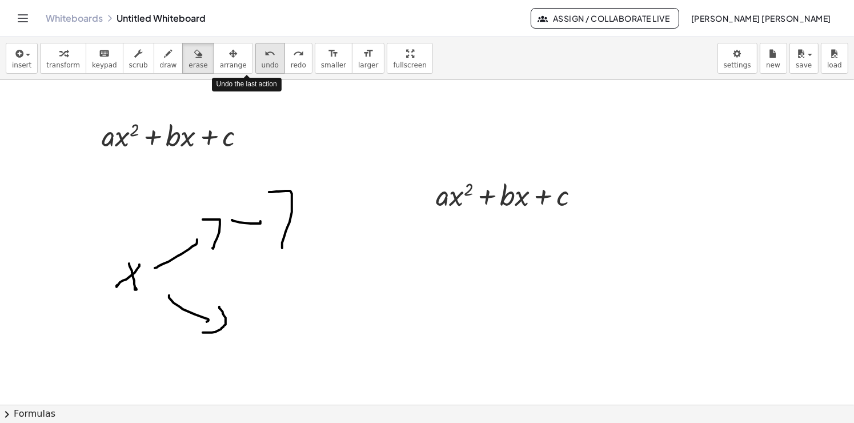
click at [255, 57] on button "undo undo" at bounding box center [270, 58] width 30 height 31
click at [264, 56] on icon "undo" at bounding box center [269, 54] width 11 height 14
click at [264, 54] on icon "undo" at bounding box center [269, 54] width 11 height 14
click at [264, 51] on icon "undo" at bounding box center [269, 54] width 11 height 14
click at [264, 54] on icon "undo" at bounding box center [269, 54] width 11 height 14
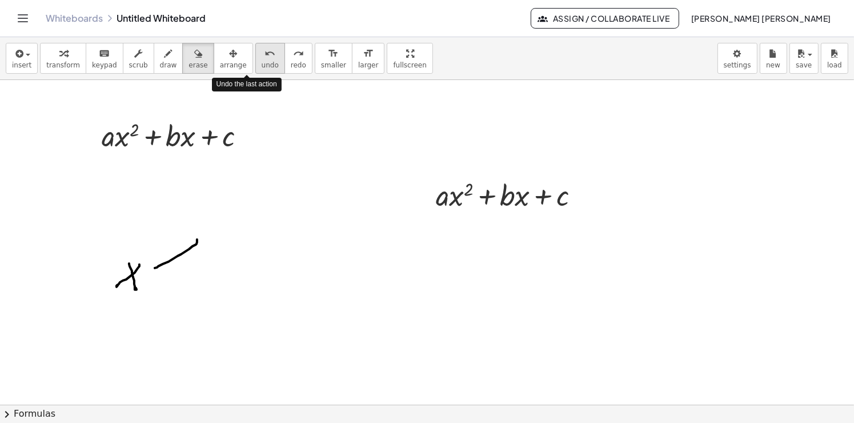
click at [264, 54] on icon "undo" at bounding box center [269, 54] width 11 height 14
click at [264, 55] on icon "undo" at bounding box center [269, 54] width 11 height 14
click at [264, 56] on icon "undo" at bounding box center [269, 54] width 11 height 14
click at [264, 55] on icon "undo" at bounding box center [269, 54] width 11 height 14
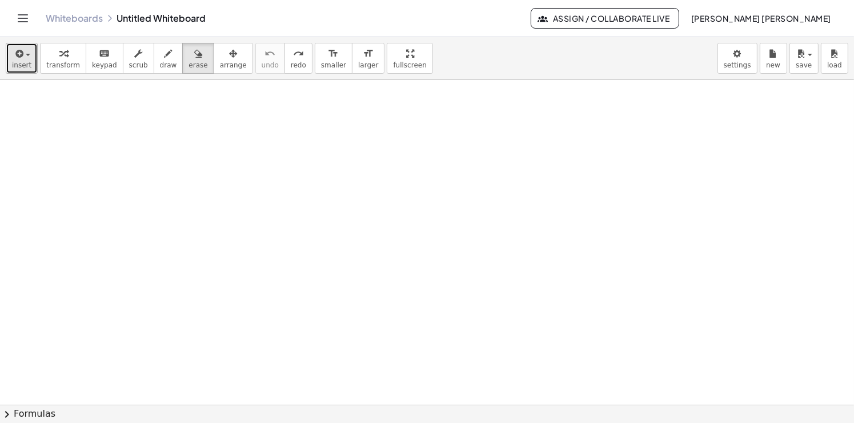
click at [28, 67] on span "insert" at bounding box center [21, 65] width 19 height 8
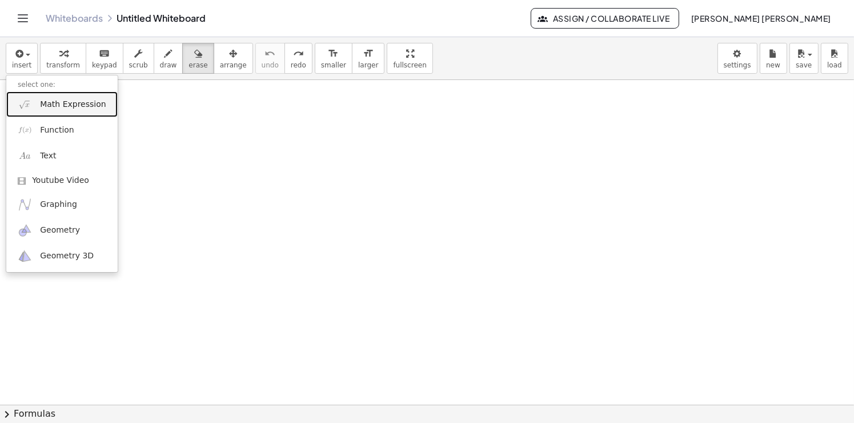
click at [49, 104] on span "Math Expression" at bounding box center [73, 104] width 66 height 11
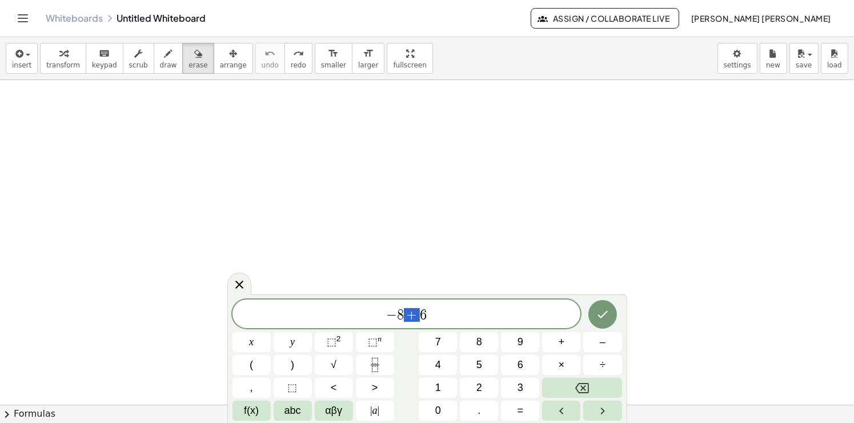
drag, startPoint x: 423, startPoint y: 324, endPoint x: 423, endPoint y: 317, distance: 7.4
click at [406, 316] on div "* − 8 + 6" at bounding box center [406, 313] width 348 height 29
drag, startPoint x: 429, startPoint y: 317, endPoint x: 381, endPoint y: 322, distance: 48.2
click at [381, 322] on div "**** − 8 + 6" at bounding box center [406, 313] width 348 height 29
click at [379, 362] on icon "Fraction" at bounding box center [375, 364] width 14 height 14
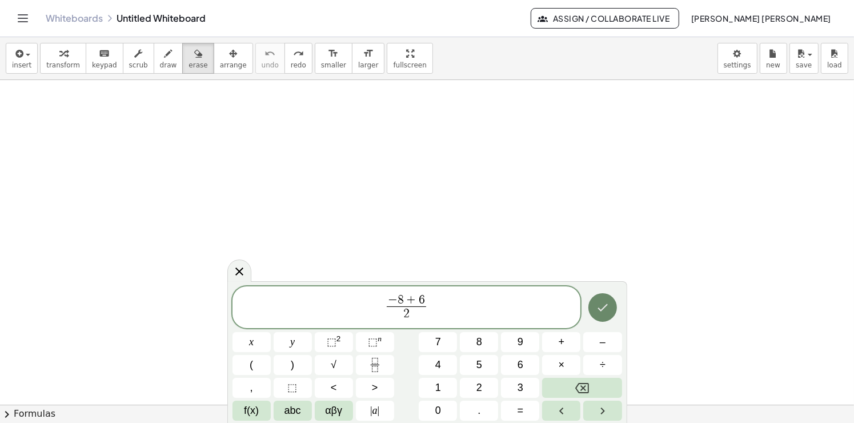
click at [602, 308] on icon "Done" at bounding box center [602, 307] width 10 height 7
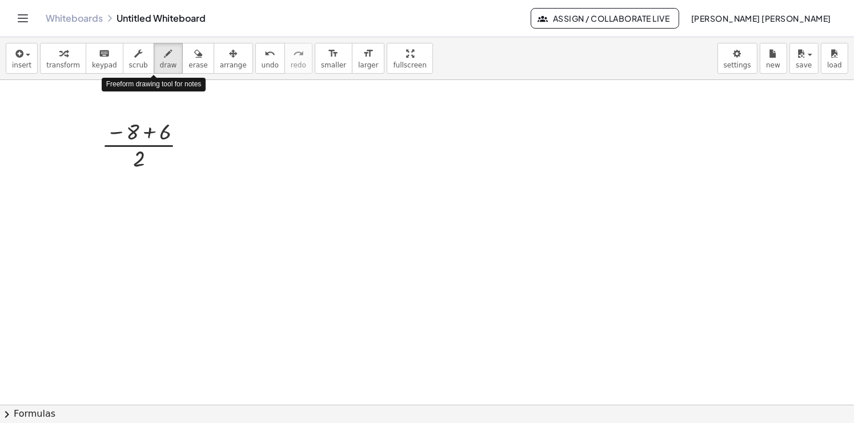
drag, startPoint x: 159, startPoint y: 57, endPoint x: 173, endPoint y: 90, distance: 35.8
click at [160, 57] on div "button" at bounding box center [168, 53] width 17 height 14
drag, startPoint x: 188, startPoint y: 147, endPoint x: 239, endPoint y: 201, distance: 74.3
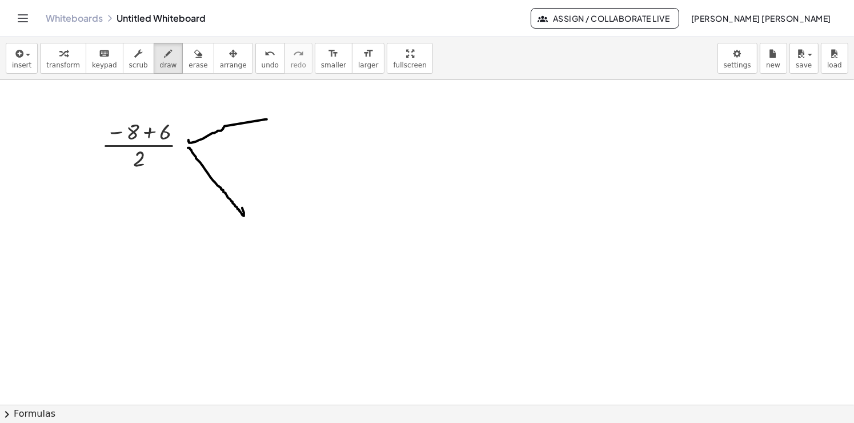
drag, startPoint x: 188, startPoint y: 139, endPoint x: 267, endPoint y: 119, distance: 80.9
click at [160, 64] on span "draw" at bounding box center [168, 65] width 17 height 8
click at [34, 65] on button "insert" at bounding box center [22, 58] width 32 height 31
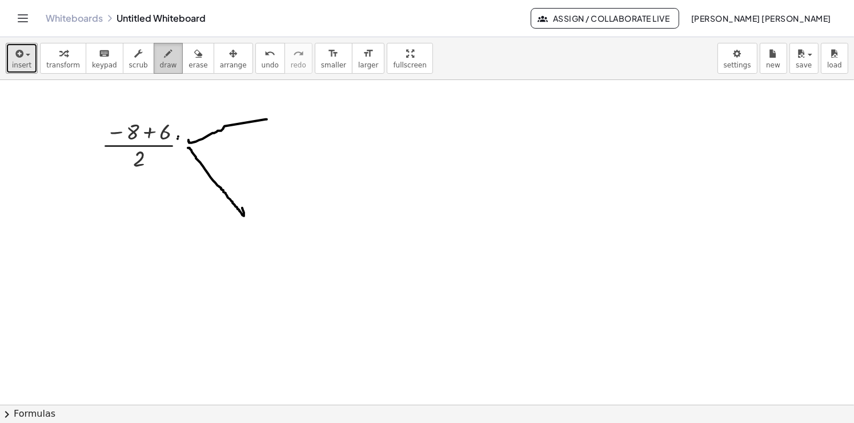
click at [164, 57] on icon "button" at bounding box center [168, 54] width 8 height 14
click at [154, 59] on button "draw" at bounding box center [169, 58] width 30 height 31
click at [191, 64] on button "erase" at bounding box center [197, 58] width 31 height 31
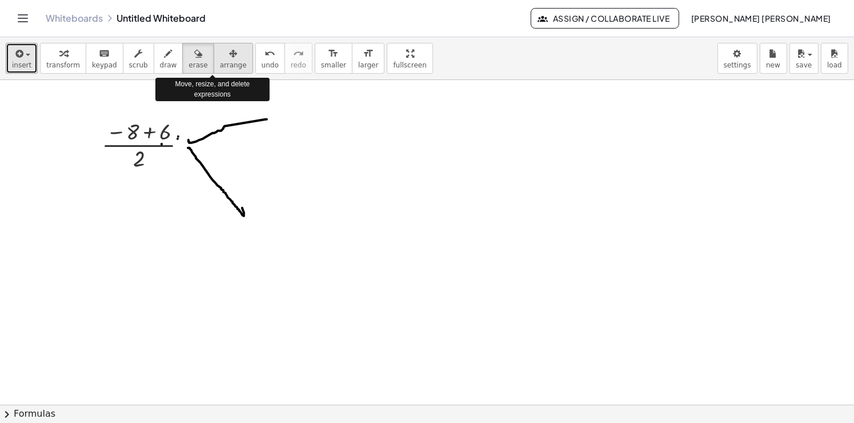
click at [220, 69] on span "arrange" at bounding box center [233, 65] width 27 height 8
click at [188, 66] on span "erase" at bounding box center [197, 65] width 19 height 8
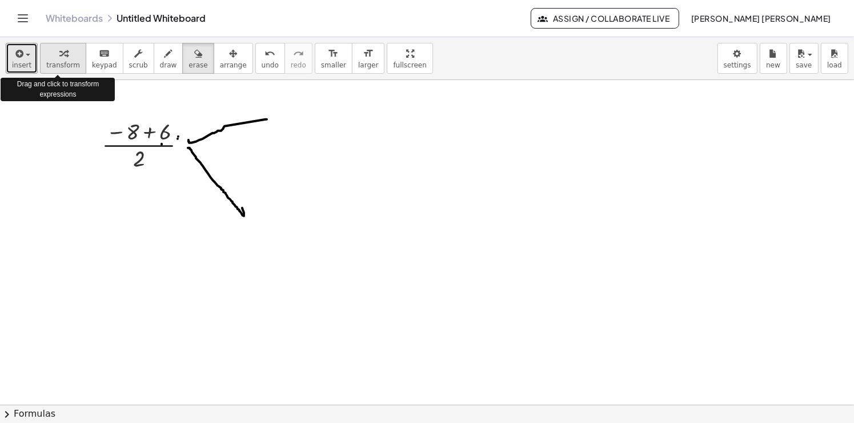
click at [63, 67] on span "transform" at bounding box center [63, 65] width 34 height 8
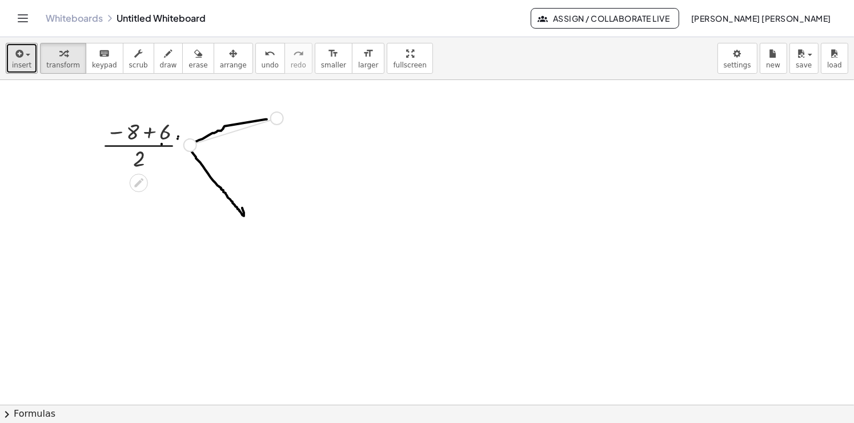
drag, startPoint x: 191, startPoint y: 141, endPoint x: 282, endPoint y: 112, distance: 95.3
drag, startPoint x: 214, startPoint y: 110, endPoint x: 302, endPoint y: 116, distance: 88.2
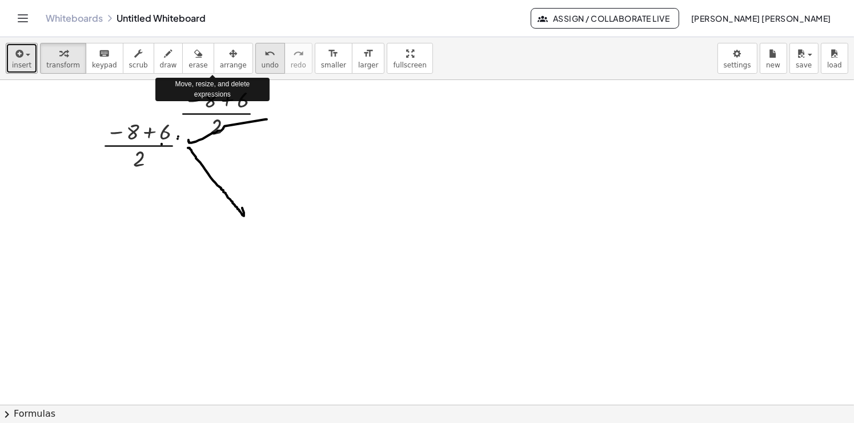
click at [262, 61] on span "undo" at bounding box center [270, 65] width 17 height 8
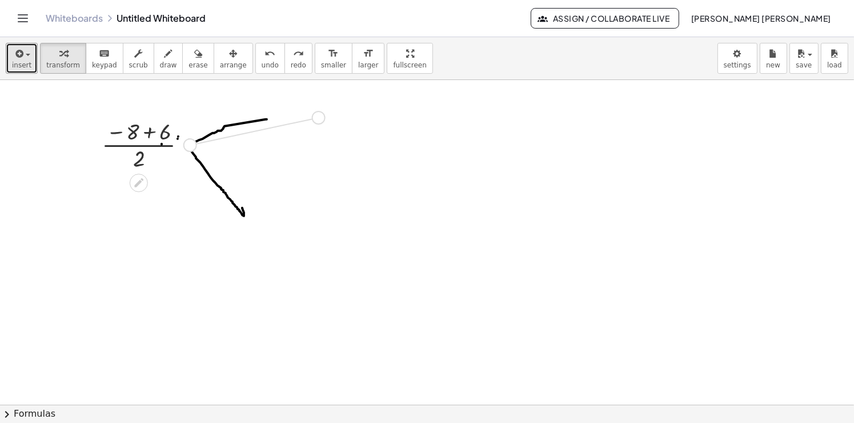
drag, startPoint x: 191, startPoint y: 143, endPoint x: 321, endPoint y: 115, distance: 133.2
drag, startPoint x: 247, startPoint y: 67, endPoint x: 229, endPoint y: 98, distance: 35.8
click at [262, 68] on span "undo" at bounding box center [270, 65] width 17 height 8
drag, startPoint x: 190, startPoint y: 144, endPoint x: 333, endPoint y: 119, distance: 144.9
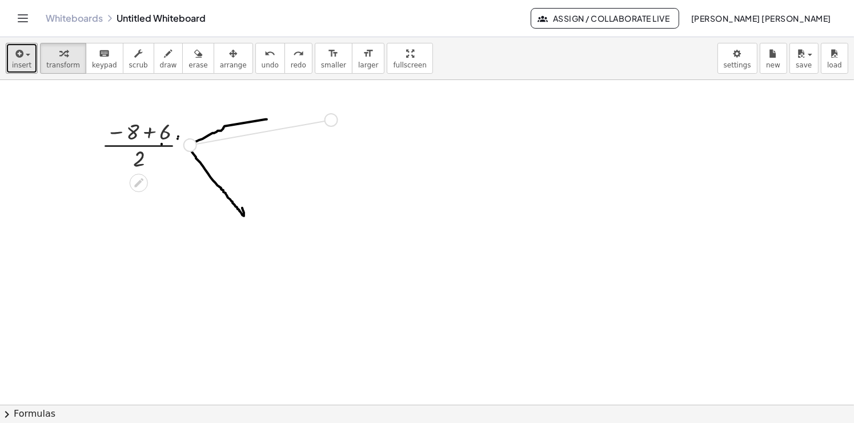
click at [262, 63] on span "undo" at bounding box center [270, 65] width 17 height 8
drag, startPoint x: 190, startPoint y: 142, endPoint x: 372, endPoint y: 114, distance: 184.3
drag, startPoint x: 193, startPoint y: 143, endPoint x: 356, endPoint y: 217, distance: 178.9
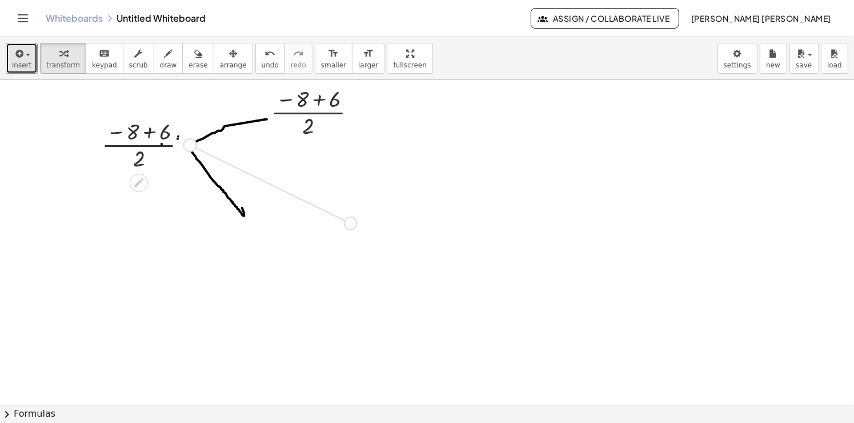
click at [292, 253] on icon at bounding box center [289, 253] width 12 height 12
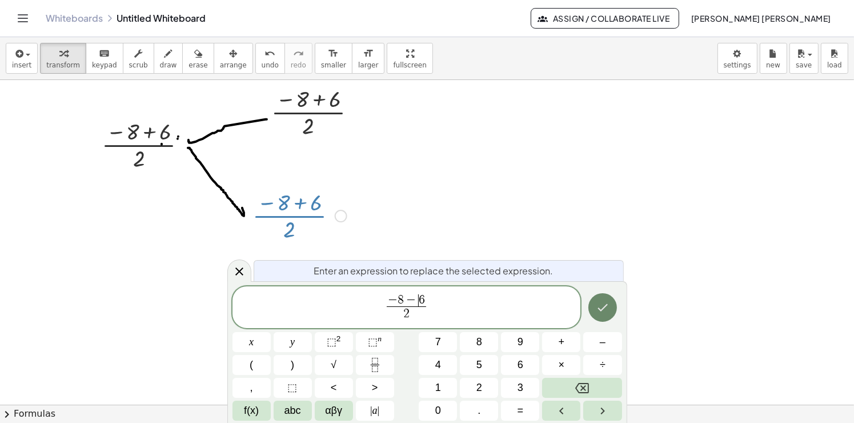
click at [610, 313] on button "Done" at bounding box center [602, 307] width 29 height 29
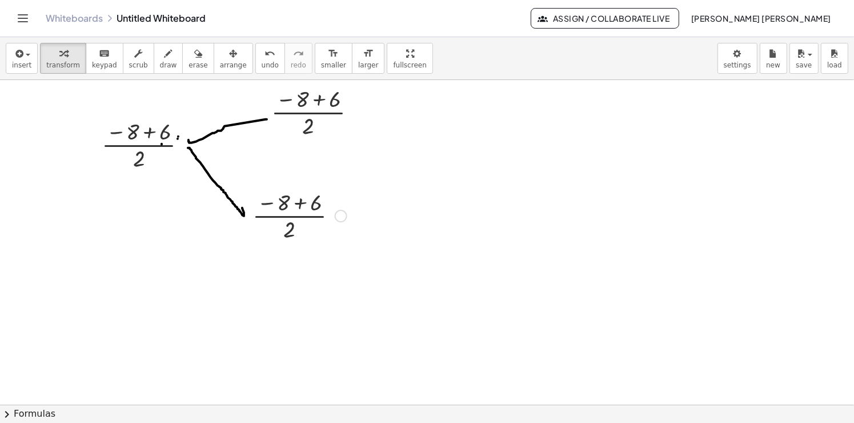
click at [299, 205] on div at bounding box center [300, 214] width 106 height 57
click at [262, 68] on span "undo" at bounding box center [270, 65] width 17 height 8
click at [361, 116] on div at bounding box center [359, 112] width 13 height 13
click at [353, 139] on div at bounding box center [319, 111] width 106 height 57
click at [332, 118] on div at bounding box center [335, 112] width 13 height 13
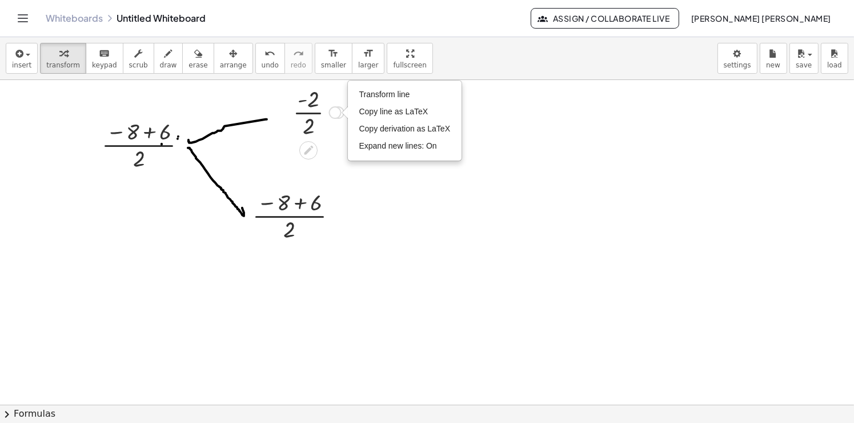
click at [335, 136] on div at bounding box center [318, 111] width 62 height 57
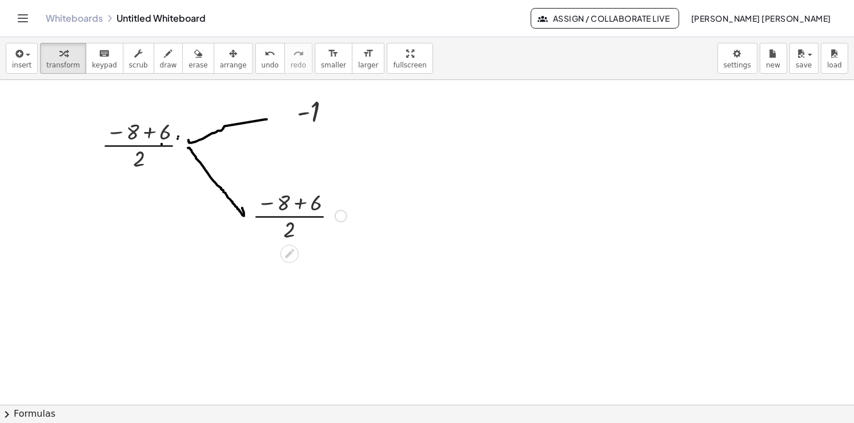
click at [300, 206] on div at bounding box center [300, 214] width 106 height 57
click at [262, 69] on span "undo" at bounding box center [270, 65] width 17 height 8
click at [221, 57] on div "button" at bounding box center [233, 53] width 27 height 14
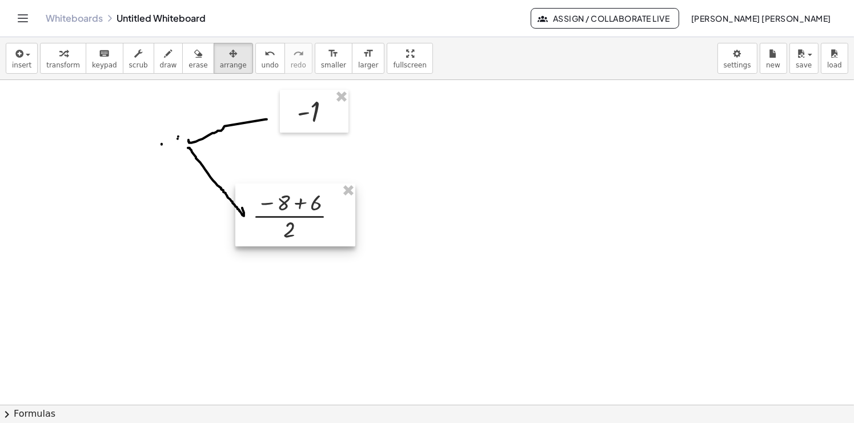
click at [307, 227] on div at bounding box center [295, 214] width 120 height 63
click at [296, 207] on div at bounding box center [295, 214] width 120 height 63
click at [305, 204] on div at bounding box center [295, 214] width 120 height 63
click at [296, 207] on div at bounding box center [295, 214] width 120 height 63
click at [302, 207] on div at bounding box center [296, 214] width 120 height 63
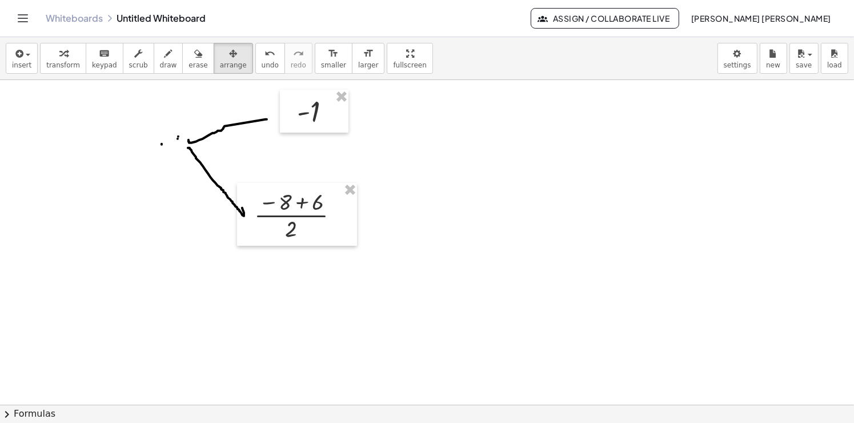
drag, startPoint x: 443, startPoint y: 262, endPoint x: 428, endPoint y: 230, distance: 35.0
click at [70, 68] on span "transform" at bounding box center [63, 65] width 34 height 8
click at [297, 251] on div at bounding box center [291, 253] width 18 height 18
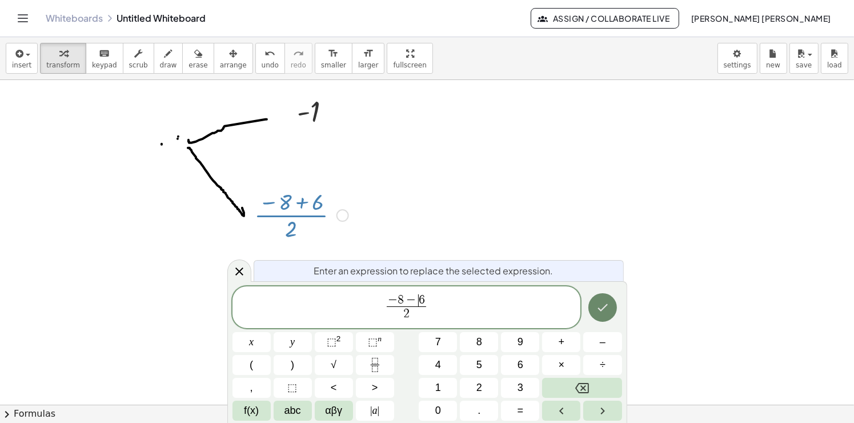
click at [614, 308] on button "Done" at bounding box center [602, 307] width 29 height 29
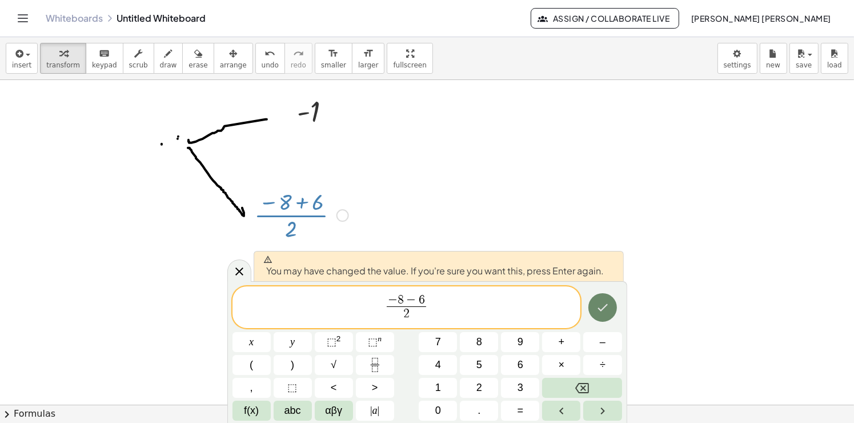
click at [597, 304] on icon "Done" at bounding box center [603, 307] width 14 height 14
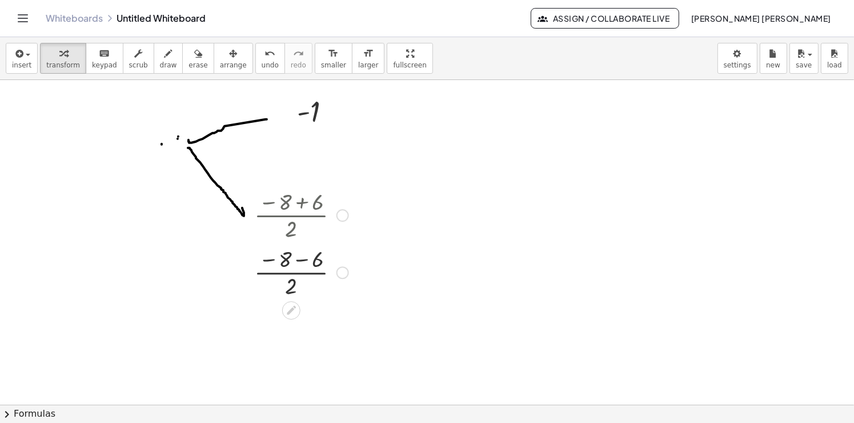
click at [342, 273] on div at bounding box center [342, 272] width 13 height 13
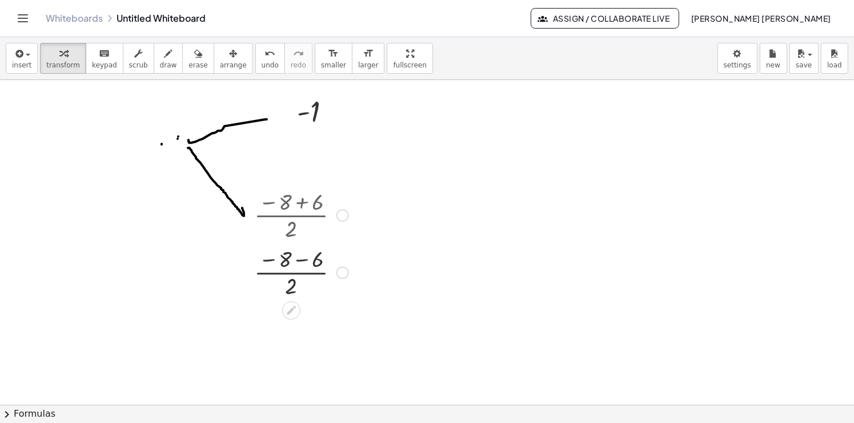
click at [341, 273] on div "Transform line Copy line as LaTeX Copy derivation as LaTeX Expand new lines: On" at bounding box center [342, 272] width 13 height 13
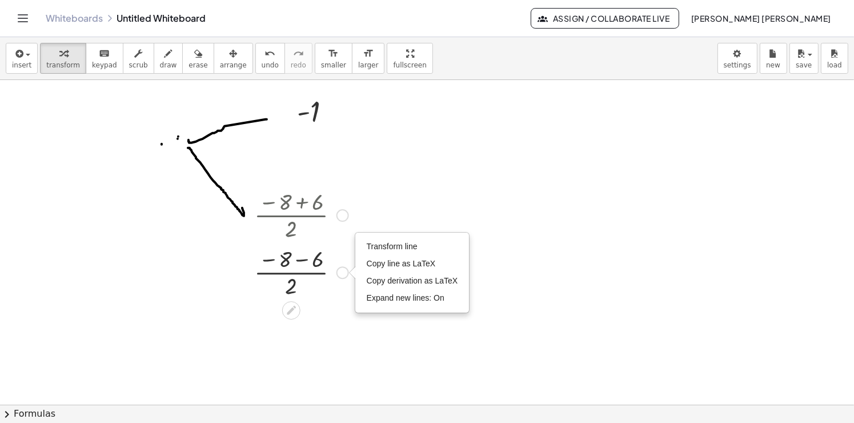
click at [342, 274] on div "Transform line Copy line as LaTeX Copy derivation as LaTeX Expand new lines: On" at bounding box center [342, 272] width 13 height 13
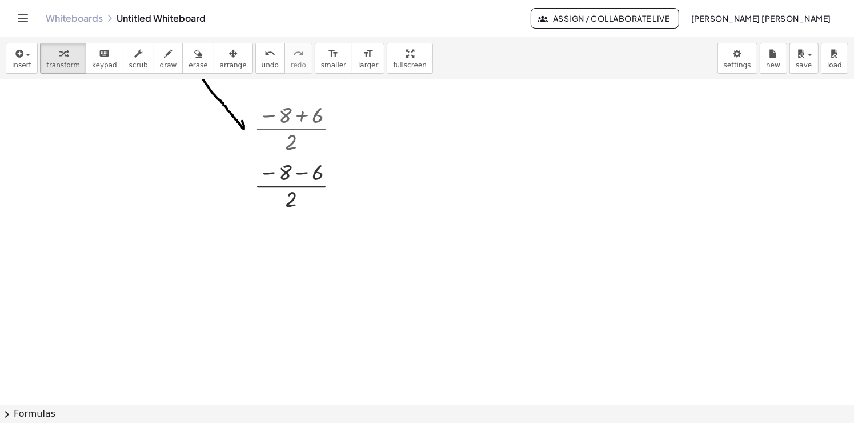
scroll to position [228, 0]
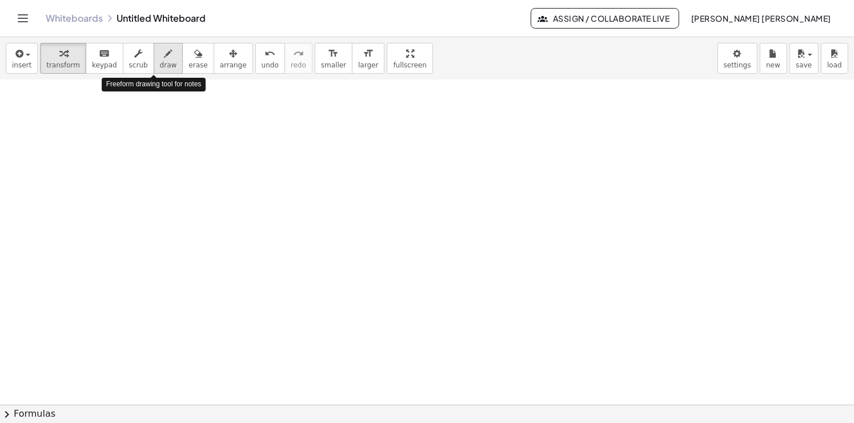
click at [160, 63] on span "draw" at bounding box center [168, 65] width 17 height 8
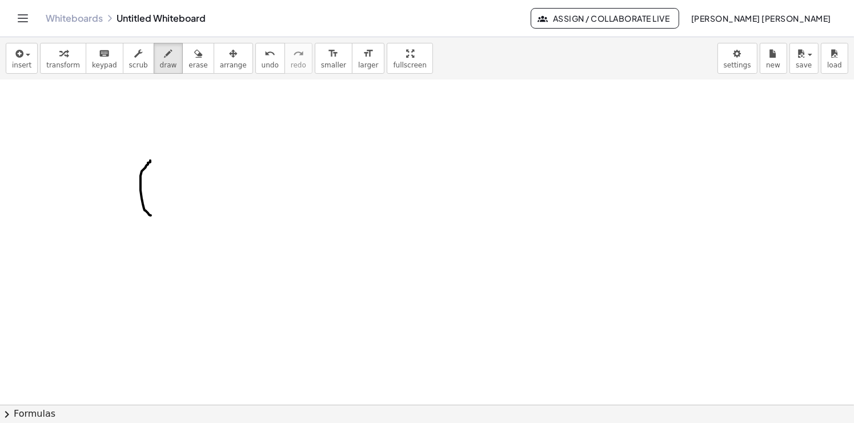
drag, startPoint x: 151, startPoint y: 215, endPoint x: 155, endPoint y: 158, distance: 57.2
click at [155, 158] on div at bounding box center [427, 339] width 854 height 974
drag, startPoint x: 162, startPoint y: 177, endPoint x: 181, endPoint y: 185, distance: 21.0
click at [181, 199] on div at bounding box center [427, 339] width 854 height 974
drag, startPoint x: 181, startPoint y: 177, endPoint x: 158, endPoint y: 200, distance: 32.3
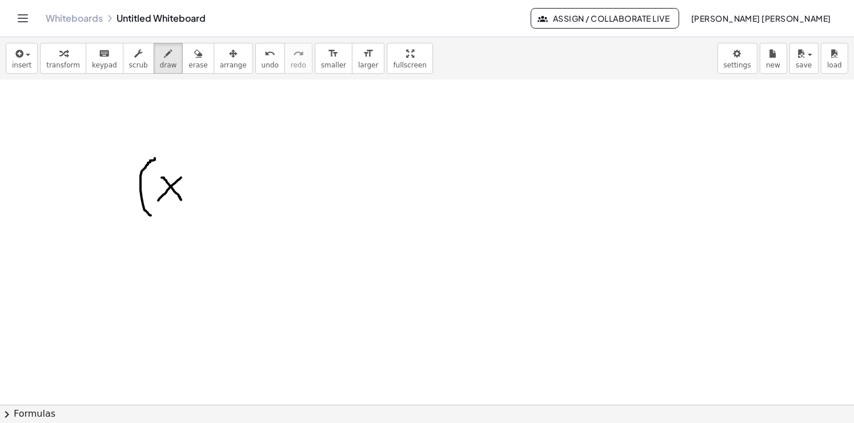
click at [158, 200] on div at bounding box center [427, 339] width 854 height 974
drag, startPoint x: 200, startPoint y: 178, endPoint x: 200, endPoint y: 197, distance: 18.9
click at [200, 197] on div at bounding box center [427, 339] width 854 height 974
drag, startPoint x: 191, startPoint y: 188, endPoint x: 223, endPoint y: 191, distance: 32.1
click at [223, 191] on div at bounding box center [427, 339] width 854 height 974
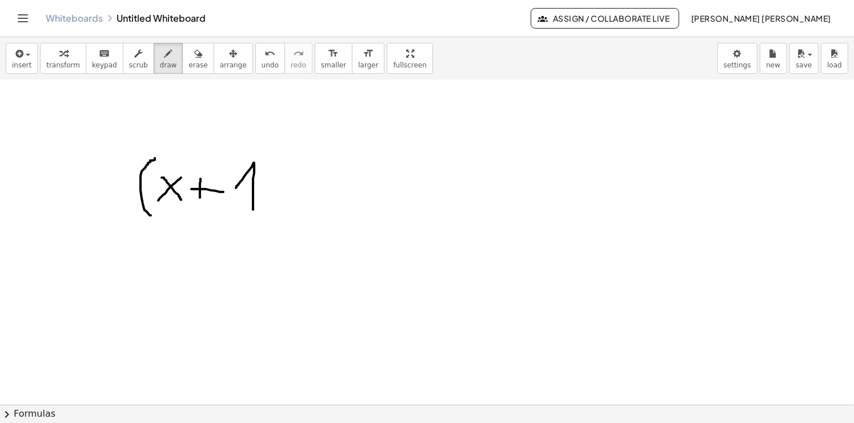
drag, startPoint x: 253, startPoint y: 208, endPoint x: 236, endPoint y: 187, distance: 26.8
click at [236, 187] on div at bounding box center [427, 339] width 854 height 974
drag, startPoint x: 281, startPoint y: 216, endPoint x: 281, endPoint y: 150, distance: 65.7
click at [281, 150] on div at bounding box center [427, 339] width 854 height 974
drag, startPoint x: 333, startPoint y: 214, endPoint x: 328, endPoint y: 150, distance: 63.6
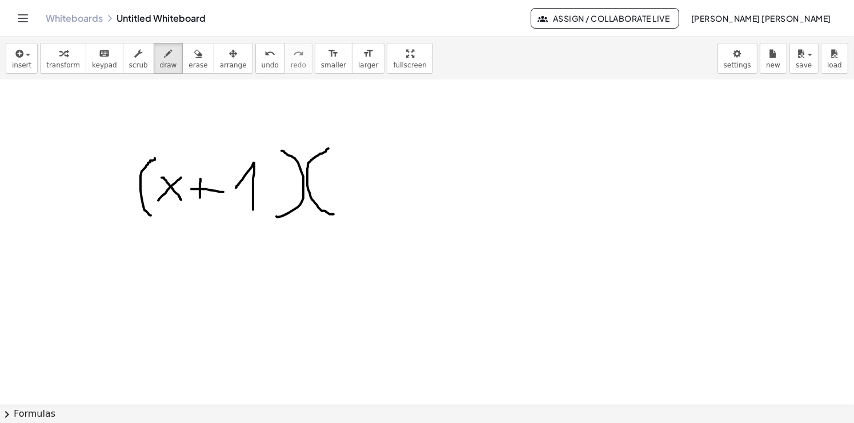
click at [327, 148] on div at bounding box center [427, 339] width 854 height 974
drag, startPoint x: 352, startPoint y: 194, endPoint x: 357, endPoint y: 202, distance: 9.5
click at [357, 202] on div at bounding box center [427, 339] width 854 height 974
drag, startPoint x: 361, startPoint y: 179, endPoint x: 343, endPoint y: 201, distance: 28.4
click at [343, 201] on div at bounding box center [427, 339] width 854 height 974
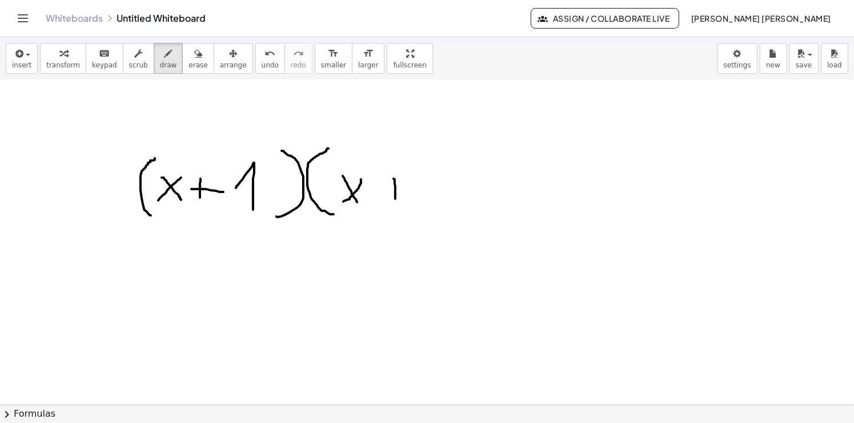
click at [395, 198] on div at bounding box center [427, 339] width 854 height 974
drag, startPoint x: 397, startPoint y: 191, endPoint x: 406, endPoint y: 191, distance: 8.6
click at [406, 191] on div at bounding box center [427, 339] width 854 height 974
drag, startPoint x: 423, startPoint y: 166, endPoint x: 452, endPoint y: 217, distance: 58.8
click at [452, 217] on div at bounding box center [427, 339] width 854 height 974
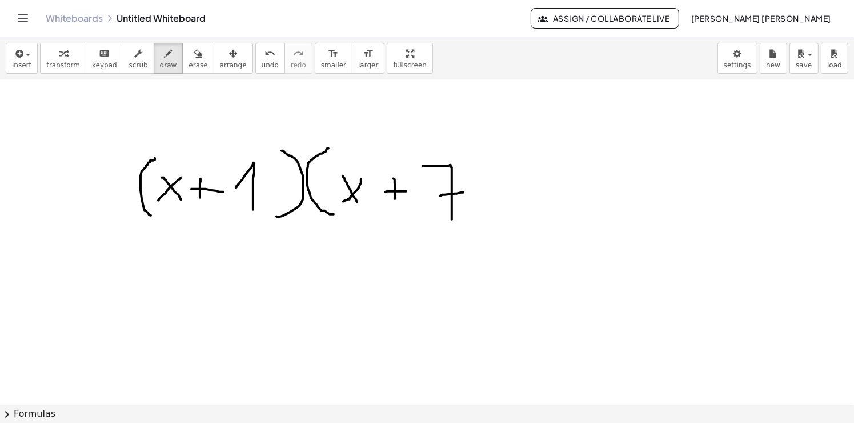
drag, startPoint x: 440, startPoint y: 195, endPoint x: 464, endPoint y: 192, distance: 24.7
click at [464, 192] on div at bounding box center [427, 339] width 854 height 974
drag, startPoint x: 484, startPoint y: 210, endPoint x: 464, endPoint y: 152, distance: 61.0
click at [464, 152] on div at bounding box center [427, 339] width 854 height 974
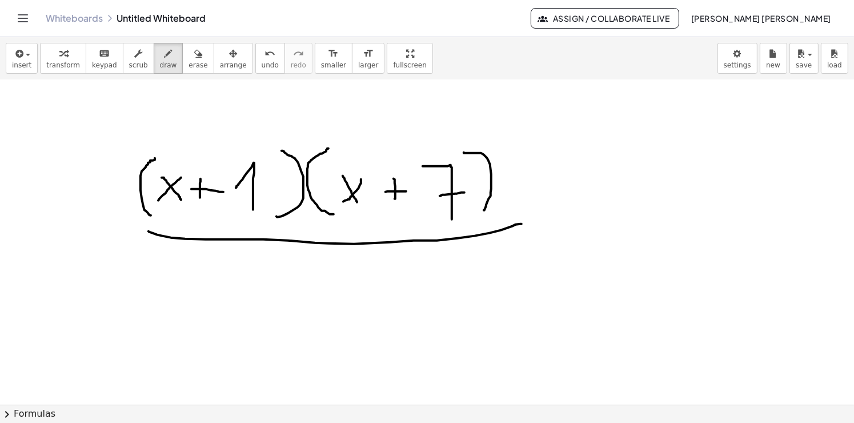
drag, startPoint x: 157, startPoint y: 234, endPoint x: 512, endPoint y: 212, distance: 355.3
click at [517, 217] on div at bounding box center [427, 339] width 854 height 974
drag, startPoint x: 246, startPoint y: 317, endPoint x: 235, endPoint y: 253, distance: 65.5
click at [235, 253] on div at bounding box center [427, 339] width 854 height 974
drag, startPoint x: 271, startPoint y: 269, endPoint x: 310, endPoint y: 304, distance: 52.2
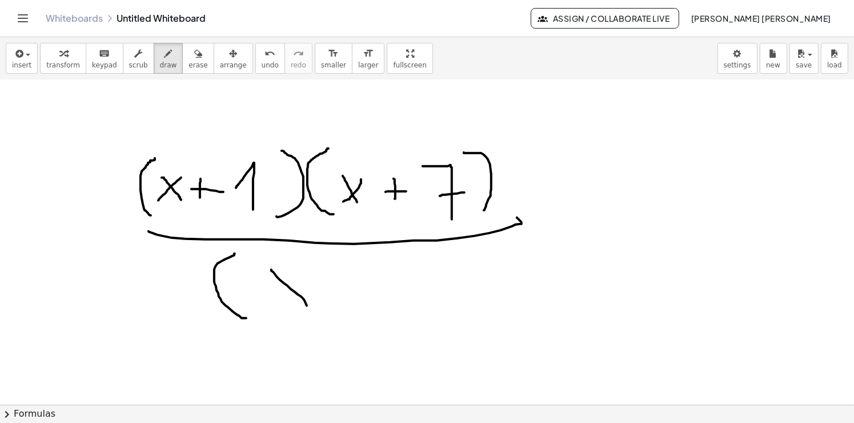
click at [310, 307] on div at bounding box center [427, 339] width 854 height 974
drag, startPoint x: 311, startPoint y: 275, endPoint x: 300, endPoint y: 300, distance: 27.4
click at [270, 308] on div at bounding box center [427, 339] width 854 height 974
drag, startPoint x: 367, startPoint y: 278, endPoint x: 352, endPoint y: 301, distance: 28.5
click at [361, 308] on div at bounding box center [427, 339] width 854 height 974
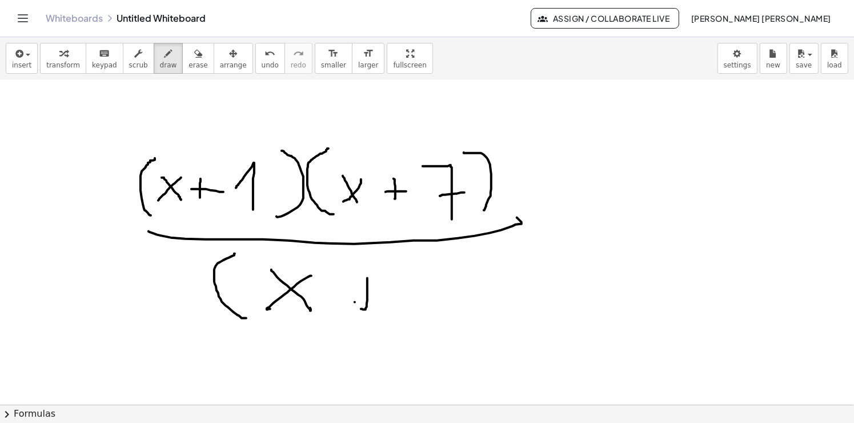
drag, startPoint x: 355, startPoint y: 301, endPoint x: 392, endPoint y: 289, distance: 39.0
click at [390, 290] on div at bounding box center [427, 339] width 854 height 974
drag, startPoint x: 405, startPoint y: 280, endPoint x: 417, endPoint y: 308, distance: 30.4
click at [420, 316] on div at bounding box center [427, 339] width 854 height 974
drag, startPoint x: 413, startPoint y: 296, endPoint x: 445, endPoint y: 287, distance: 33.1
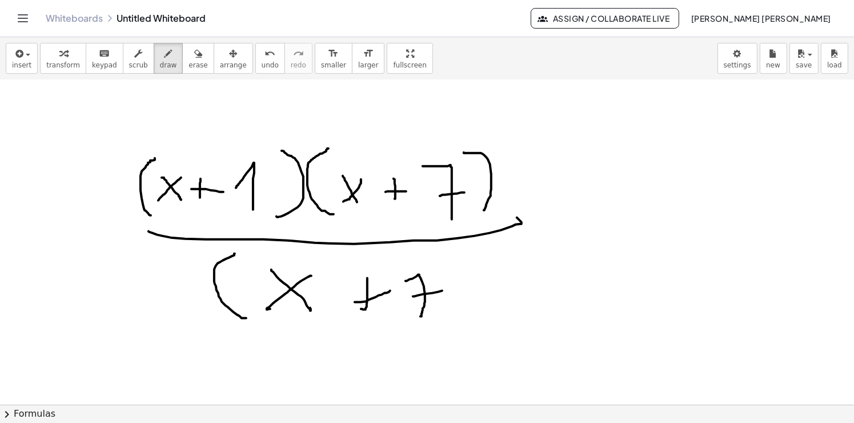
click at [445, 287] on div at bounding box center [427, 339] width 854 height 974
drag, startPoint x: 461, startPoint y: 278, endPoint x: 422, endPoint y: 288, distance: 40.7
click at [466, 329] on div at bounding box center [427, 339] width 854 height 974
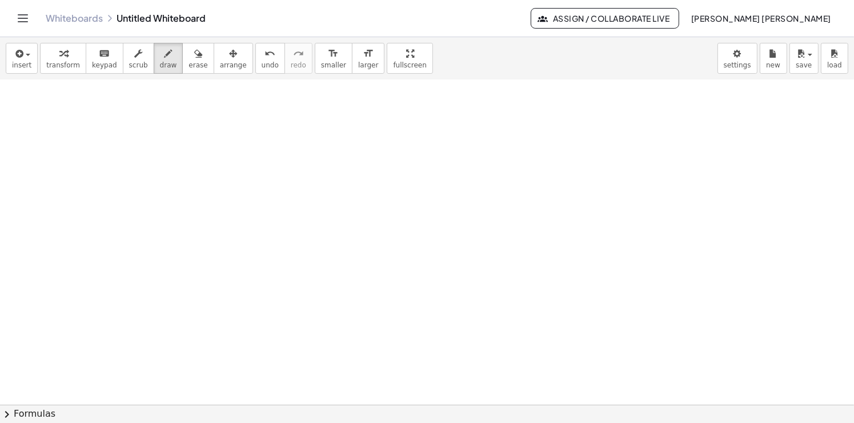
scroll to position [514, 0]
drag, startPoint x: 148, startPoint y: 164, endPoint x: 167, endPoint y: 194, distance: 35.5
click at [167, 199] on div at bounding box center [427, 53] width 854 height 974
drag, startPoint x: 157, startPoint y: 192, endPoint x: 179, endPoint y: 199, distance: 23.1
click at [133, 203] on div at bounding box center [427, 53] width 854 height 974
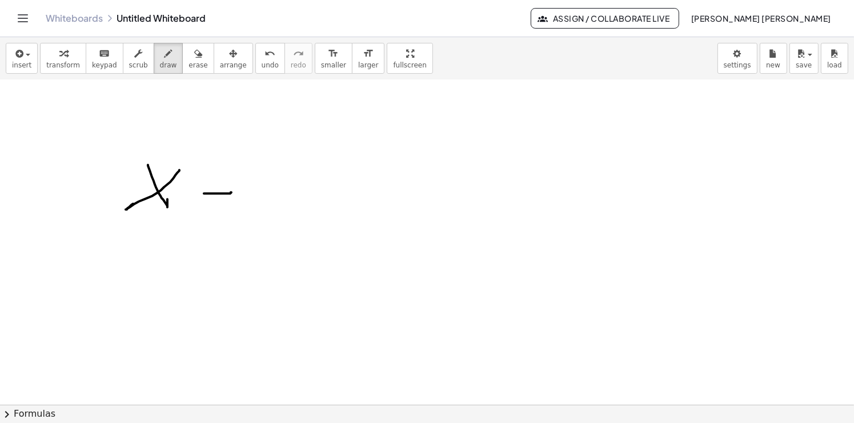
drag, startPoint x: 229, startPoint y: 193, endPoint x: 212, endPoint y: 184, distance: 19.4
click at [230, 191] on div at bounding box center [427, 53] width 854 height 974
click at [236, 175] on div at bounding box center [427, 53] width 854 height 974
drag, startPoint x: 271, startPoint y: 184, endPoint x: 289, endPoint y: 186, distance: 18.9
click at [289, 186] on div at bounding box center [427, 53] width 854 height 974
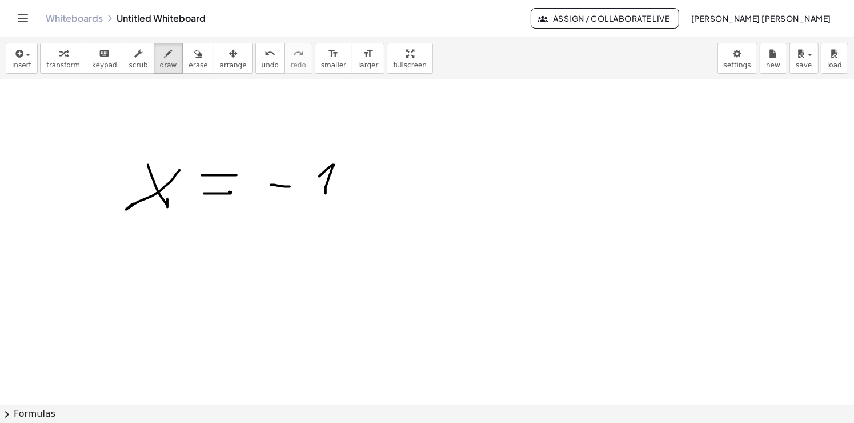
drag, startPoint x: 325, startPoint y: 191, endPoint x: 305, endPoint y: 184, distance: 21.3
click at [305, 184] on div at bounding box center [427, 53] width 854 height 974
drag, startPoint x: 310, startPoint y: 146, endPoint x: 219, endPoint y: 127, distance: 92.6
click at [219, 127] on div at bounding box center [427, 53] width 854 height 974
drag, startPoint x: 203, startPoint y: 124, endPoint x: 239, endPoint y: 143, distance: 40.6
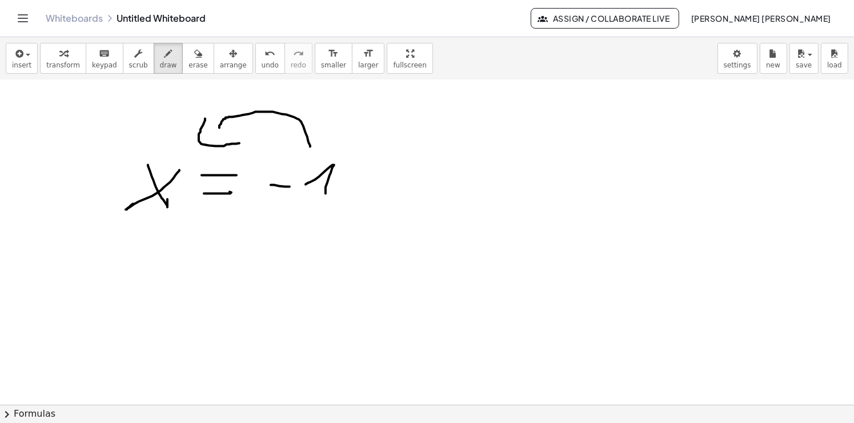
click at [239, 143] on div at bounding box center [427, 53] width 854 height 974
click at [118, 276] on div at bounding box center [427, 53] width 854 height 974
click at [102, 276] on div at bounding box center [427, 53] width 854 height 974
click at [159, 282] on div at bounding box center [427, 53] width 854 height 974
click at [185, 269] on div at bounding box center [427, 53] width 854 height 974
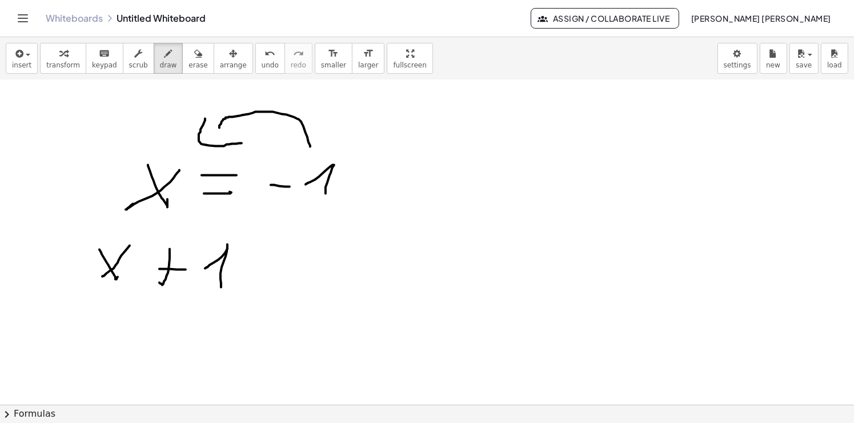
click at [205, 268] on div at bounding box center [427, 53] width 854 height 974
click at [251, 228] on div at bounding box center [427, 53] width 854 height 974
click at [88, 289] on div at bounding box center [427, 53] width 854 height 974
click at [274, 224] on div at bounding box center [427, 53] width 854 height 974
click at [328, 281] on div at bounding box center [427, 53] width 854 height 974
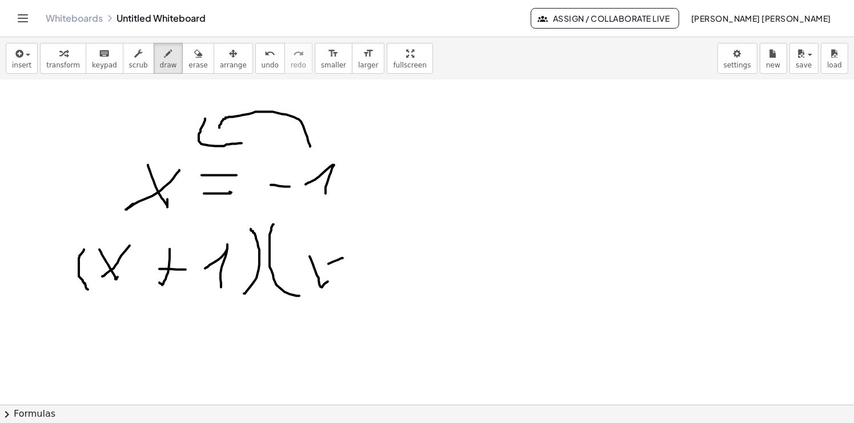
click at [299, 284] on div at bounding box center [427, 53] width 854 height 974
click at [188, 62] on span "erase" at bounding box center [197, 65] width 19 height 8
click at [323, 187] on div at bounding box center [427, 53] width 854 height 974
click at [160, 66] on span "draw" at bounding box center [168, 65] width 17 height 8
click at [342, 200] on div at bounding box center [427, 53] width 854 height 974
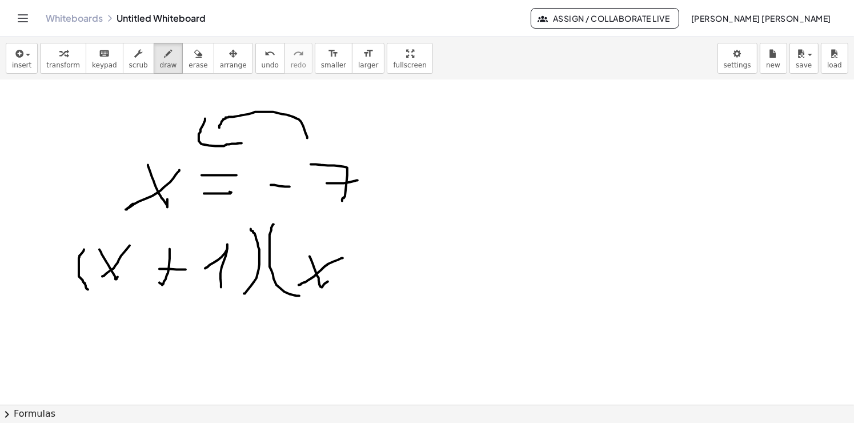
click at [358, 180] on div at bounding box center [427, 53] width 854 height 974
click at [494, 203] on div at bounding box center [427, 53] width 854 height 974
click at [465, 212] on div at bounding box center [427, 53] width 854 height 974
click at [549, 201] on div at bounding box center [427, 53] width 854 height 974
click at [583, 187] on div at bounding box center [427, 53] width 854 height 974
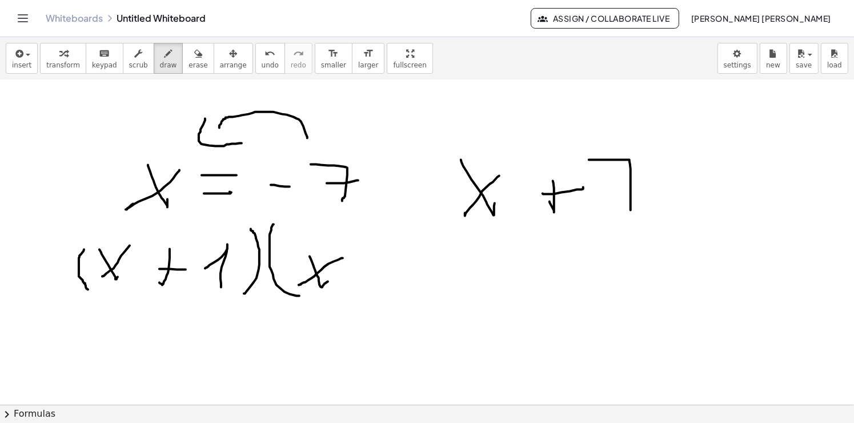
click at [625, 205] on div at bounding box center [427, 53] width 854 height 974
click at [648, 185] on div at bounding box center [427, 53] width 854 height 974
click at [717, 190] on div at bounding box center [427, 53] width 854 height 974
click at [722, 181] on div at bounding box center [427, 53] width 854 height 974
click at [747, 201] on div at bounding box center [427, 53] width 854 height 974
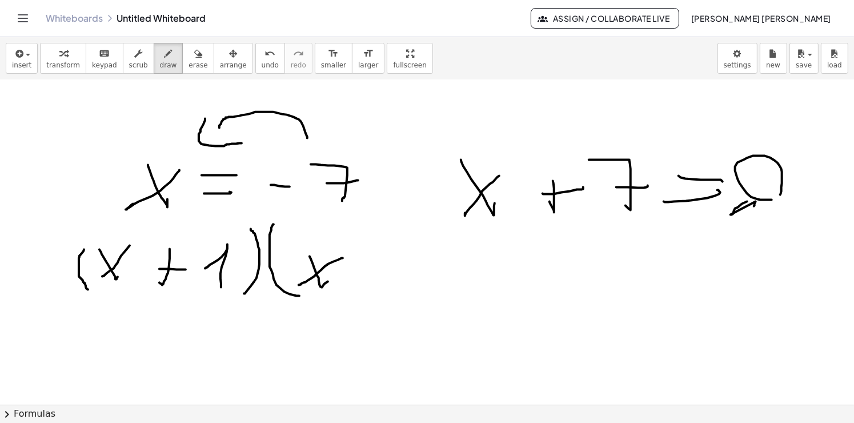
click at [765, 199] on div at bounding box center [427, 53] width 854 height 974
click at [370, 281] on div at bounding box center [427, 53] width 854 height 974
click at [400, 274] on div at bounding box center [427, 53] width 854 height 974
click at [436, 290] on div at bounding box center [427, 53] width 854 height 974
click at [452, 276] on div at bounding box center [427, 53] width 854 height 974
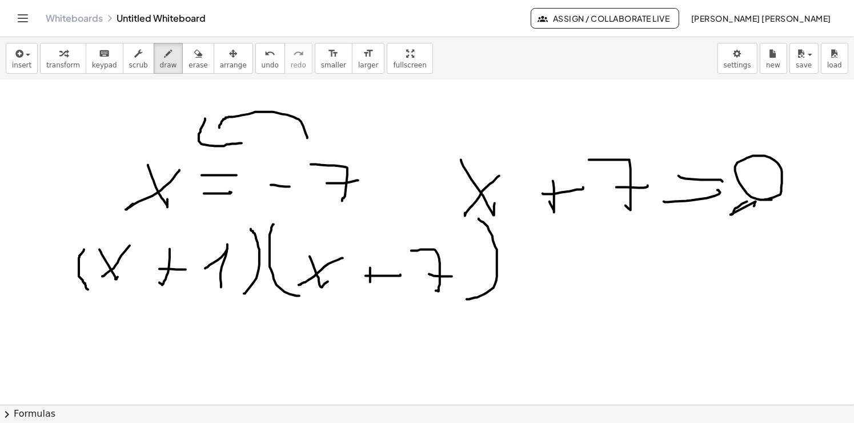
click at [478, 218] on div at bounding box center [427, 53] width 854 height 974
click at [188, 62] on span "erase" at bounding box center [197, 65] width 19 height 8
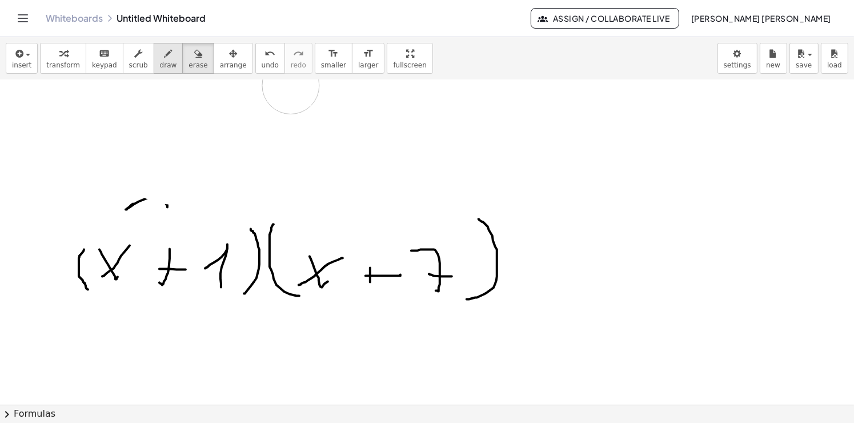
click at [265, 92] on div at bounding box center [427, 53] width 854 height 974
click at [164, 57] on icon "button" at bounding box center [168, 54] width 8 height 14
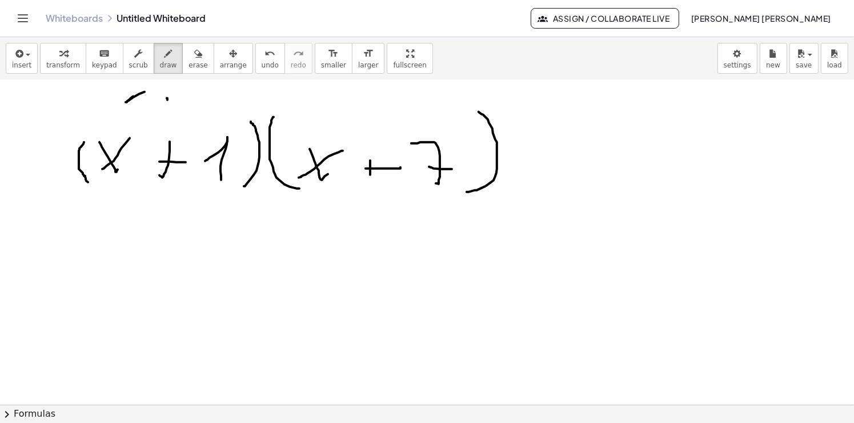
scroll to position [649, 0]
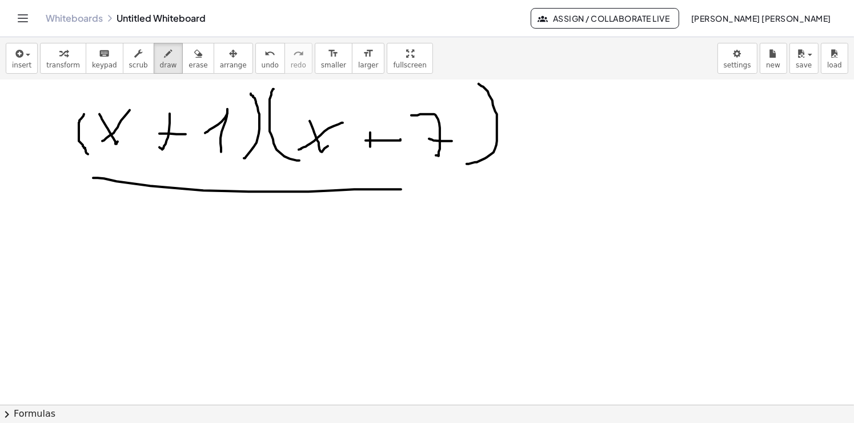
click at [488, 190] on div at bounding box center [427, 80] width 854 height 1299
click at [139, 276] on div at bounding box center [427, 80] width 854 height 1299
click at [194, 270] on div at bounding box center [427, 80] width 854 height 1299
click at [167, 265] on div at bounding box center [427, 80] width 854 height 1299
click at [258, 274] on div at bounding box center [427, 80] width 854 height 1299
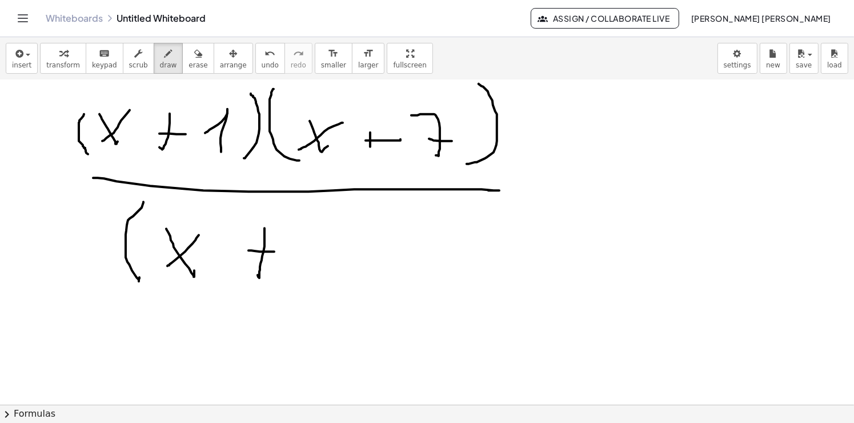
click at [294, 251] on div at bounding box center [427, 80] width 854 height 1299
click at [328, 283] on div at bounding box center [427, 80] width 854 height 1299
click at [353, 265] on div at bounding box center [427, 80] width 854 height 1299
click at [382, 210] on div at bounding box center [427, 80] width 854 height 1299
click at [345, 139] on div at bounding box center [427, 80] width 854 height 1299
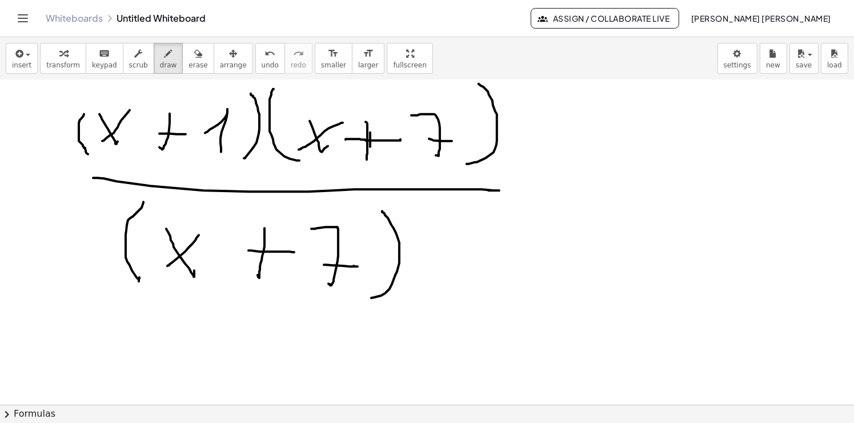
click at [367, 155] on div at bounding box center [427, 80] width 854 height 1299
drag, startPoint x: 421, startPoint y: 195, endPoint x: 323, endPoint y: 218, distance: 100.8
click at [150, 281] on div at bounding box center [427, 80] width 854 height 1299
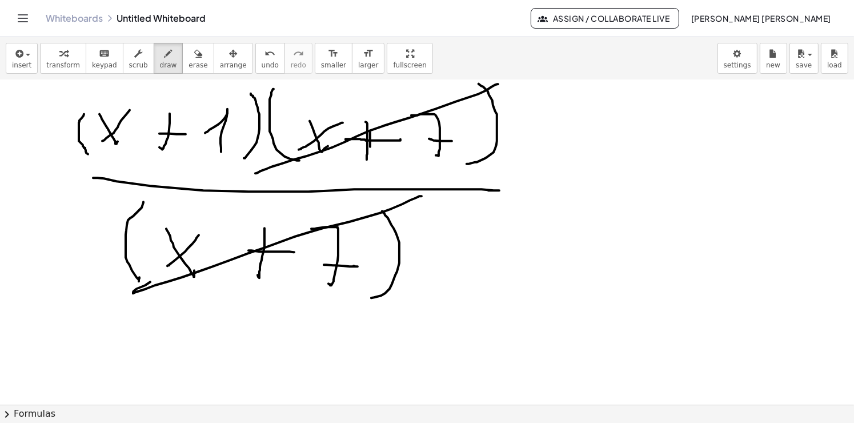
drag, startPoint x: 498, startPoint y: 83, endPoint x: 255, endPoint y: 172, distance: 258.5
click at [255, 172] on div at bounding box center [427, 80] width 854 height 1299
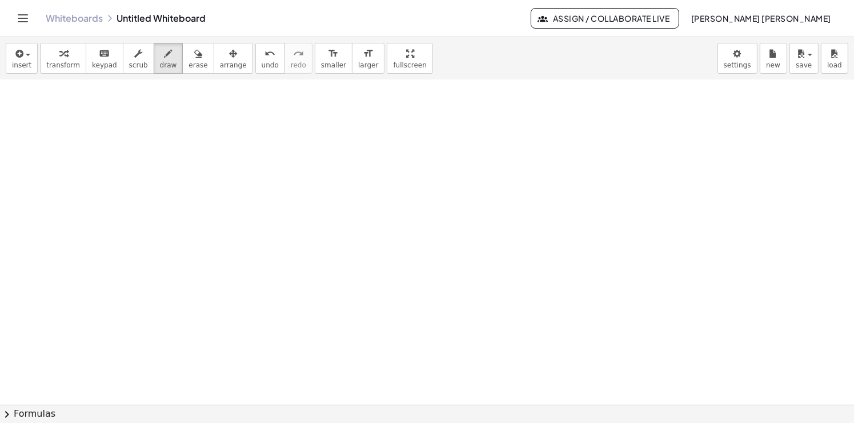
scroll to position [974, 0]
drag, startPoint x: 226, startPoint y: 158, endPoint x: 168, endPoint y: 200, distance: 71.8
drag, startPoint x: 270, startPoint y: 178, endPoint x: 256, endPoint y: 182, distance: 13.7
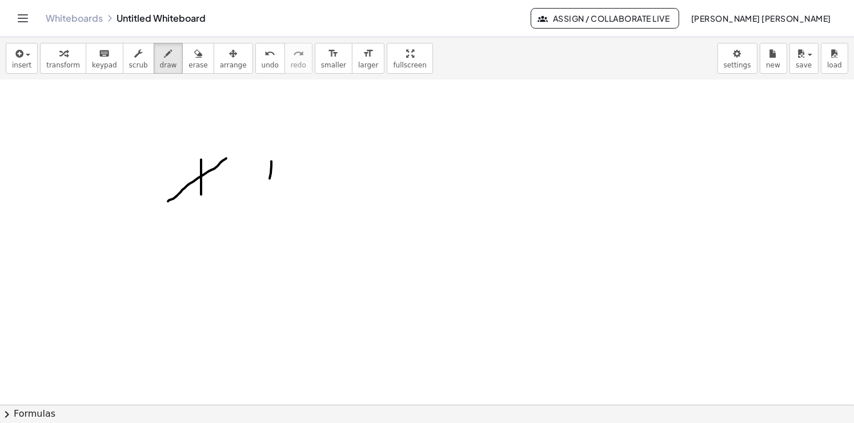
drag, startPoint x: 273, startPoint y: 180, endPoint x: 291, endPoint y: 177, distance: 18.5
drag, startPoint x: 333, startPoint y: 188, endPoint x: 322, endPoint y: 153, distance: 37.0
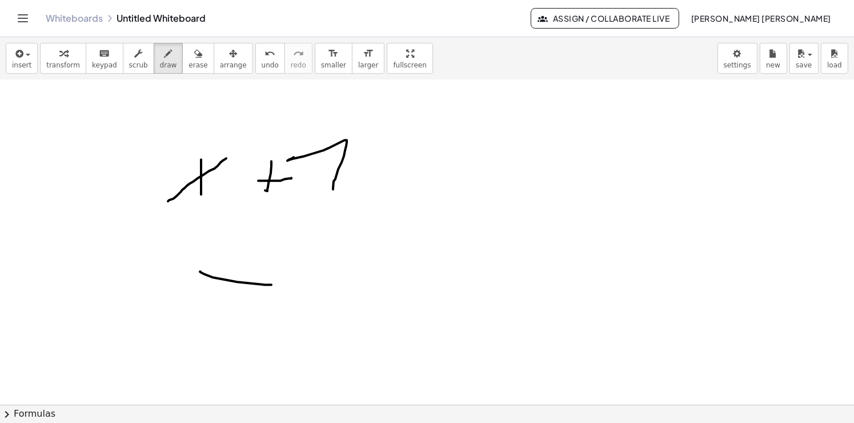
drag, startPoint x: 271, startPoint y: 284, endPoint x: 277, endPoint y: 279, distance: 7.7
drag, startPoint x: 359, startPoint y: 249, endPoint x: 309, endPoint y: 301, distance: 72.3
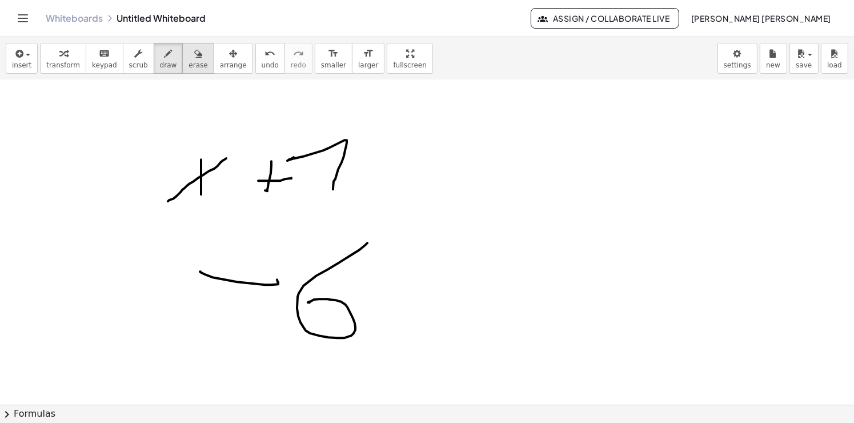
click at [182, 62] on button "erase" at bounding box center [197, 58] width 31 height 31
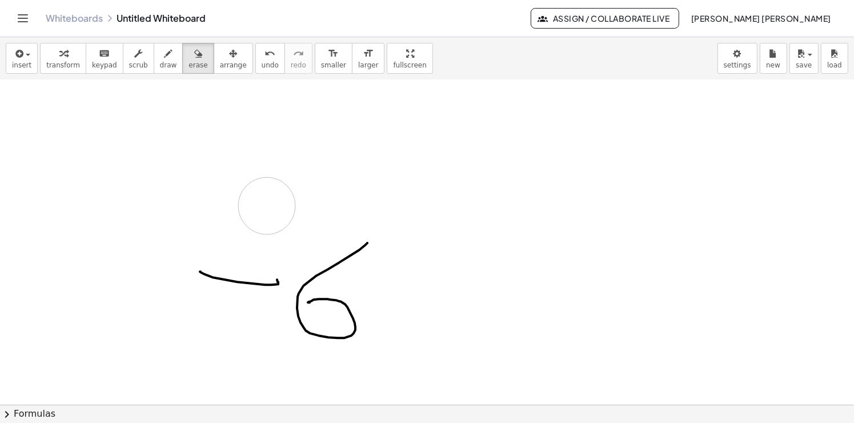
drag, startPoint x: 239, startPoint y: 178, endPoint x: 201, endPoint y: 182, distance: 38.5
click at [160, 62] on span "draw" at bounding box center [168, 65] width 17 height 8
drag, startPoint x: 256, startPoint y: 202, endPoint x: 245, endPoint y: 120, distance: 81.9
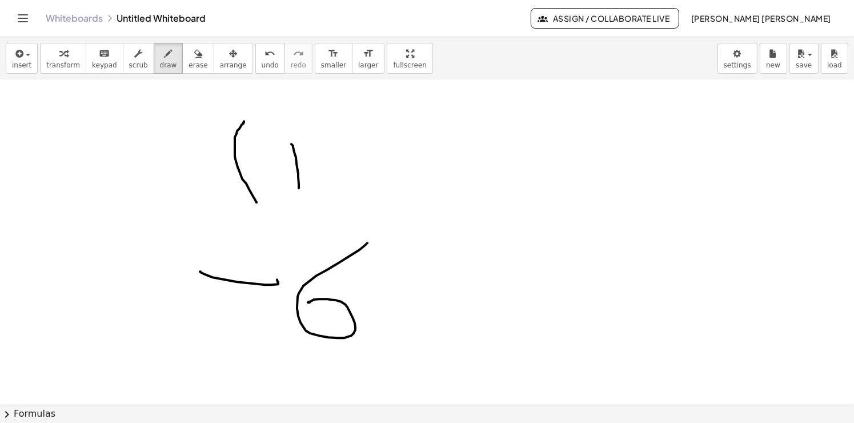
drag, startPoint x: 293, startPoint y: 145, endPoint x: 319, endPoint y: 148, distance: 26.5
drag, startPoint x: 309, startPoint y: 158, endPoint x: 288, endPoint y: 180, distance: 30.7
drag, startPoint x: 373, startPoint y: 151, endPoint x: 366, endPoint y: 185, distance: 34.9
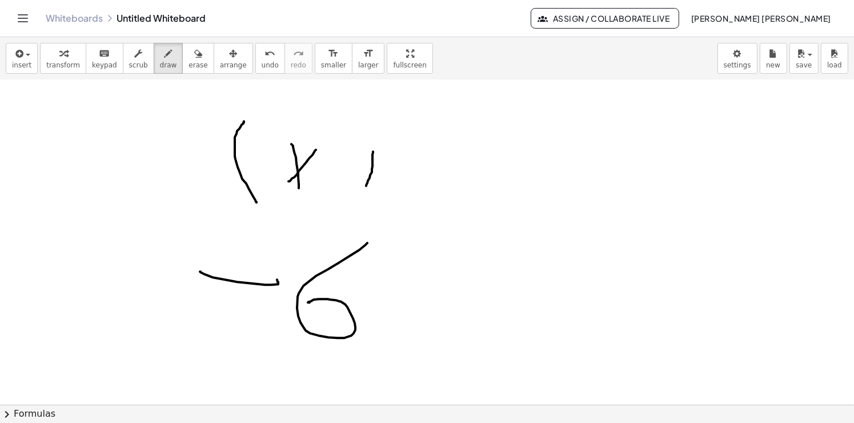
drag, startPoint x: 364, startPoint y: 167, endPoint x: 387, endPoint y: 164, distance: 23.6
drag, startPoint x: 415, startPoint y: 148, endPoint x: 416, endPoint y: 156, distance: 7.5
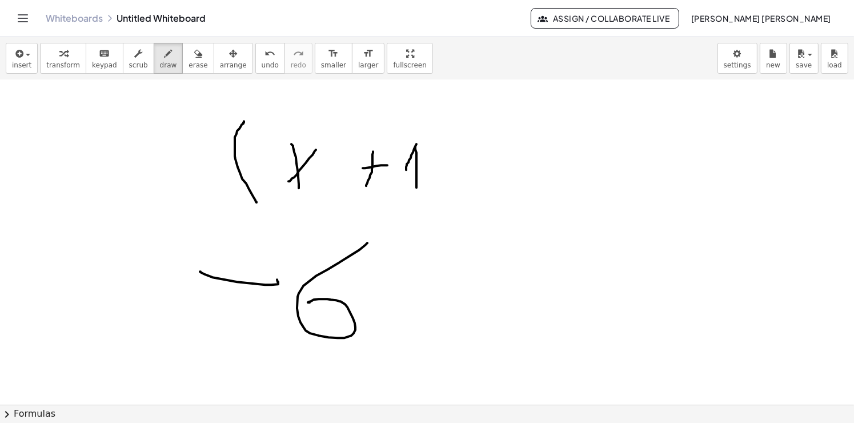
drag, startPoint x: 416, startPoint y: 143, endPoint x: 406, endPoint y: 170, distance: 28.2
drag, startPoint x: 470, startPoint y: 159, endPoint x: 454, endPoint y: 191, distance: 36.3
drag, startPoint x: 511, startPoint y: 135, endPoint x: 497, endPoint y: 202, distance: 67.8
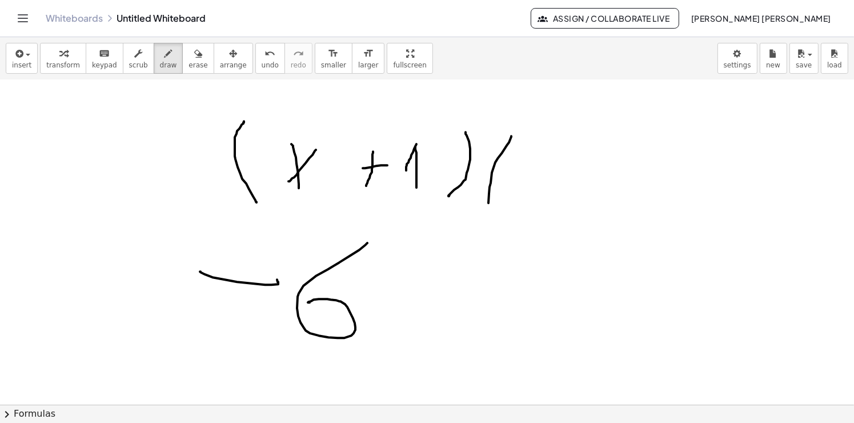
drag, startPoint x: 526, startPoint y: 160, endPoint x: 547, endPoint y: 197, distance: 41.9
drag, startPoint x: 554, startPoint y: 166, endPoint x: 536, endPoint y: 202, distance: 40.3
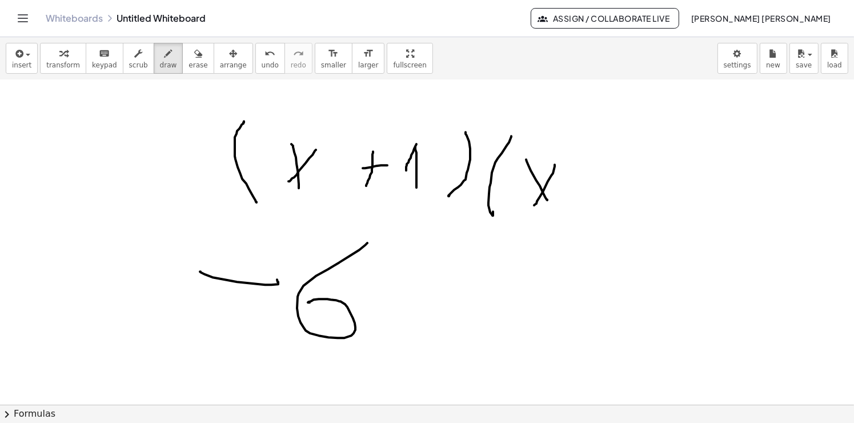
drag, startPoint x: 589, startPoint y: 186, endPoint x: 588, endPoint y: 197, distance: 10.9
drag, startPoint x: 580, startPoint y: 185, endPoint x: 618, endPoint y: 158, distance: 47.1
drag, startPoint x: 617, startPoint y: 153, endPoint x: 649, endPoint y: 206, distance: 61.7
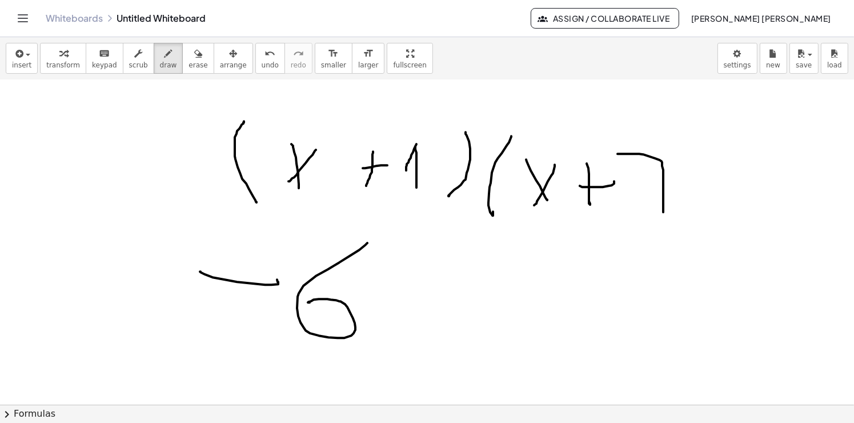
drag, startPoint x: 655, startPoint y: 196, endPoint x: 699, endPoint y: 166, distance: 53.4
drag, startPoint x: 735, startPoint y: 166, endPoint x: 730, endPoint y: 230, distance: 64.7
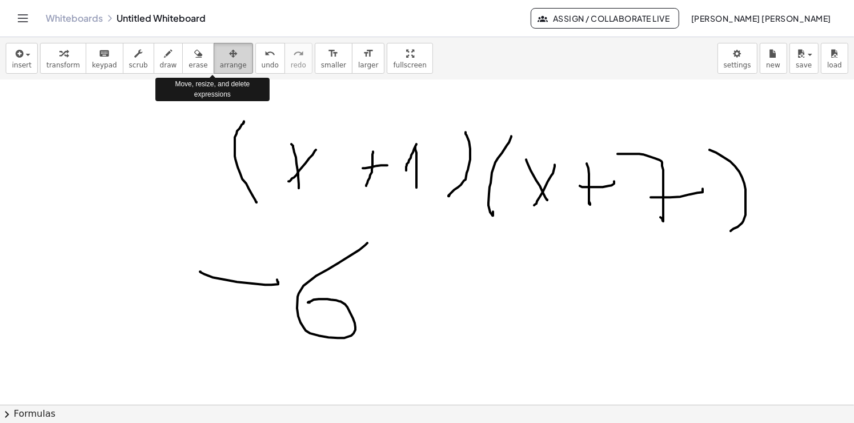
click at [214, 66] on button "arrange" at bounding box center [233, 58] width 39 height 31
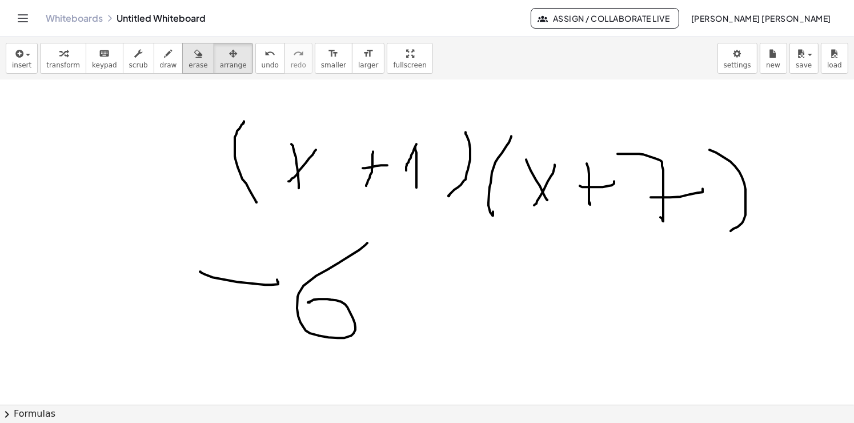
click at [188, 62] on span "erase" at bounding box center [197, 65] width 19 height 8
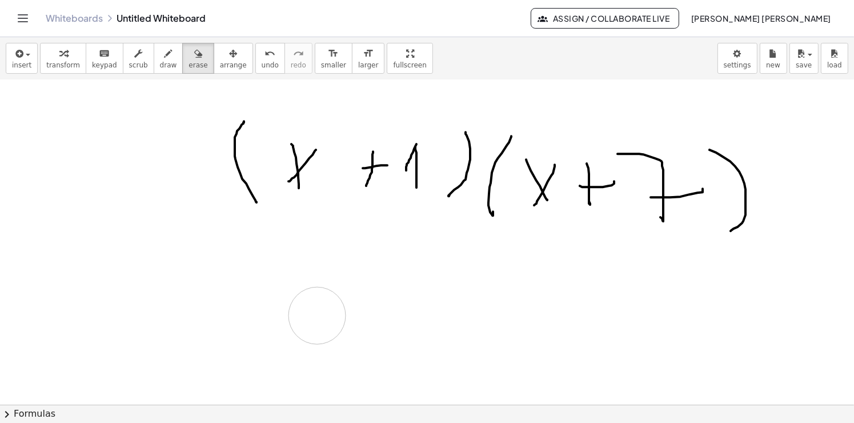
drag, startPoint x: 320, startPoint y: 342, endPoint x: 355, endPoint y: 326, distance: 38.3
drag, startPoint x: 147, startPoint y: 65, endPoint x: 202, endPoint y: 152, distance: 103.1
click at [160, 69] on span "draw" at bounding box center [168, 65] width 17 height 8
drag, startPoint x: 168, startPoint y: 145, endPoint x: 198, endPoint y: 164, distance: 35.2
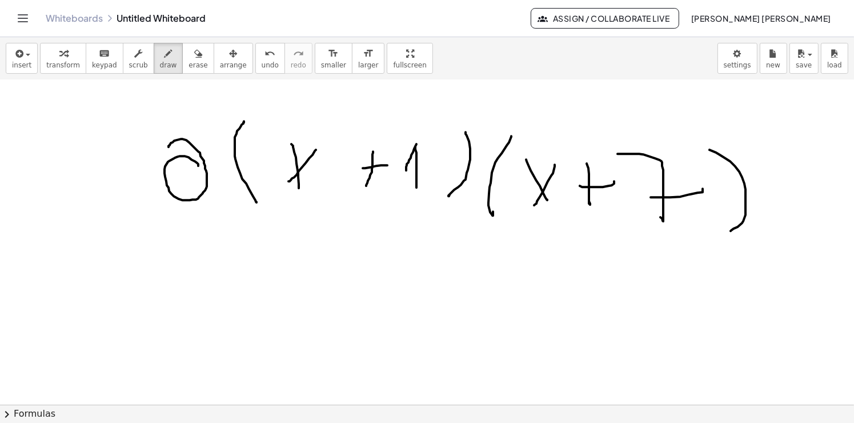
click at [188, 63] on span "erase" at bounding box center [197, 65] width 19 height 8
drag, startPoint x: 196, startPoint y: 134, endPoint x: 164, endPoint y: 122, distance: 34.9
click at [160, 62] on span "draw" at bounding box center [168, 65] width 17 height 8
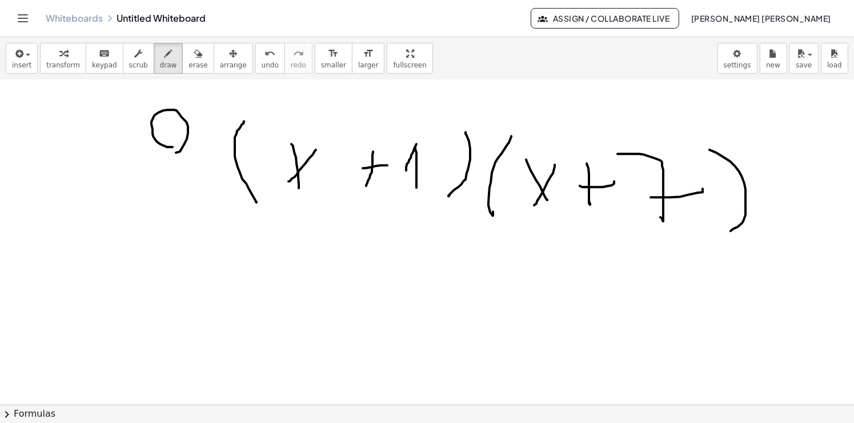
drag, startPoint x: 187, startPoint y: 190, endPoint x: 187, endPoint y: 197, distance: 7.4
drag, startPoint x: 180, startPoint y: 62, endPoint x: 178, endPoint y: 73, distance: 11.8
click at [188, 65] on span "erase" at bounding box center [197, 65] width 19 height 8
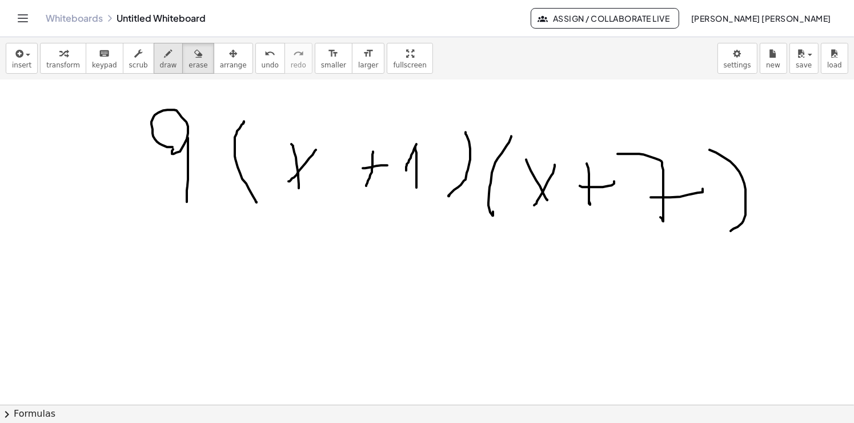
click at [164, 50] on icon "button" at bounding box center [168, 54] width 8 height 14
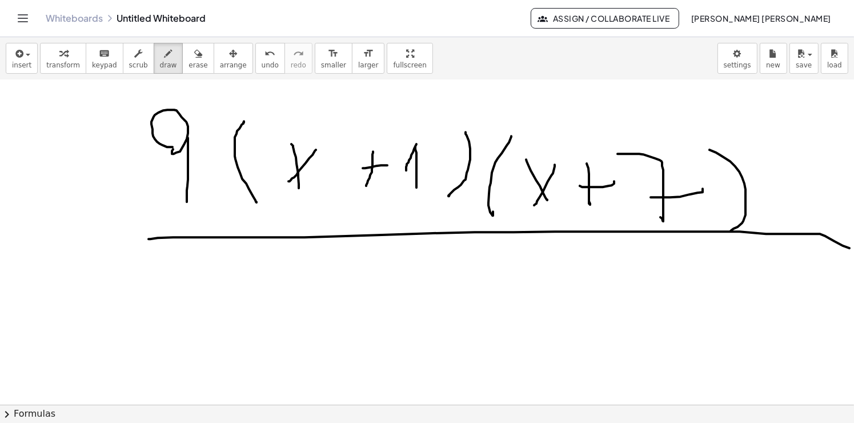
drag, startPoint x: 304, startPoint y: 236, endPoint x: 853, endPoint y: 250, distance: 548.9
click at [853, 250] on div "· ( − 8 + 6 ) · 2 · - 2 · 2 - 1 Transform line Copy line as LaTeX Copy derivati…" at bounding box center [427, 242] width 854 height 324
drag, startPoint x: 308, startPoint y: 283, endPoint x: 320, endPoint y: 302, distance: 22.0
drag, startPoint x: 333, startPoint y: 290, endPoint x: 387, endPoint y: 315, distance: 59.8
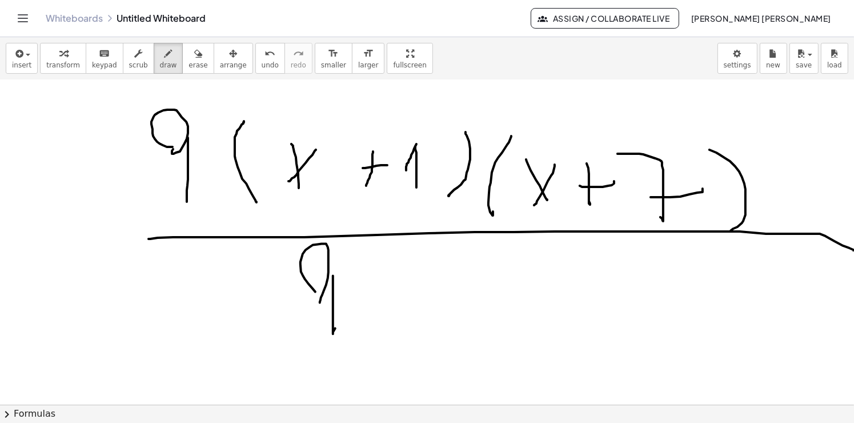
drag, startPoint x: 365, startPoint y: 292, endPoint x: 392, endPoint y: 244, distance: 54.7
drag, startPoint x: 426, startPoint y: 330, endPoint x: 424, endPoint y: 305, distance: 24.7
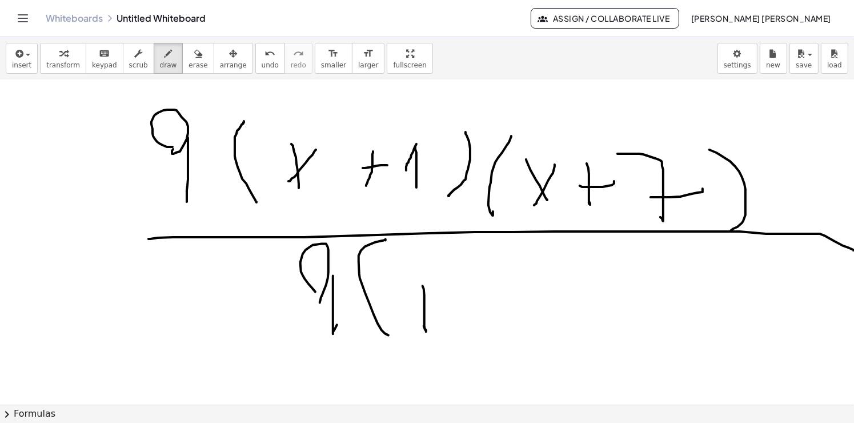
drag, startPoint x: 512, startPoint y: 316, endPoint x: 484, endPoint y: 311, distance: 28.4
drag, startPoint x: 506, startPoint y: 312, endPoint x: 589, endPoint y: 291, distance: 85.0
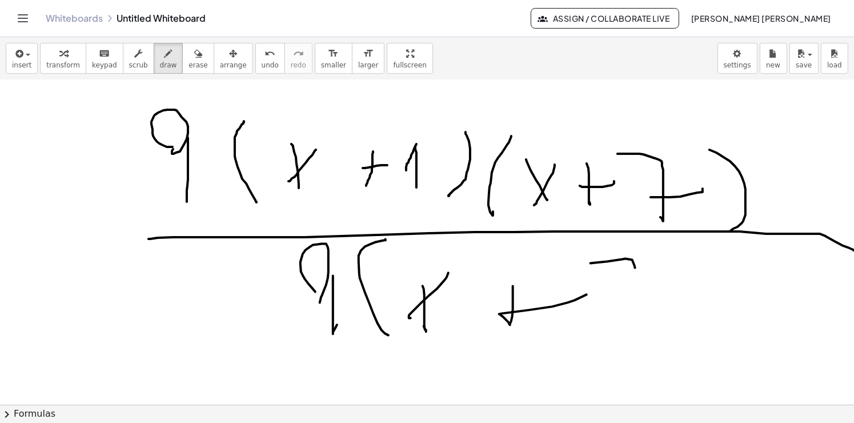
drag, startPoint x: 622, startPoint y: 259, endPoint x: 589, endPoint y: 311, distance: 62.1
drag, startPoint x: 696, startPoint y: 353, endPoint x: 695, endPoint y: 265, distance: 87.9
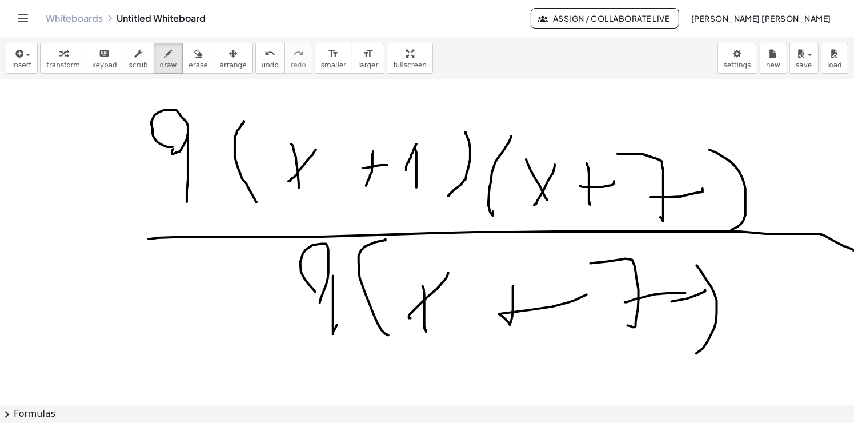
drag, startPoint x: 685, startPoint y: 292, endPoint x: 614, endPoint y: 300, distance: 71.3
drag, startPoint x: 331, startPoint y: 286, endPoint x: 296, endPoint y: 321, distance: 49.7
drag, startPoint x: 207, startPoint y: 114, endPoint x: 352, endPoint y: 191, distance: 164.0
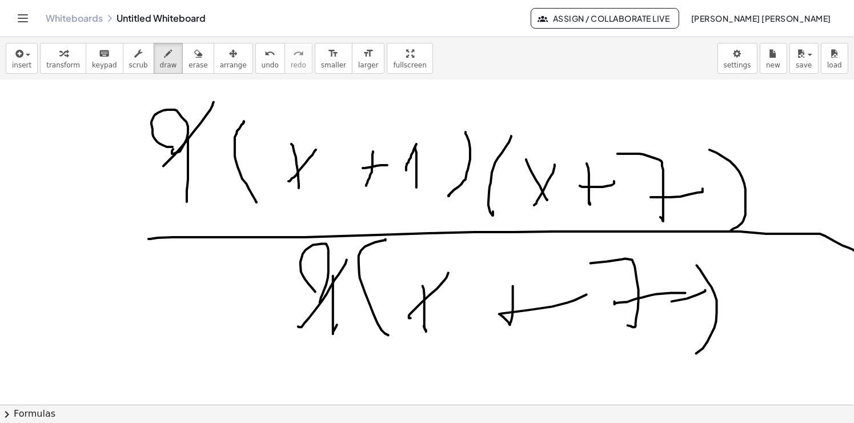
drag, startPoint x: 717, startPoint y: 147, endPoint x: 661, endPoint y: 304, distance: 166.5
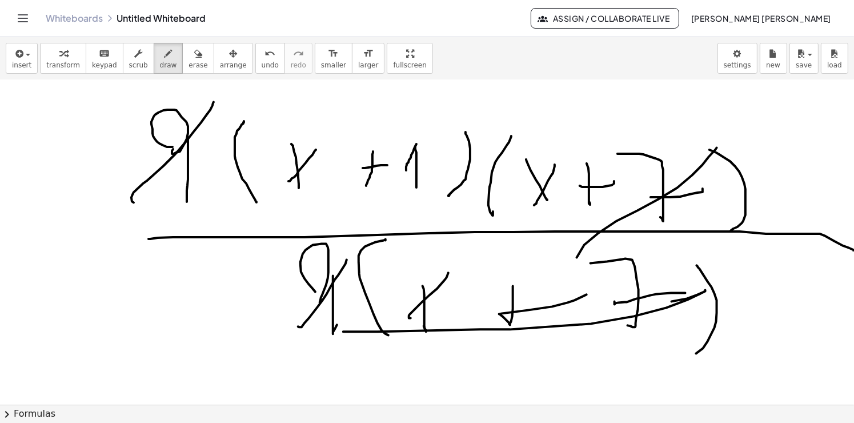
drag, startPoint x: 666, startPoint y: 307, endPoint x: 306, endPoint y: 319, distance: 360.5
click at [262, 61] on span "undo" at bounding box center [270, 65] width 17 height 8
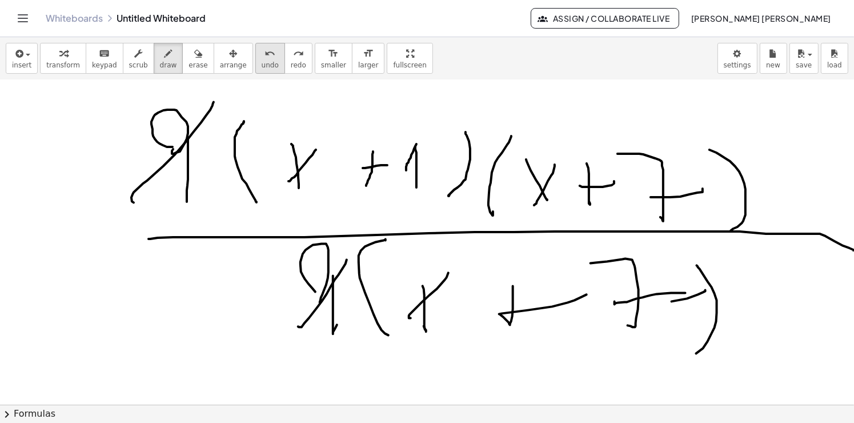
click at [262, 61] on span "undo" at bounding box center [270, 65] width 17 height 8
click at [262, 62] on span "undo" at bounding box center [270, 65] width 17 height 8
click at [262, 57] on div "undo" at bounding box center [270, 53] width 17 height 14
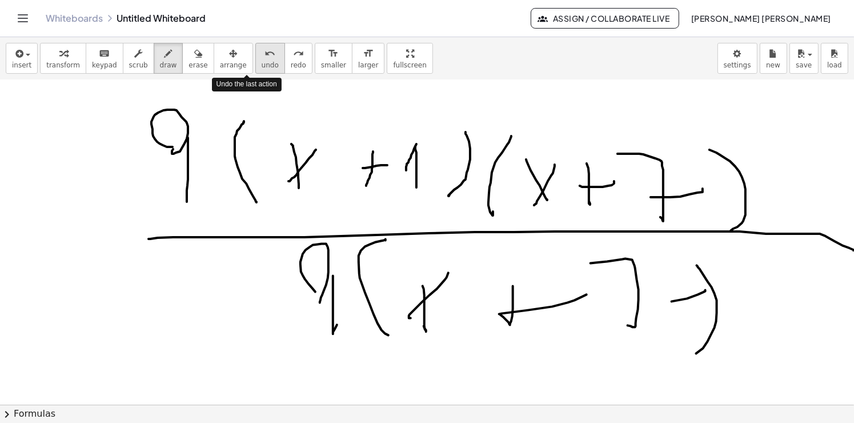
click at [262, 57] on div "undo" at bounding box center [270, 53] width 17 height 14
click at [262, 54] on div "undo" at bounding box center [270, 53] width 17 height 14
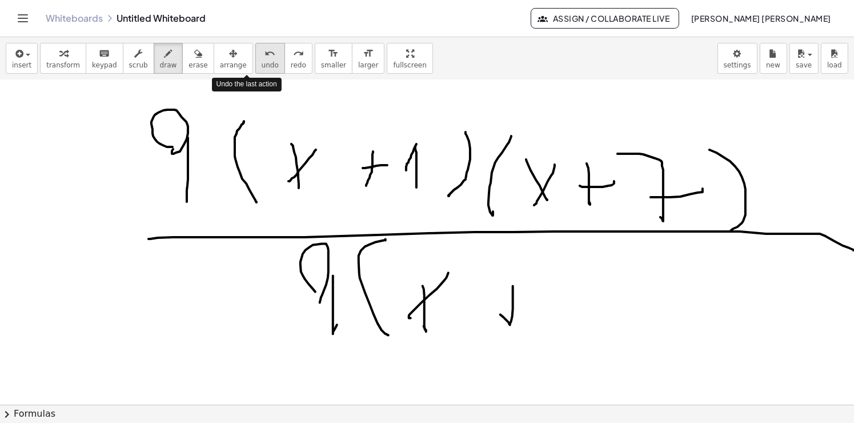
click at [262, 54] on div "undo" at bounding box center [270, 53] width 17 height 14
click at [262, 53] on div "undo" at bounding box center [270, 53] width 17 height 14
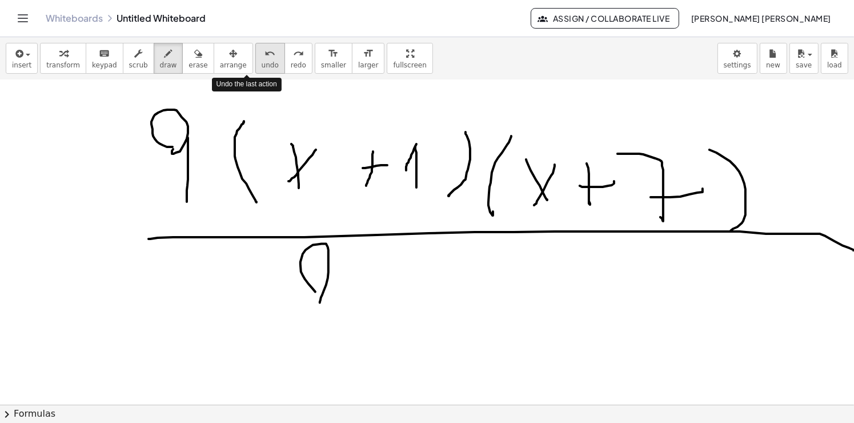
click at [262, 53] on div "undo" at bounding box center [270, 53] width 17 height 14
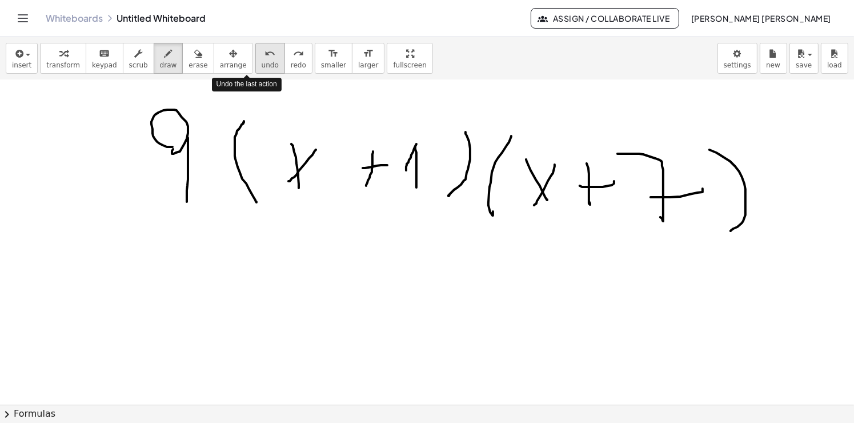
click at [262, 53] on div "undo" at bounding box center [270, 53] width 17 height 14
drag, startPoint x: 183, startPoint y: 65, endPoint x: 178, endPoint y: 112, distance: 47.7
click at [188, 67] on span "erase" at bounding box center [197, 65] width 19 height 8
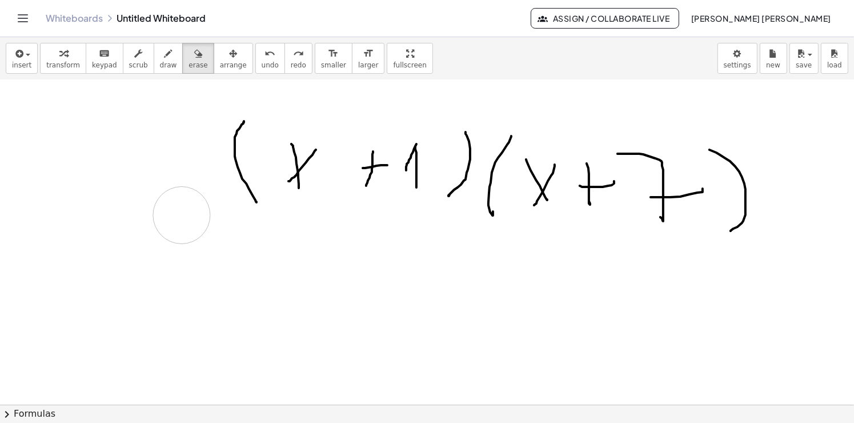
drag, startPoint x: 162, startPoint y: 74, endPoint x: 199, endPoint y: 107, distance: 50.1
drag, startPoint x: 156, startPoint y: 59, endPoint x: 147, endPoint y: 69, distance: 13.3
click at [164, 59] on icon "button" at bounding box center [168, 54] width 8 height 14
drag, startPoint x: 187, startPoint y: 145, endPoint x: 190, endPoint y: 133, distance: 12.5
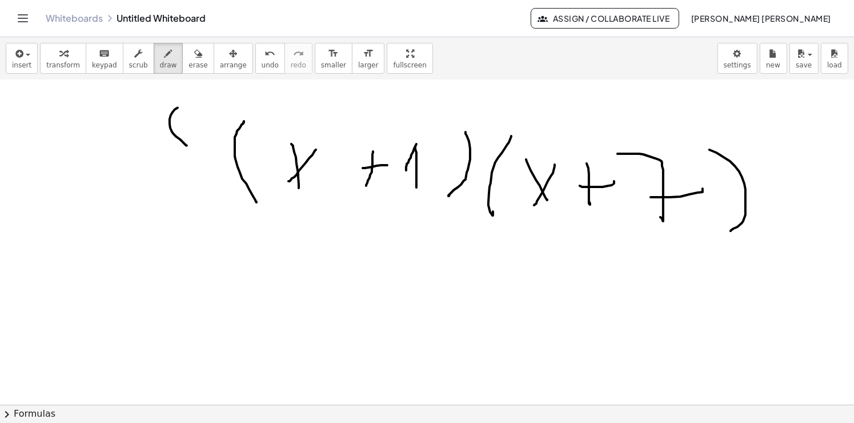
drag, startPoint x: 205, startPoint y: 232, endPoint x: 194, endPoint y: 270, distance: 38.7
drag, startPoint x: 223, startPoint y: 264, endPoint x: 232, endPoint y: 264, distance: 9.1
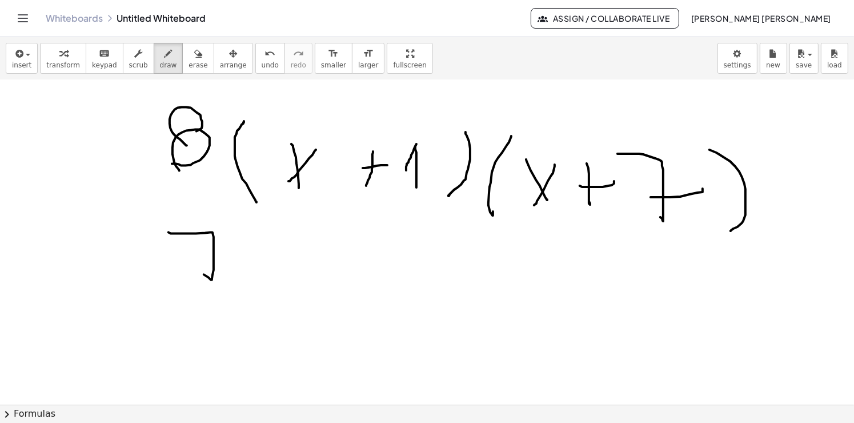
drag, startPoint x: 173, startPoint y: 66, endPoint x: 235, endPoint y: 187, distance: 136.1
click at [188, 66] on span "erase" at bounding box center [197, 65] width 19 height 8
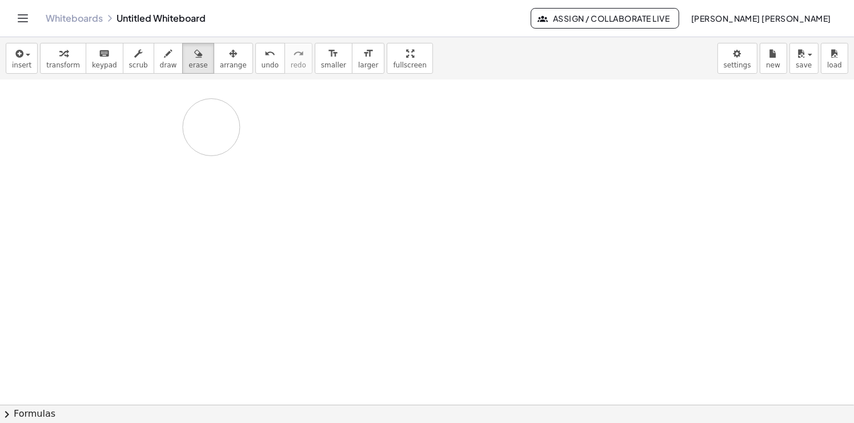
drag, startPoint x: 377, startPoint y: 269, endPoint x: 374, endPoint y: 283, distance: 14.6
drag, startPoint x: 155, startPoint y: 240, endPoint x: 224, endPoint y: 166, distance: 100.6
click at [160, 69] on span "draw" at bounding box center [168, 65] width 17 height 8
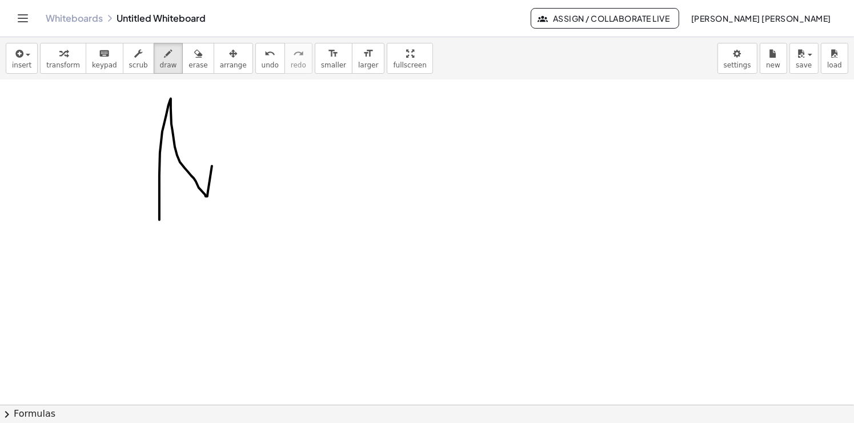
drag, startPoint x: 159, startPoint y: 218, endPoint x: 251, endPoint y: 128, distance: 128.4
click at [264, 58] on icon "undo" at bounding box center [269, 54] width 11 height 14
drag, startPoint x: 47, startPoint y: 143, endPoint x: 86, endPoint y: 179, distance: 52.9
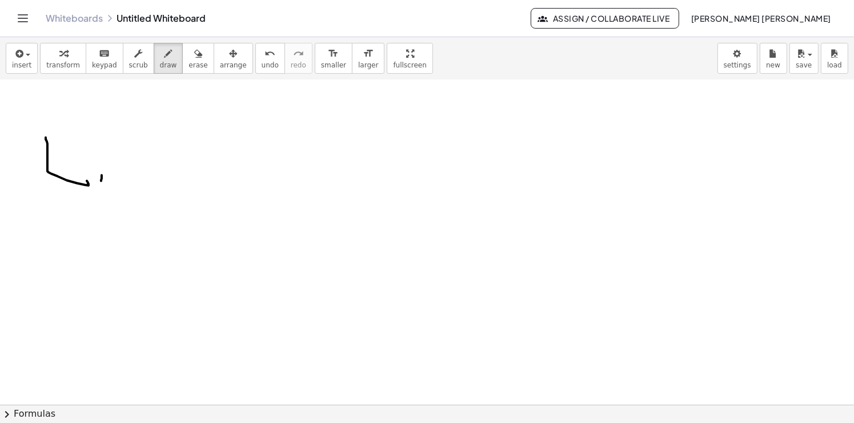
drag, startPoint x: 101, startPoint y: 180, endPoint x: 103, endPoint y: 152, distance: 27.5
click at [262, 64] on span "undo" at bounding box center [270, 65] width 17 height 8
drag, startPoint x: 58, startPoint y: 120, endPoint x: 103, endPoint y: 155, distance: 56.9
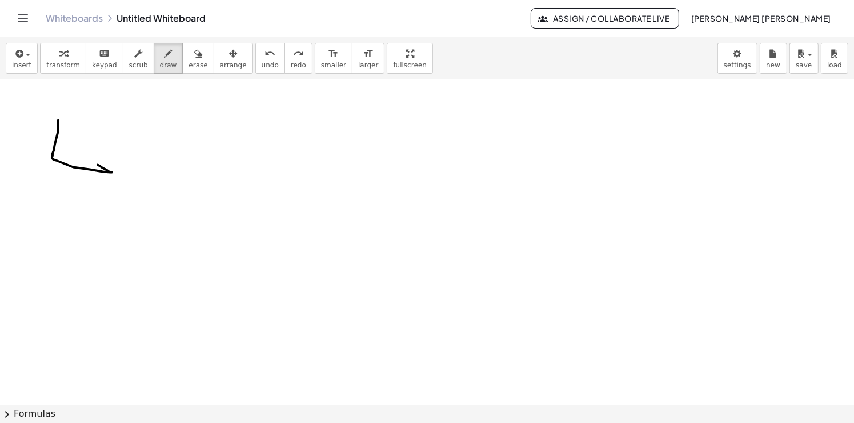
drag, startPoint x: 248, startPoint y: 64, endPoint x: 155, endPoint y: 116, distance: 107.4
click at [262, 66] on span "undo" at bounding box center [270, 65] width 17 height 8
drag, startPoint x: 81, startPoint y: 119, endPoint x: 95, endPoint y: 146, distance: 30.1
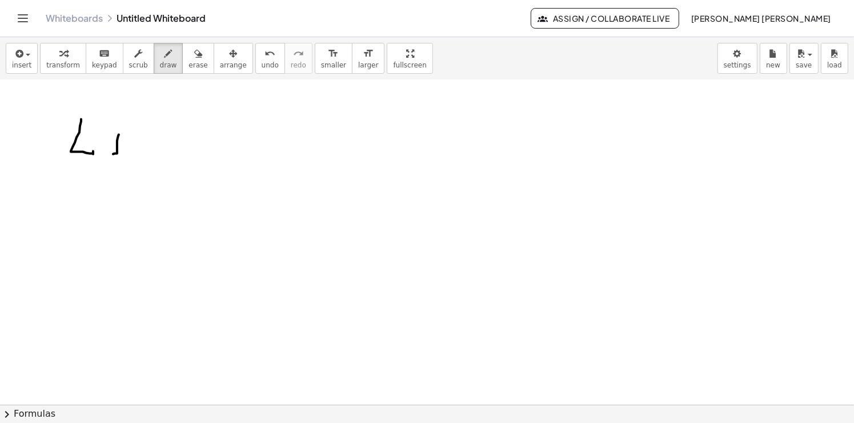
drag, startPoint x: 117, startPoint y: 151, endPoint x: 119, endPoint y: 131, distance: 20.1
drag, startPoint x: 144, startPoint y: 134, endPoint x: 141, endPoint y: 159, distance: 25.4
drag, startPoint x: 73, startPoint y: 169, endPoint x: 90, endPoint y: 180, distance: 21.1
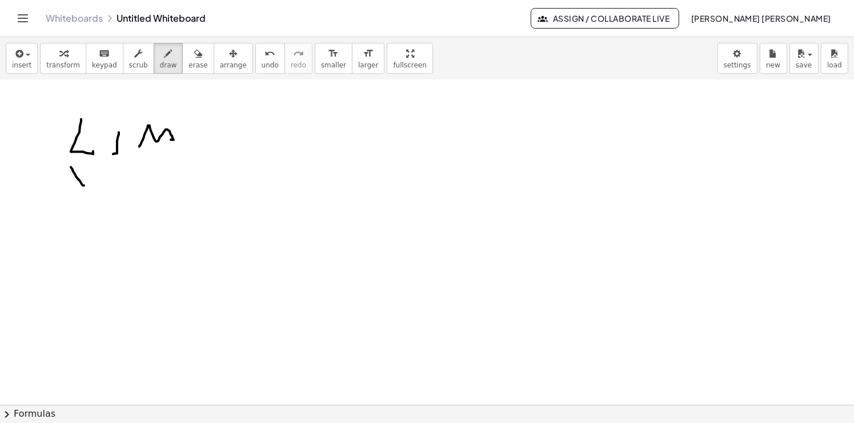
drag, startPoint x: 96, startPoint y: 166, endPoint x: 72, endPoint y: 187, distance: 32.4
drag, startPoint x: 138, startPoint y: 176, endPoint x: 140, endPoint y: 167, distance: 9.4
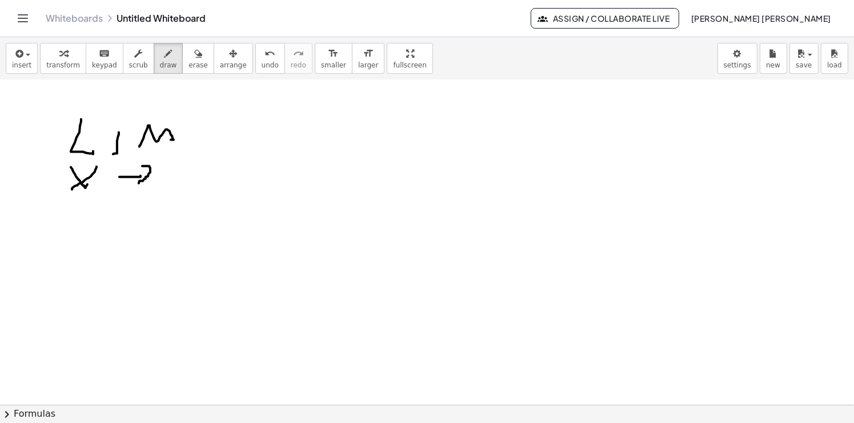
drag, startPoint x: 150, startPoint y: 166, endPoint x: 139, endPoint y: 183, distance: 19.8
drag, startPoint x: 171, startPoint y: 167, endPoint x: 188, endPoint y: 183, distance: 22.6
drag, startPoint x: 270, startPoint y: 123, endPoint x: 278, endPoint y: 166, distance: 44.1
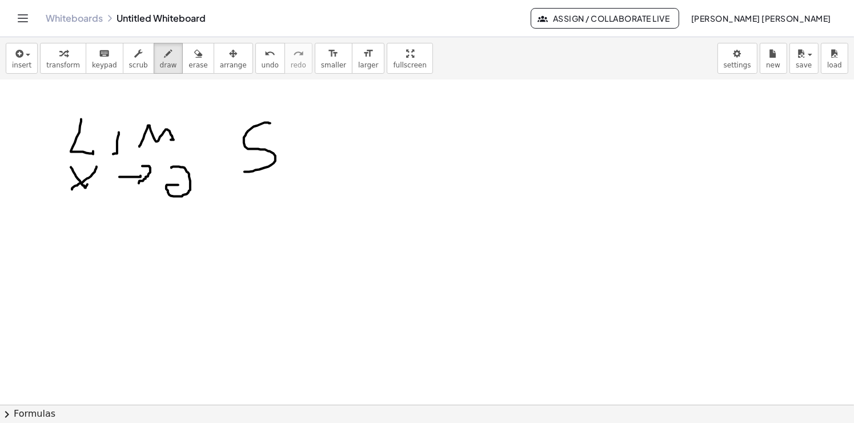
drag, startPoint x: 317, startPoint y: 160, endPoint x: 308, endPoint y: 144, distance: 18.7
drag, startPoint x: 303, startPoint y: 148, endPoint x: 288, endPoint y: 158, distance: 17.7
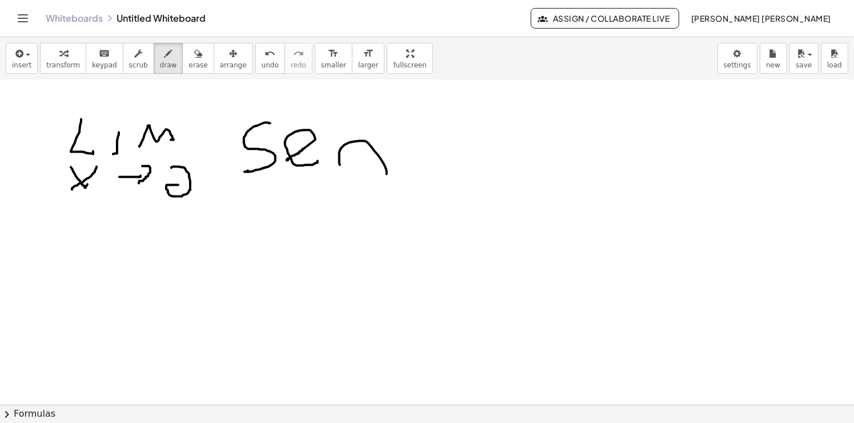
drag, startPoint x: 340, startPoint y: 164, endPoint x: 387, endPoint y: 170, distance: 47.7
drag, startPoint x: 414, startPoint y: 130, endPoint x: 397, endPoint y: 142, distance: 20.9
drag, startPoint x: 397, startPoint y: 140, endPoint x: 417, endPoint y: 164, distance: 31.2
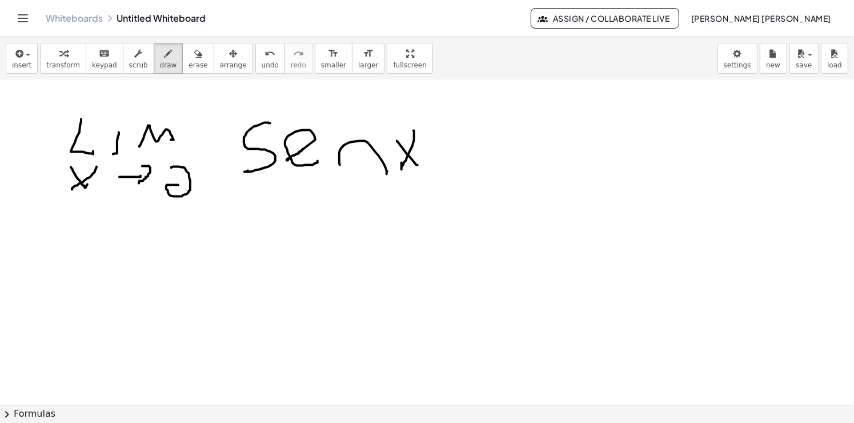
drag, startPoint x: 258, startPoint y: 196, endPoint x: 371, endPoint y: 199, distance: 113.1
drag, startPoint x: 313, startPoint y: 214, endPoint x: 355, endPoint y: 218, distance: 41.9
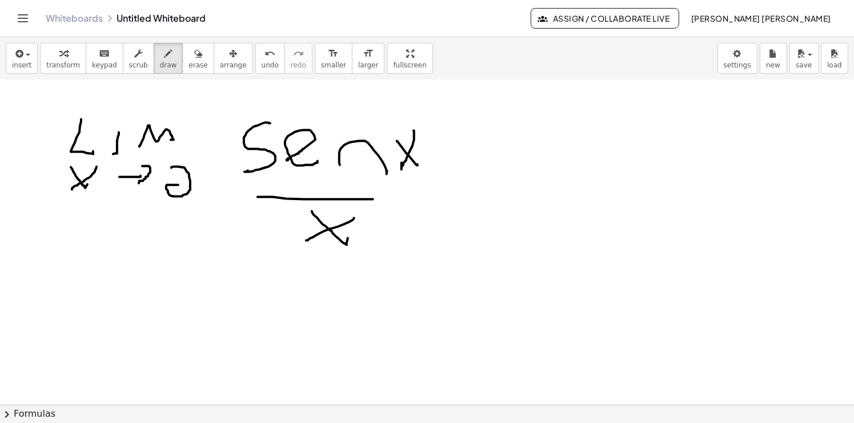
drag, startPoint x: 349, startPoint y: 222, endPoint x: 305, endPoint y: 230, distance: 44.2
drag, startPoint x: 244, startPoint y: 196, endPoint x: 424, endPoint y: 201, distance: 180.5
drag, startPoint x: 492, startPoint y: 162, endPoint x: 513, endPoint y: 175, distance: 25.2
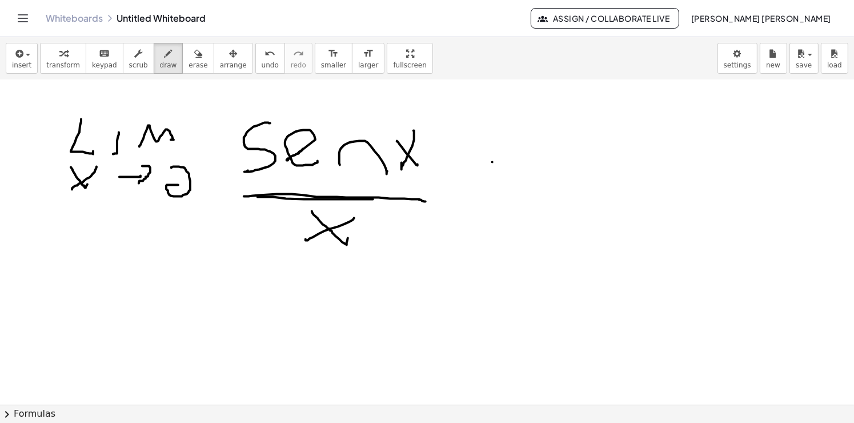
drag, startPoint x: 509, startPoint y: 185, endPoint x: 522, endPoint y: 184, distance: 12.6
drag, startPoint x: 602, startPoint y: 180, endPoint x: 579, endPoint y: 153, distance: 35.6
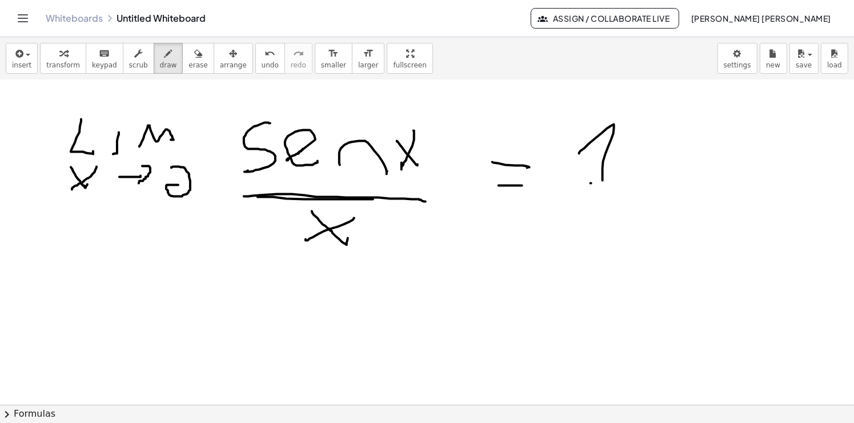
drag, startPoint x: 590, startPoint y: 183, endPoint x: 669, endPoint y: 184, distance: 78.2
drag, startPoint x: 241, startPoint y: 318, endPoint x: 248, endPoint y: 281, distance: 37.7
drag, startPoint x: 340, startPoint y: 320, endPoint x: 359, endPoint y: 311, distance: 21.2
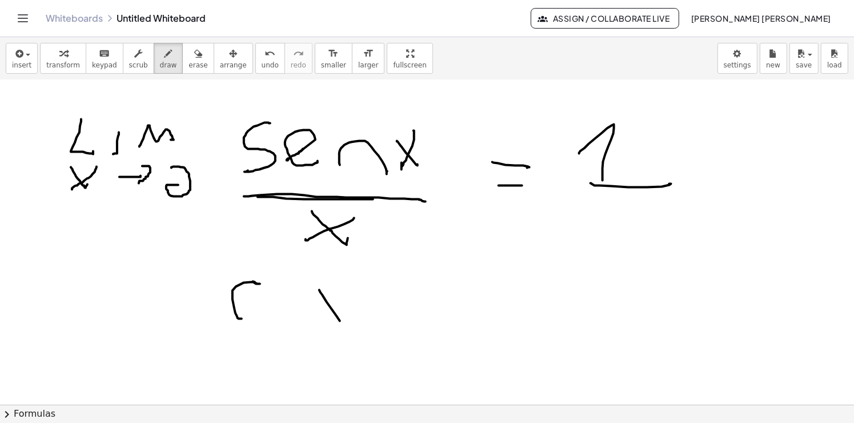
drag, startPoint x: 355, startPoint y: 313, endPoint x: 274, endPoint y: 337, distance: 85.3
drag, startPoint x: 269, startPoint y: 359, endPoint x: 461, endPoint y: 351, distance: 192.0
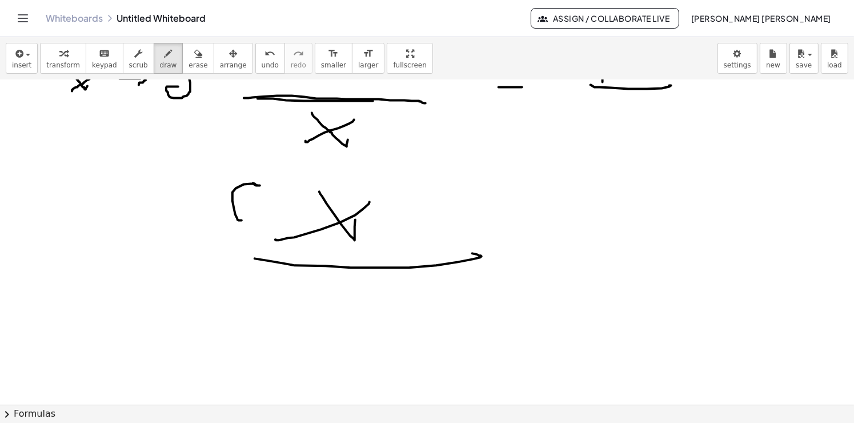
scroll to position [1203, 0]
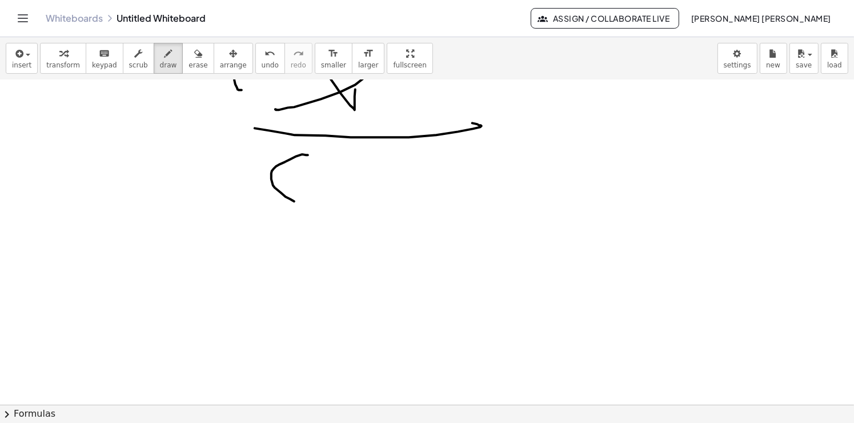
drag, startPoint x: 307, startPoint y: 155, endPoint x: 307, endPoint y: 197, distance: 42.3
drag, startPoint x: 340, startPoint y: 165, endPoint x: 345, endPoint y: 174, distance: 10.5
drag, startPoint x: 420, startPoint y: 174, endPoint x: 430, endPoint y: 207, distance: 34.5
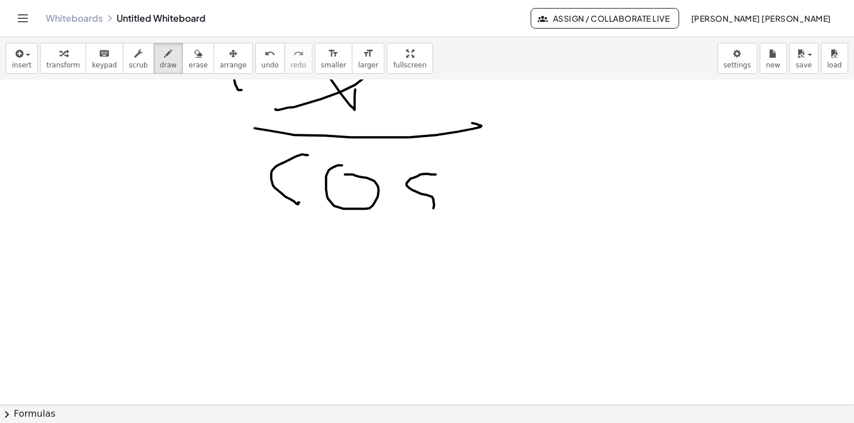
drag, startPoint x: 469, startPoint y: 185, endPoint x: 493, endPoint y: 181, distance: 23.7
drag, startPoint x: 493, startPoint y: 176, endPoint x: 457, endPoint y: 203, distance: 44.9
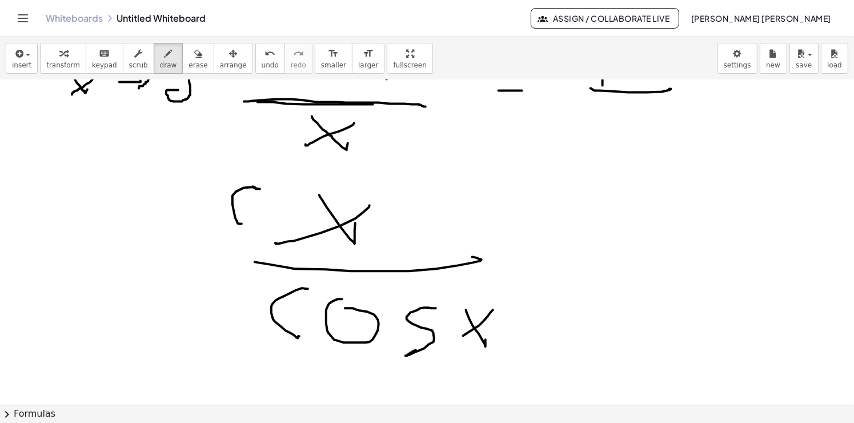
scroll to position [1088, 0]
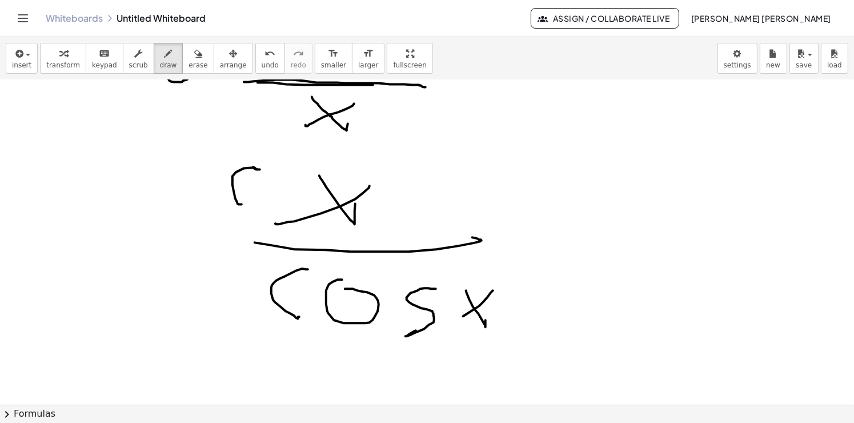
drag, startPoint x: 508, startPoint y: 255, endPoint x: 534, endPoint y: 240, distance: 30.2
drag, startPoint x: 516, startPoint y: 230, endPoint x: 536, endPoint y: 222, distance: 21.2
drag, startPoint x: 592, startPoint y: 247, endPoint x: 547, endPoint y: 226, distance: 49.8
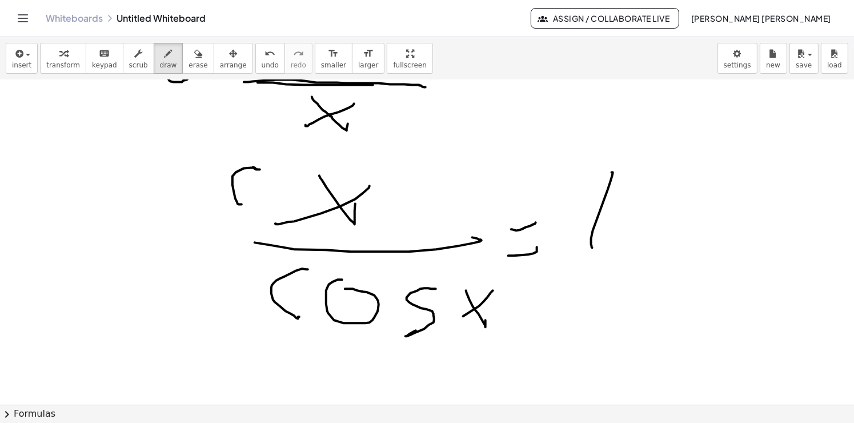
drag, startPoint x: 609, startPoint y: 262, endPoint x: 694, endPoint y: 256, distance: 85.8
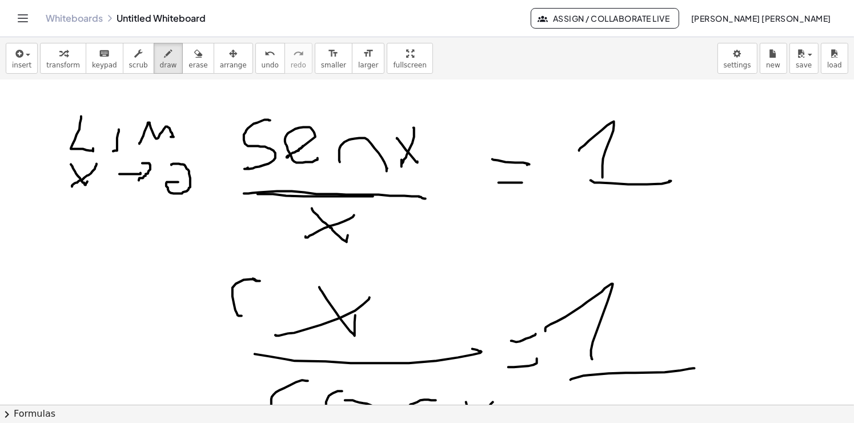
scroll to position [974, 0]
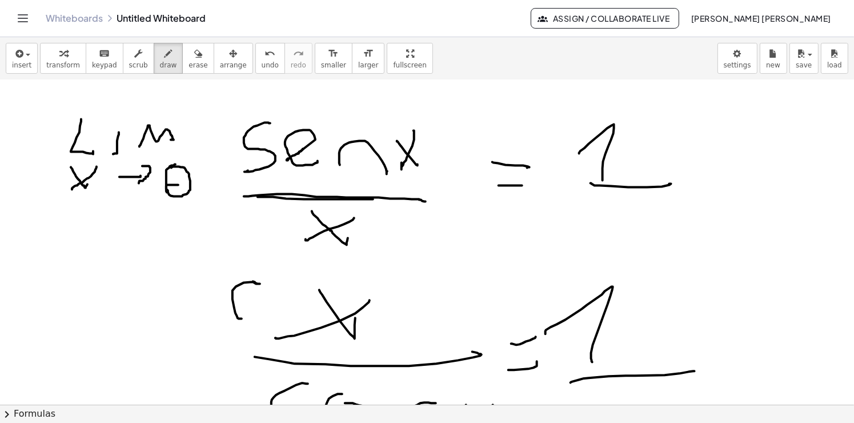
drag, startPoint x: 167, startPoint y: 191, endPoint x: 175, endPoint y: 164, distance: 28.7
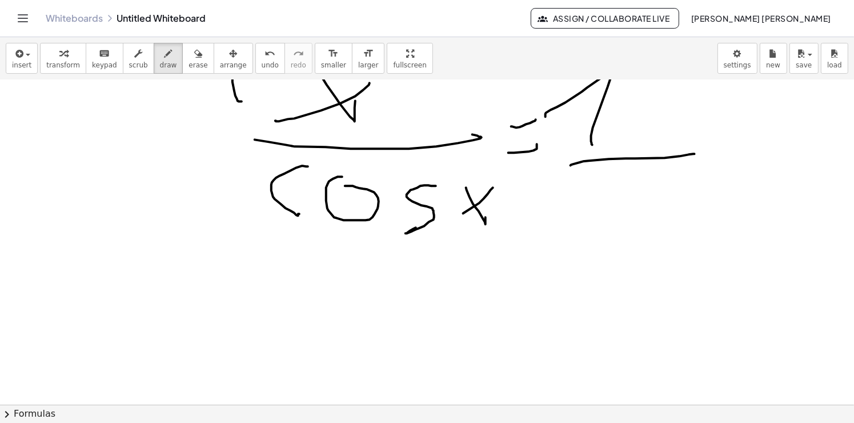
scroll to position [1260, 0]
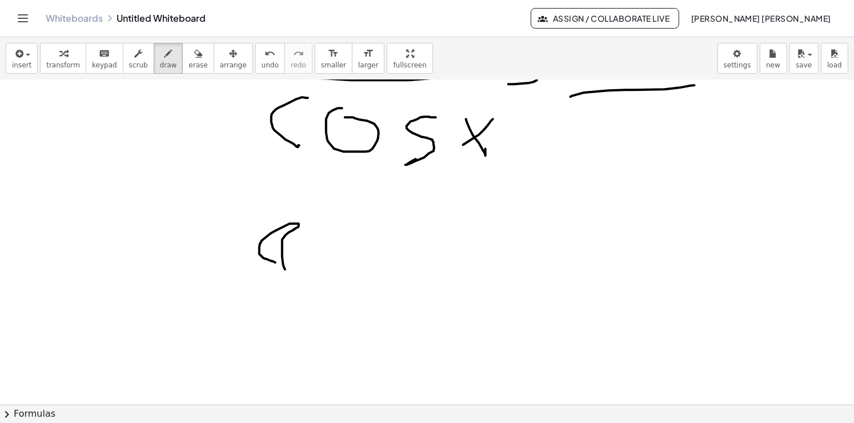
drag, startPoint x: 283, startPoint y: 265, endPoint x: 276, endPoint y: 262, distance: 7.4
drag, startPoint x: 357, startPoint y: 263, endPoint x: 350, endPoint y: 249, distance: 15.8
drag, startPoint x: 428, startPoint y: 226, endPoint x: 422, endPoint y: 275, distance: 50.1
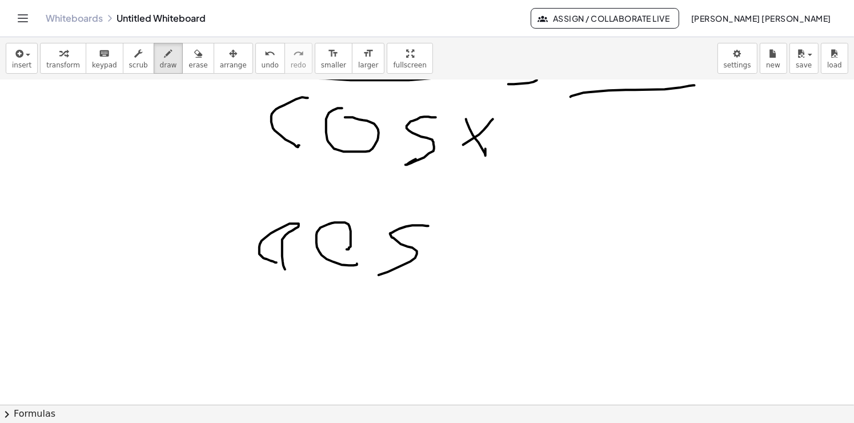
drag, startPoint x: 434, startPoint y: 267, endPoint x: 478, endPoint y: 281, distance: 46.6
drag, startPoint x: 529, startPoint y: 280, endPoint x: 540, endPoint y: 255, distance: 27.4
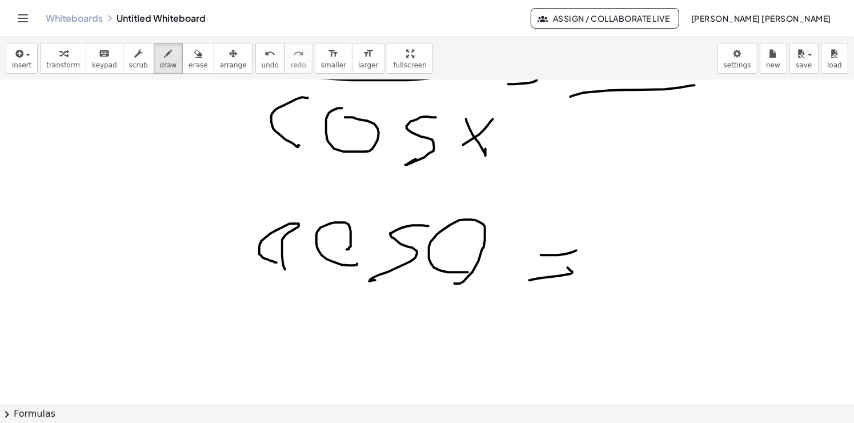
drag, startPoint x: 576, startPoint y: 250, endPoint x: 590, endPoint y: 248, distance: 14.4
drag, startPoint x: 653, startPoint y: 235, endPoint x: 605, endPoint y: 251, distance: 50.0
click at [194, 67] on button "erase" at bounding box center [197, 58] width 31 height 31
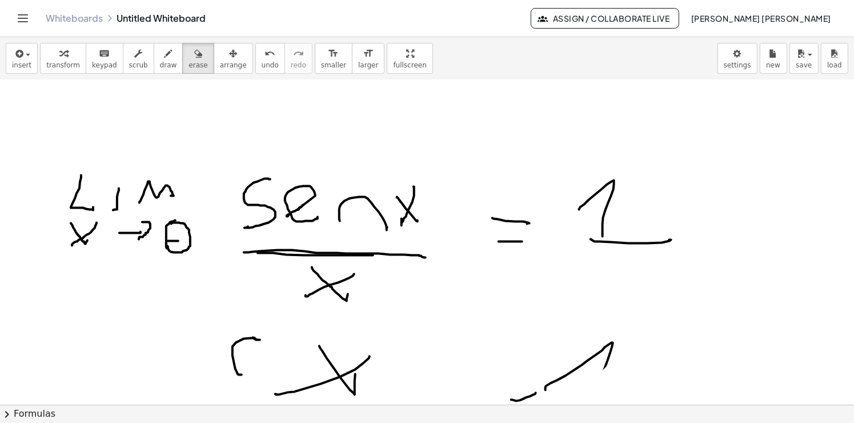
scroll to position [1031, 0]
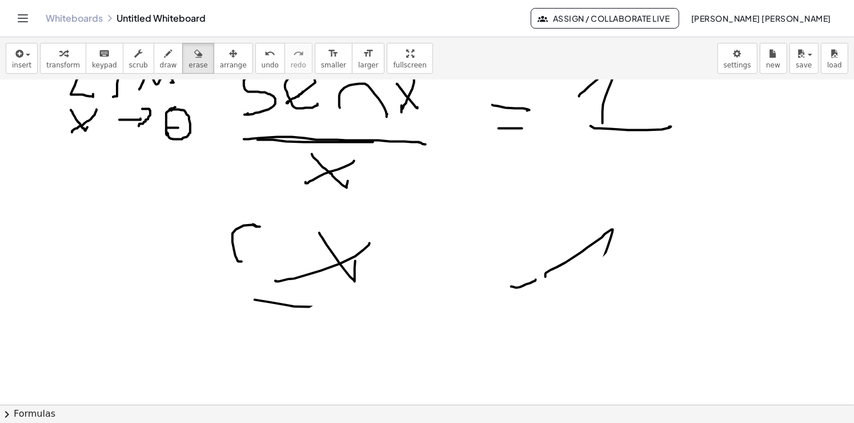
drag, startPoint x: 598, startPoint y: 195, endPoint x: 648, endPoint y: 249, distance: 73.2
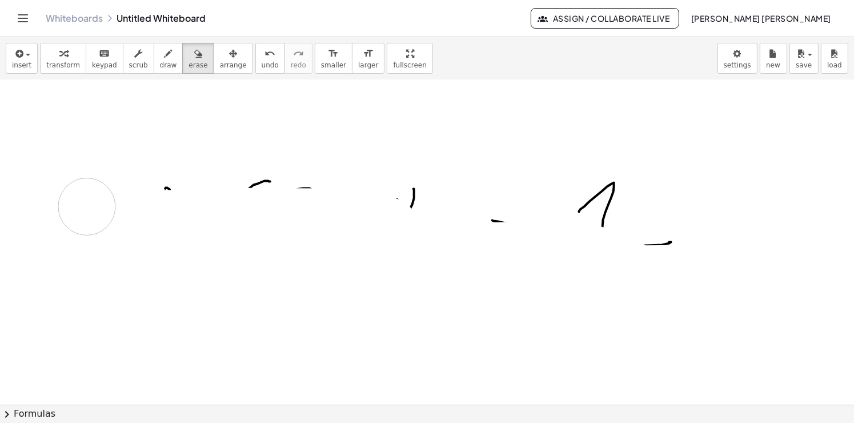
scroll to position [860, 0]
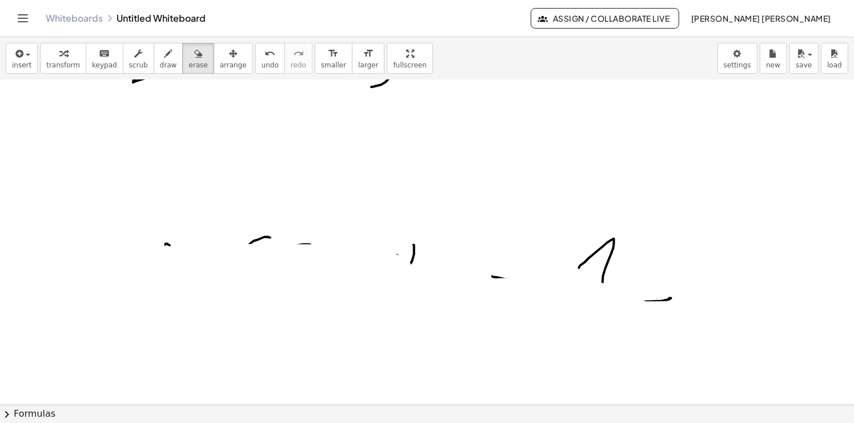
drag, startPoint x: 648, startPoint y: 249, endPoint x: 171, endPoint y: 235, distance: 477.0
click at [247, 265] on div at bounding box center [428, 32] width 857 height 1624
drag, startPoint x: 171, startPoint y: 235, endPoint x: 164, endPoint y: 204, distance: 30.9
click at [248, 237] on div at bounding box center [428, 32] width 857 height 1624
drag, startPoint x: 438, startPoint y: 238, endPoint x: 762, endPoint y: 194, distance: 327.2
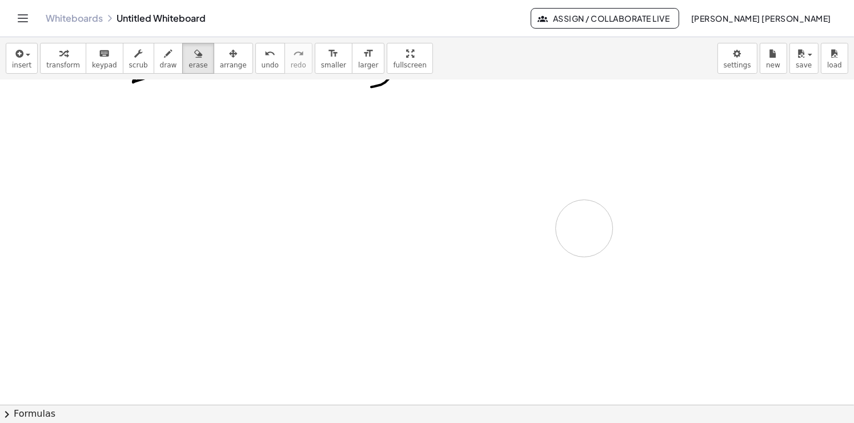
click at [821, 198] on div at bounding box center [428, 32] width 857 height 1624
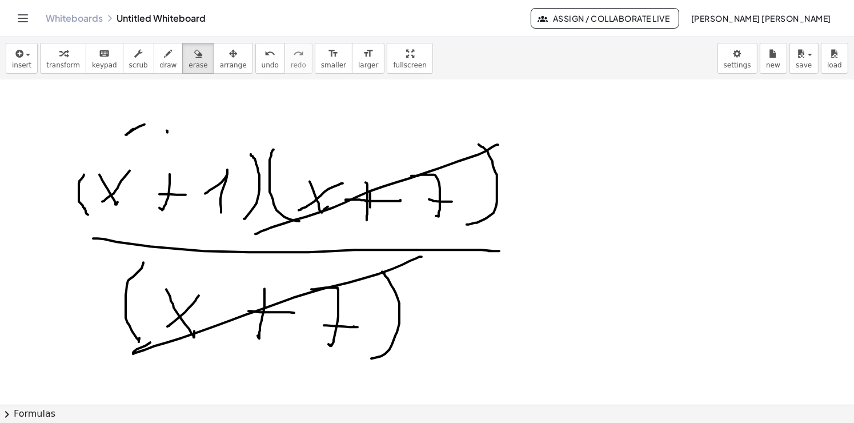
scroll to position [574, 0]
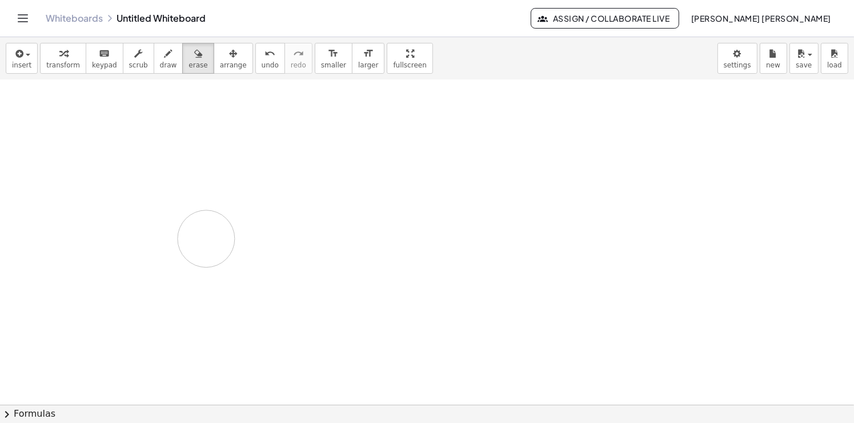
drag, startPoint x: 259, startPoint y: 350, endPoint x: 275, endPoint y: 180, distance: 170.3
click at [223, 220] on div at bounding box center [428, 318] width 857 height 1624
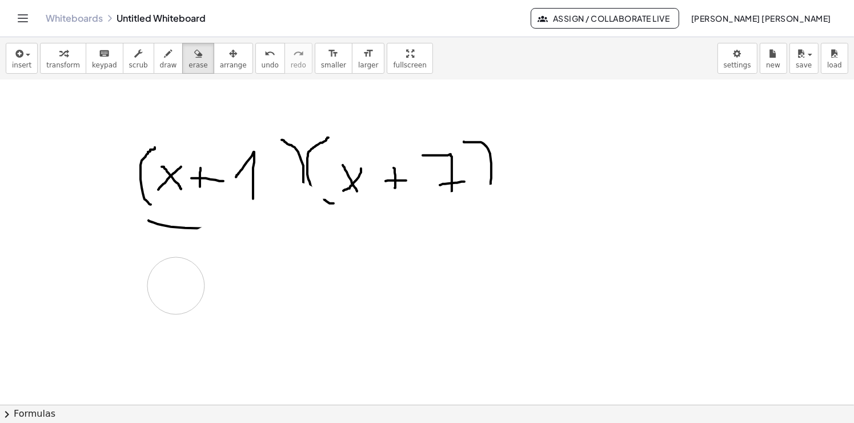
scroll to position [61, 0]
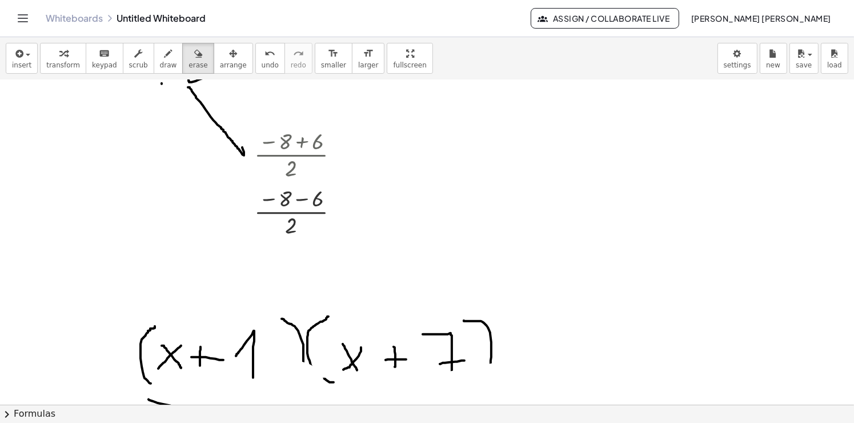
drag, startPoint x: 321, startPoint y: 180, endPoint x: 232, endPoint y: 370, distance: 209.2
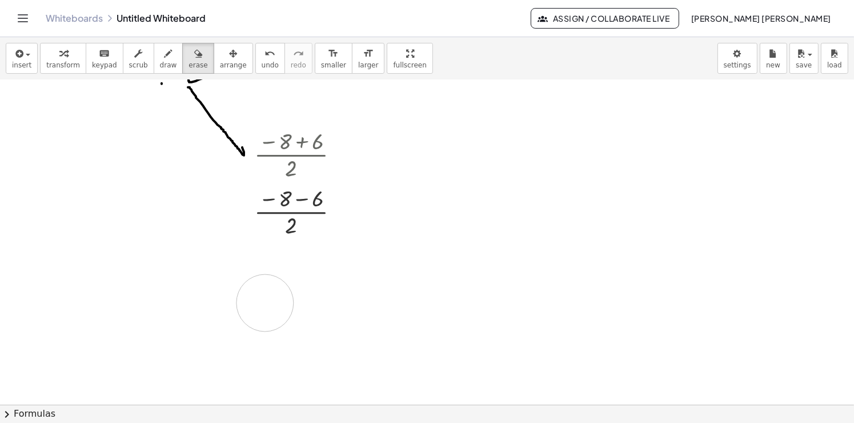
drag, startPoint x: 232, startPoint y: 370, endPoint x: 295, endPoint y: 256, distance: 129.6
